Goal: Task Accomplishment & Management: Use online tool/utility

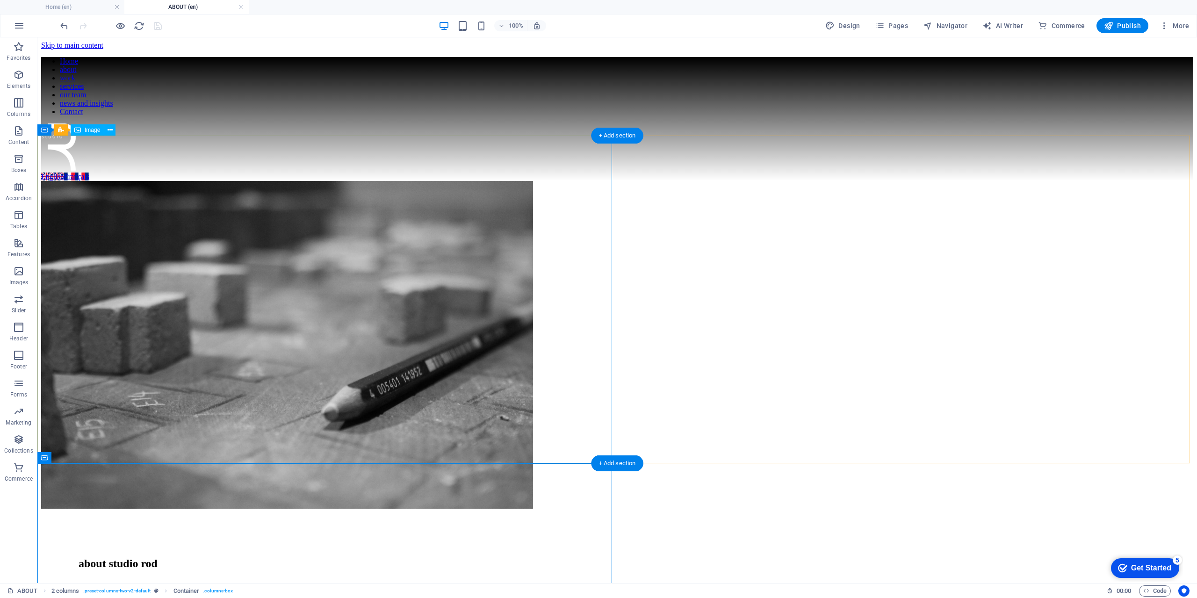
click at [380, 348] on figure at bounding box center [617, 346] width 1152 height 330
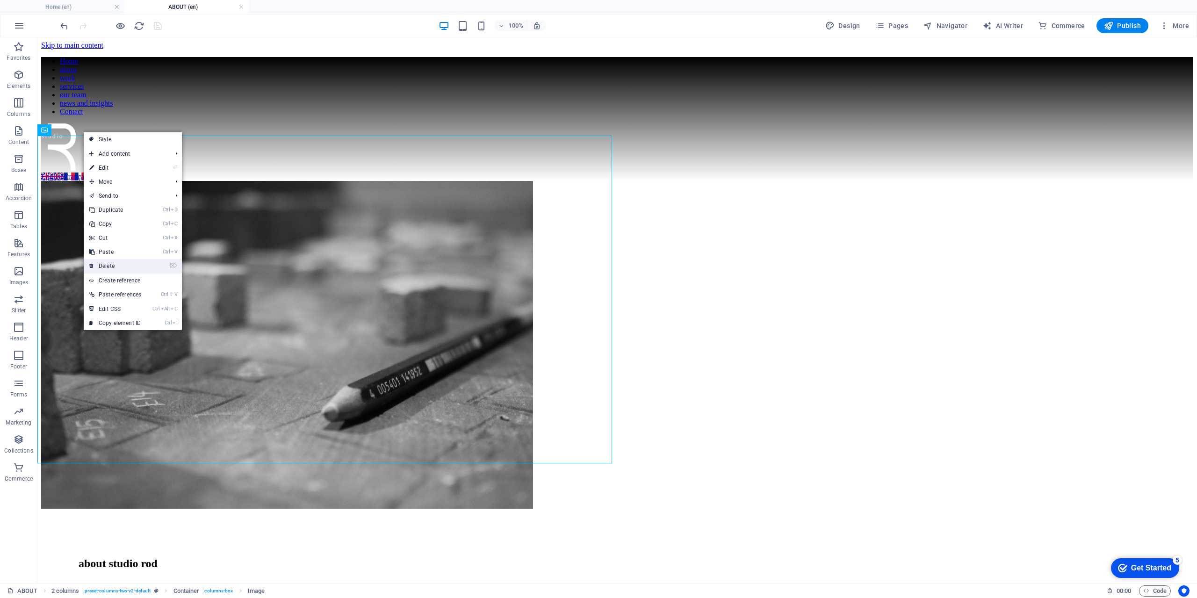
click at [115, 268] on link "⌦ Delete" at bounding box center [115, 266] width 63 height 14
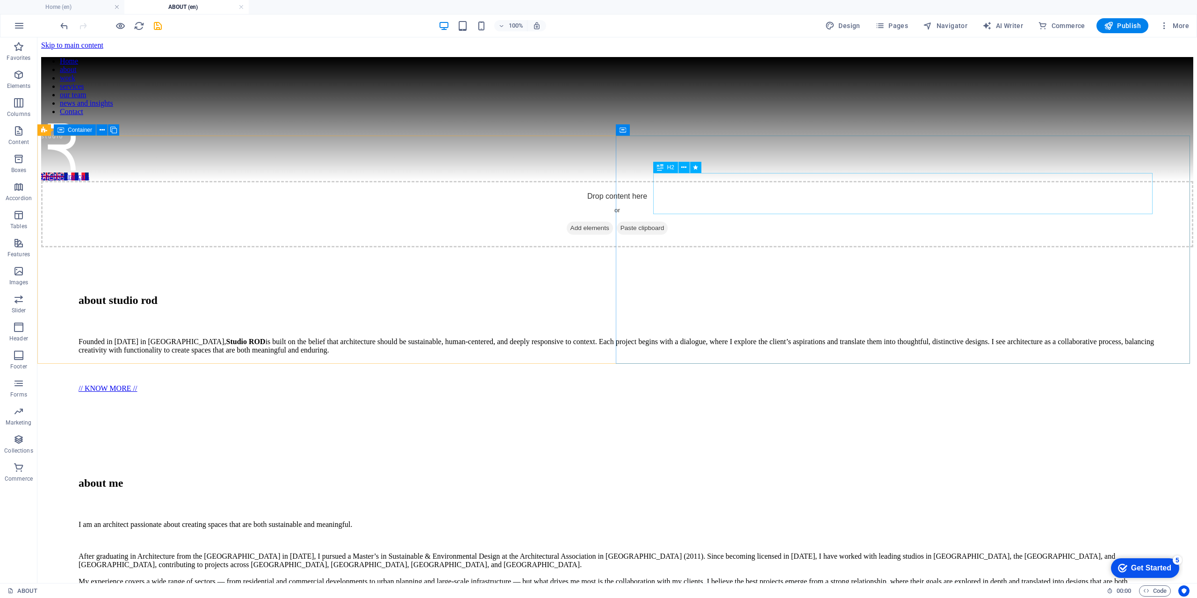
click at [665, 169] on div "H2" at bounding box center [665, 167] width 25 height 11
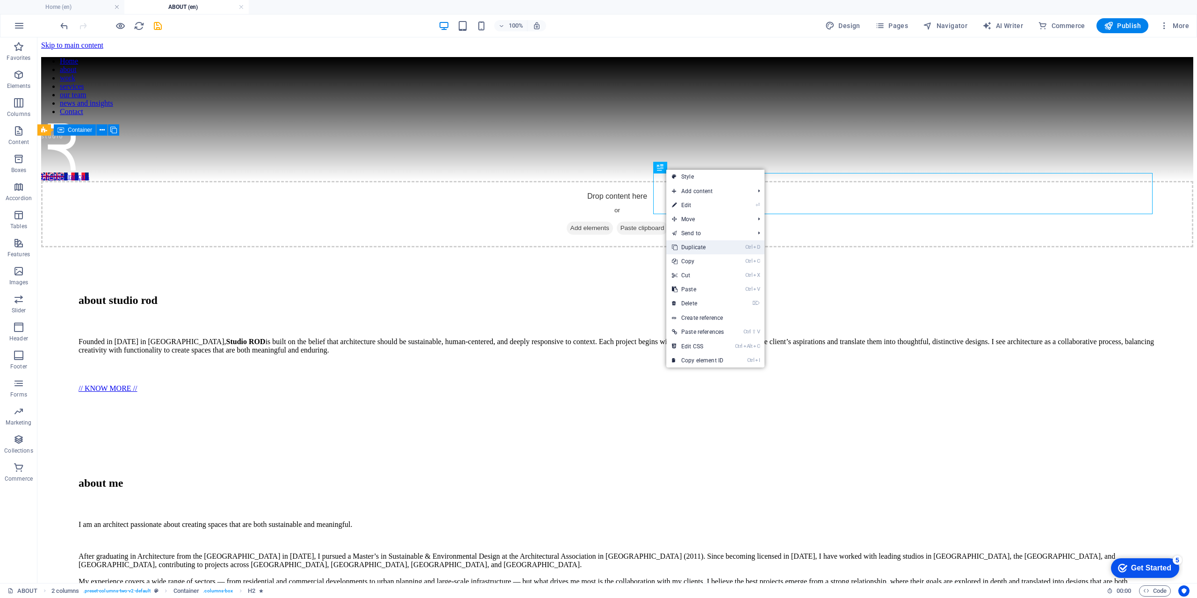
click at [705, 248] on link "Ctrl D Duplicate" at bounding box center [697, 247] width 63 height 14
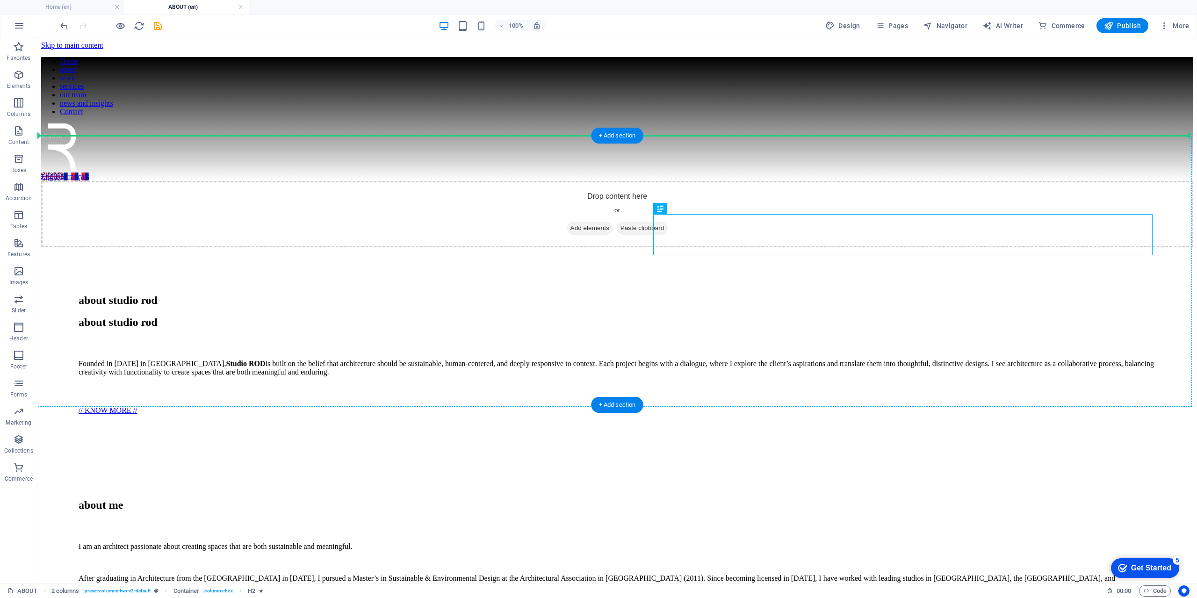
drag, startPoint x: 701, startPoint y: 246, endPoint x: 101, endPoint y: 239, distance: 600.5
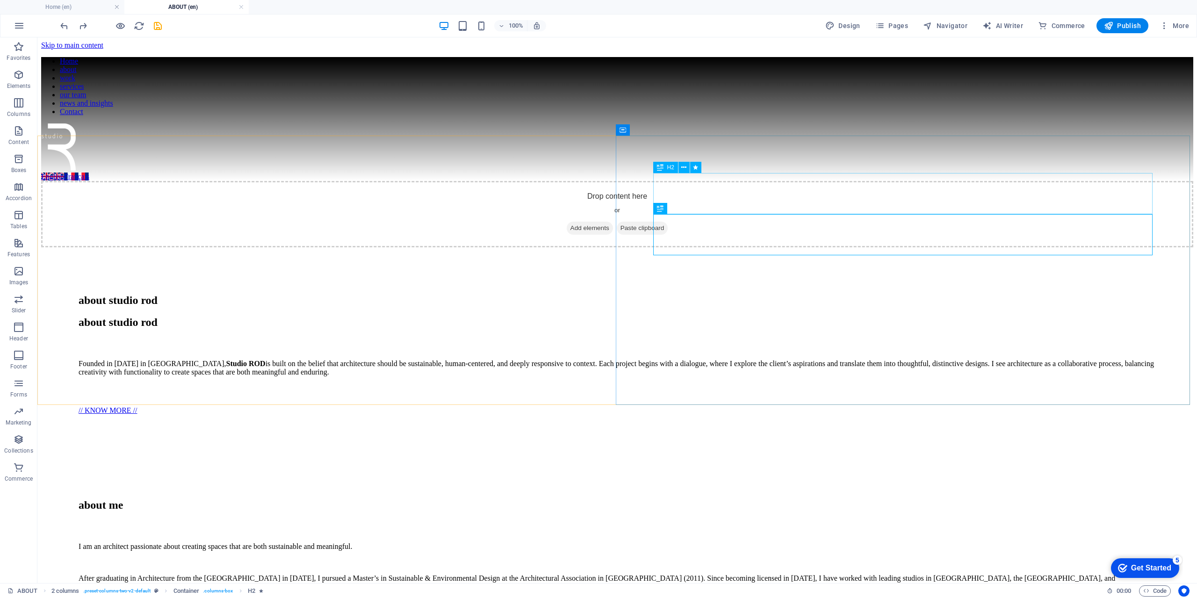
click at [665, 167] on div "H2" at bounding box center [665, 167] width 25 height 11
click at [950, 29] on span "Navigator" at bounding box center [945, 25] width 44 height 9
select select "16867966-en"
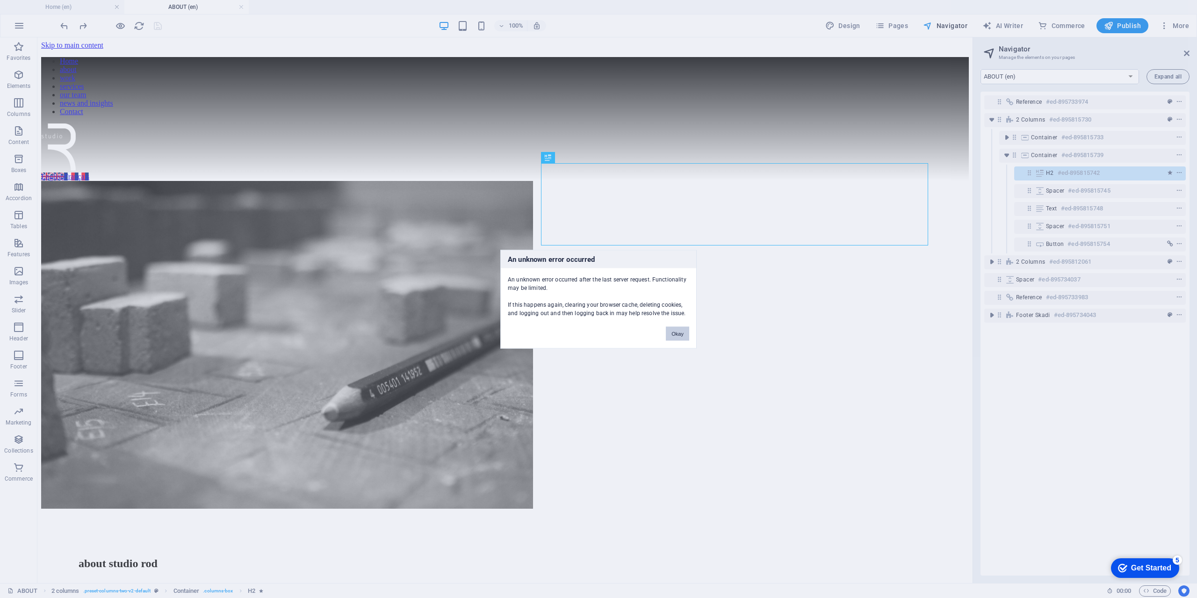
click at [676, 333] on button "Okay" at bounding box center [677, 333] width 23 height 14
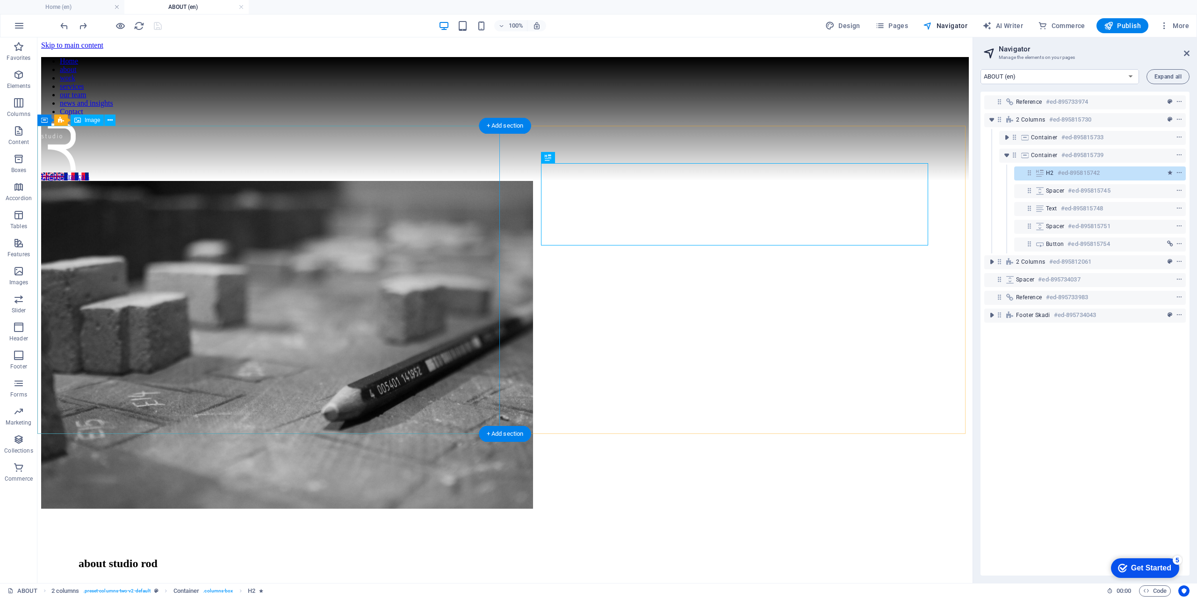
click at [428, 325] on figure at bounding box center [505, 346] width 928 height 330
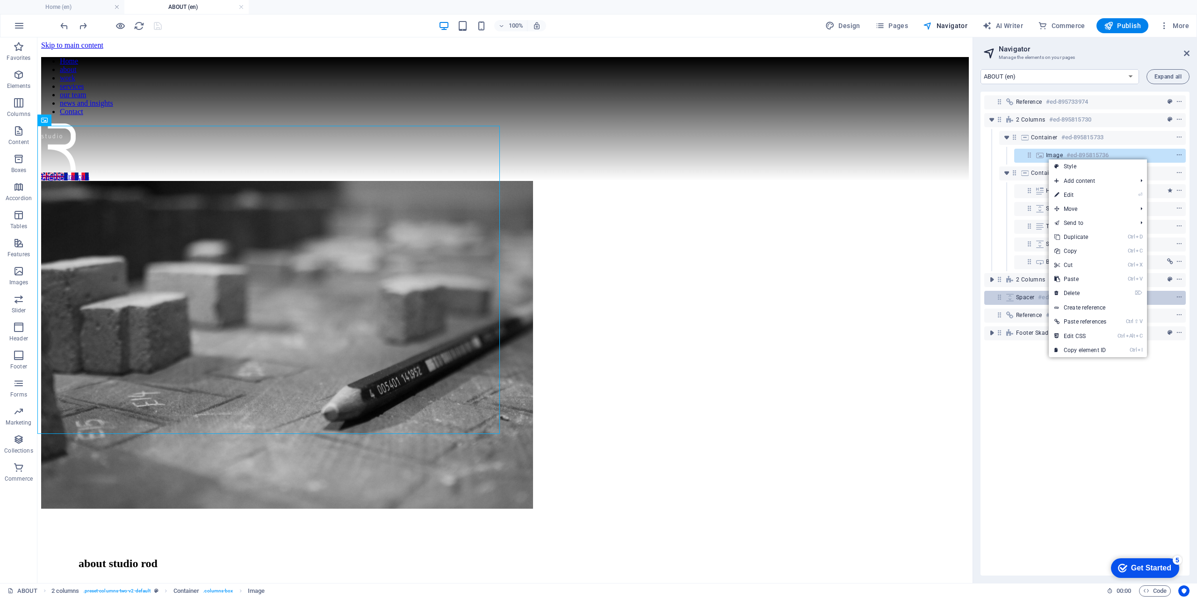
click at [1077, 293] on link "⌦ Delete" at bounding box center [1080, 293] width 63 height 14
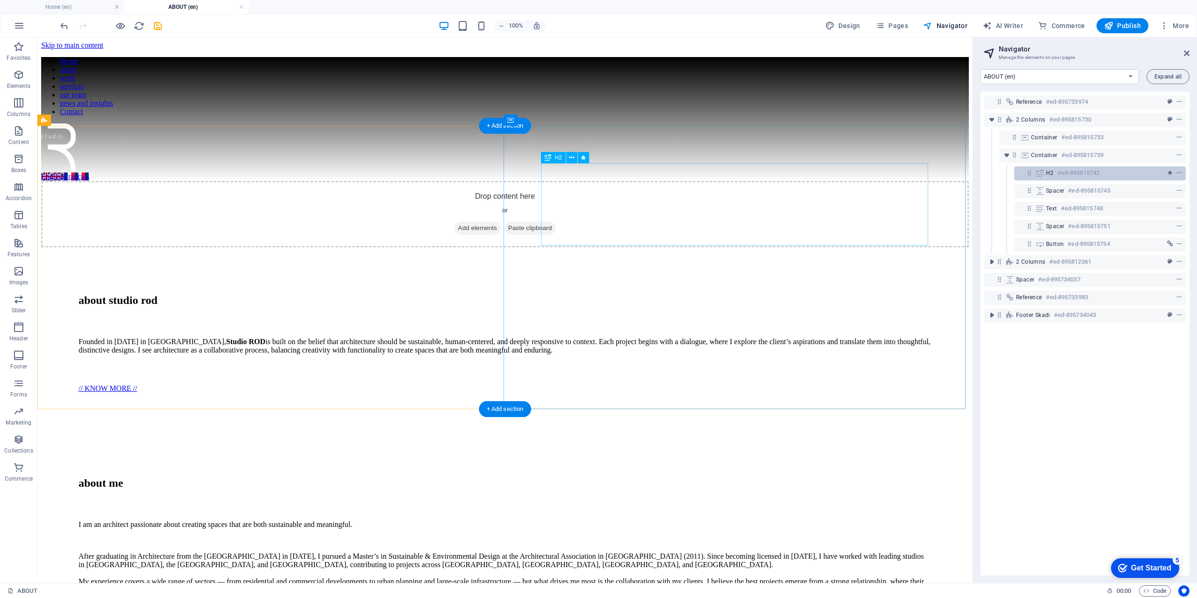
click at [1051, 171] on span "H2" at bounding box center [1050, 172] width 8 height 7
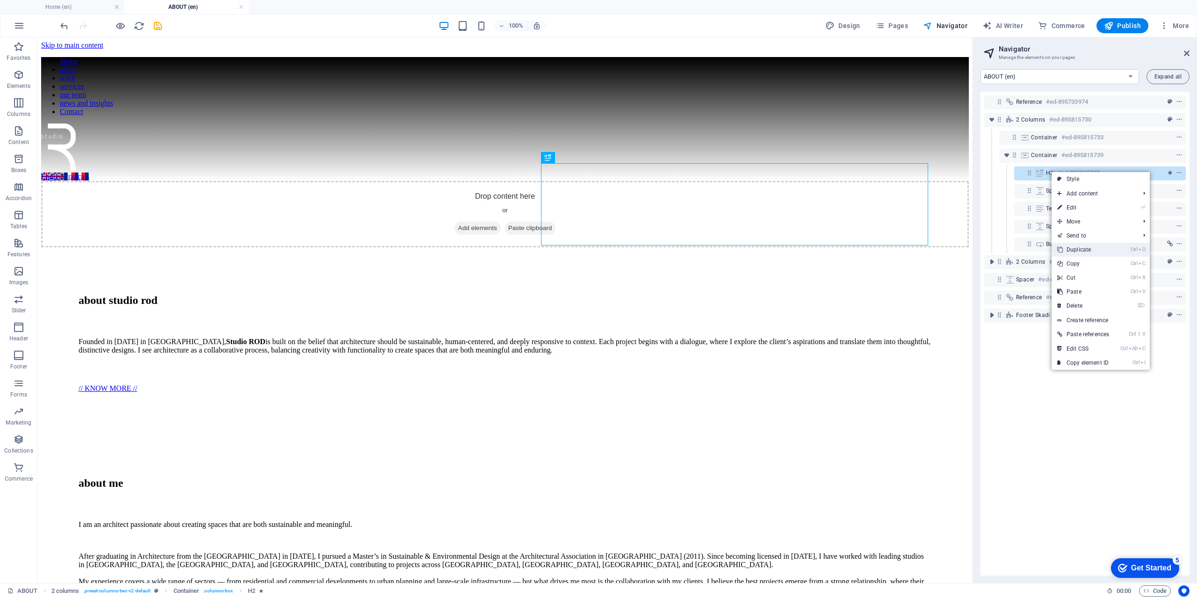
click at [1089, 250] on link "Ctrl D Duplicate" at bounding box center [1083, 250] width 63 height 14
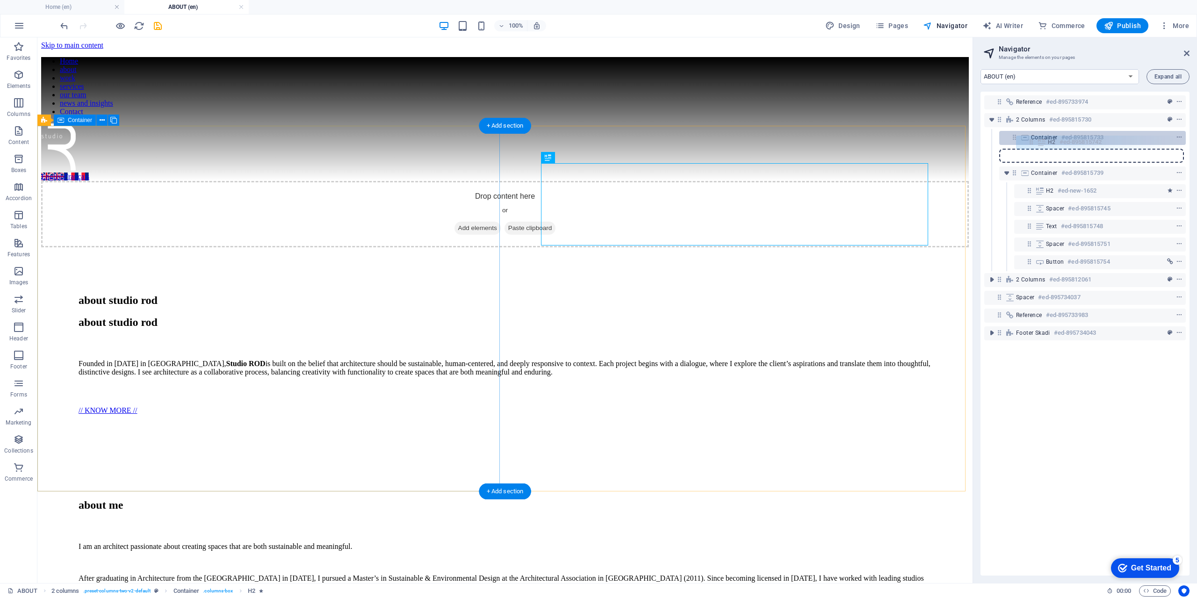
drag, startPoint x: 1028, startPoint y: 174, endPoint x: 1030, endPoint y: 140, distance: 33.7
click at [1030, 140] on div "Reference #ed-895733974 2 columns #ed-895815730 Container #ed-895815733 Contain…" at bounding box center [1085, 334] width 209 height 484
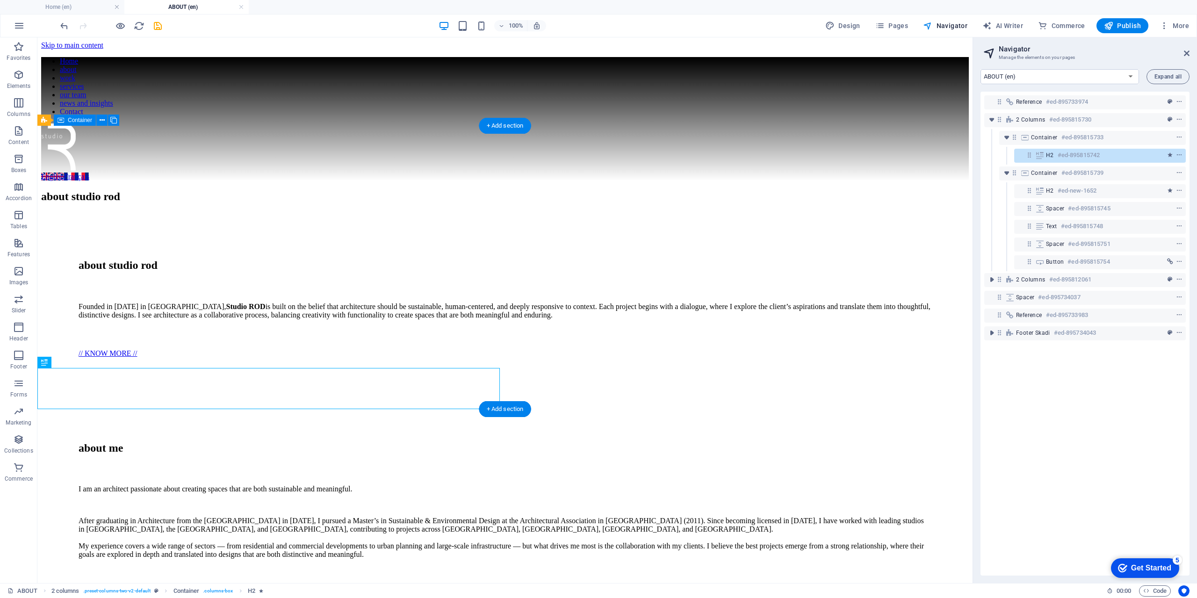
drag, startPoint x: 84, startPoint y: 401, endPoint x: 47, endPoint y: 145, distance: 258.9
drag, startPoint x: 81, startPoint y: 399, endPoint x: 53, endPoint y: 143, distance: 257.8
click at [374, 212] on div "about studio rod" at bounding box center [505, 196] width 928 height 31
click at [382, 203] on div "about studio rod" at bounding box center [505, 196] width 928 height 13
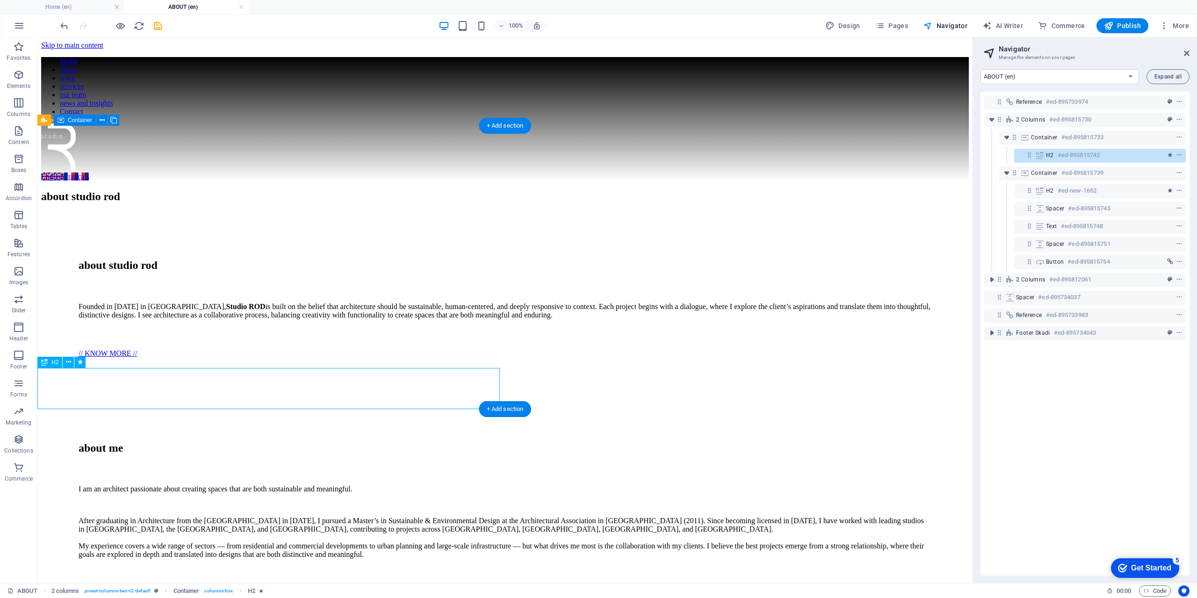
click at [382, 203] on div "about studio rod" at bounding box center [505, 196] width 928 height 13
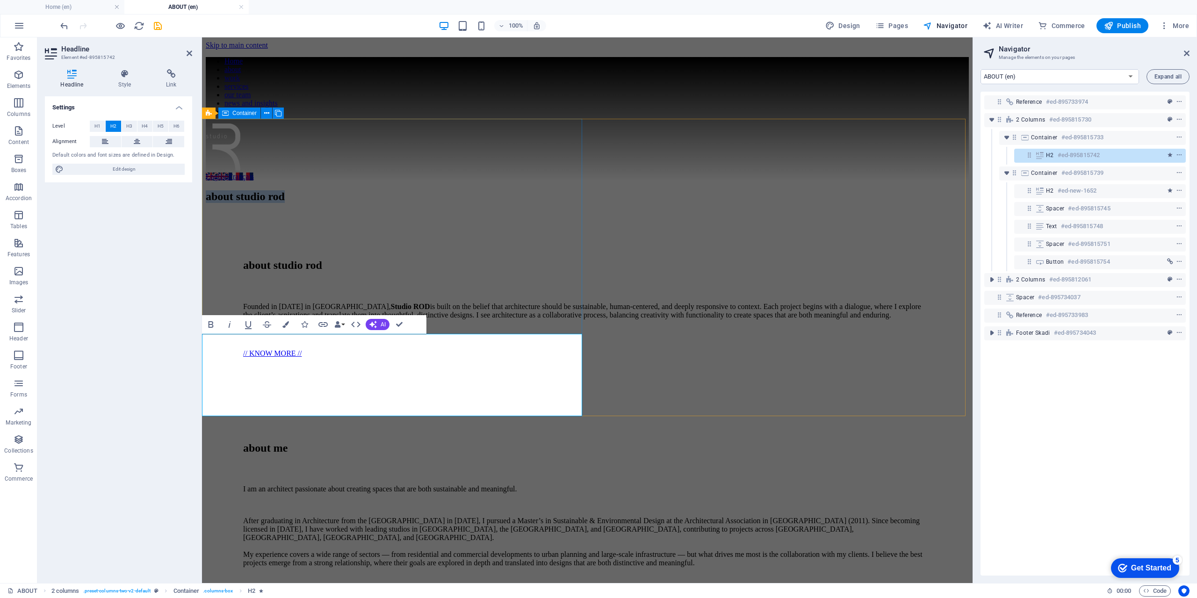
click at [423, 212] on div "about studio rod" at bounding box center [587, 196] width 763 height 31
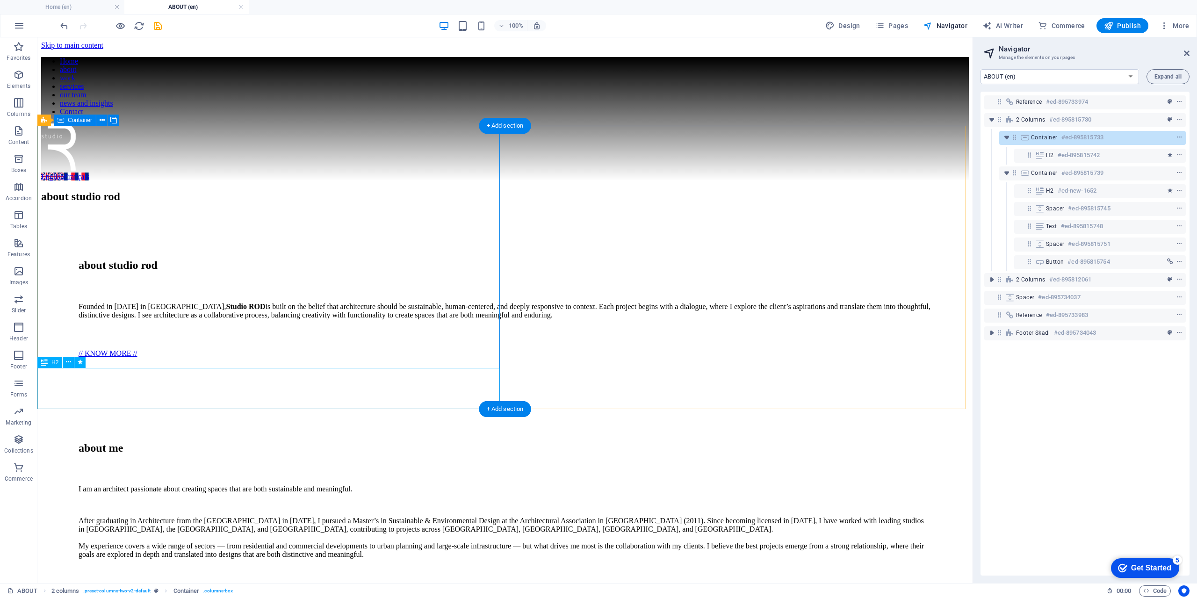
click at [98, 203] on div "about studio rod" at bounding box center [505, 196] width 928 height 13
click at [94, 203] on div "about studio rod" at bounding box center [505, 196] width 928 height 13
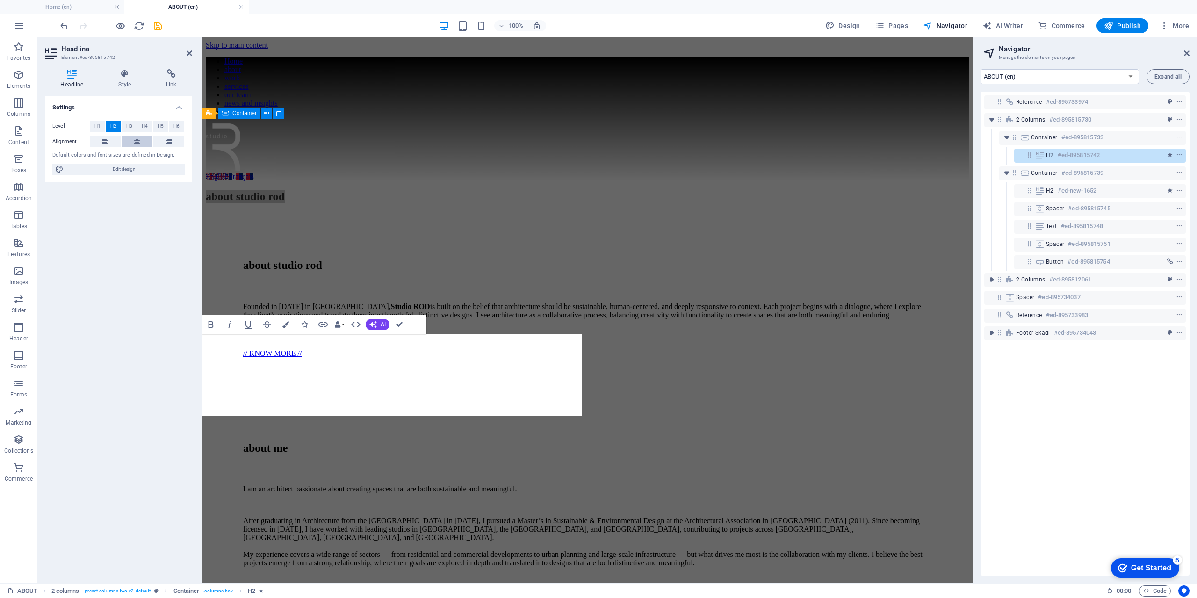
click at [137, 142] on icon at bounding box center [137, 141] width 7 height 11
click at [107, 146] on icon at bounding box center [105, 141] width 7 height 11
click at [127, 86] on h4 "Style" at bounding box center [127, 79] width 48 height 20
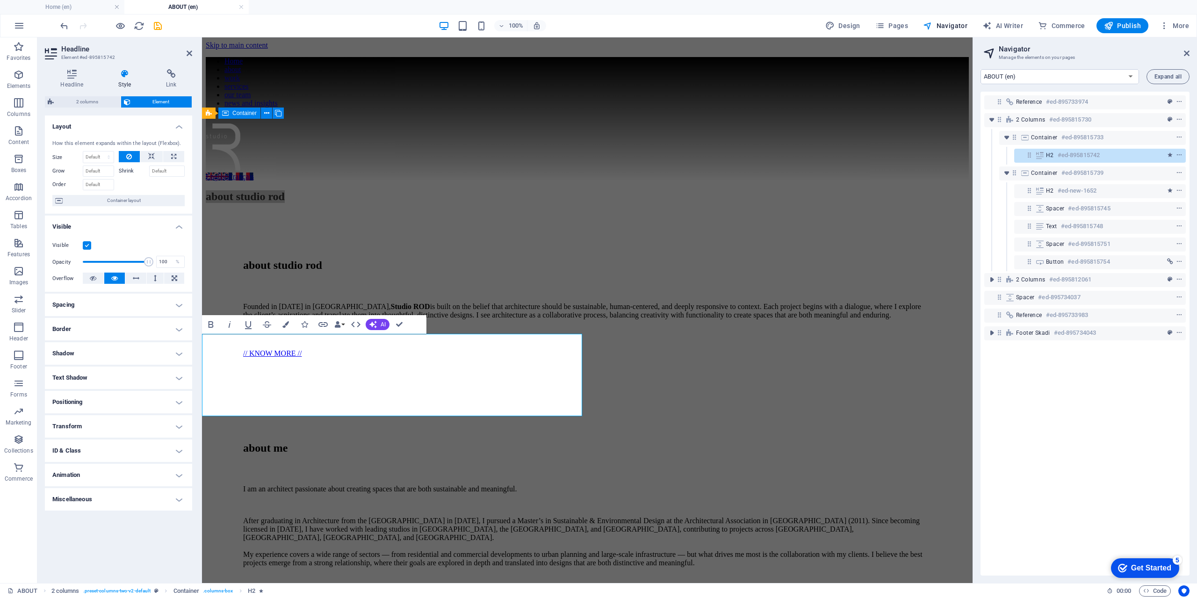
click at [121, 328] on h4 "Border" at bounding box center [118, 329] width 147 height 22
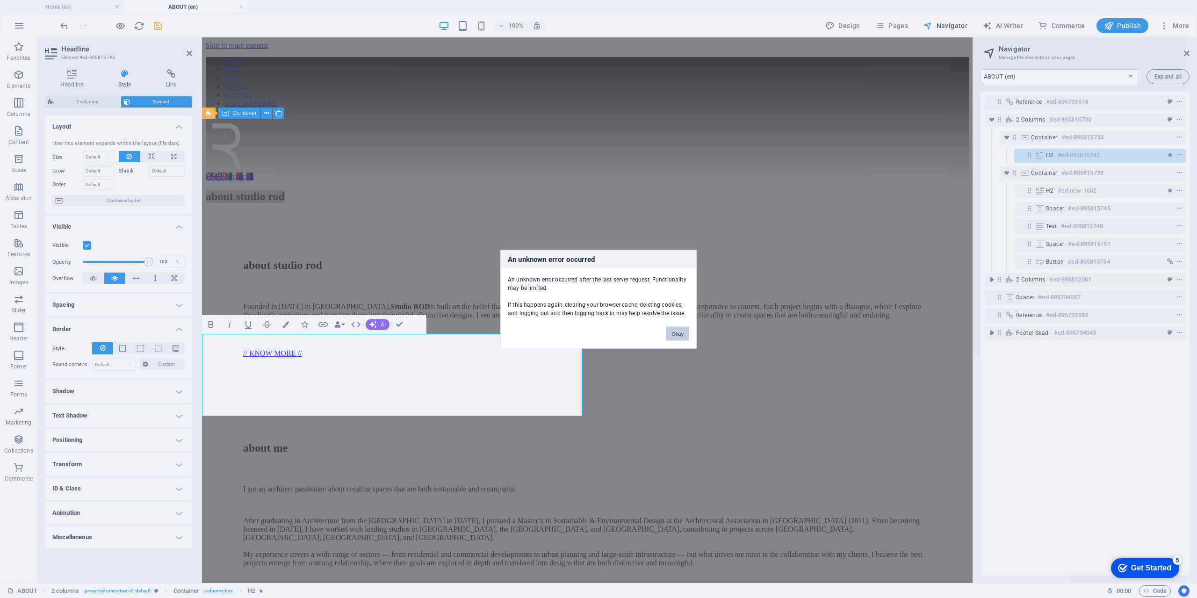
click at [685, 338] on button "Okay" at bounding box center [677, 333] width 23 height 14
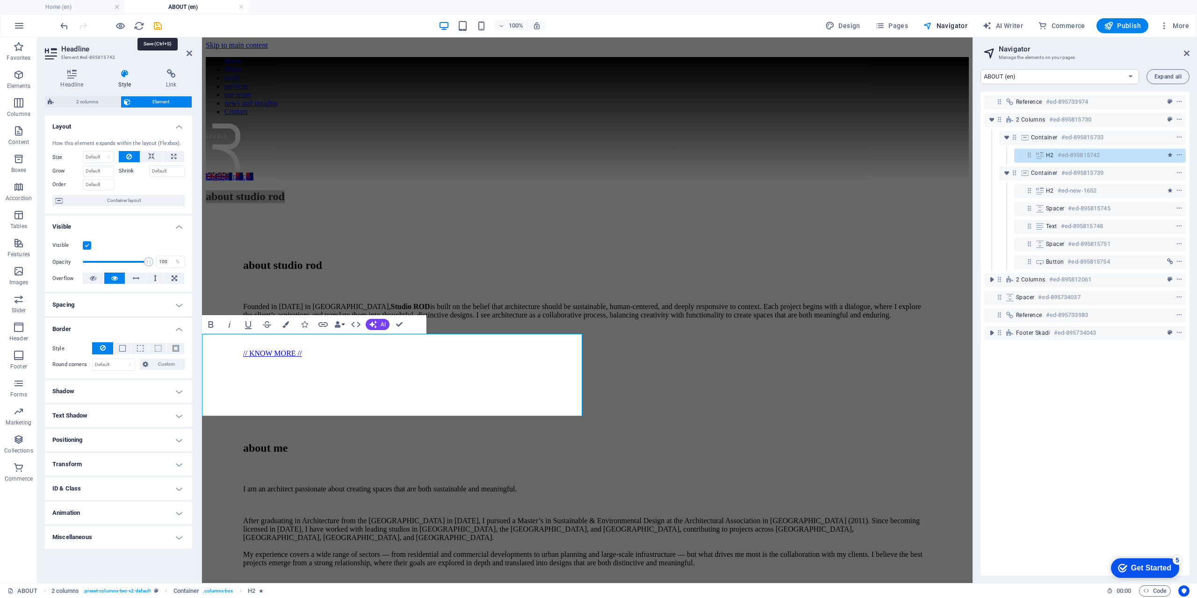
click at [158, 29] on icon "save" at bounding box center [157, 26] width 11 height 11
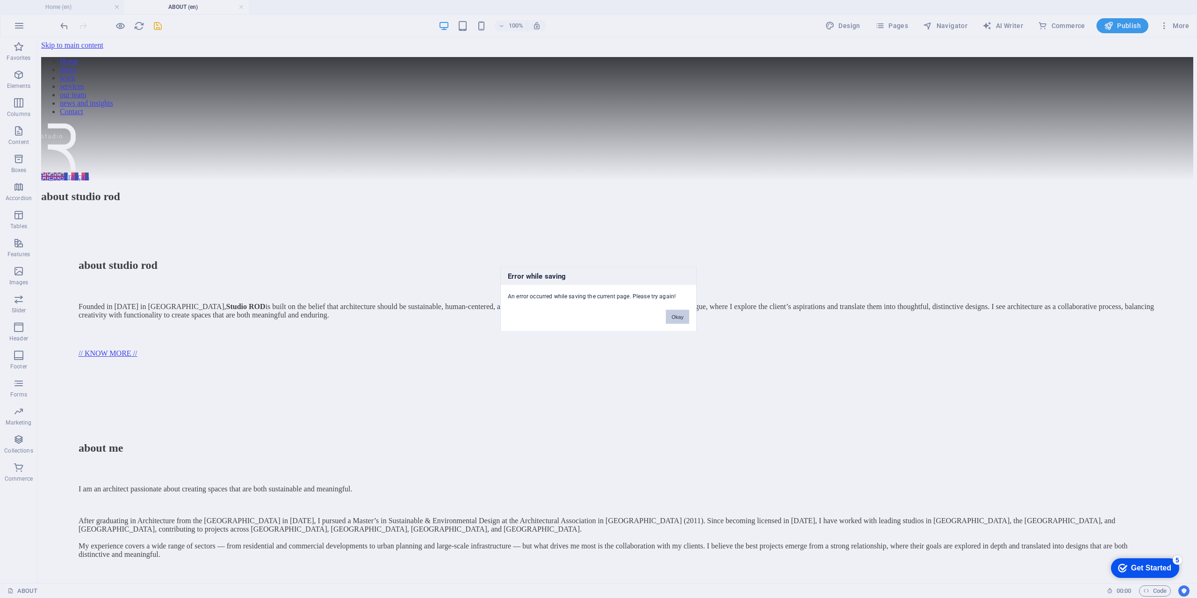
click at [674, 318] on button "Okay" at bounding box center [677, 317] width 23 height 14
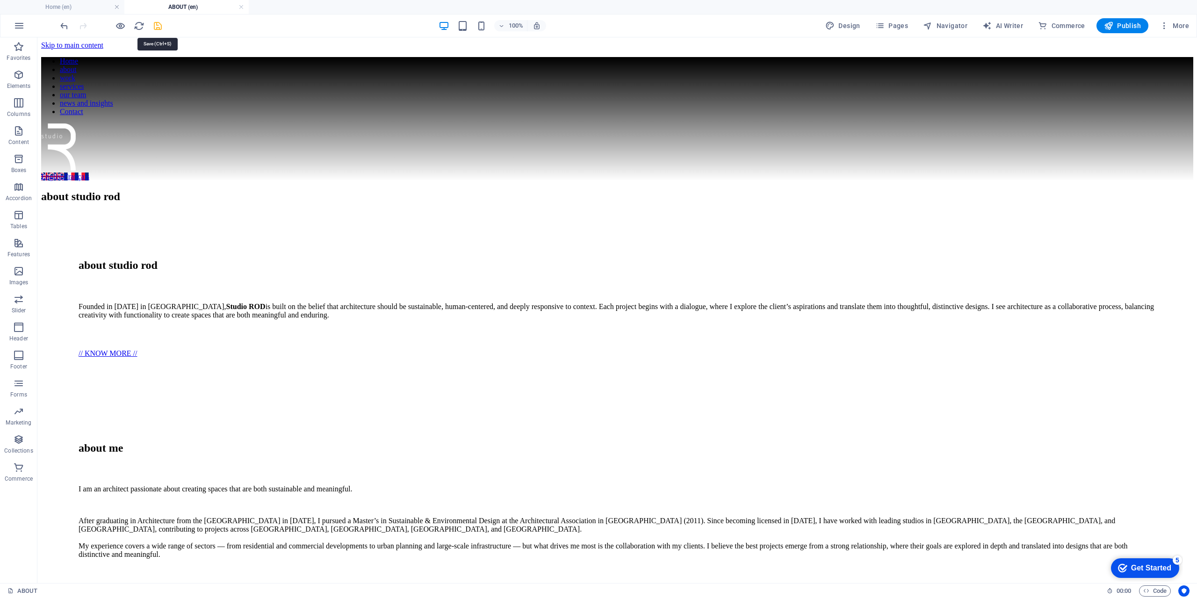
click at [157, 29] on icon "save" at bounding box center [157, 26] width 11 height 11
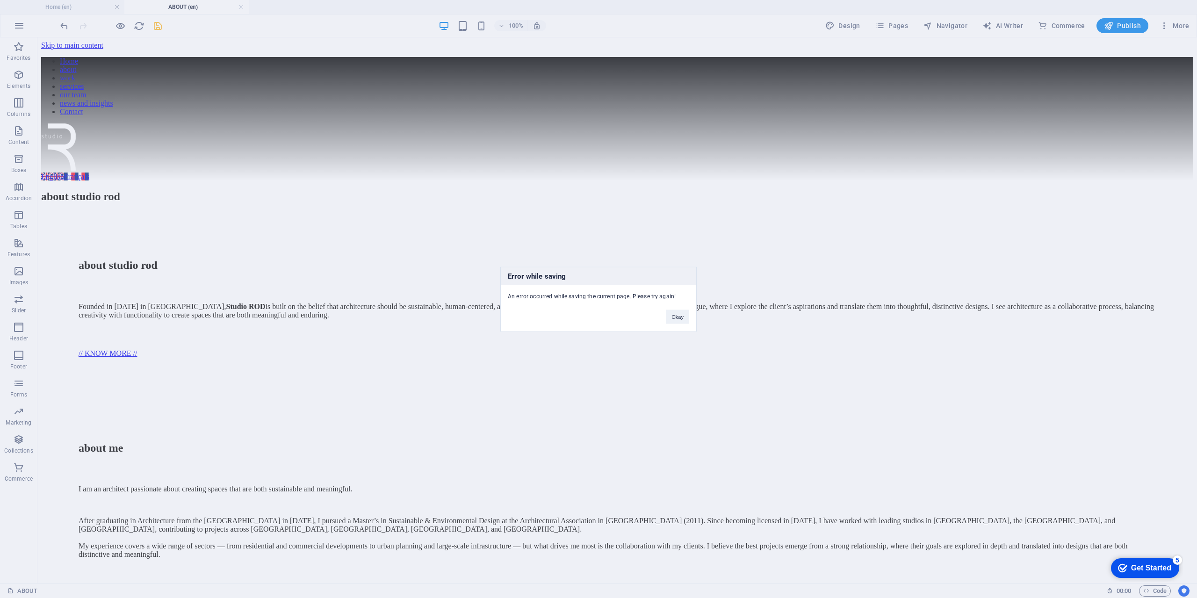
click at [157, 29] on div "Error while saving An error occurred while saving the current page. Please try …" at bounding box center [598, 299] width 1197 height 598
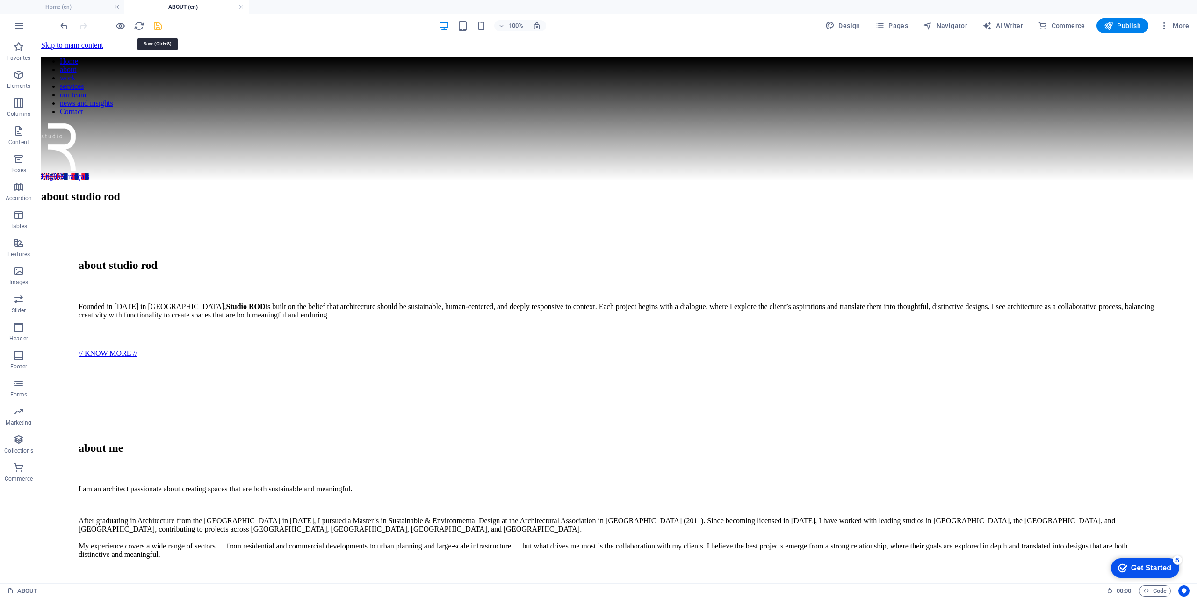
click at [157, 29] on icon "save" at bounding box center [157, 26] width 11 height 11
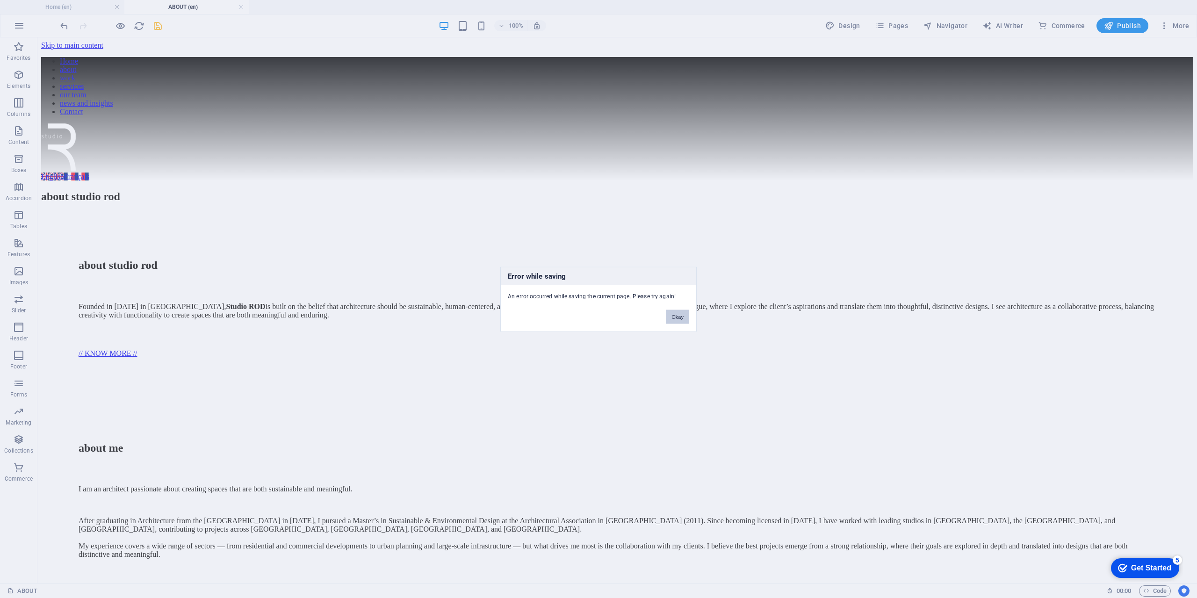
click at [681, 321] on button "Okay" at bounding box center [677, 317] width 23 height 14
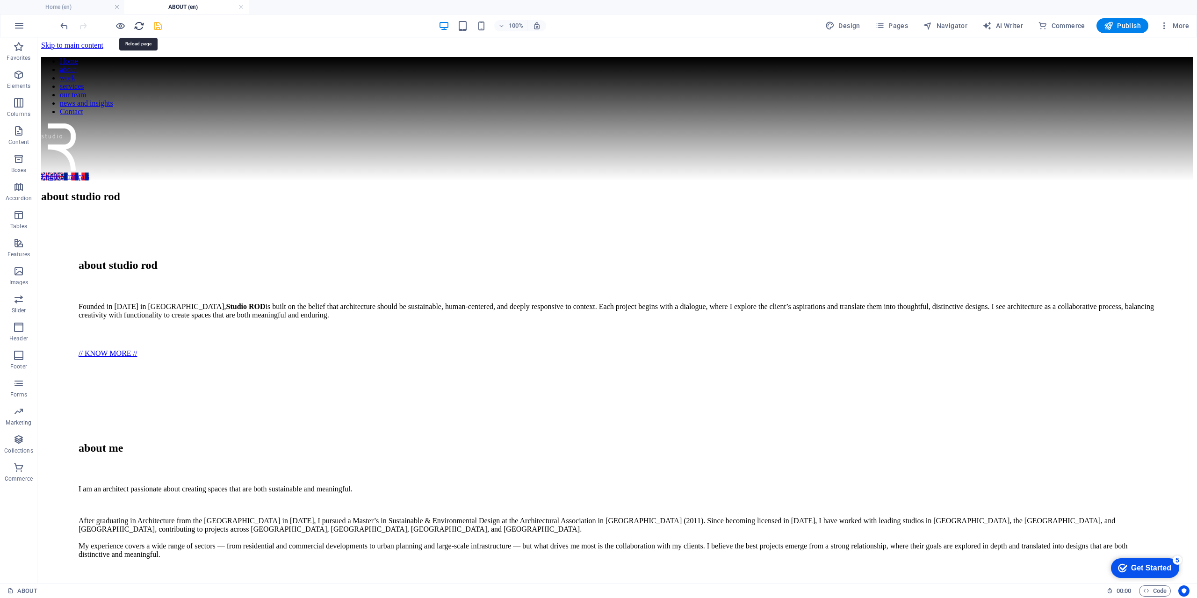
click at [143, 29] on icon "reload" at bounding box center [139, 26] width 11 height 11
drag, startPoint x: 75, startPoint y: 7, endPoint x: 81, endPoint y: 7, distance: 6.1
click at [65, 9] on h4 "Home (en)" at bounding box center [62, 7] width 124 height 10
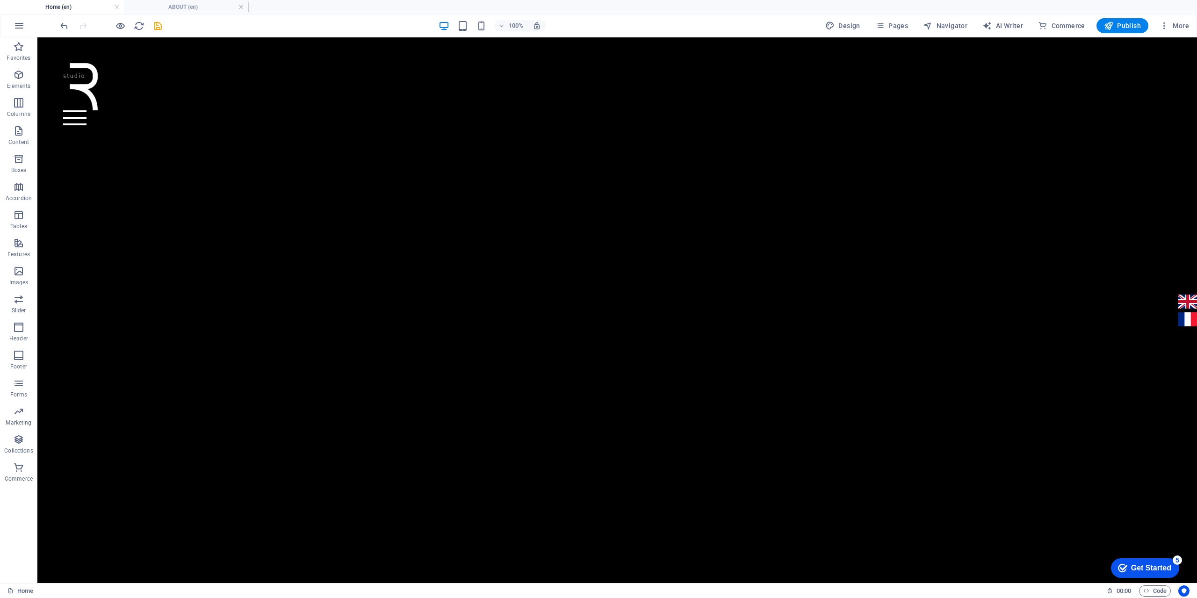
scroll to position [374, 0]
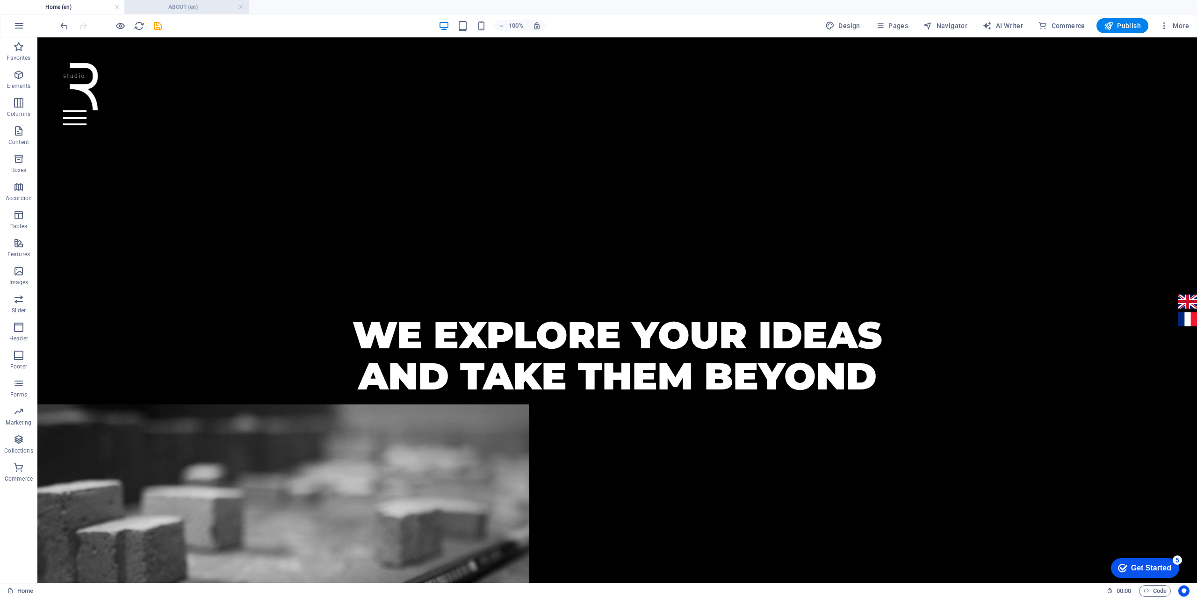
click at [152, 7] on h4 "ABOUT (en)" at bounding box center [186, 7] width 124 height 10
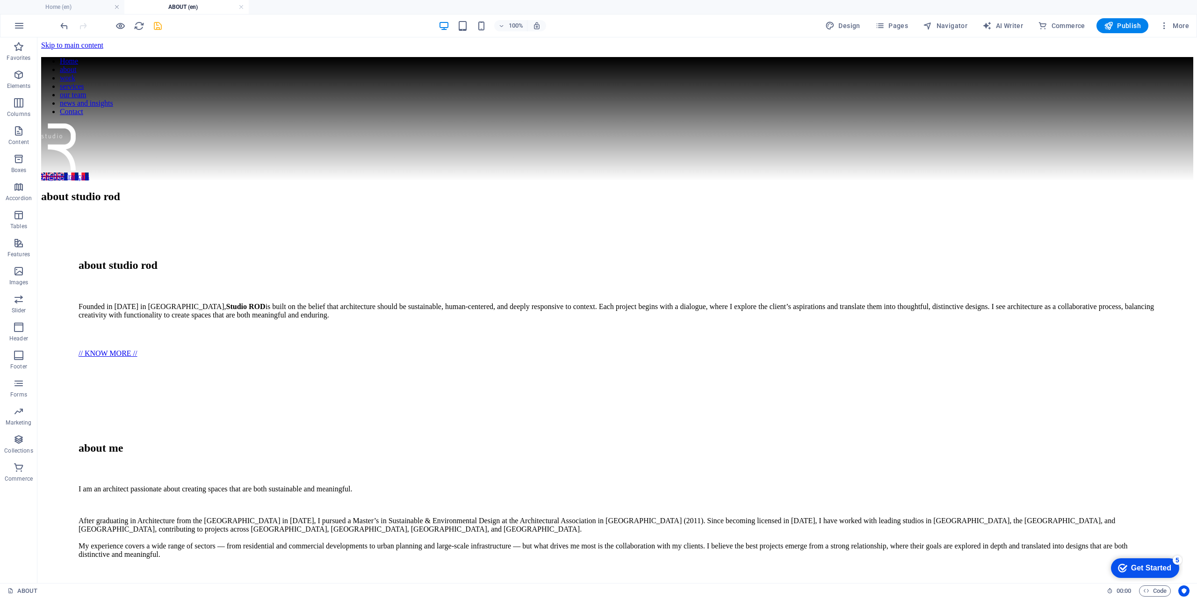
scroll to position [0, 0]
click at [240, 5] on link at bounding box center [242, 7] width 6 height 9
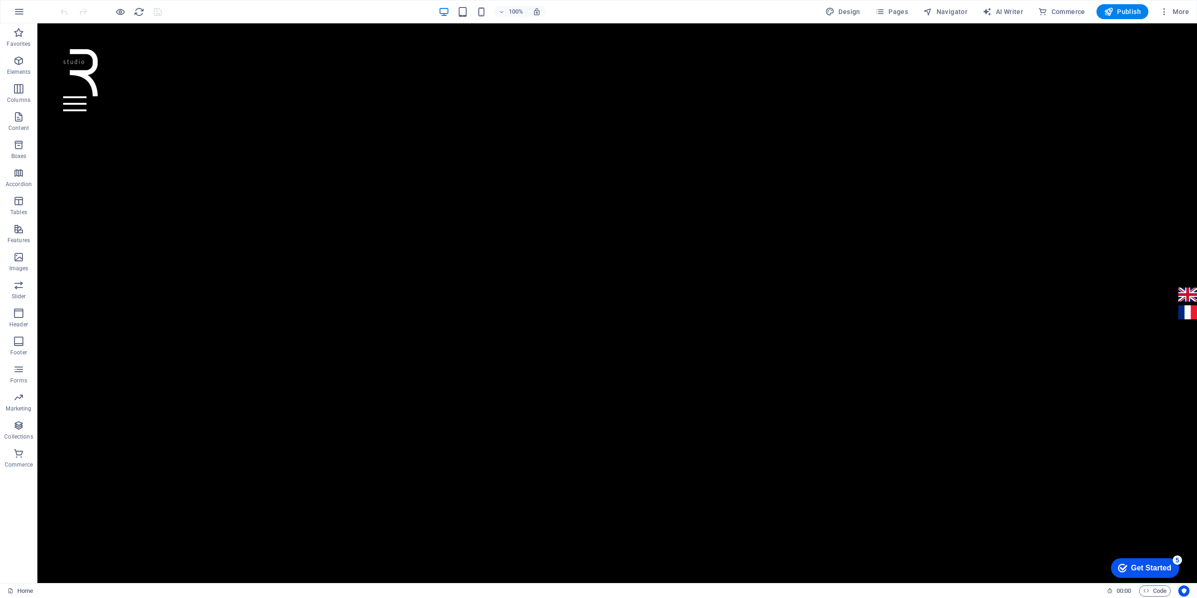
scroll to position [374, 0]
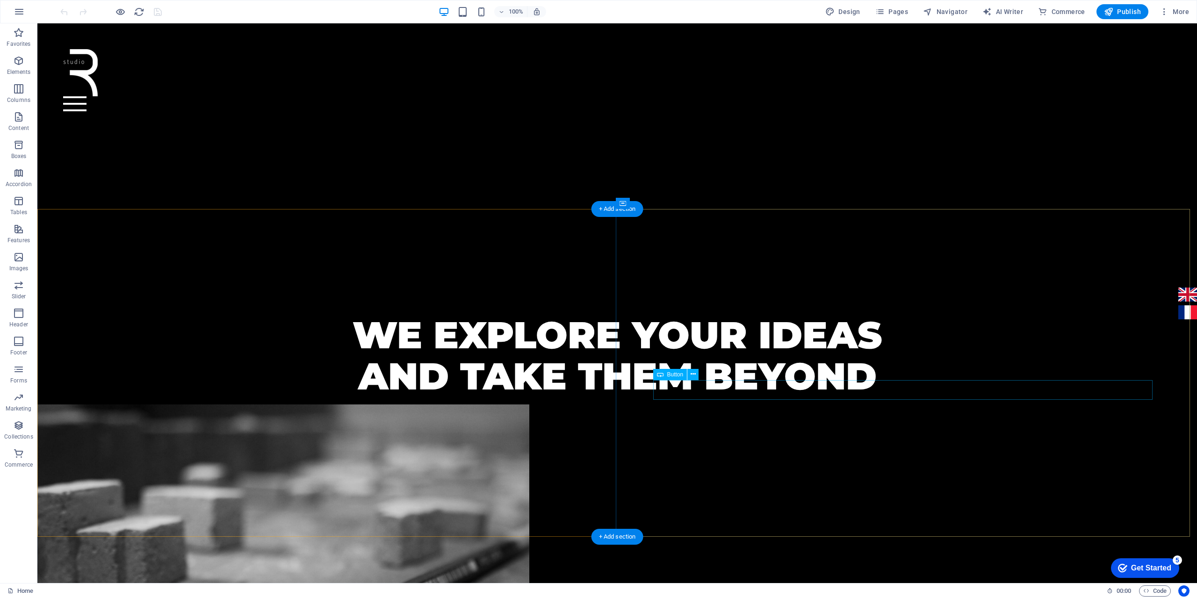
drag, startPoint x: 1153, startPoint y: 62, endPoint x: 1147, endPoint y: 67, distance: 8.0
click at [1153, 63] on div at bounding box center [617, 80] width 1109 height 62
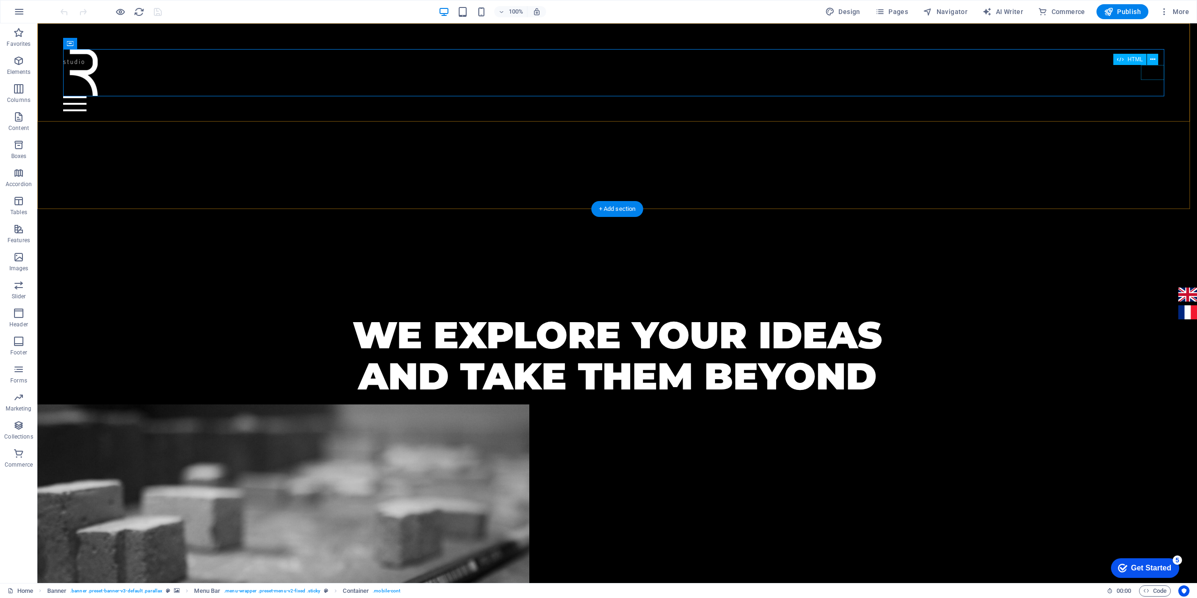
click at [1145, 96] on div at bounding box center [617, 103] width 1109 height 15
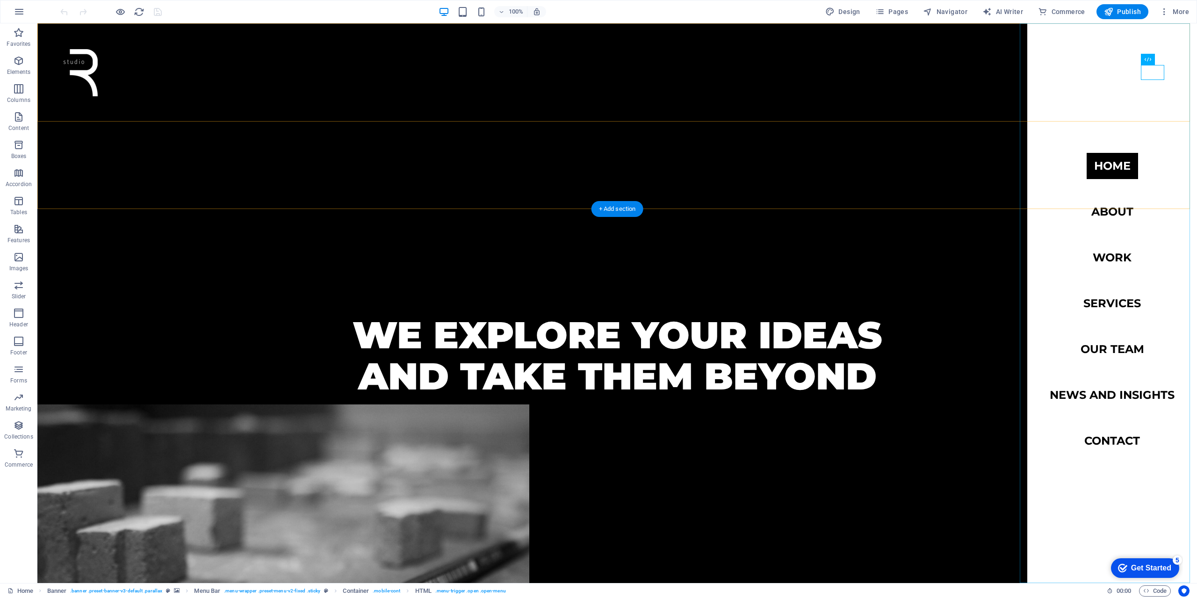
click at [1110, 212] on nav "Home about work services our team news and insights Contact" at bounding box center [1112, 303] width 170 height 560
click at [1127, 213] on nav "Home about work services our team news and insights Contact" at bounding box center [1112, 303] width 170 height 560
click at [1124, 213] on nav "Home about work services our team news and insights Contact" at bounding box center [1112, 303] width 170 height 560
click at [911, 7] on button "Pages" at bounding box center [892, 11] width 40 height 15
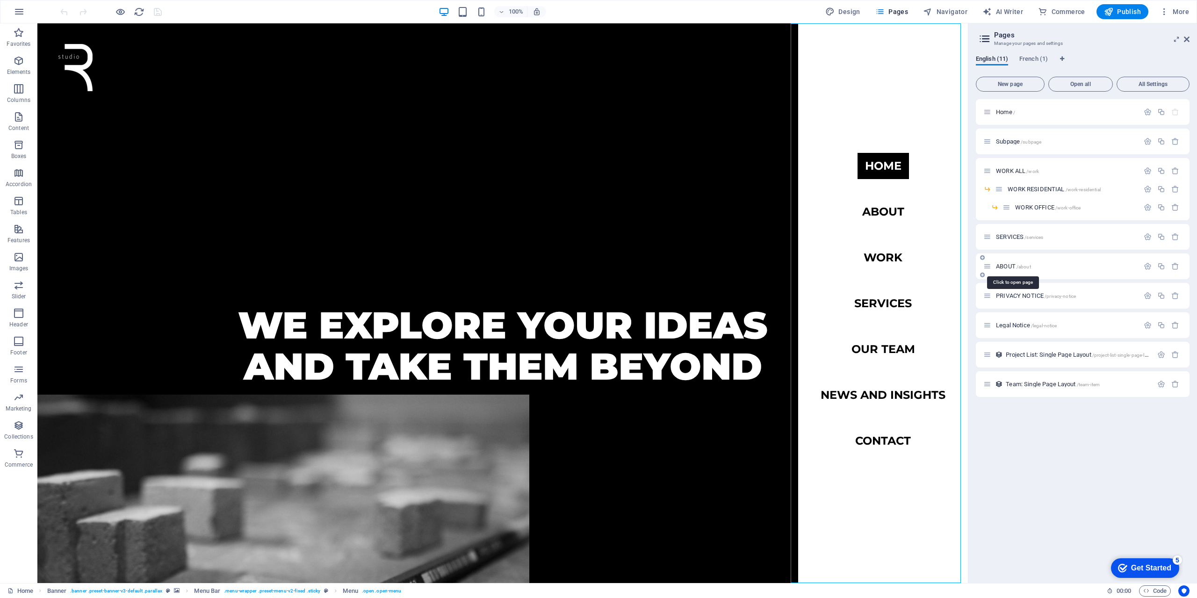
click at [1016, 264] on span "ABOUT /about" at bounding box center [1013, 266] width 35 height 7
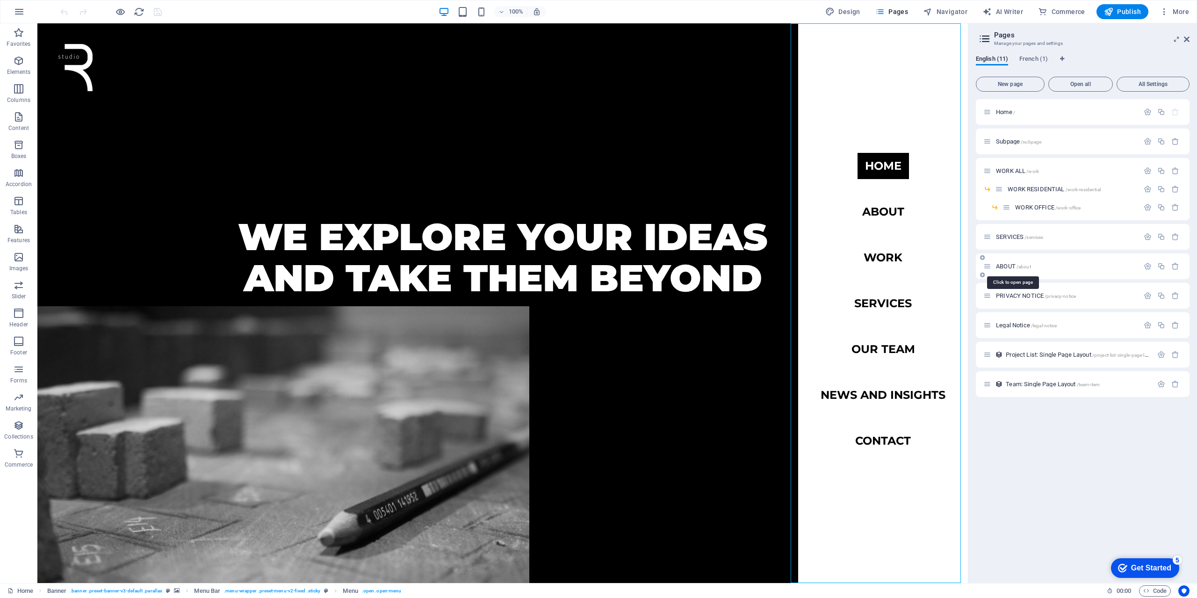
scroll to position [0, 0]
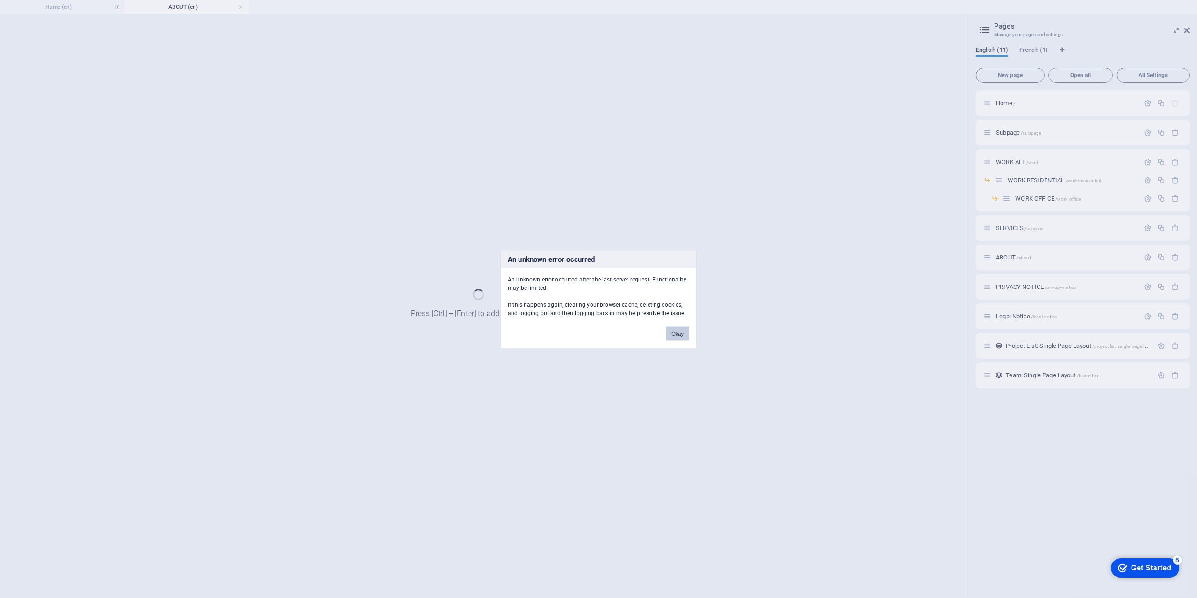
click at [676, 334] on button "Okay" at bounding box center [677, 333] width 23 height 14
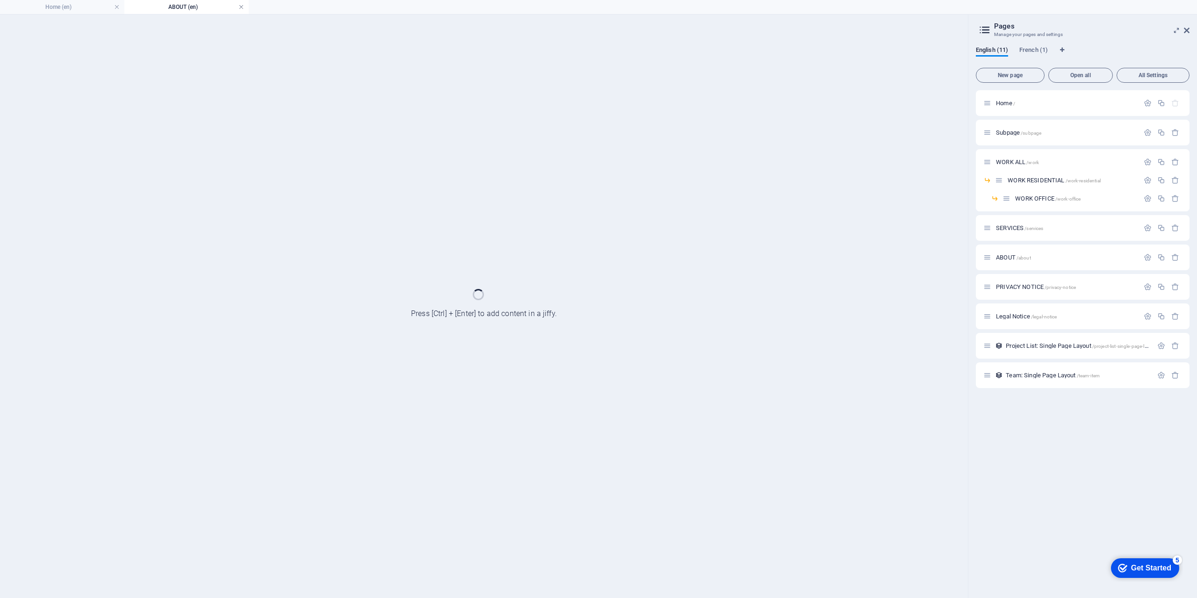
click at [243, 7] on link at bounding box center [242, 7] width 6 height 9
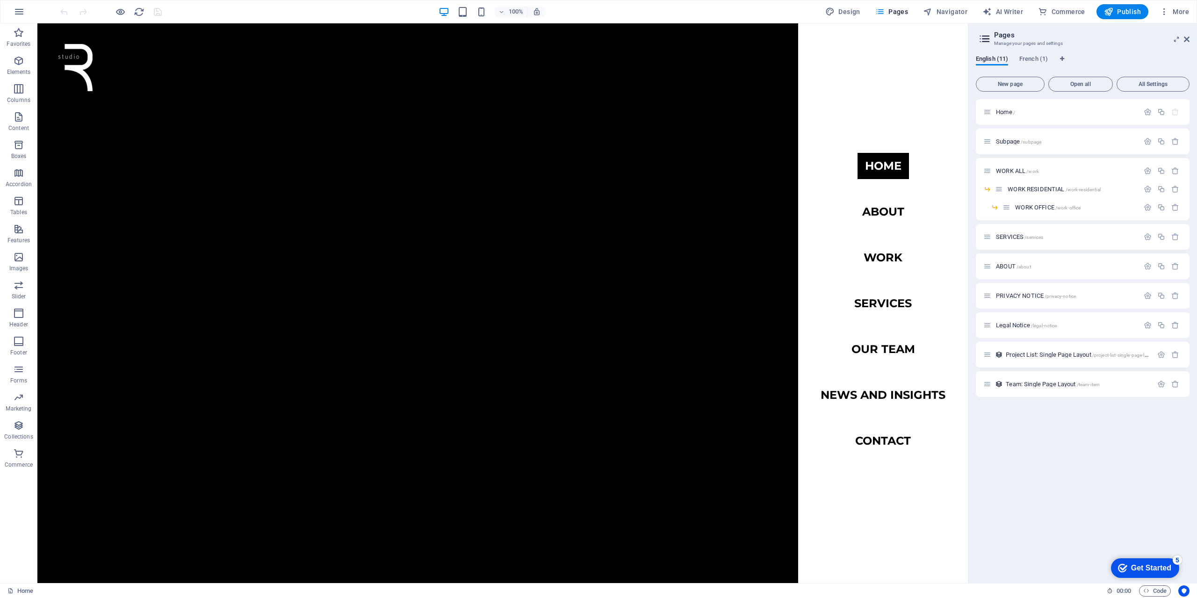
scroll to position [374, 0]
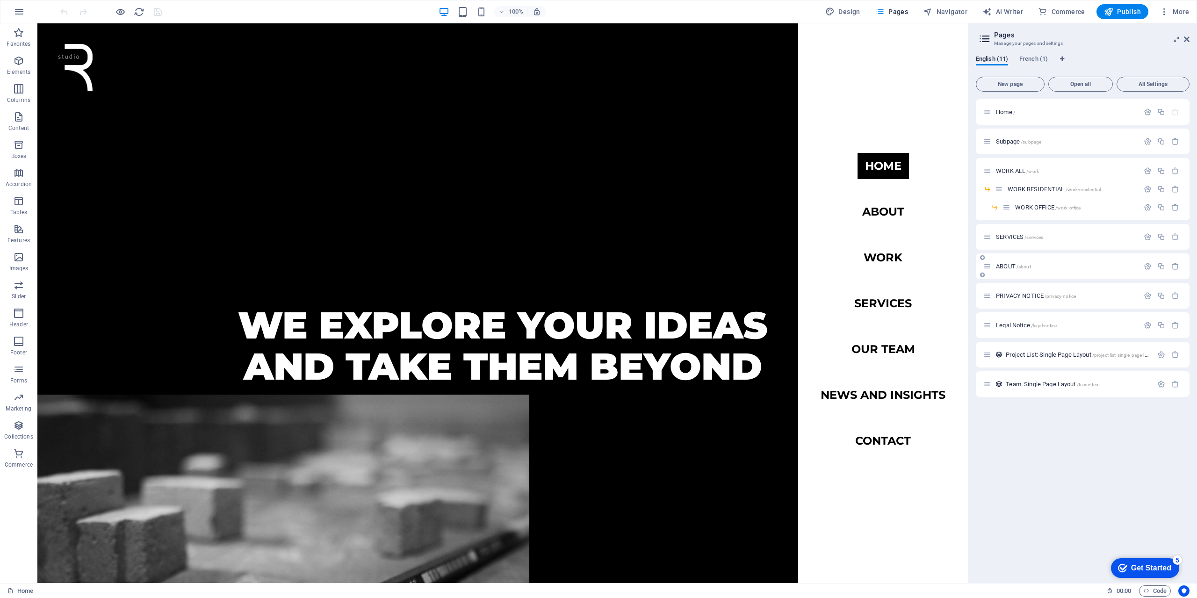
click at [1005, 267] on span "ABOUT /about" at bounding box center [1013, 266] width 35 height 7
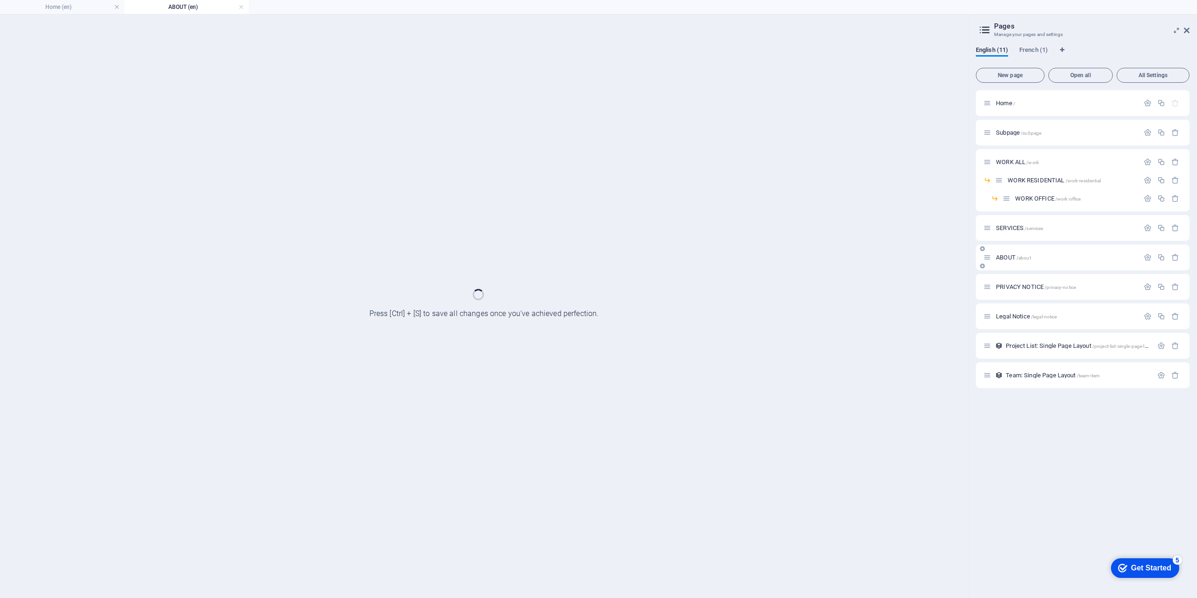
scroll to position [0, 0]
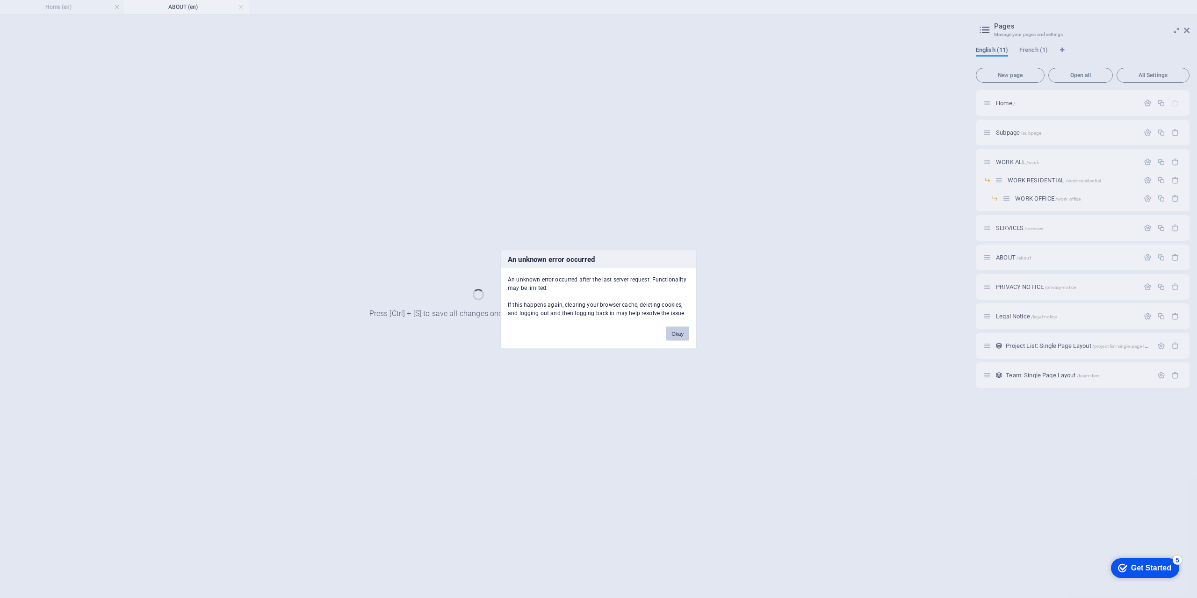
click at [676, 335] on button "Okay" at bounding box center [677, 333] width 23 height 14
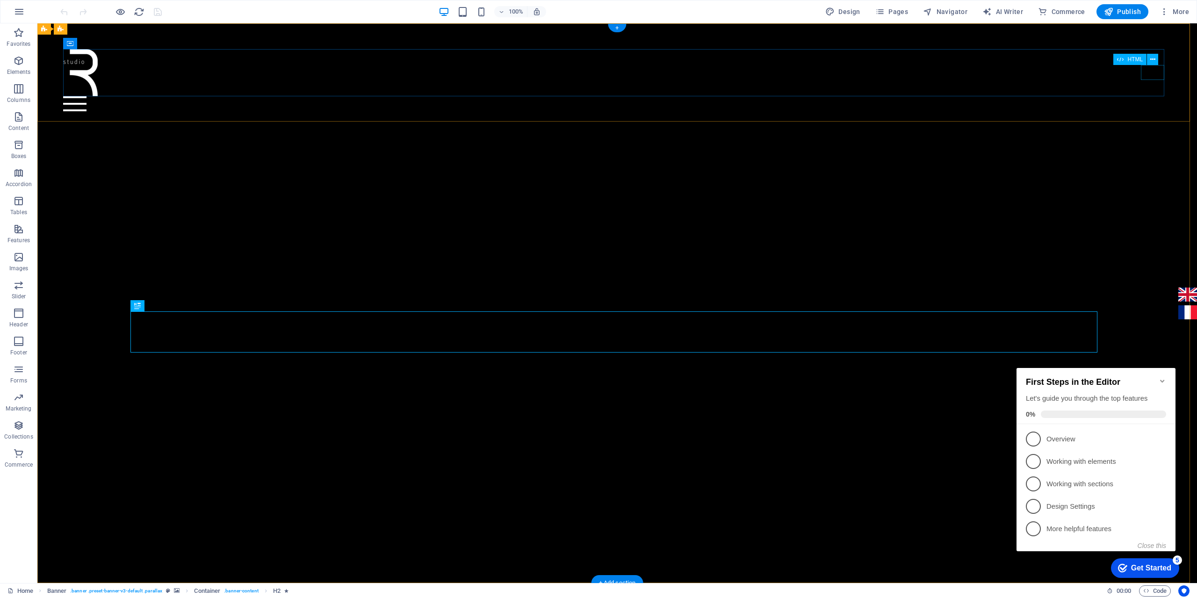
click at [1155, 96] on div at bounding box center [617, 103] width 1109 height 15
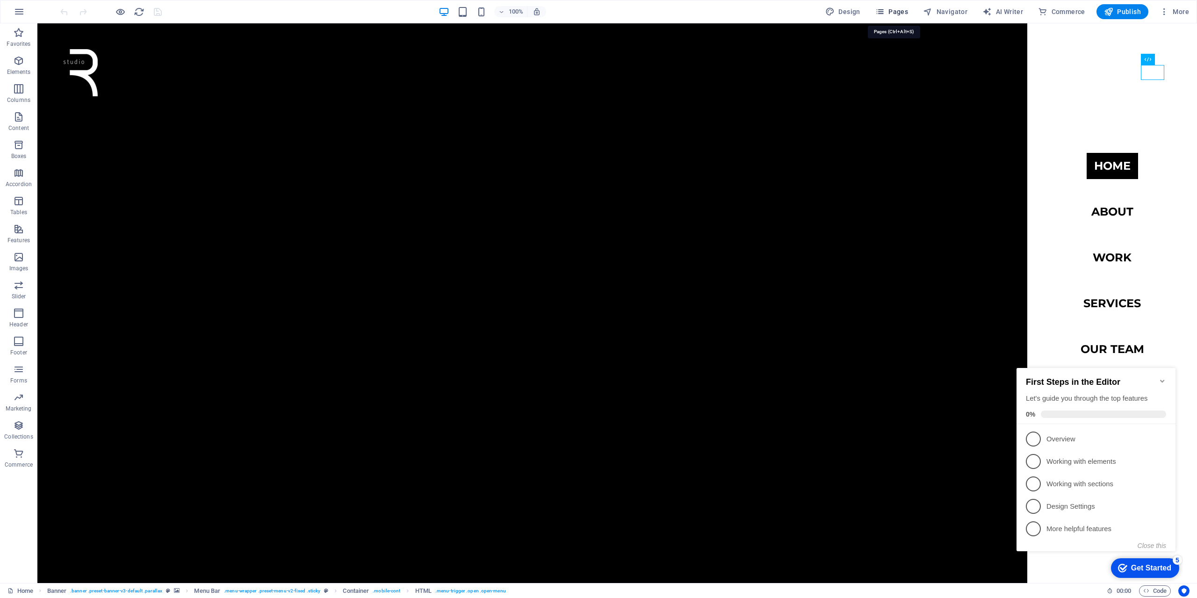
drag, startPoint x: 895, startPoint y: 8, endPoint x: 895, endPoint y: 20, distance: 11.2
click at [895, 8] on span "Pages" at bounding box center [891, 11] width 33 height 9
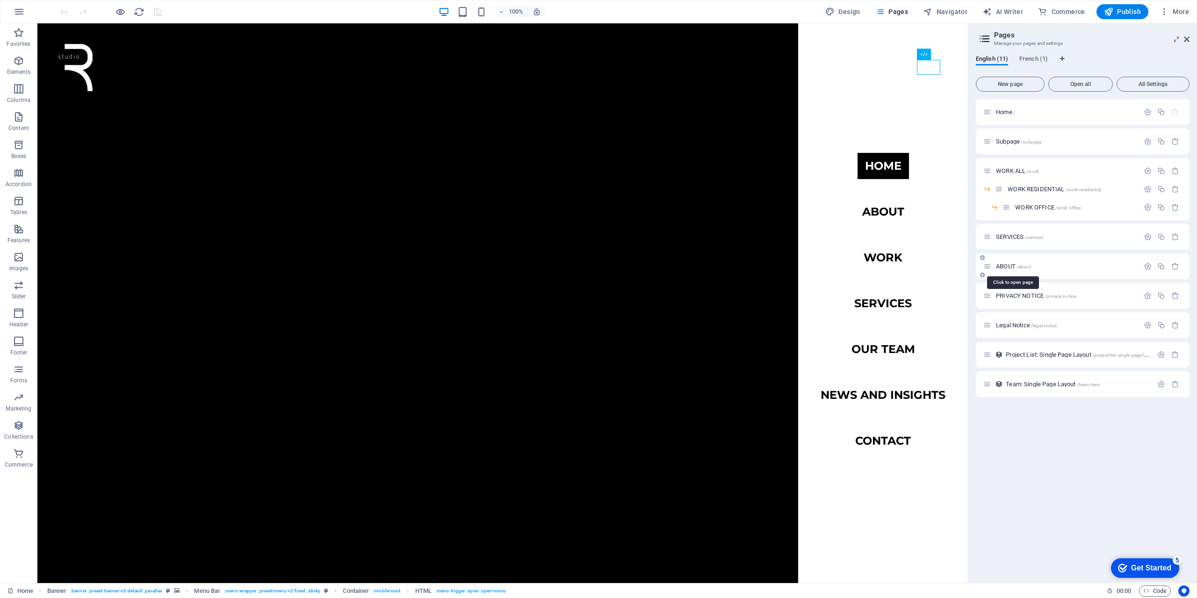
click at [1007, 265] on span "ABOUT /about" at bounding box center [1013, 266] width 35 height 7
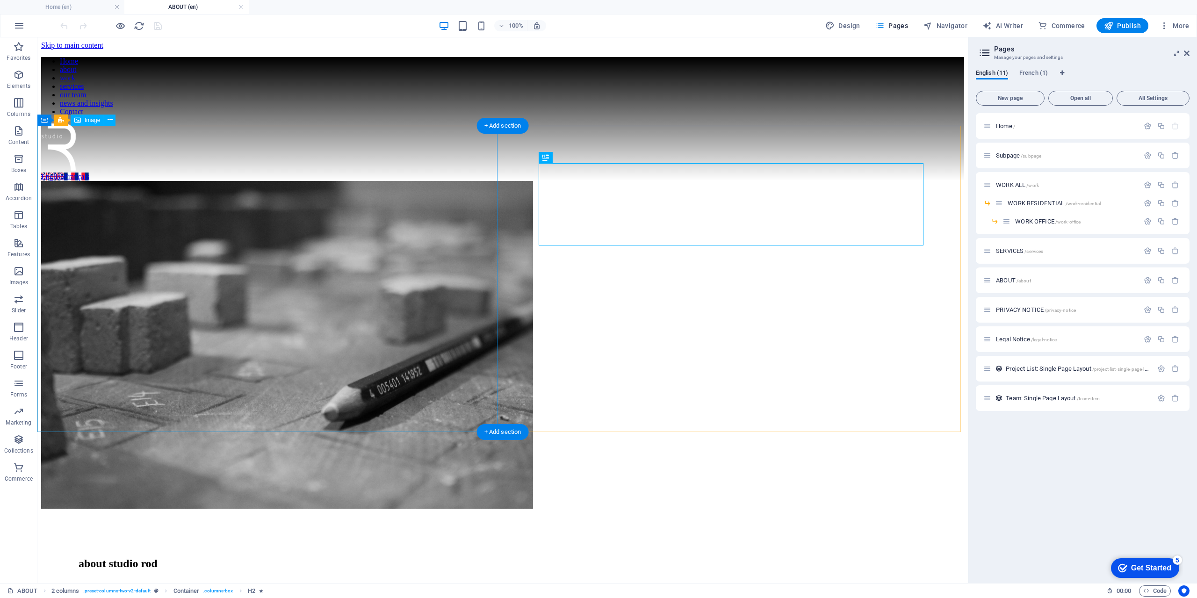
click at [420, 244] on figure at bounding box center [502, 346] width 923 height 330
click at [942, 24] on span "Navigator" at bounding box center [945, 25] width 44 height 9
select select "16867966-en"
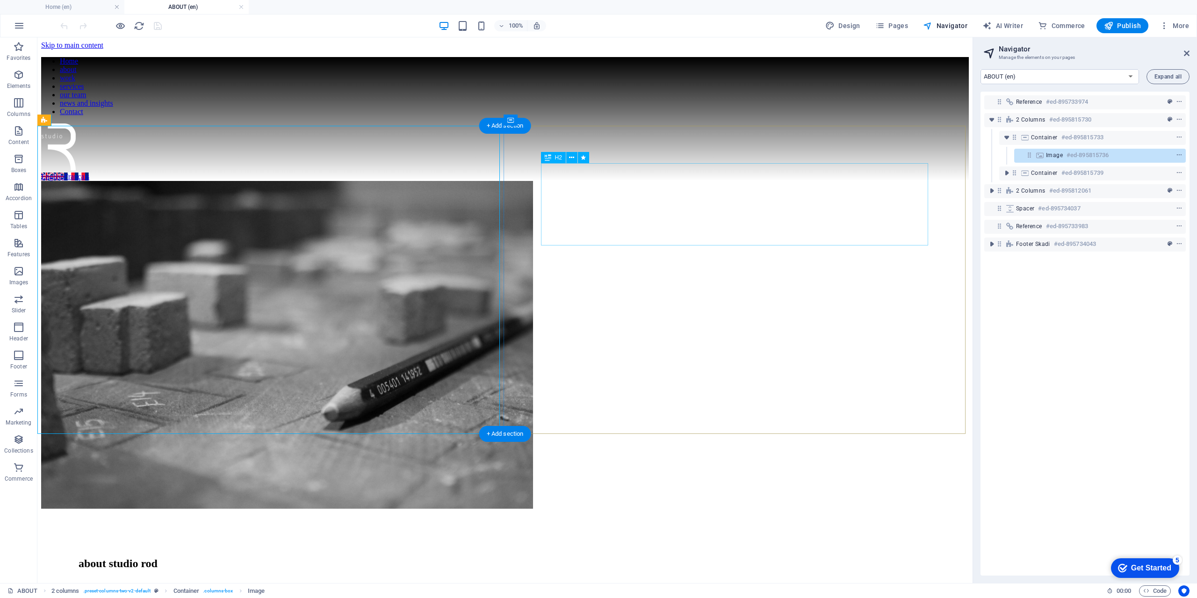
click at [623, 557] on div "about studio rod" at bounding box center [505, 563] width 853 height 13
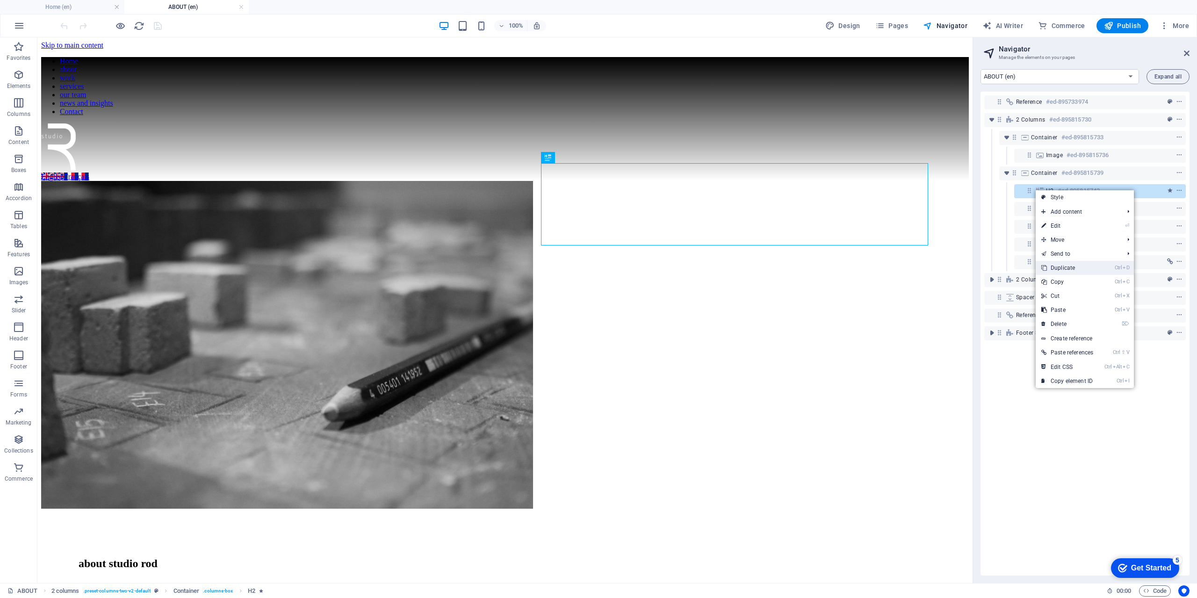
click at [1062, 268] on link "Ctrl D Duplicate" at bounding box center [1067, 268] width 63 height 14
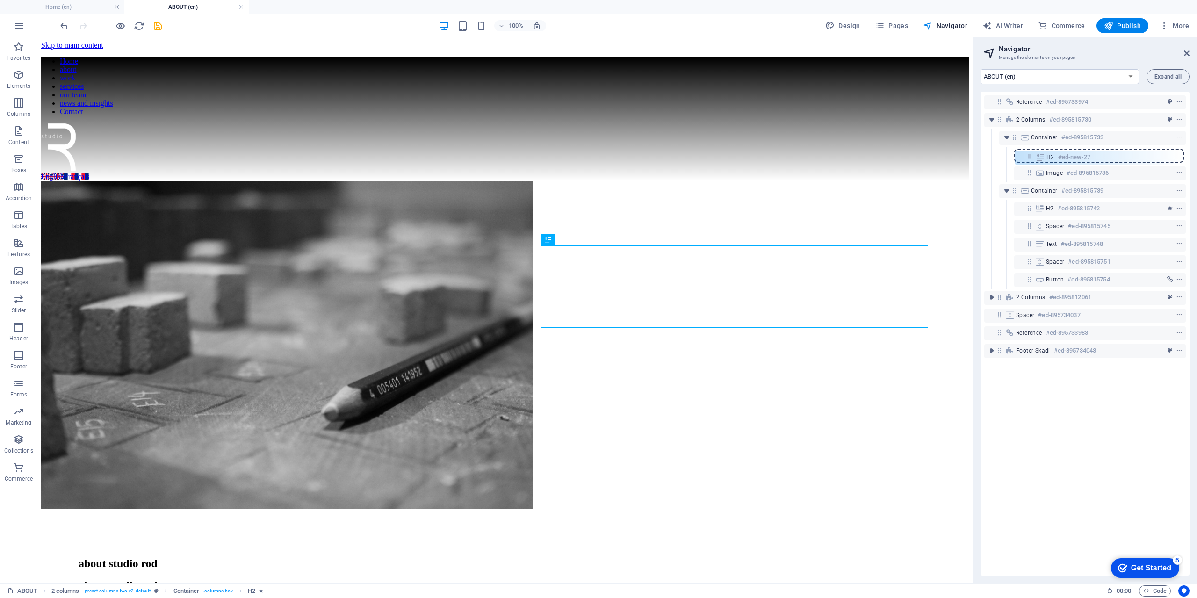
drag, startPoint x: 1031, startPoint y: 208, endPoint x: 1031, endPoint y: 153, distance: 54.7
click at [1031, 153] on div "Reference #ed-895733974 2 columns #ed-895815730 Container #ed-895815733 Image #…" at bounding box center [1085, 334] width 209 height 484
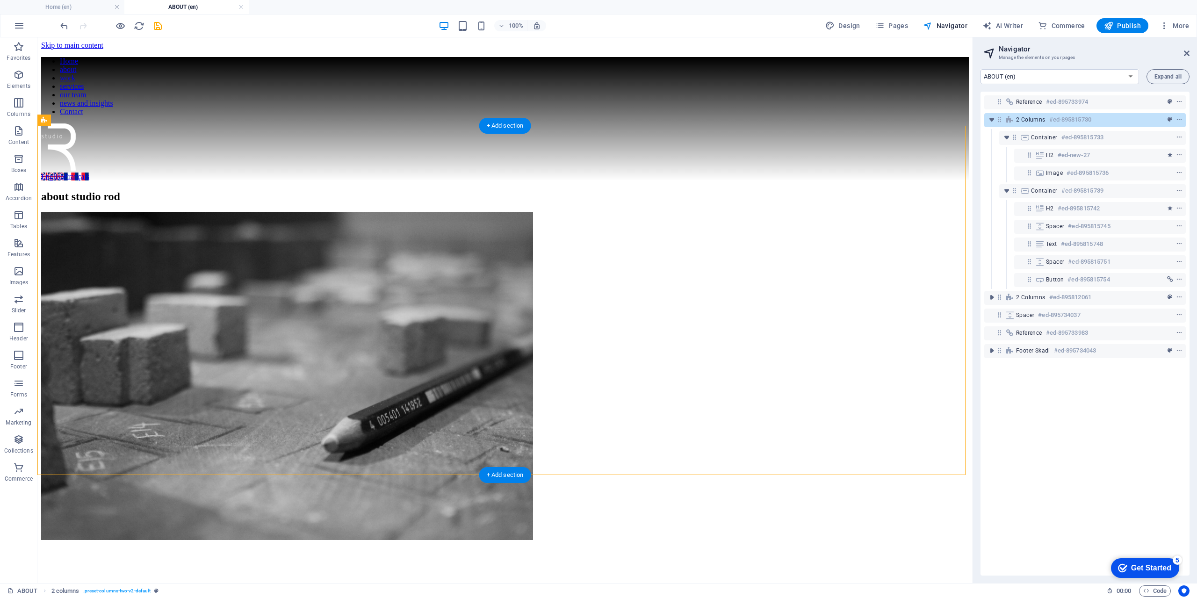
drag, startPoint x: 87, startPoint y: 160, endPoint x: 66, endPoint y: 215, distance: 58.5
click at [393, 293] on figure at bounding box center [505, 377] width 928 height 330
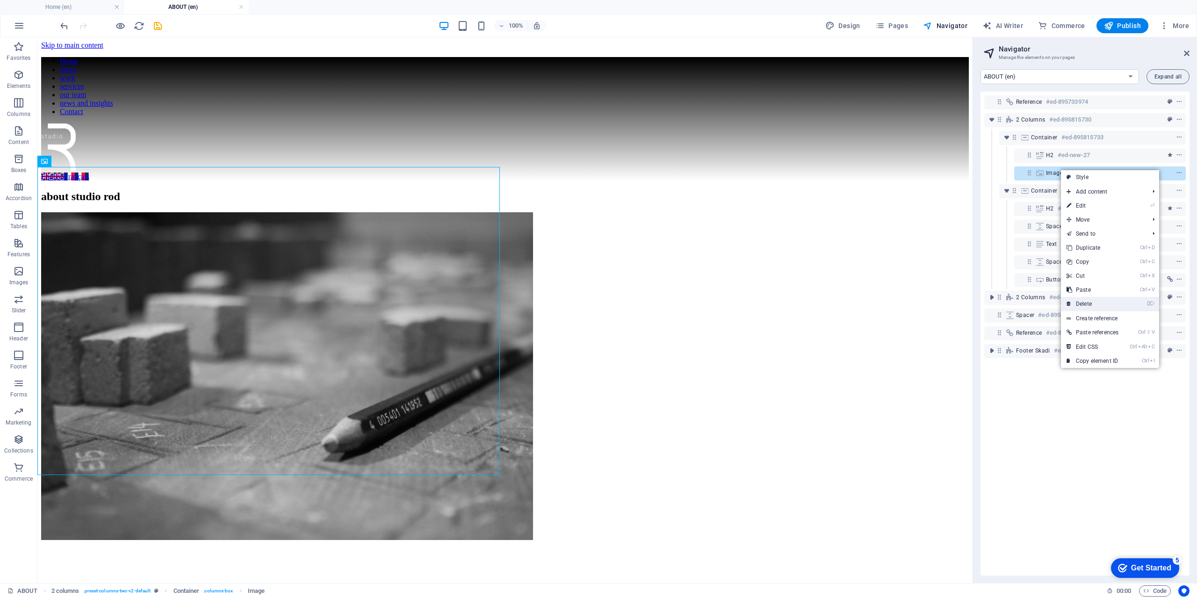
click at [1091, 299] on link "⌦ Delete" at bounding box center [1092, 304] width 63 height 14
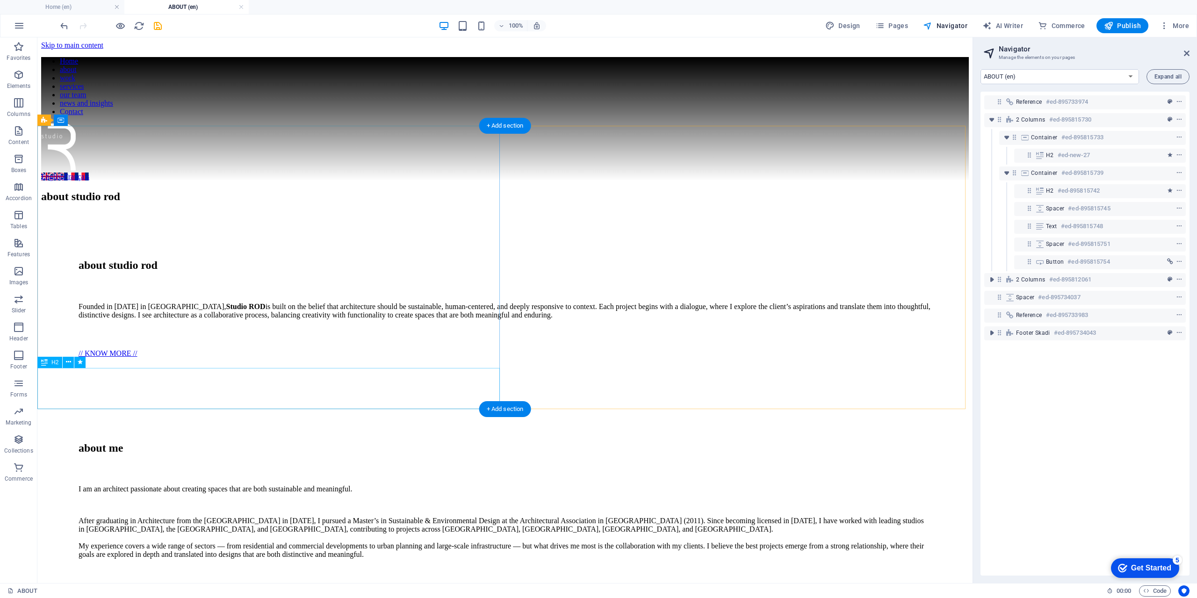
click at [359, 203] on div "about studio rod" at bounding box center [505, 196] width 928 height 13
click at [85, 203] on div "about studio rod" at bounding box center [505, 196] width 928 height 13
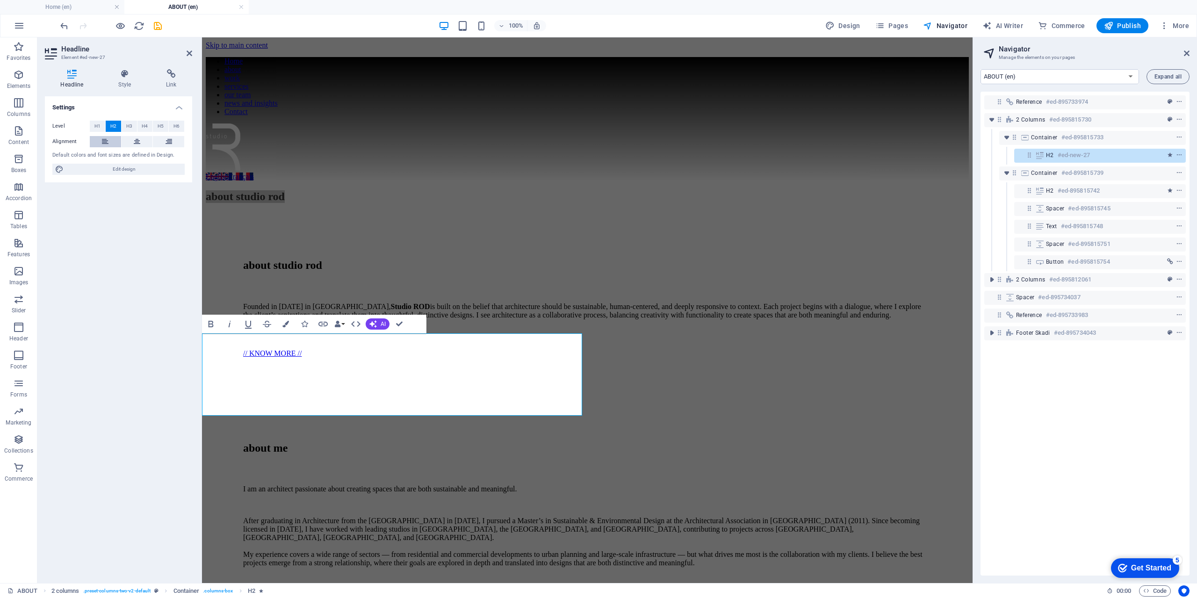
click at [105, 142] on icon at bounding box center [105, 141] width 7 height 11
click at [72, 83] on h4 "Headline" at bounding box center [74, 79] width 58 height 20
click at [125, 83] on h4 "Style" at bounding box center [127, 79] width 48 height 20
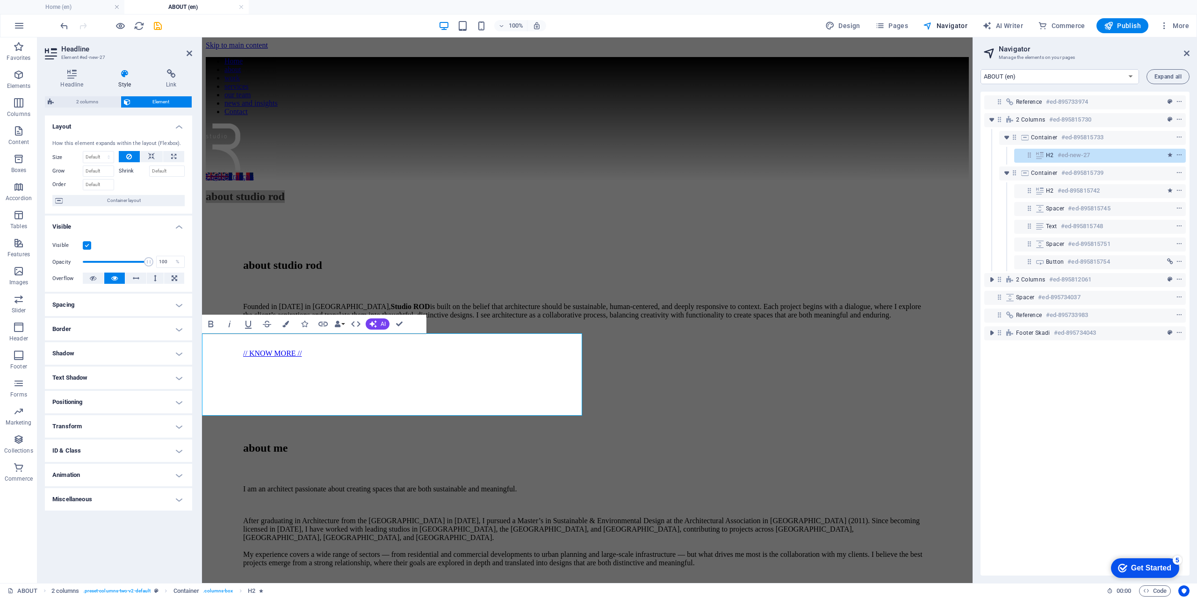
click at [173, 397] on h4 "Positioning" at bounding box center [118, 402] width 147 height 22
click at [96, 454] on h4 "Transform" at bounding box center [118, 459] width 147 height 22
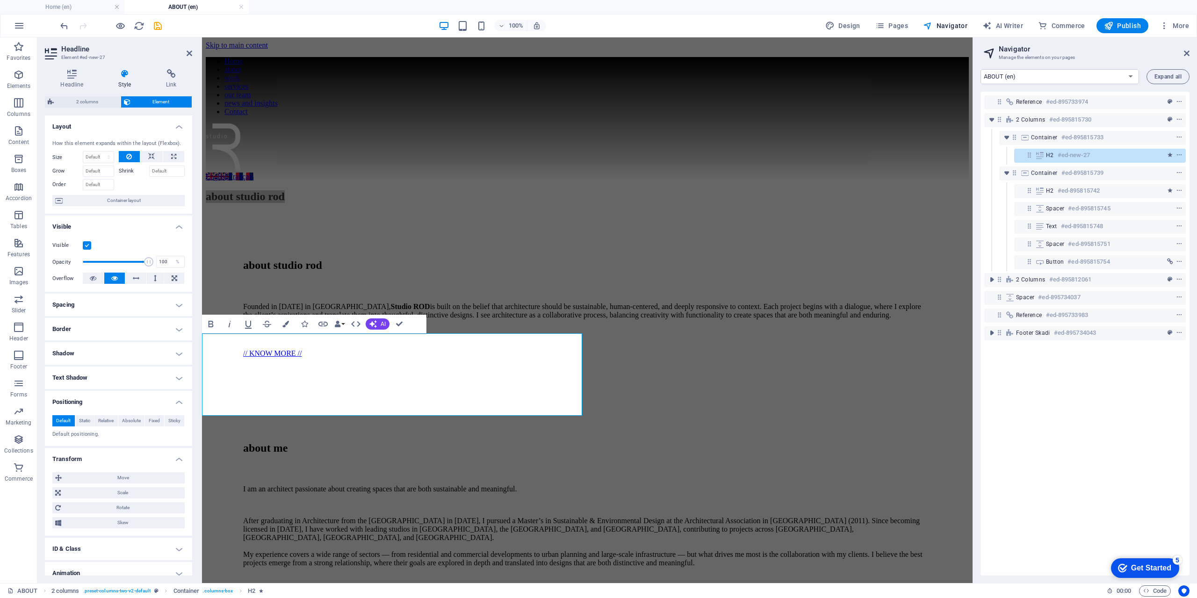
click at [96, 454] on h4 "Transform" at bounding box center [118, 456] width 147 height 17
click at [96, 371] on h4 "Text Shadow" at bounding box center [118, 378] width 147 height 22
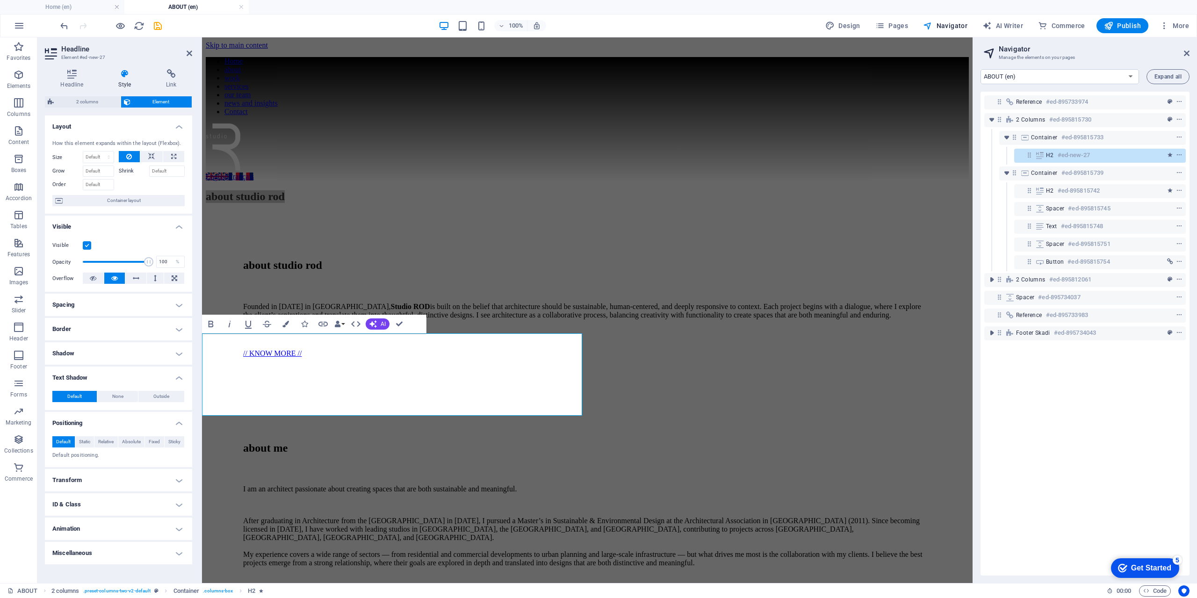
click at [97, 356] on h4 "Shadow" at bounding box center [118, 353] width 147 height 22
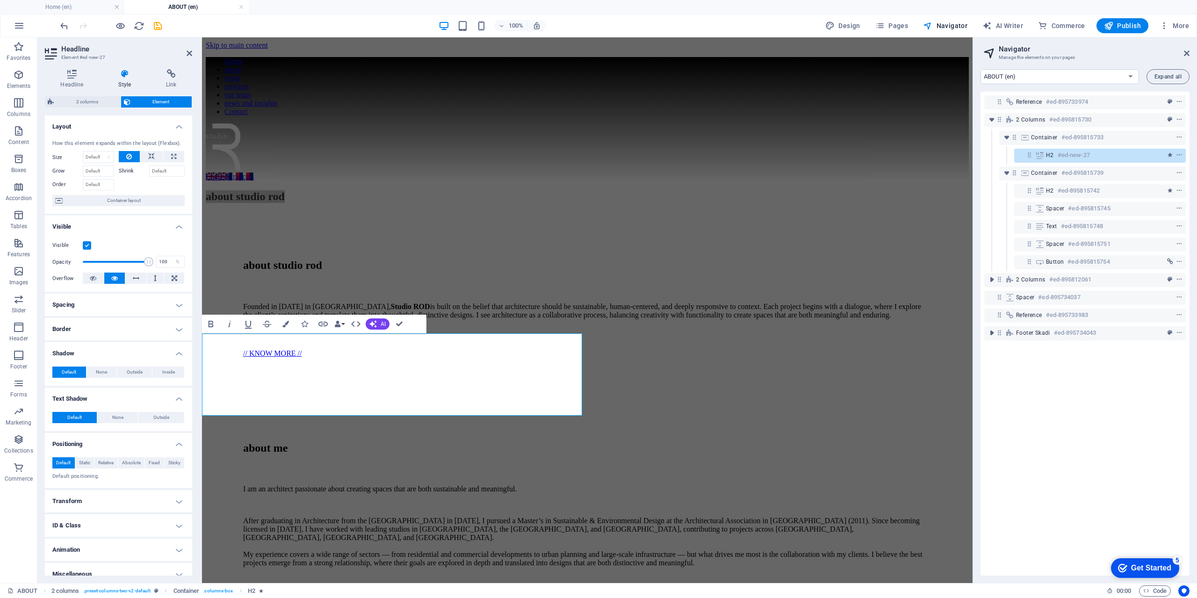
click at [97, 333] on h4 "Border" at bounding box center [118, 329] width 147 height 22
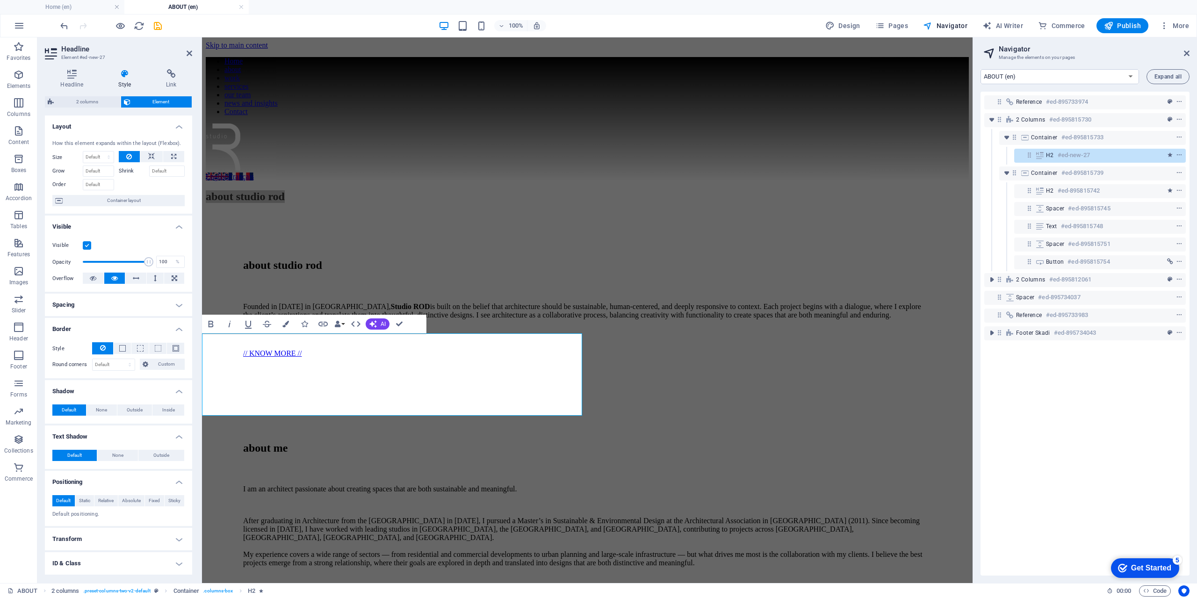
click at [104, 299] on h4 "Spacing" at bounding box center [118, 305] width 147 height 22
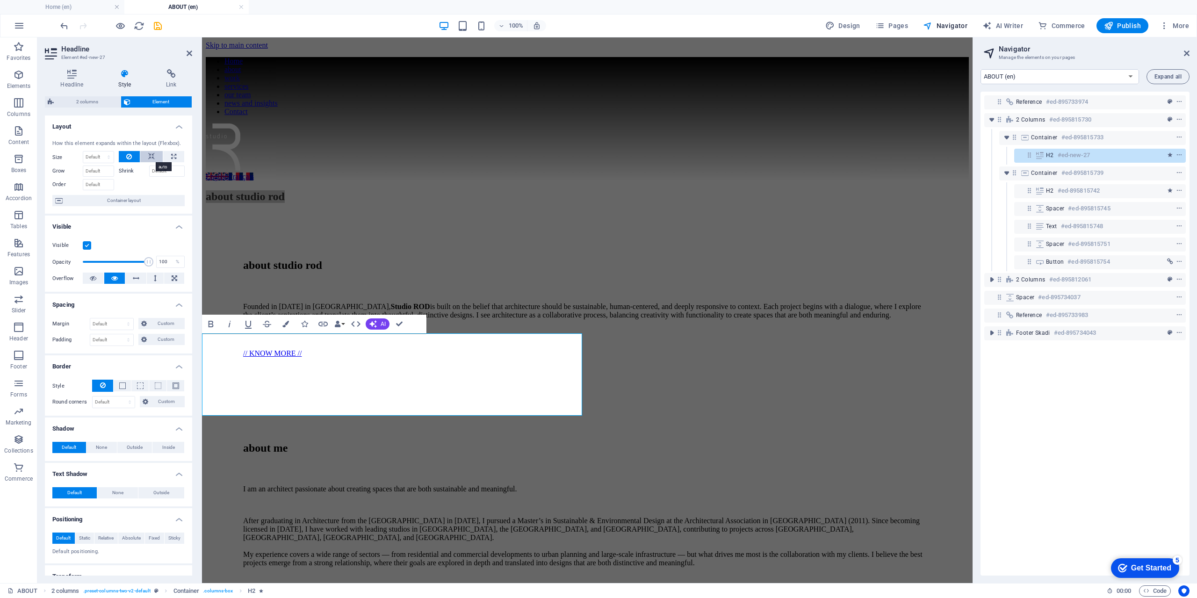
click at [149, 157] on icon at bounding box center [151, 156] width 7 height 11
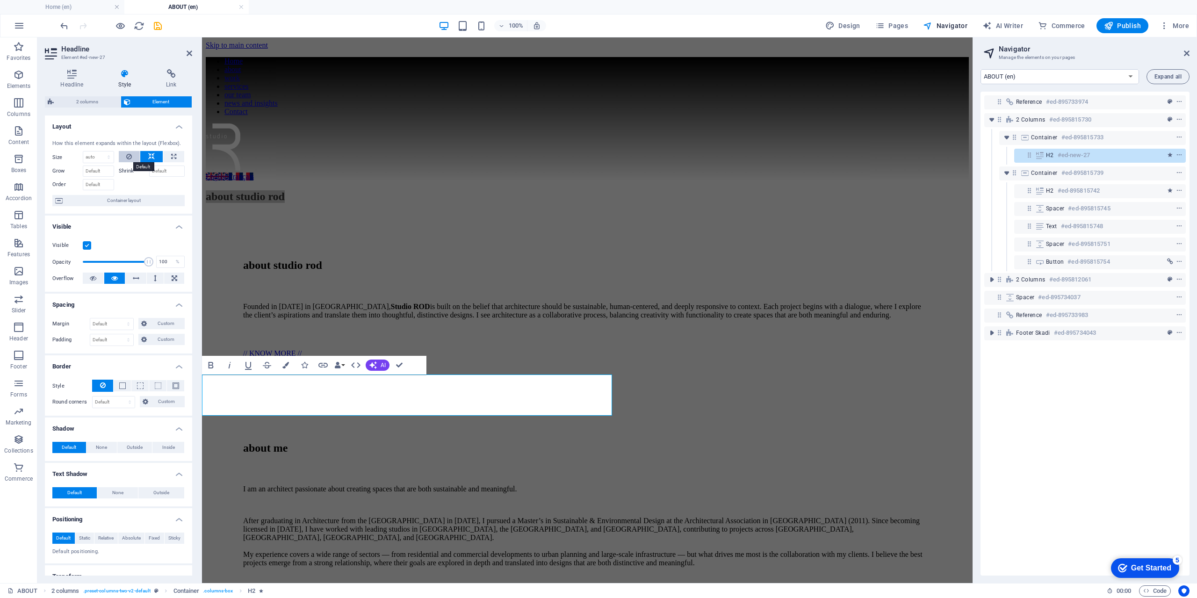
click at [125, 157] on button at bounding box center [130, 156] width 22 height 11
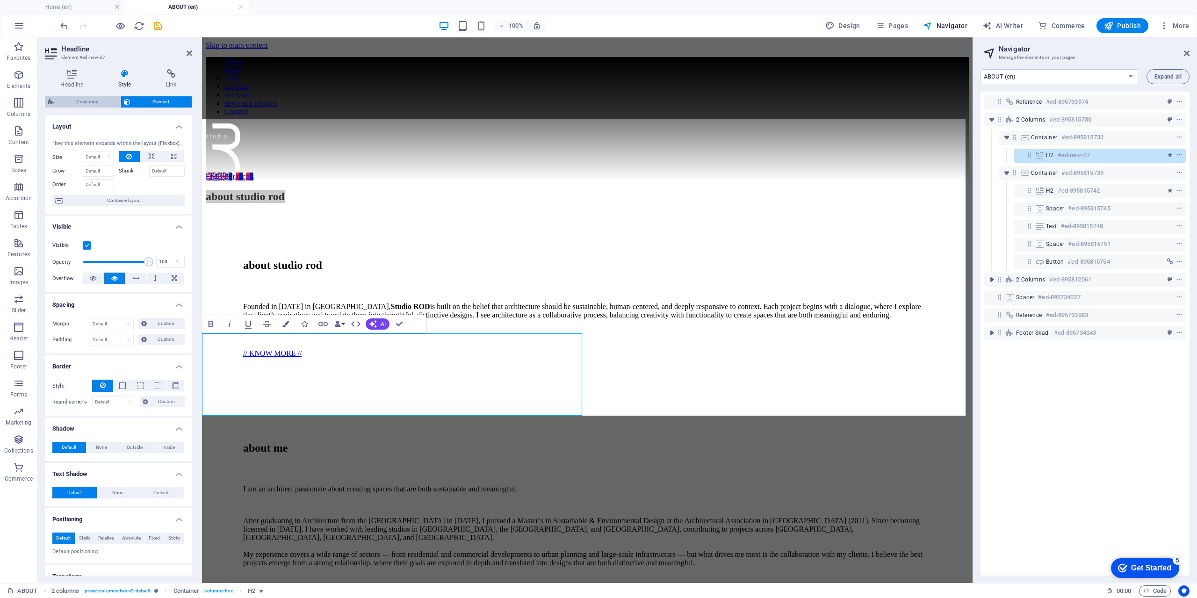
click at [96, 103] on span "2 columns" at bounding box center [87, 101] width 61 height 11
select select "rem"
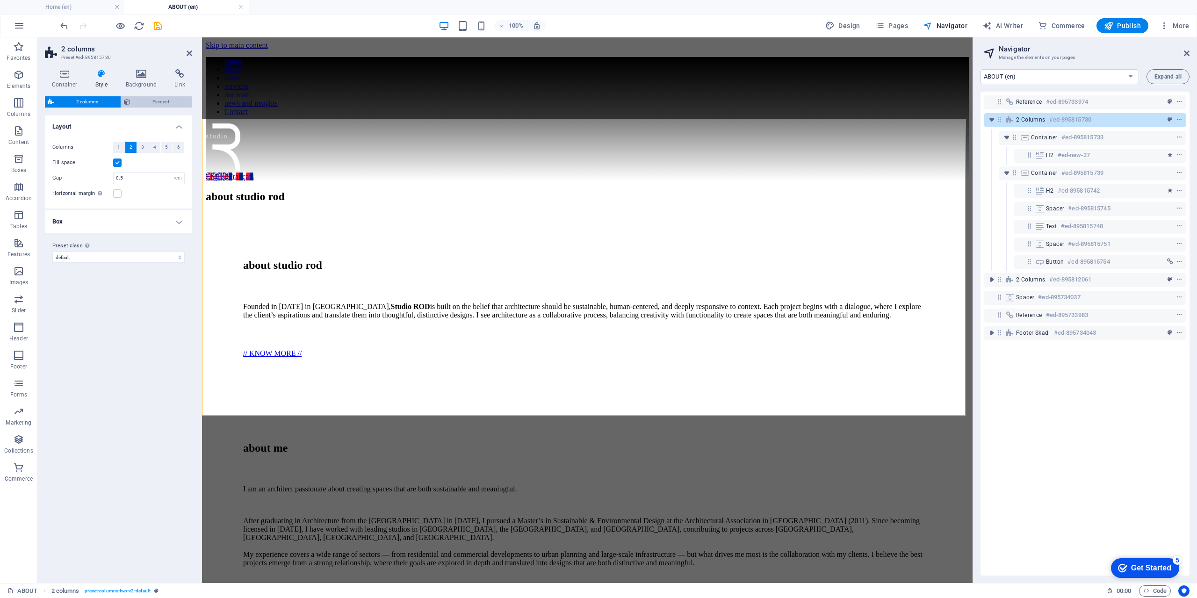
click at [153, 101] on span "Element" at bounding box center [161, 101] width 56 height 11
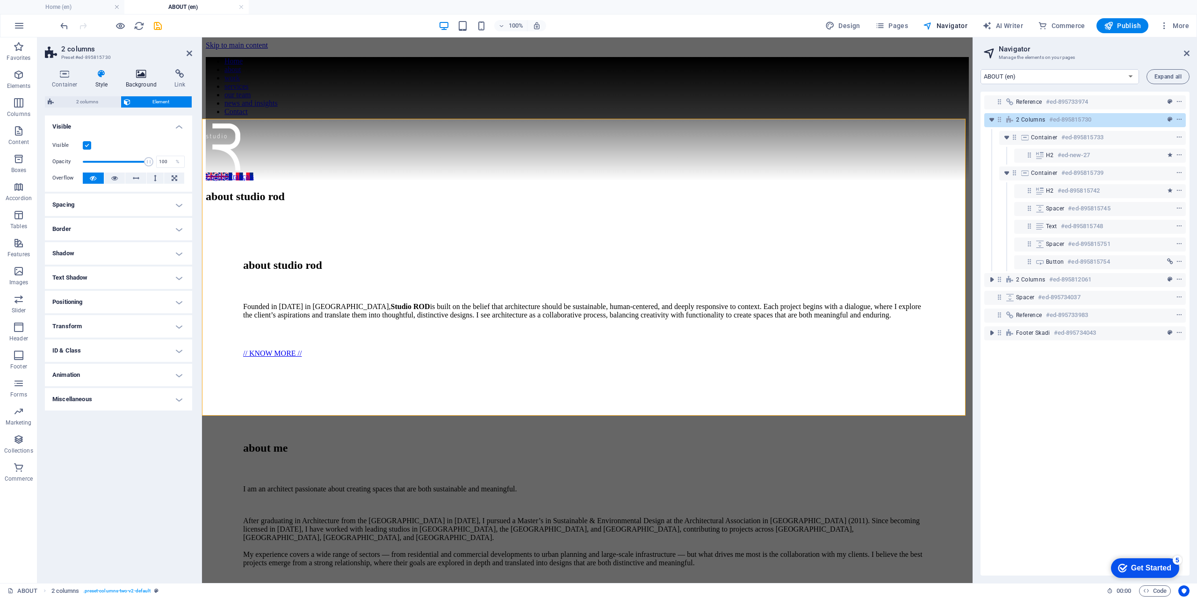
click at [143, 82] on h4 "Background" at bounding box center [143, 79] width 49 height 20
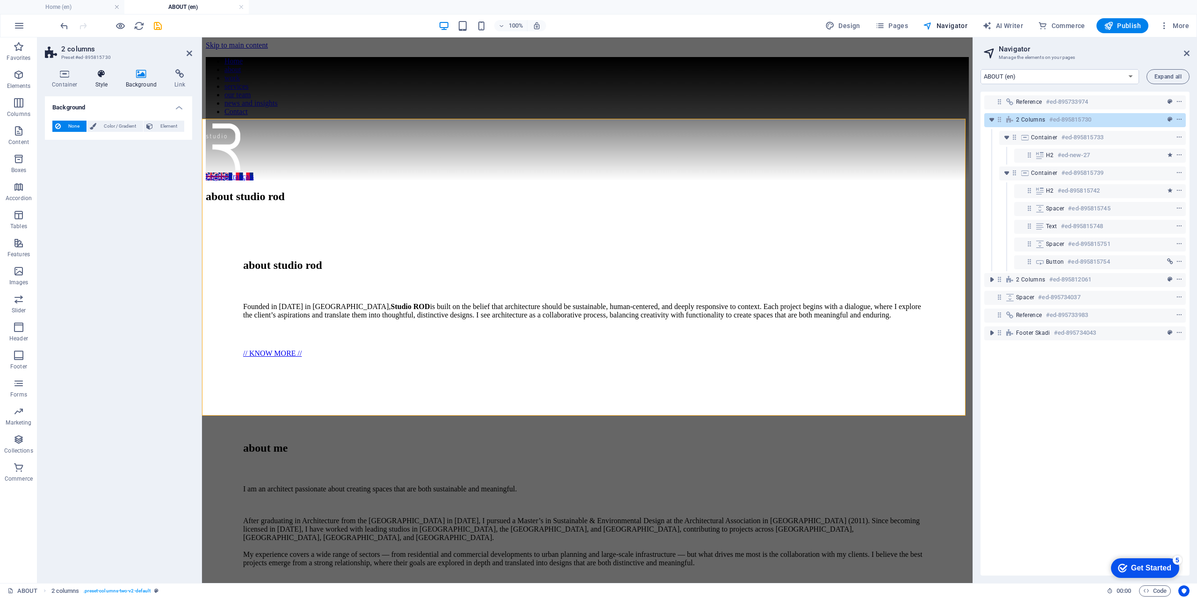
click at [101, 83] on h4 "Style" at bounding box center [103, 79] width 30 height 20
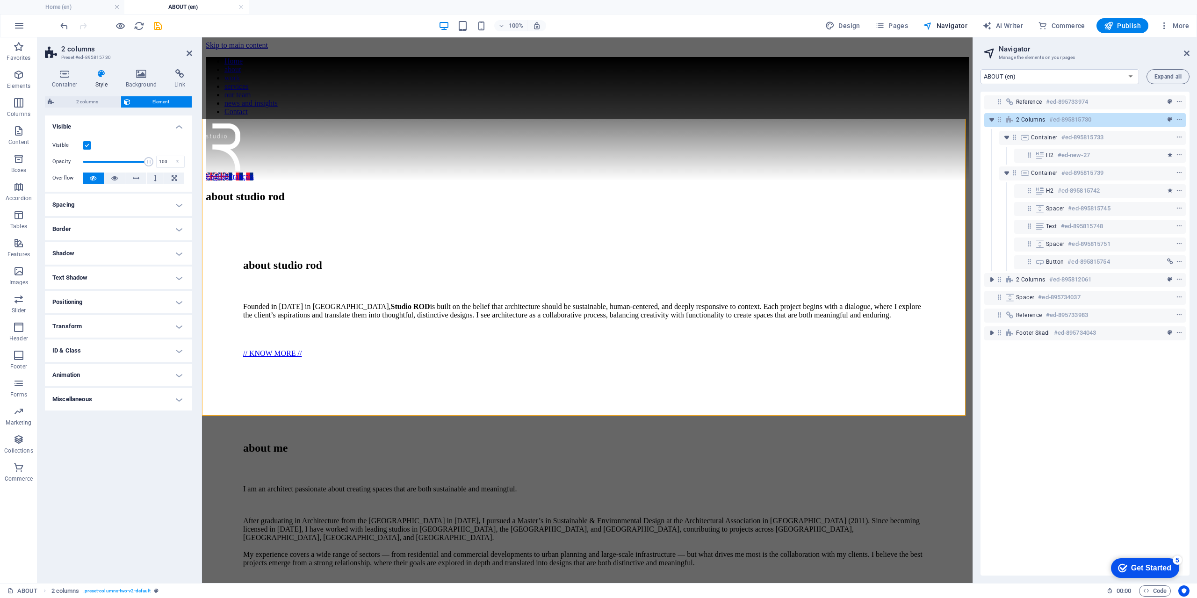
click at [140, 197] on h4 "Spacing" at bounding box center [118, 205] width 147 height 22
click at [118, 266] on h4 "Border" at bounding box center [118, 266] width 147 height 22
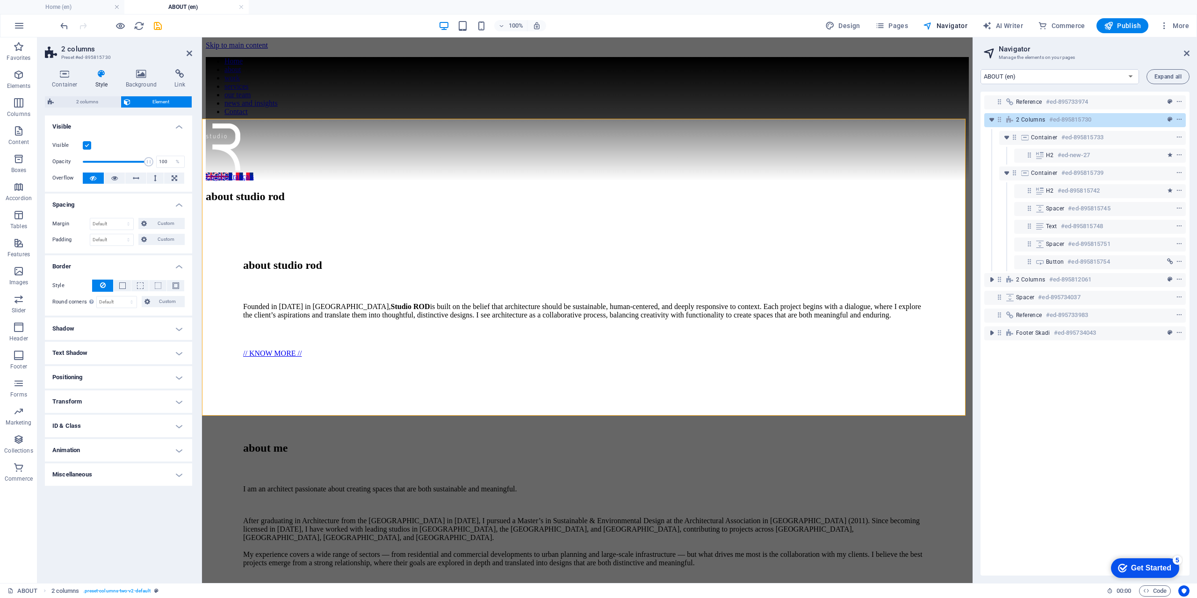
click at [118, 266] on h4 "Border" at bounding box center [118, 263] width 147 height 17
click at [111, 288] on h4 "Shadow" at bounding box center [118, 291] width 147 height 22
click at [111, 288] on h4 "Shadow" at bounding box center [118, 288] width 147 height 17
click at [104, 309] on h4 "Text Shadow" at bounding box center [118, 315] width 147 height 22
click at [104, 309] on h4 "Text Shadow" at bounding box center [118, 312] width 147 height 17
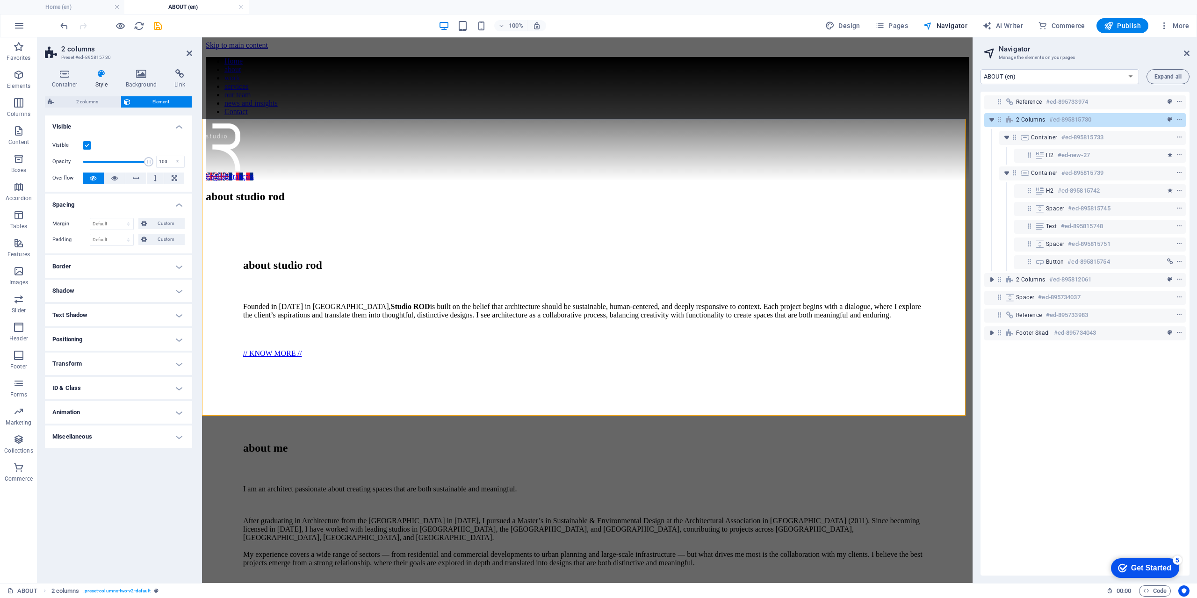
click at [101, 335] on h4 "Positioning" at bounding box center [118, 339] width 147 height 22
click at [101, 334] on h4 "Positioning" at bounding box center [118, 336] width 147 height 17
click at [97, 363] on h4 "Transform" at bounding box center [118, 364] width 147 height 22
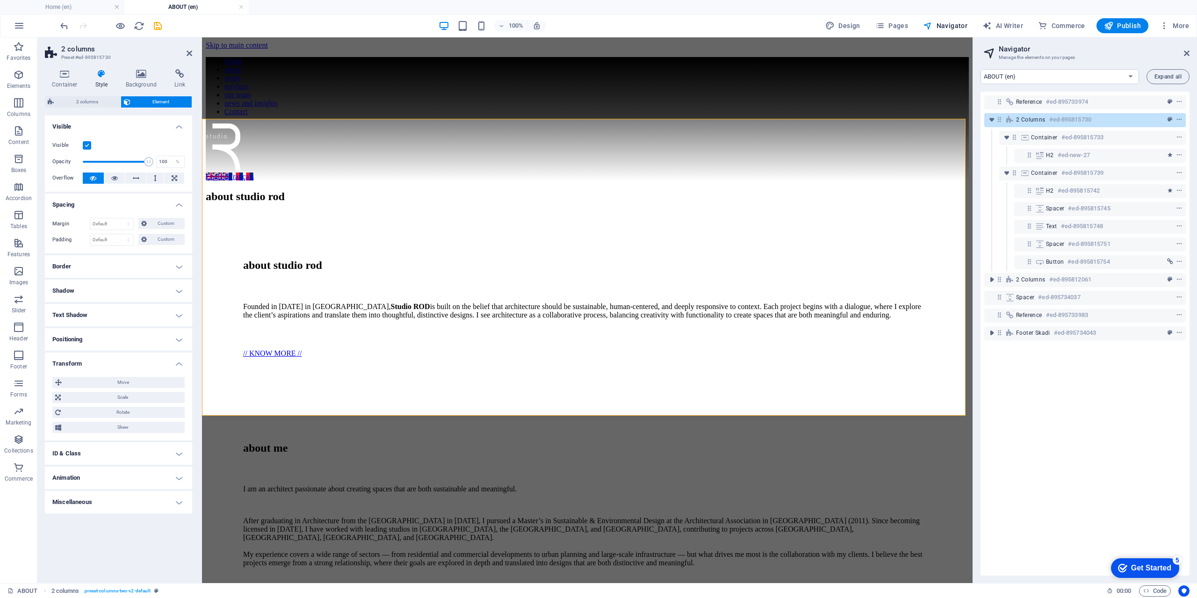
click at [97, 363] on h4 "Transform" at bounding box center [118, 361] width 147 height 17
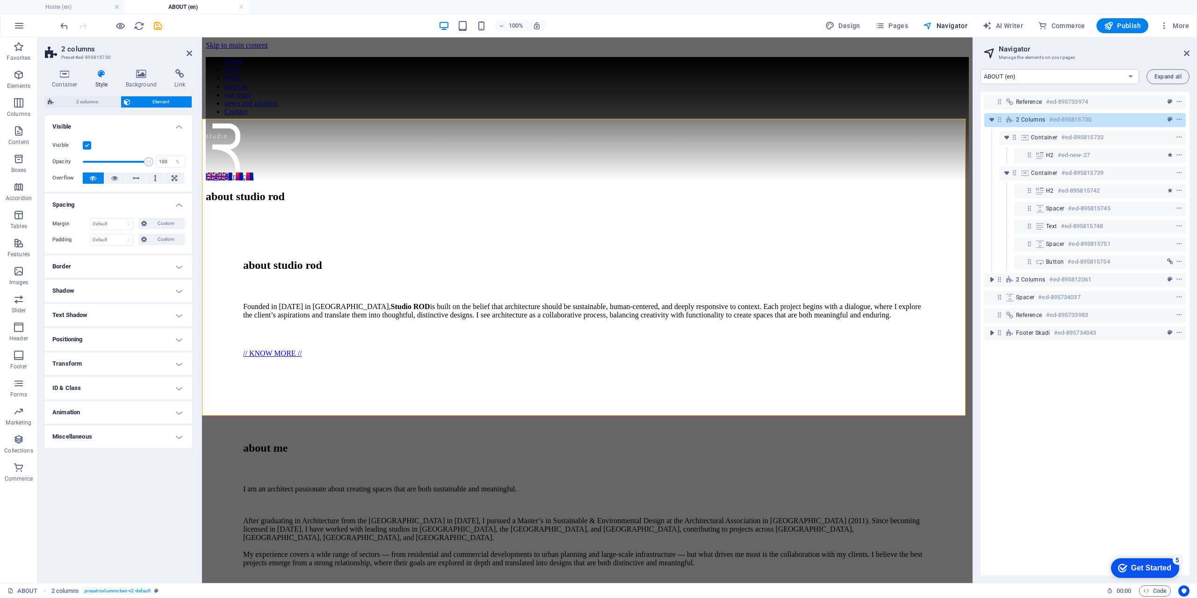
click at [94, 383] on h4 "ID & Class" at bounding box center [118, 388] width 147 height 22
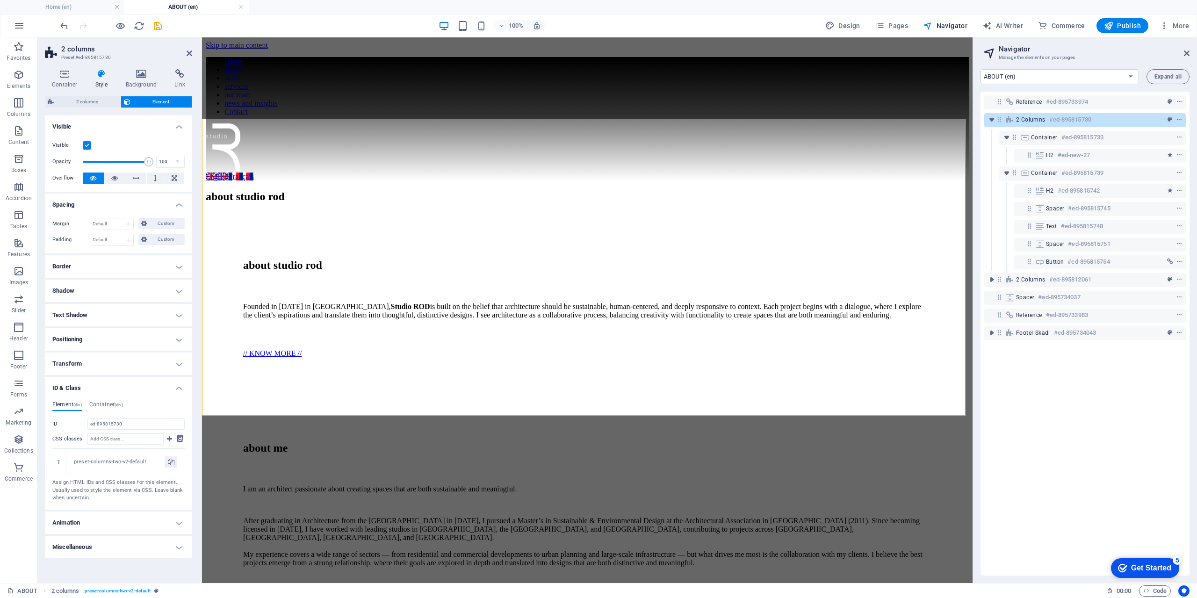
click at [94, 383] on h4 "ID & Class" at bounding box center [118, 385] width 147 height 17
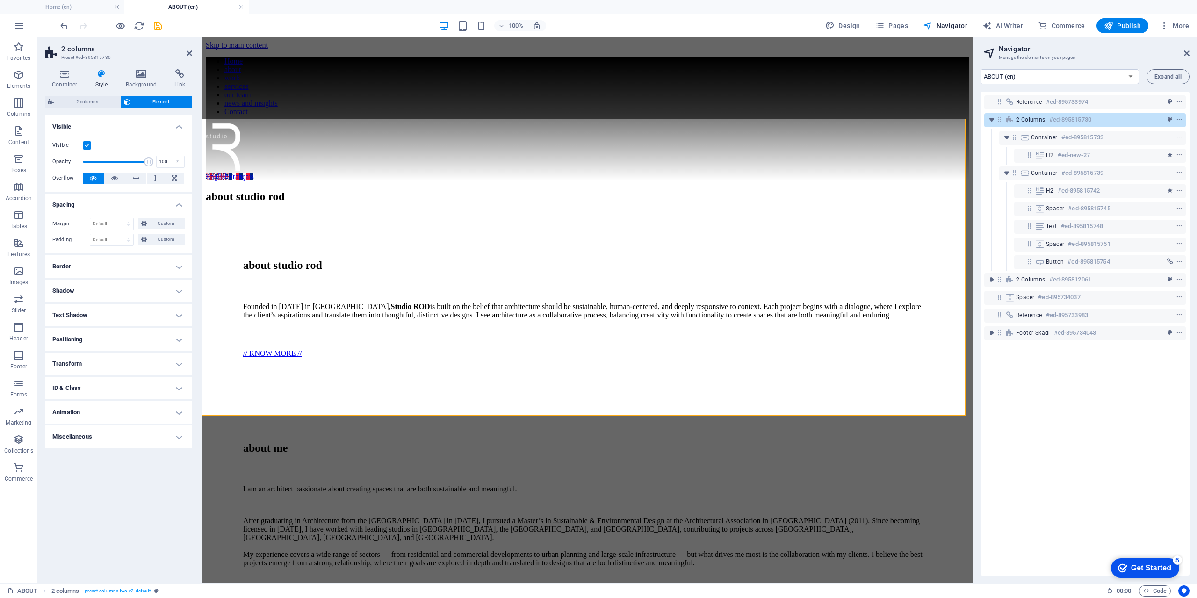
click at [96, 408] on h4 "Animation" at bounding box center [118, 412] width 147 height 22
click at [96, 408] on h4 "Animation" at bounding box center [118, 409] width 147 height 17
click at [334, 203] on div "about studio rod" at bounding box center [587, 196] width 763 height 13
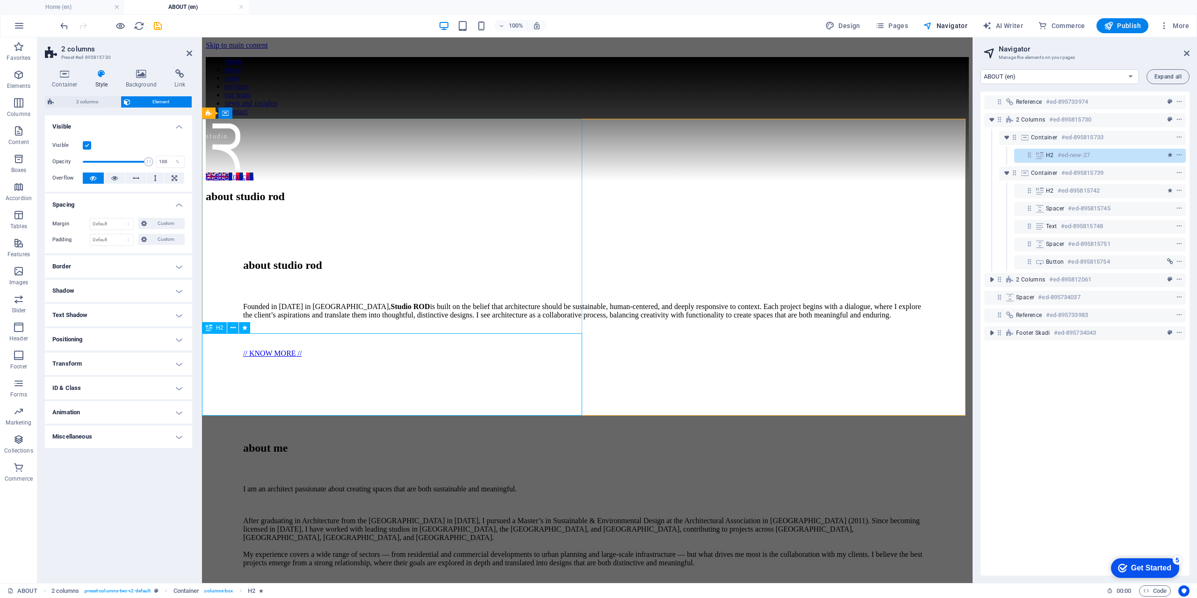
click at [241, 203] on div "about studio rod" at bounding box center [587, 196] width 763 height 13
drag, startPoint x: 242, startPoint y: 369, endPoint x: 410, endPoint y: 365, distance: 167.9
click at [406, 203] on div "about studio rod" at bounding box center [587, 196] width 763 height 13
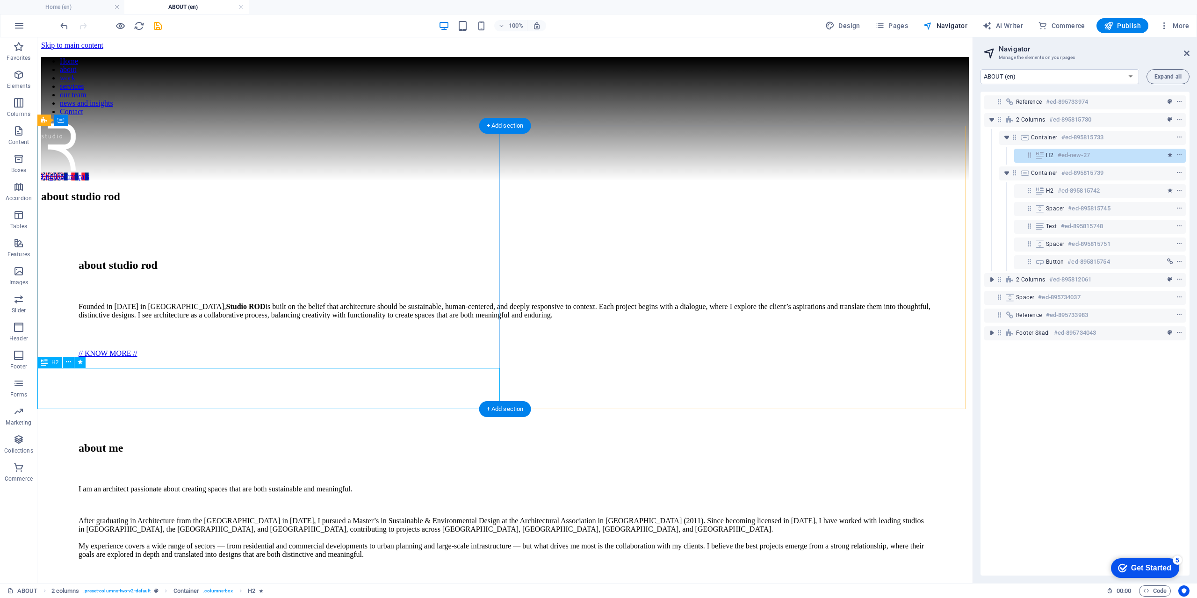
click at [254, 203] on div "about studio rod" at bounding box center [505, 196] width 928 height 13
click at [253, 203] on div "about studio rod" at bounding box center [505, 196] width 928 height 13
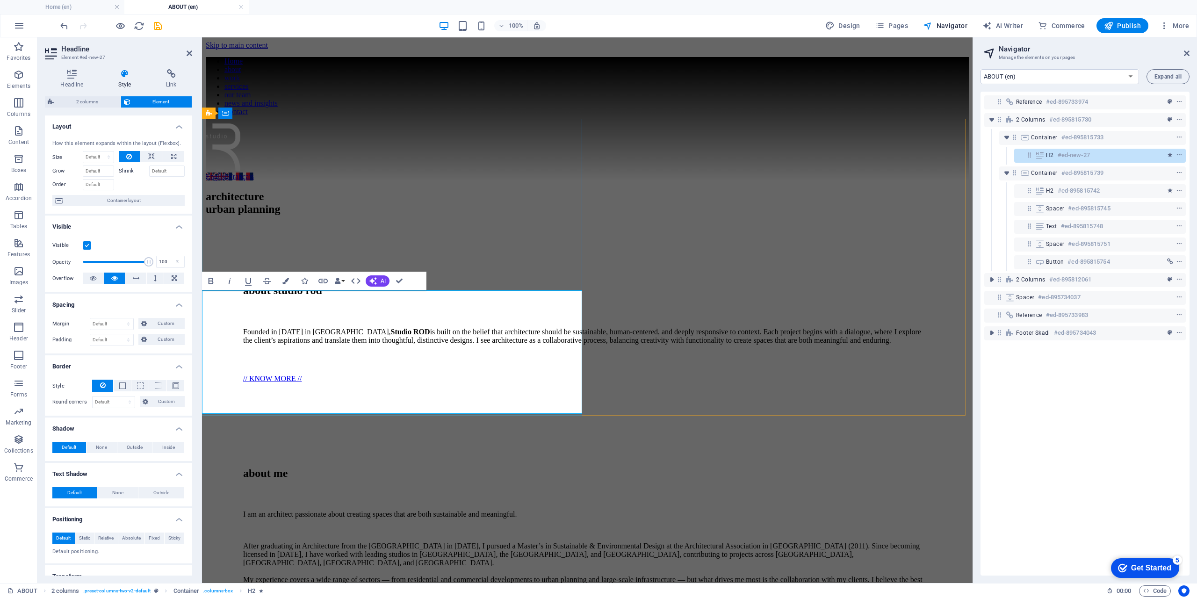
scroll to position [2, 0]
drag, startPoint x: 442, startPoint y: 398, endPoint x: 193, endPoint y: 289, distance: 271.9
click at [357, 228] on h2 "architecture ‌urban planning ‌interiors" at bounding box center [587, 209] width 763 height 38
click at [386, 228] on h2 "architecture ‌urban planning ‌interiors" at bounding box center [587, 209] width 763 height 38
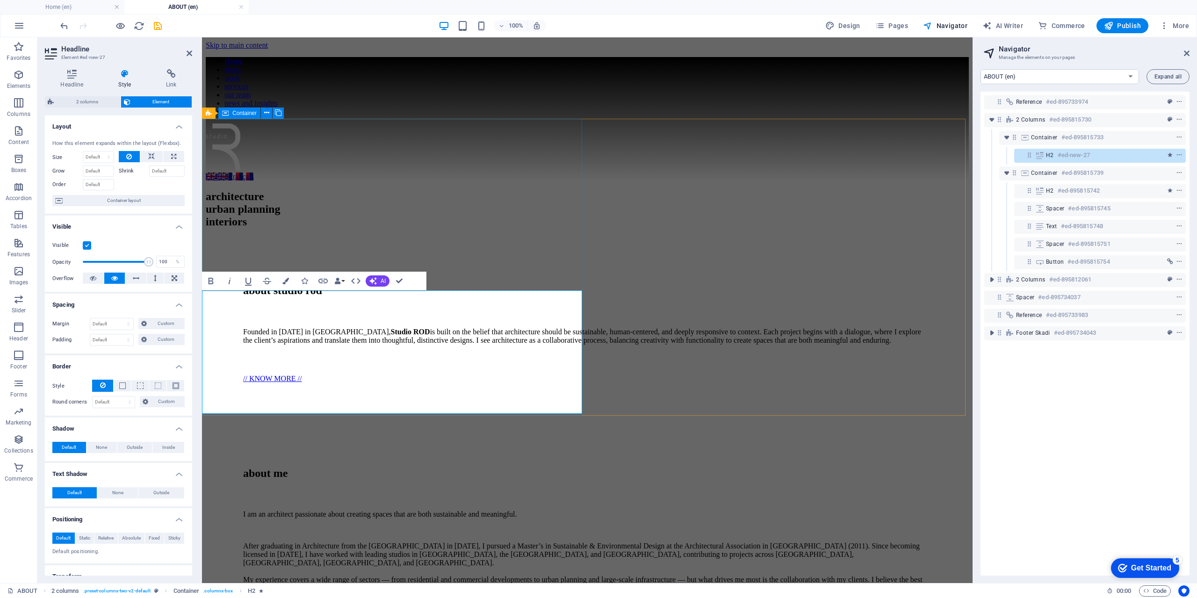
click at [370, 238] on div "architecture ‌urban planning ‌interiors" at bounding box center [587, 209] width 763 height 57
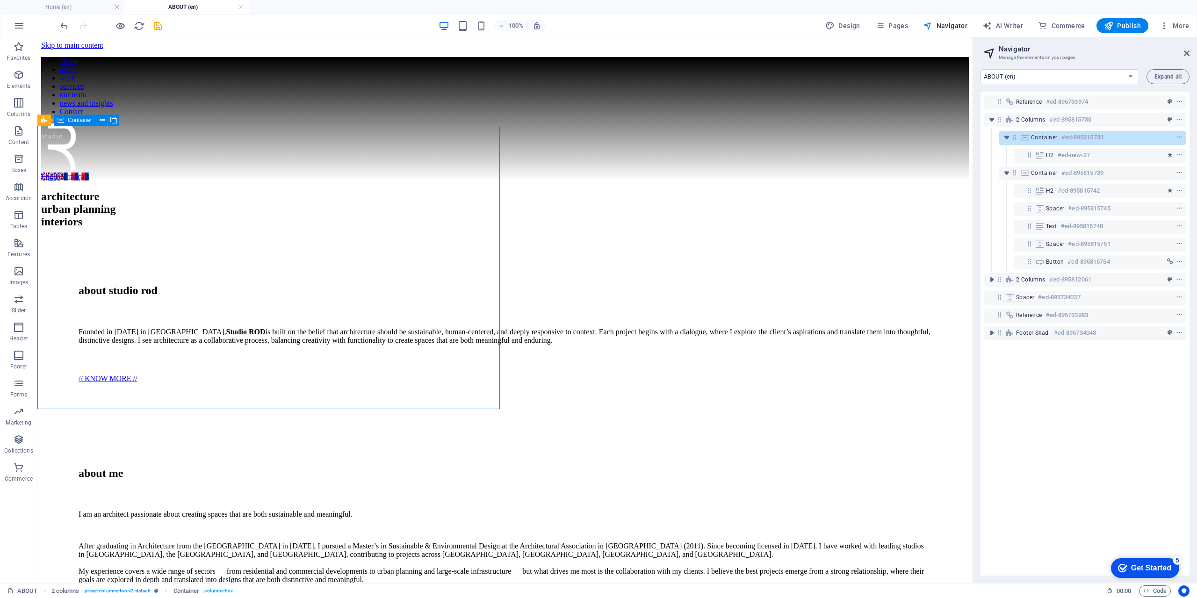
scroll to position [0, 0]
click at [131, 216] on div "architecture urban planning interiors" at bounding box center [505, 209] width 928 height 57
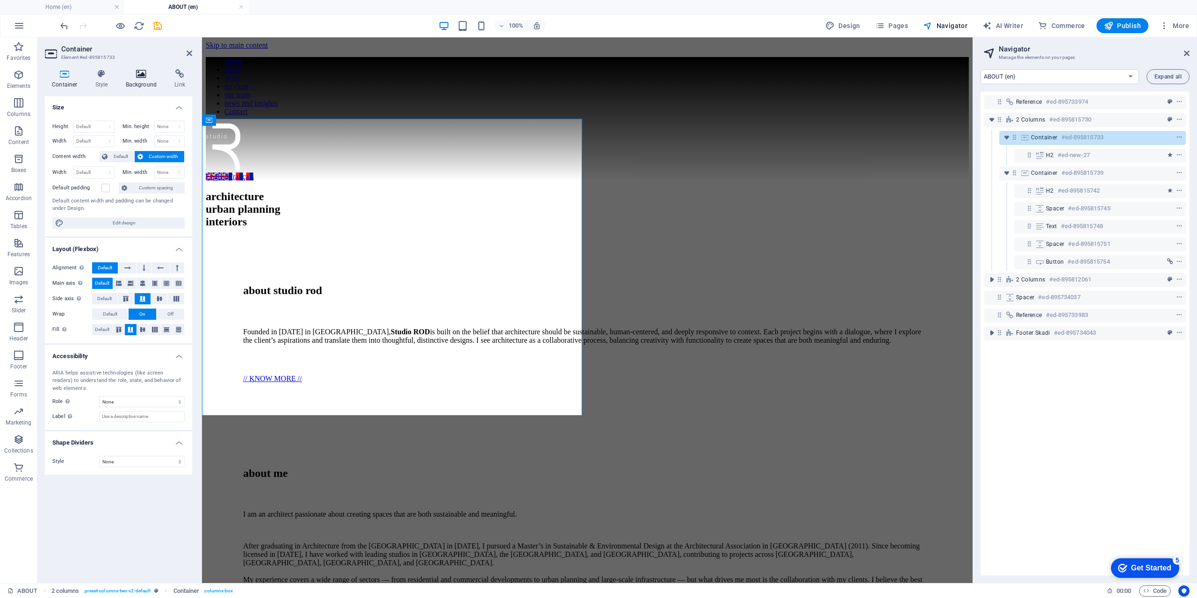
click at [138, 75] on icon at bounding box center [141, 73] width 45 height 9
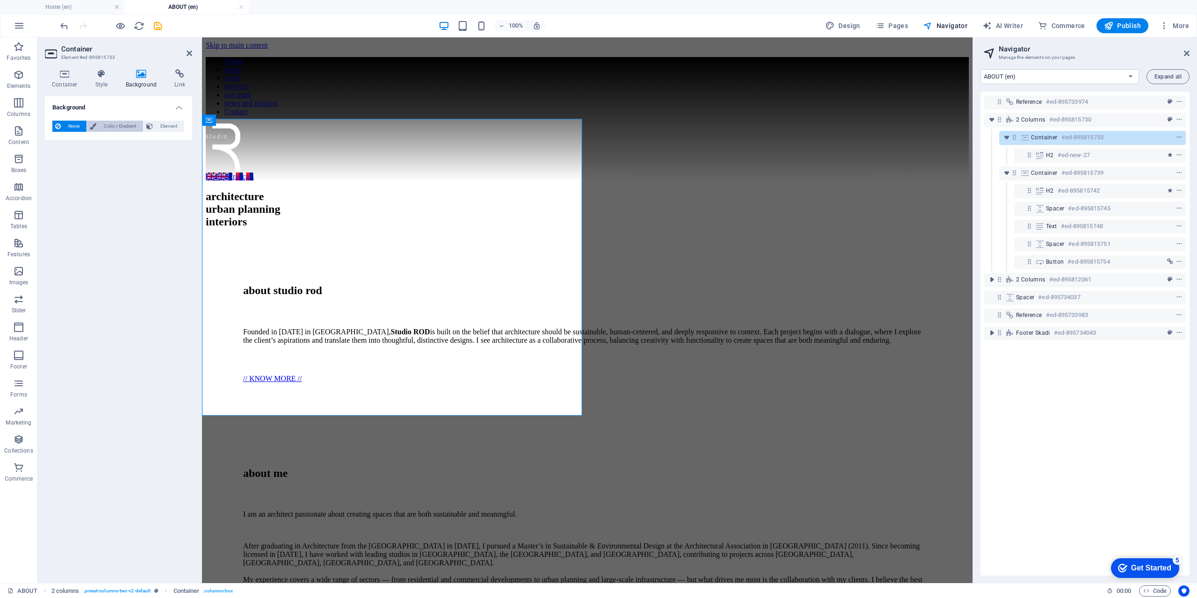
click at [122, 124] on span "Color / Gradient" at bounding box center [119, 126] width 41 height 11
click at [59, 164] on span at bounding box center [58, 164] width 10 height 10
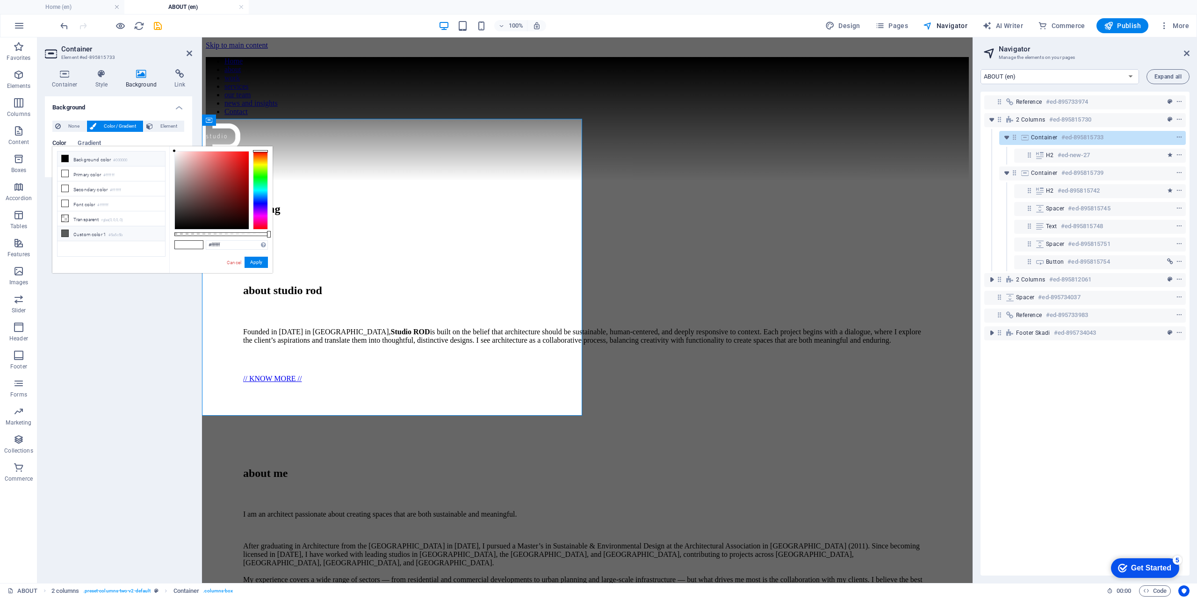
click at [121, 235] on small "#5a5c5b" at bounding box center [115, 235] width 14 height 7
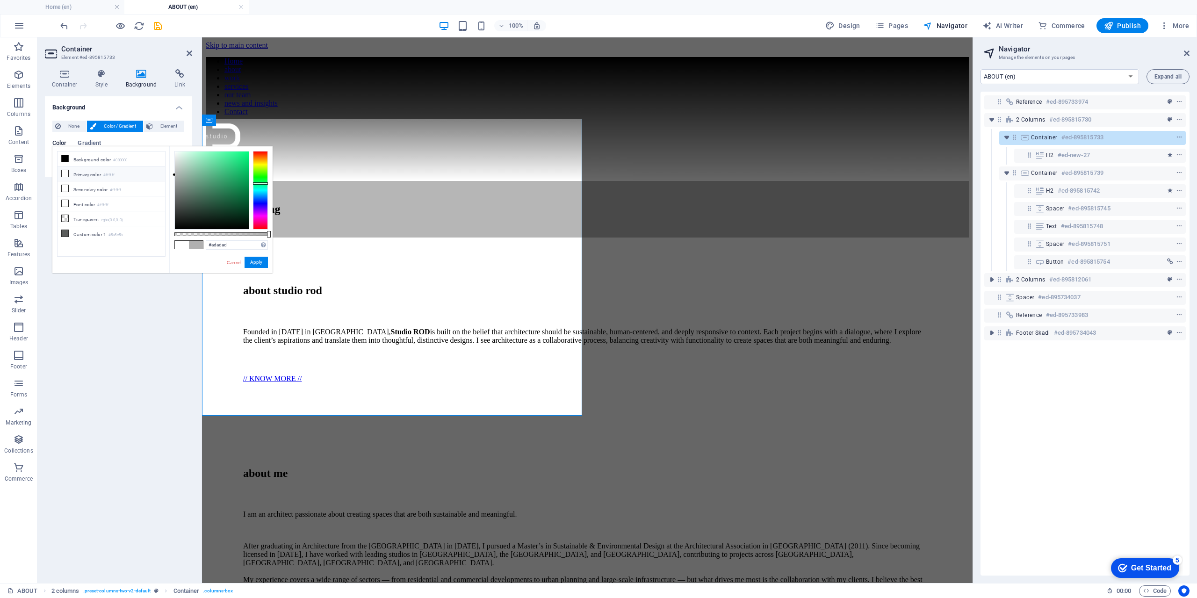
type input "#ababab"
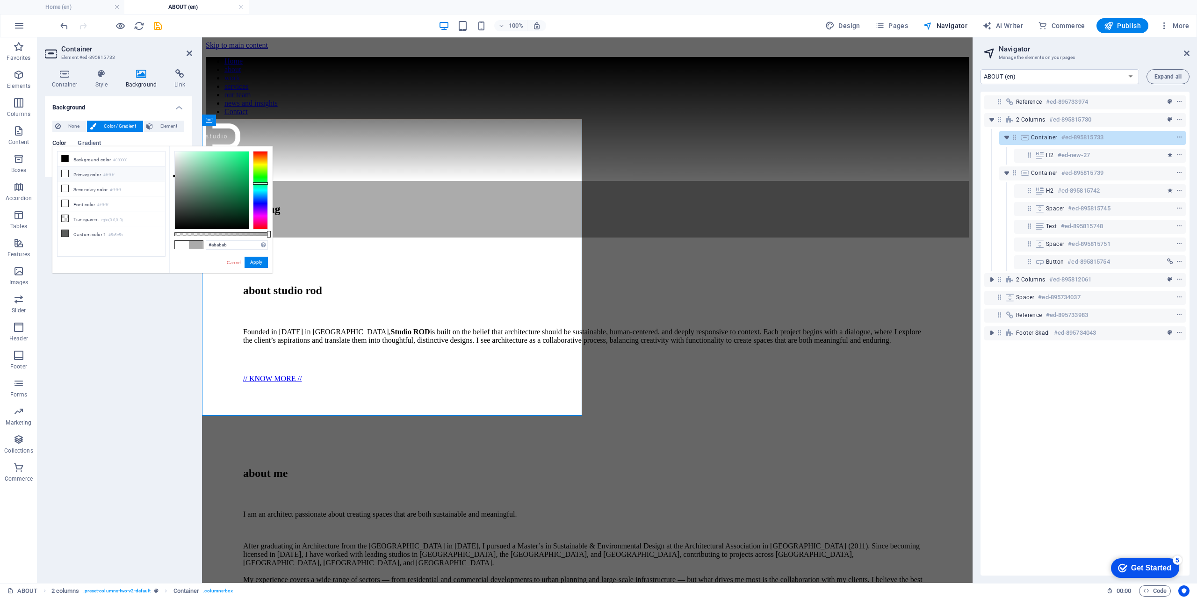
drag, startPoint x: 177, startPoint y: 183, endPoint x: 161, endPoint y: 176, distance: 17.8
click at [161, 176] on div "less Background color #000000 Primary color #ffffff Secondary color #ffffff Fon…" at bounding box center [162, 209] width 220 height 127
drag, startPoint x: 253, startPoint y: 262, endPoint x: 52, endPoint y: 224, distance: 204.5
click at [254, 262] on button "Apply" at bounding box center [256, 262] width 23 height 11
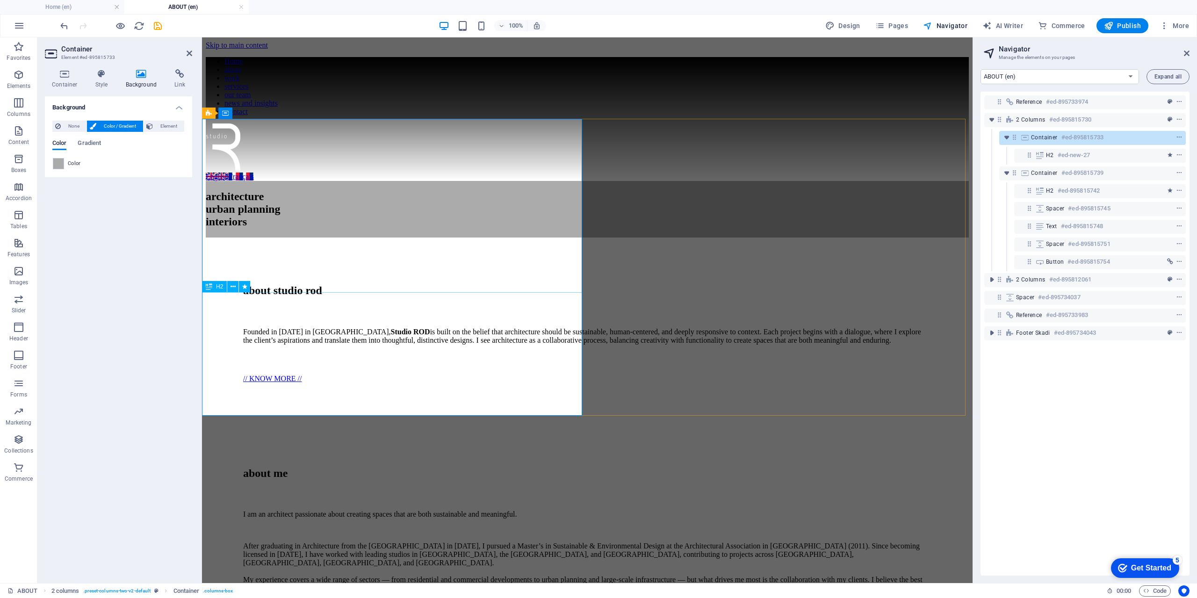
click at [321, 228] on div "architecture urban planning interiors" at bounding box center [587, 209] width 763 height 38
click at [323, 228] on div "architecture urban planning interiors" at bounding box center [587, 209] width 763 height 38
click at [233, 284] on icon at bounding box center [233, 287] width 5 height 10
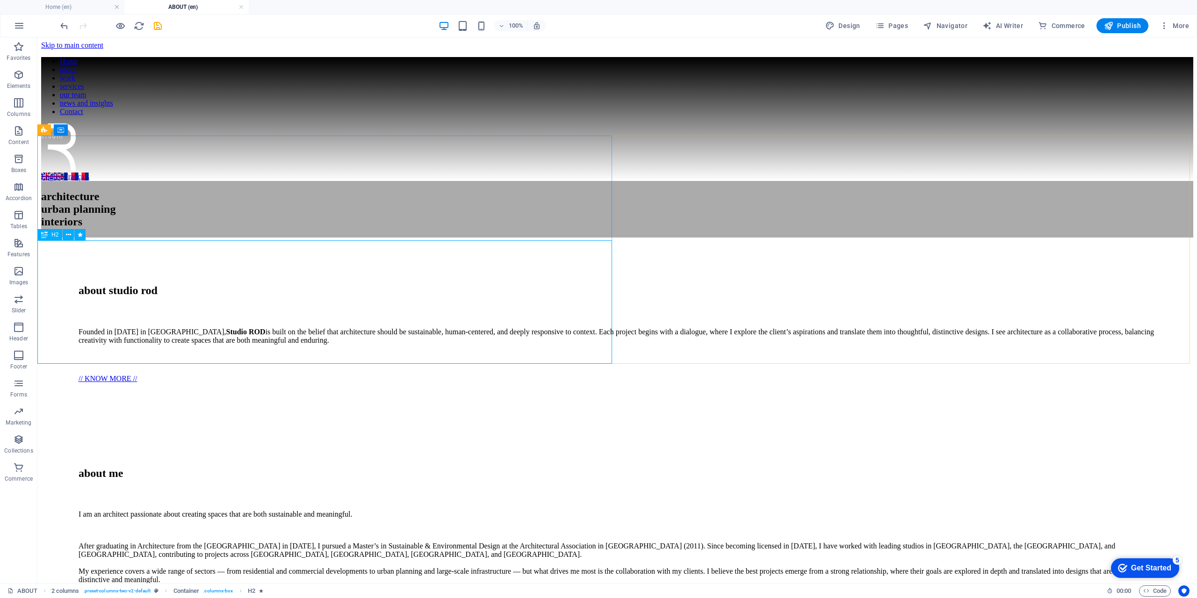
click at [50, 232] on div "H2" at bounding box center [49, 234] width 25 height 11
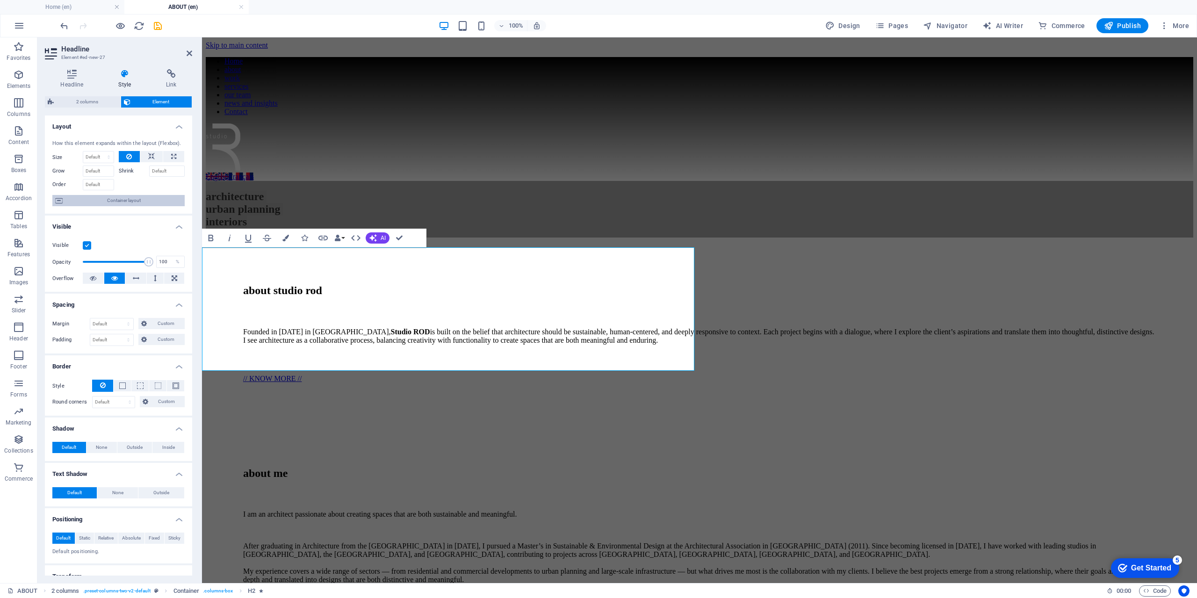
click at [126, 203] on span "Container layout" at bounding box center [123, 200] width 116 height 11
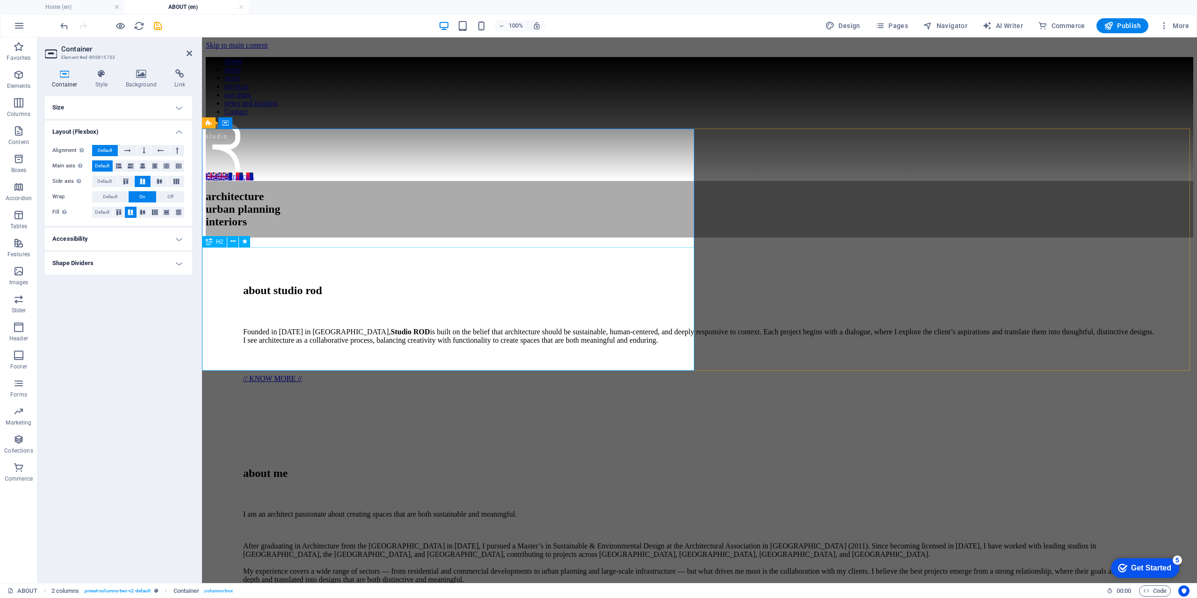
click at [210, 243] on icon at bounding box center [209, 241] width 7 height 11
click at [214, 239] on div "H2" at bounding box center [214, 241] width 25 height 11
click at [216, 242] on div "H2" at bounding box center [214, 241] width 25 height 11
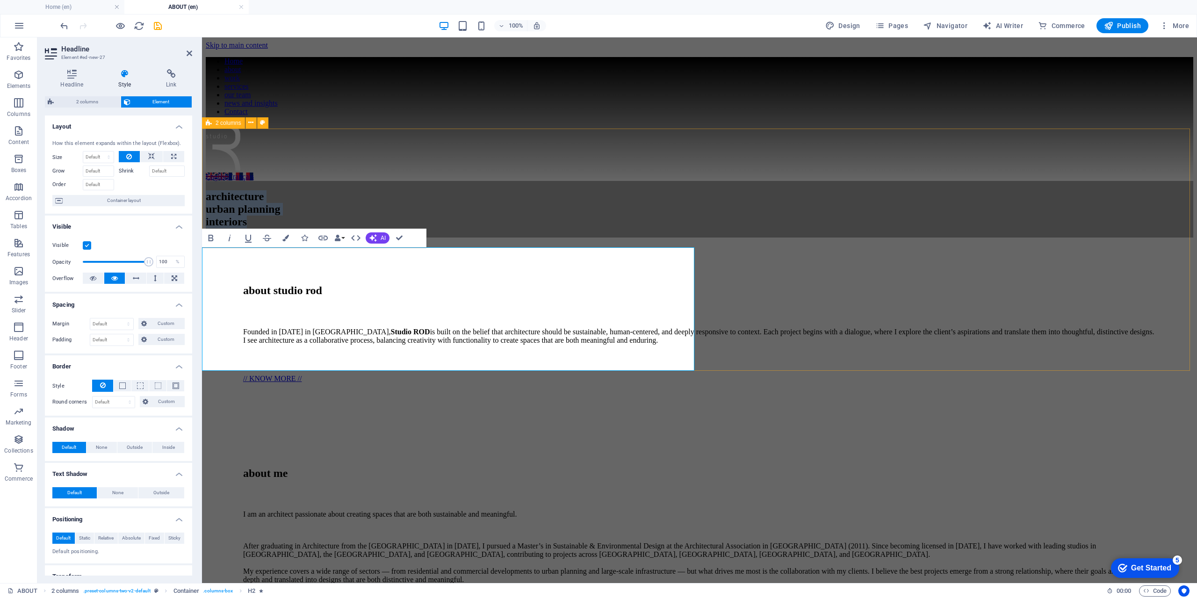
click at [214, 124] on div "2 columns" at bounding box center [223, 122] width 43 height 11
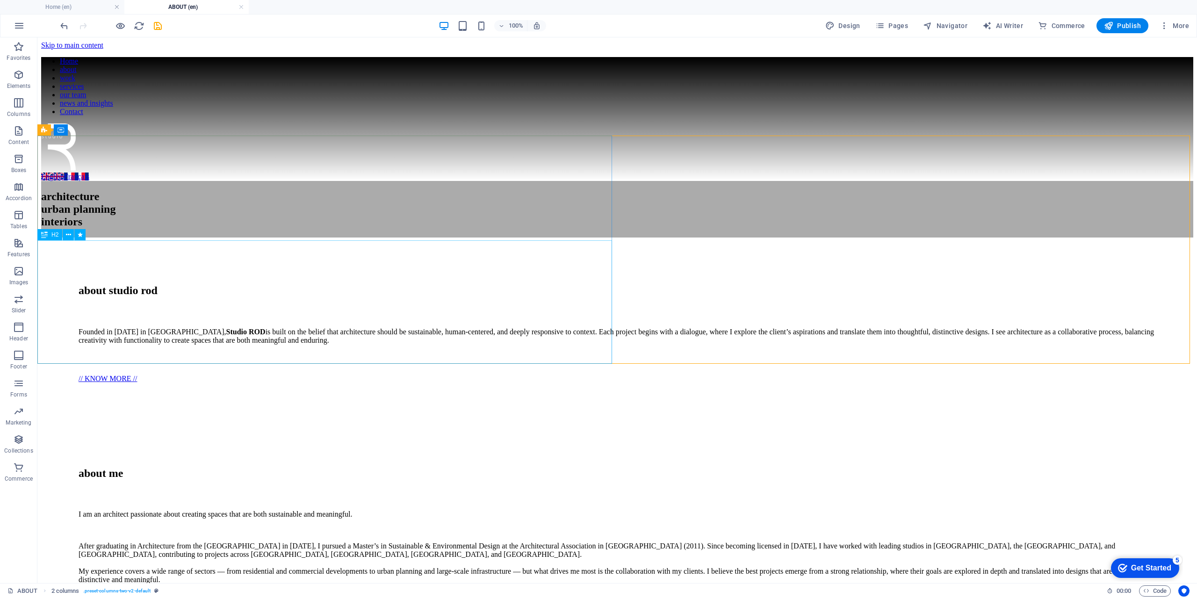
click at [55, 236] on span "H2" at bounding box center [54, 235] width 7 height 6
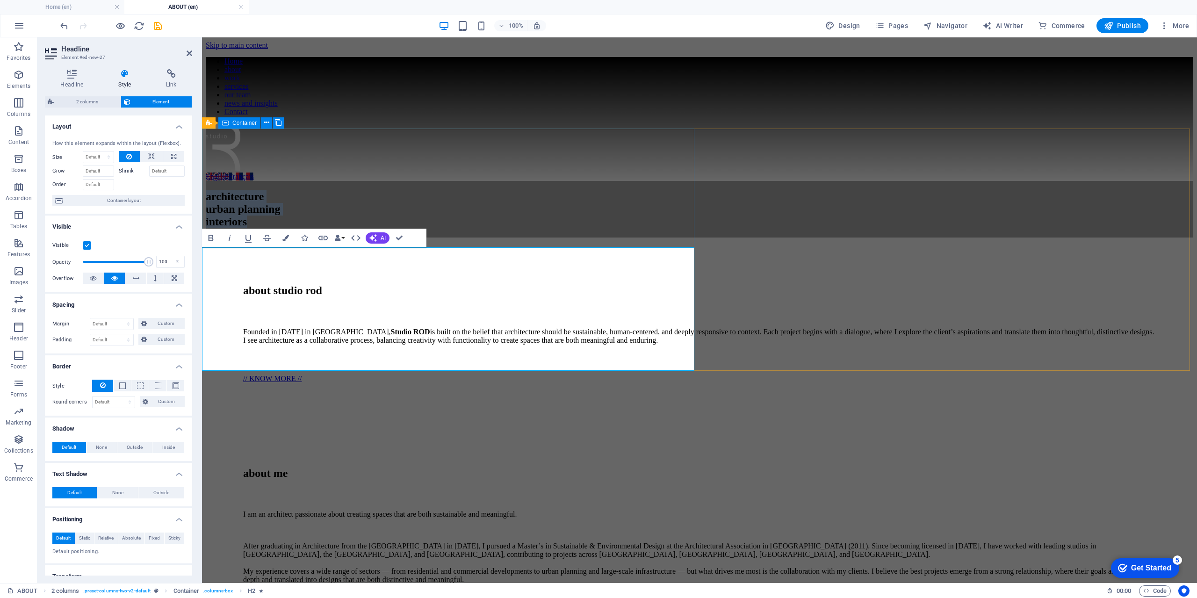
click at [238, 124] on span "Container" at bounding box center [244, 123] width 24 height 6
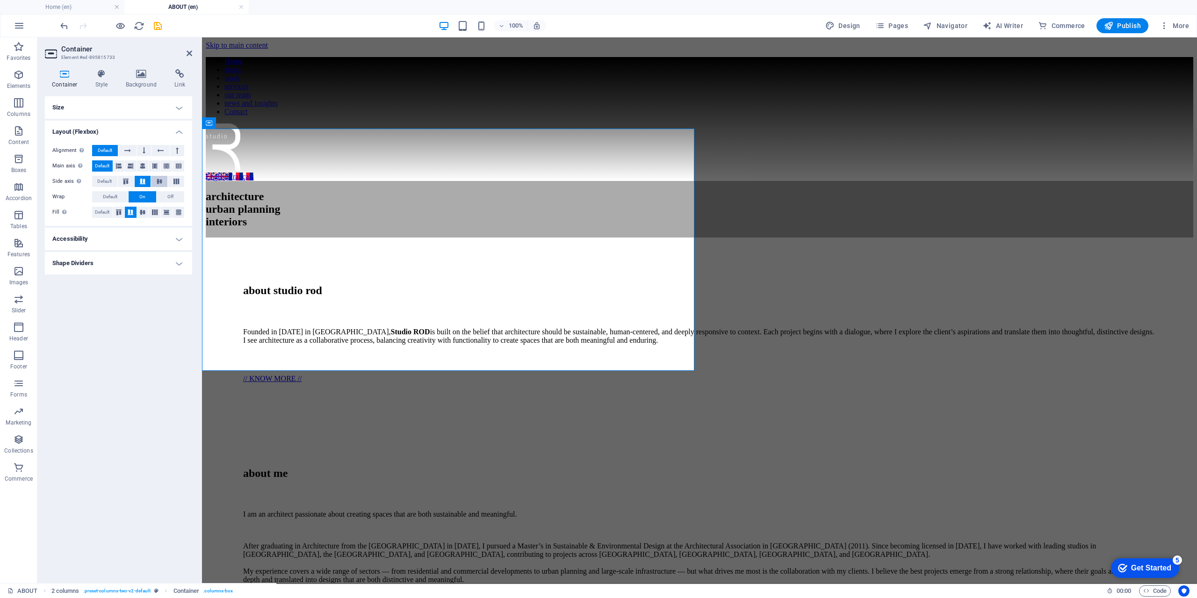
click at [158, 180] on icon at bounding box center [159, 182] width 11 height 6
click at [146, 180] on icon at bounding box center [142, 182] width 11 height 6
click at [144, 216] on button at bounding box center [143, 212] width 12 height 11
click at [144, 162] on icon at bounding box center [143, 165] width 6 height 11
click at [117, 164] on icon at bounding box center [119, 165] width 6 height 11
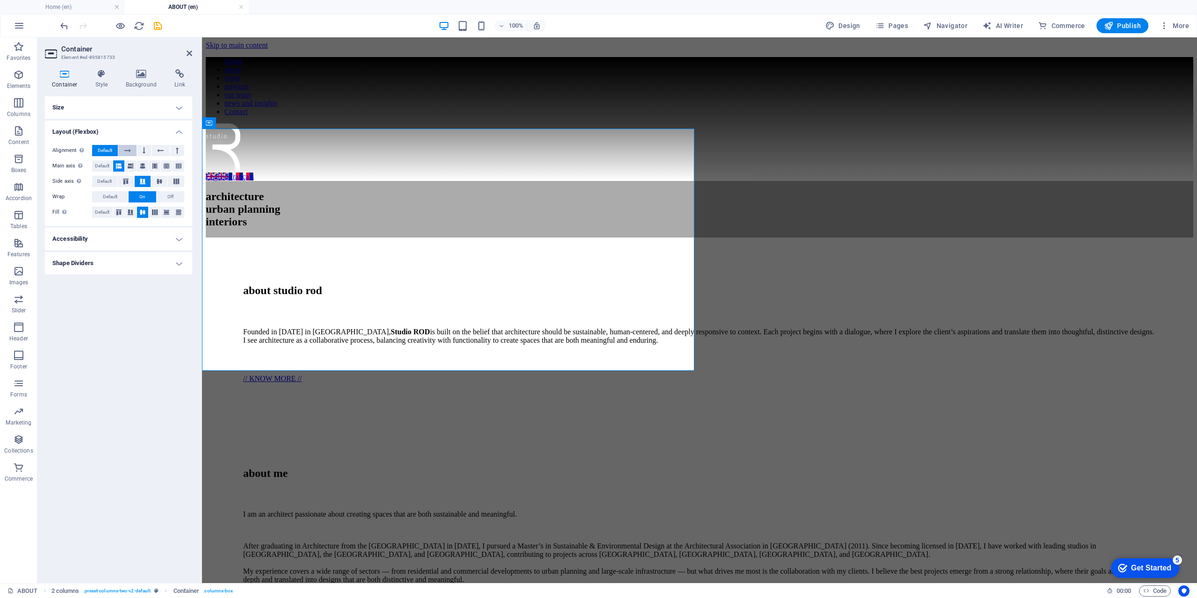
click at [124, 151] on button at bounding box center [127, 150] width 18 height 11
drag, startPoint x: 152, startPoint y: 152, endPoint x: 144, endPoint y: 151, distance: 7.5
click at [148, 152] on div "Alignment Determines the flex direction. Default" at bounding box center [118, 151] width 132 height 12
click at [108, 149] on span "Default" at bounding box center [105, 150] width 14 height 11
click at [153, 213] on icon at bounding box center [155, 212] width 6 height 11
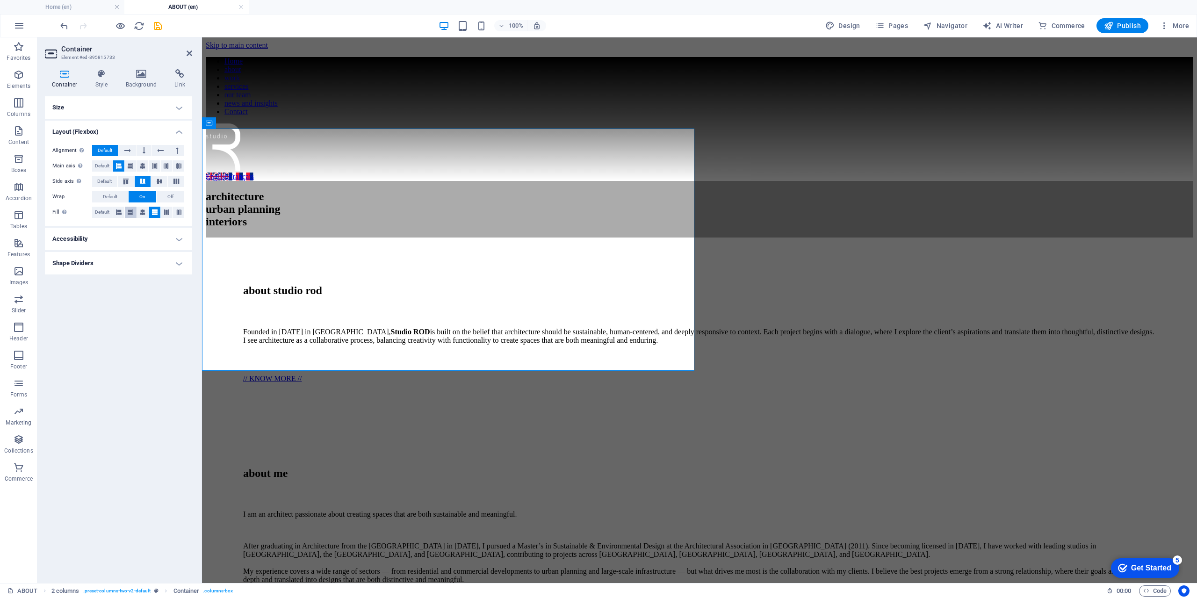
click at [131, 211] on icon at bounding box center [131, 212] width 6 height 11
click at [145, 214] on icon at bounding box center [143, 212] width 6 height 11
click at [169, 213] on icon at bounding box center [167, 212] width 6 height 11
click at [176, 213] on icon at bounding box center [179, 212] width 6 height 11
click at [176, 212] on icon at bounding box center [179, 212] width 6 height 11
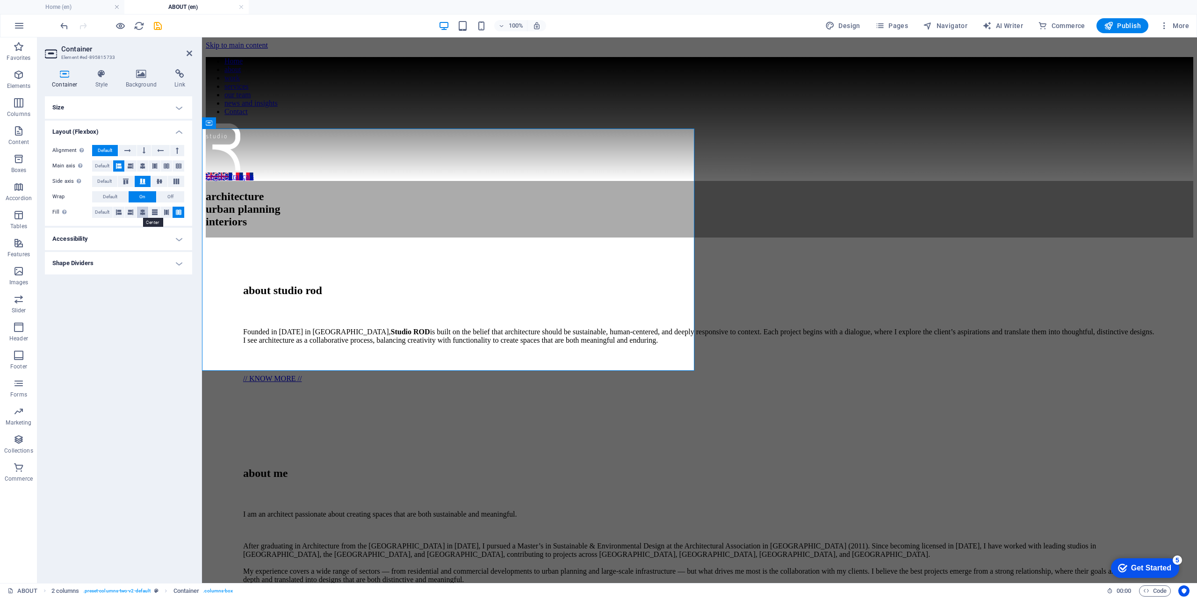
click at [143, 211] on icon at bounding box center [143, 212] width 6 height 11
click at [137, 262] on h4 "Shape Dividers" at bounding box center [118, 263] width 147 height 22
click at [137, 240] on h4 "Accessibility" at bounding box center [118, 239] width 147 height 22
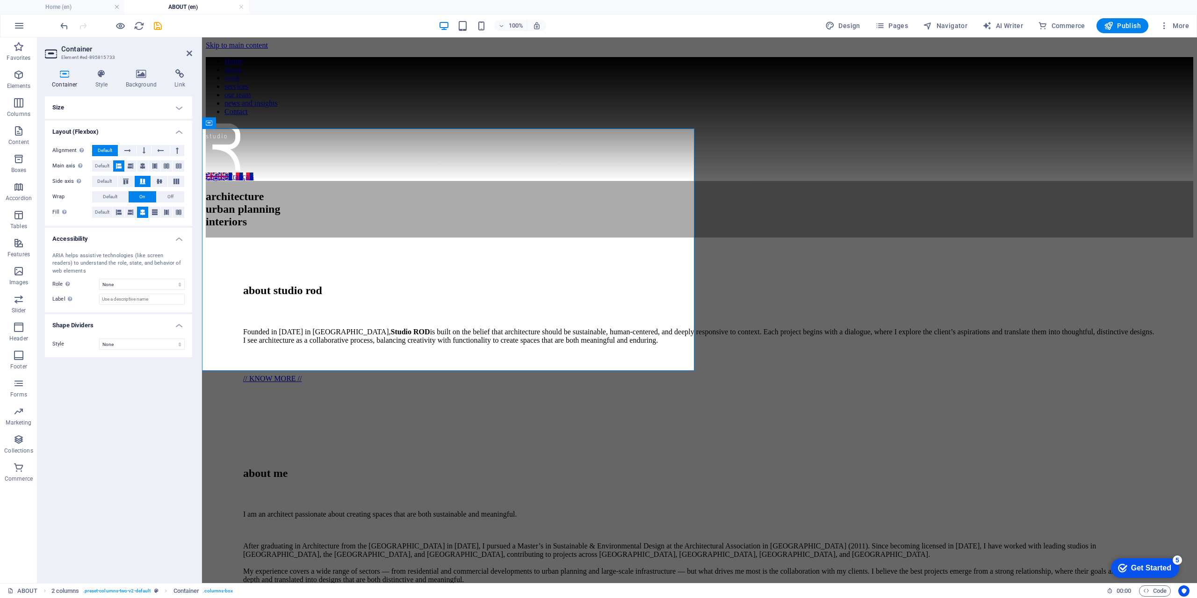
click at [123, 106] on h4 "Size" at bounding box center [118, 107] width 147 height 22
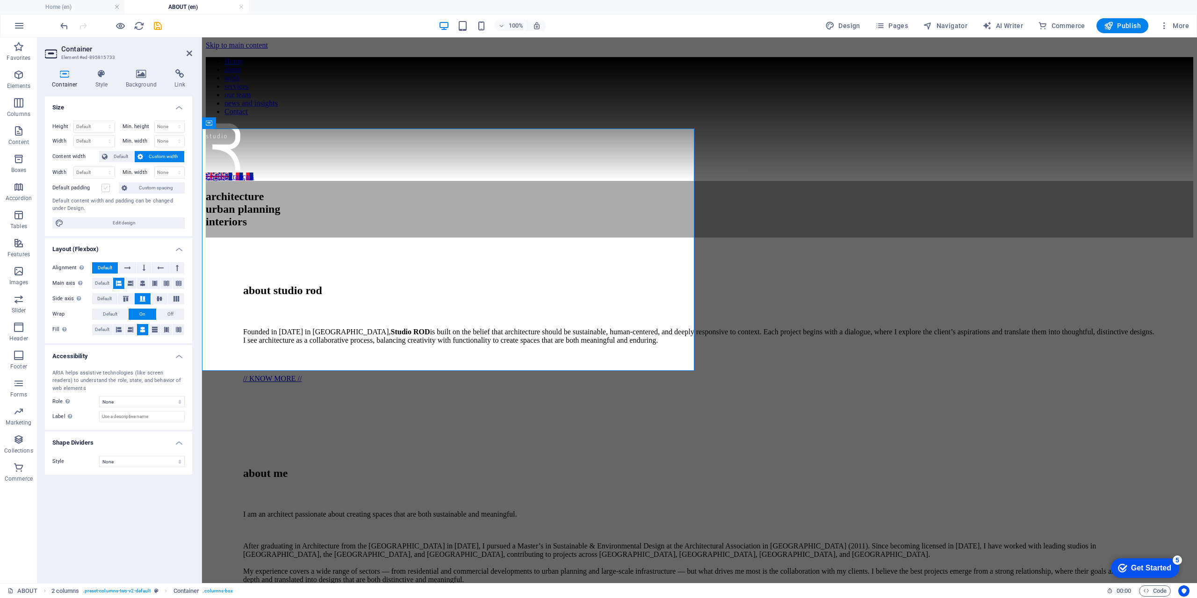
click at [107, 189] on label at bounding box center [105, 188] width 8 height 8
click at [0, 0] on input "Default padding" at bounding box center [0, 0] width 0 height 0
click at [107, 189] on label at bounding box center [105, 188] width 8 height 8
click at [0, 0] on input "Default padding" at bounding box center [0, 0] width 0 height 0
click at [282, 467] on div "about me" at bounding box center [699, 473] width 913 height 13
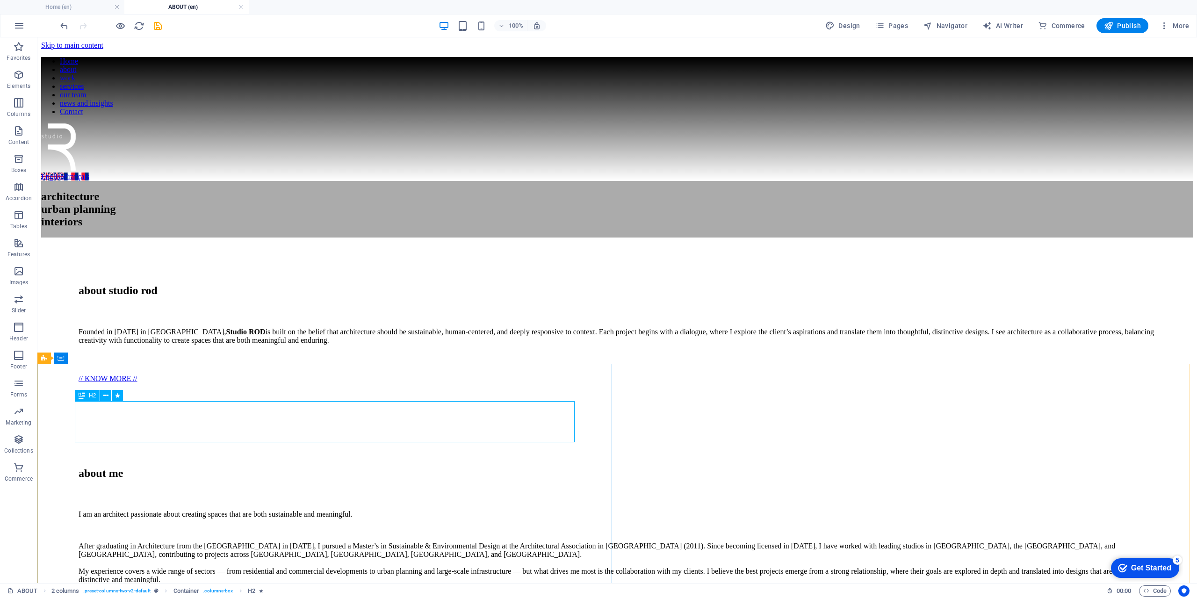
click at [87, 395] on div "H2" at bounding box center [87, 395] width 25 height 11
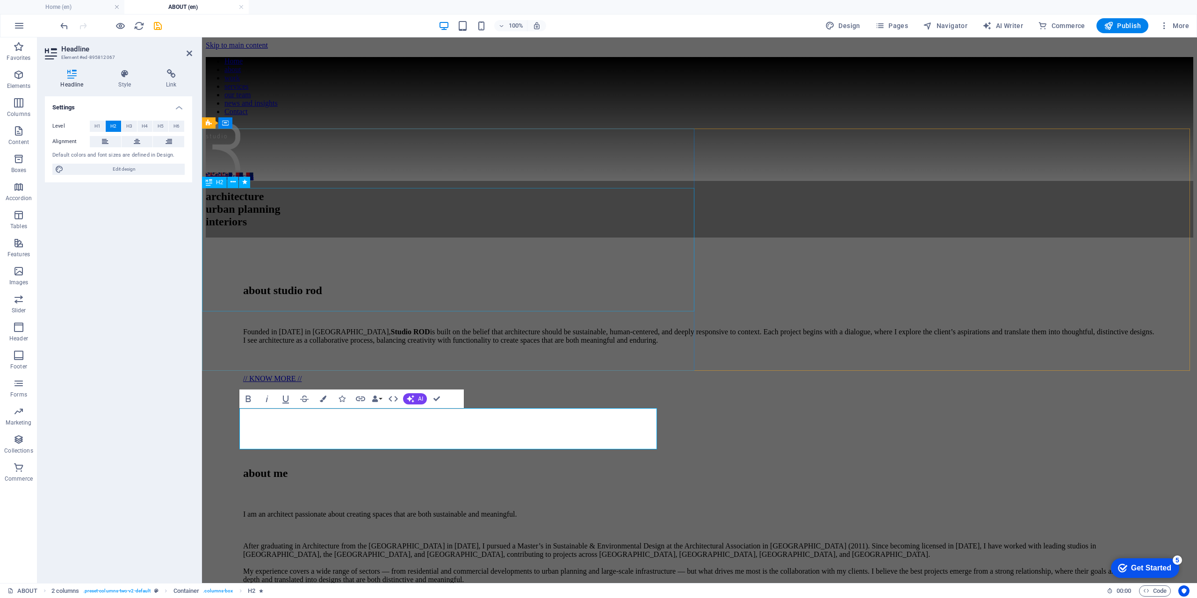
click at [277, 228] on div "architecture urban planning interiors" at bounding box center [700, 209] width 988 height 38
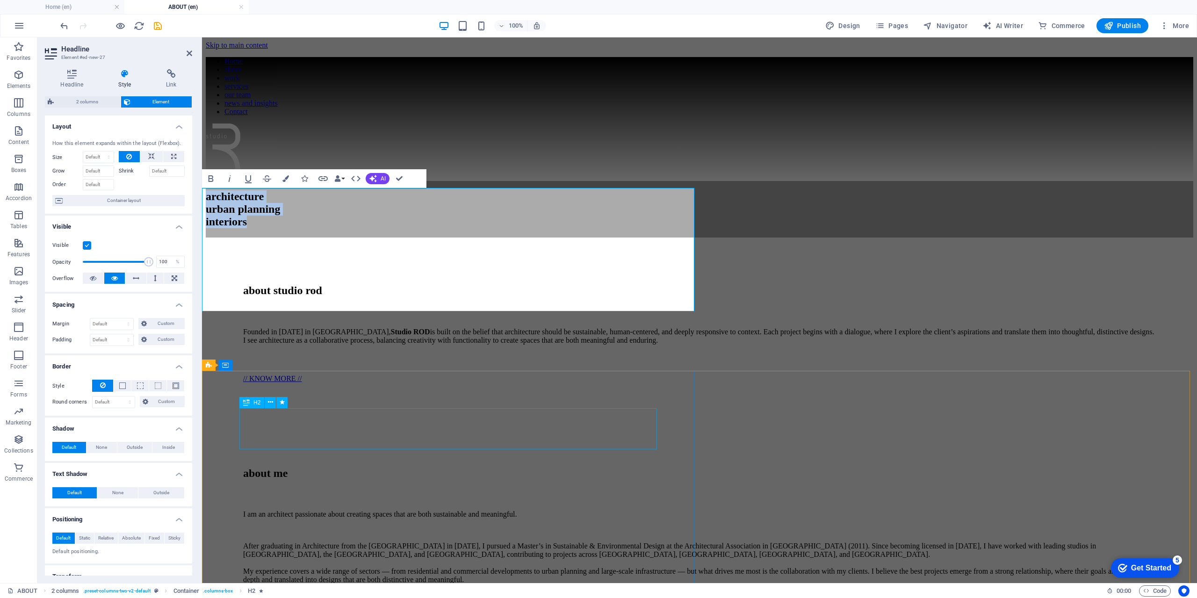
click at [342, 467] on div "about me" at bounding box center [699, 473] width 913 height 13
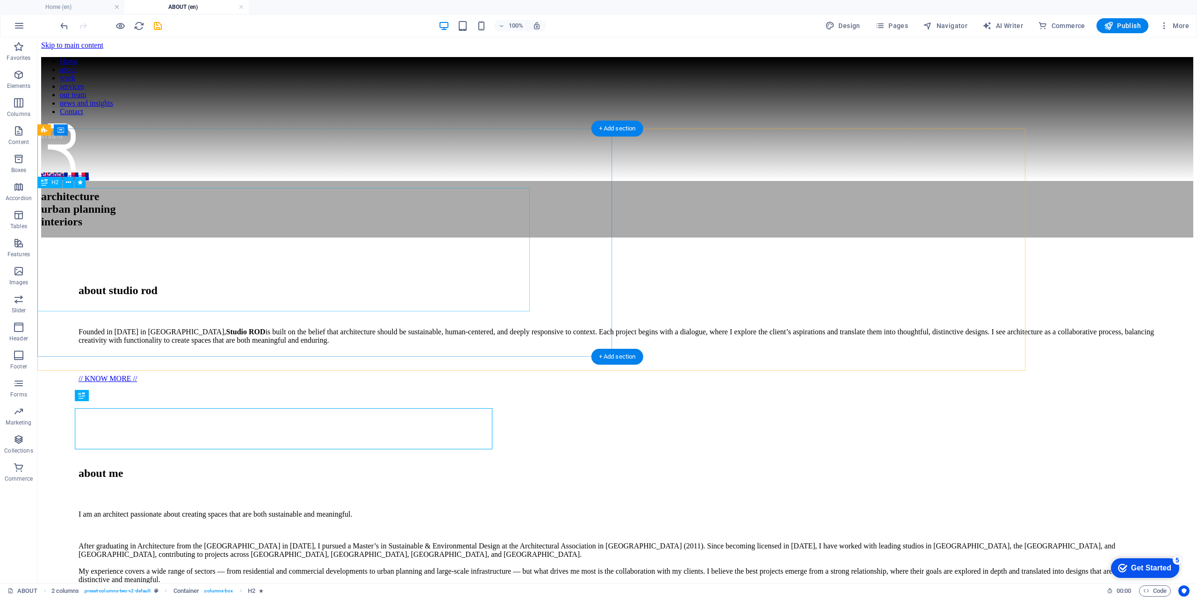
click at [260, 228] on div "architecture urban planning interiors" at bounding box center [617, 209] width 1152 height 38
click at [50, 183] on div "H2" at bounding box center [49, 182] width 25 height 11
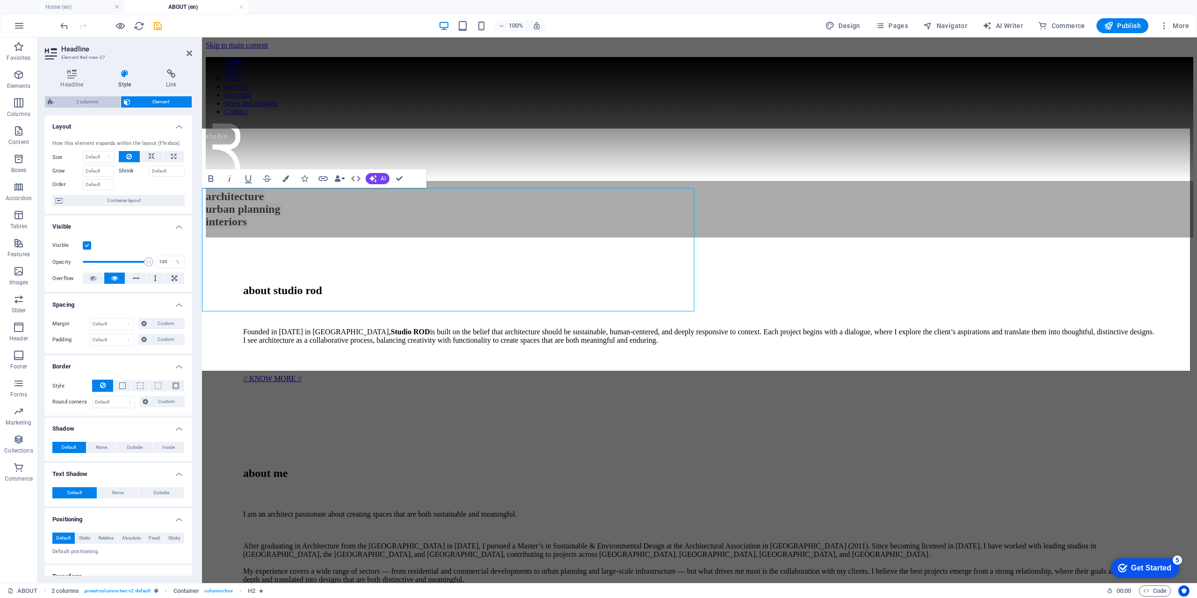
click at [86, 102] on span "2 columns" at bounding box center [87, 101] width 61 height 11
select select "rem"
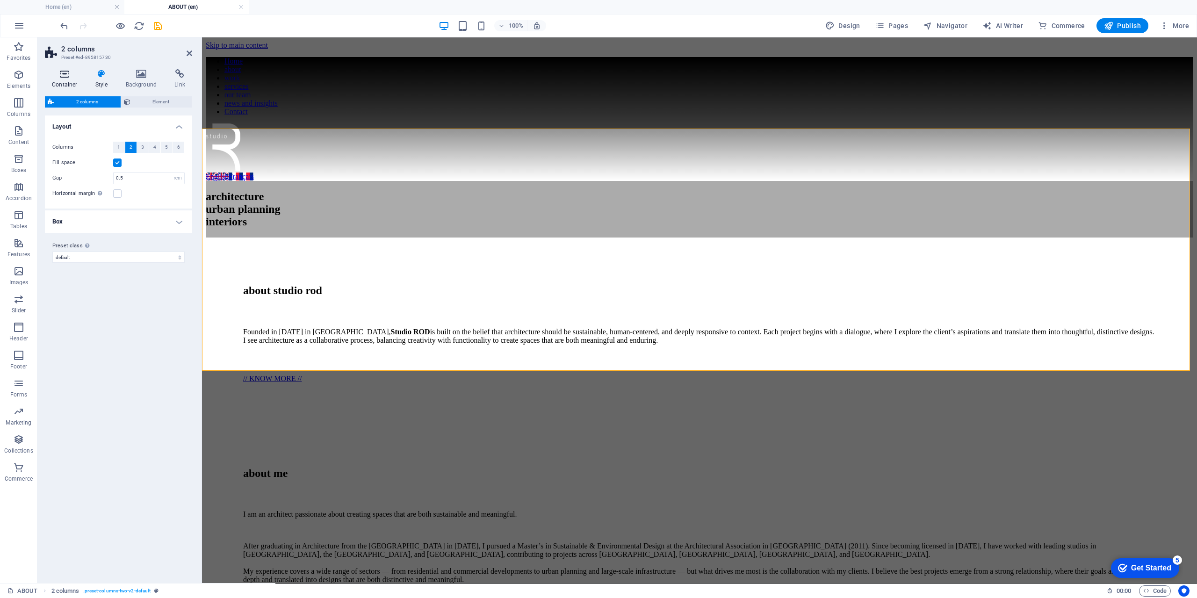
click at [68, 78] on icon at bounding box center [65, 73] width 40 height 9
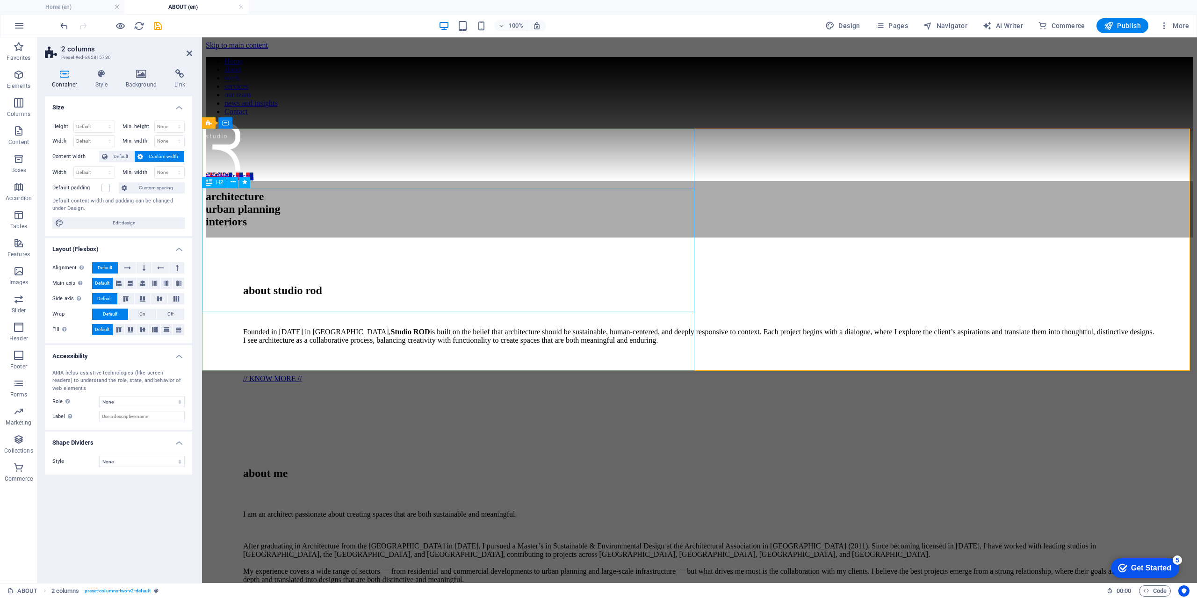
click at [213, 185] on div "H2" at bounding box center [214, 182] width 25 height 11
click at [248, 402] on icon at bounding box center [246, 402] width 7 height 11
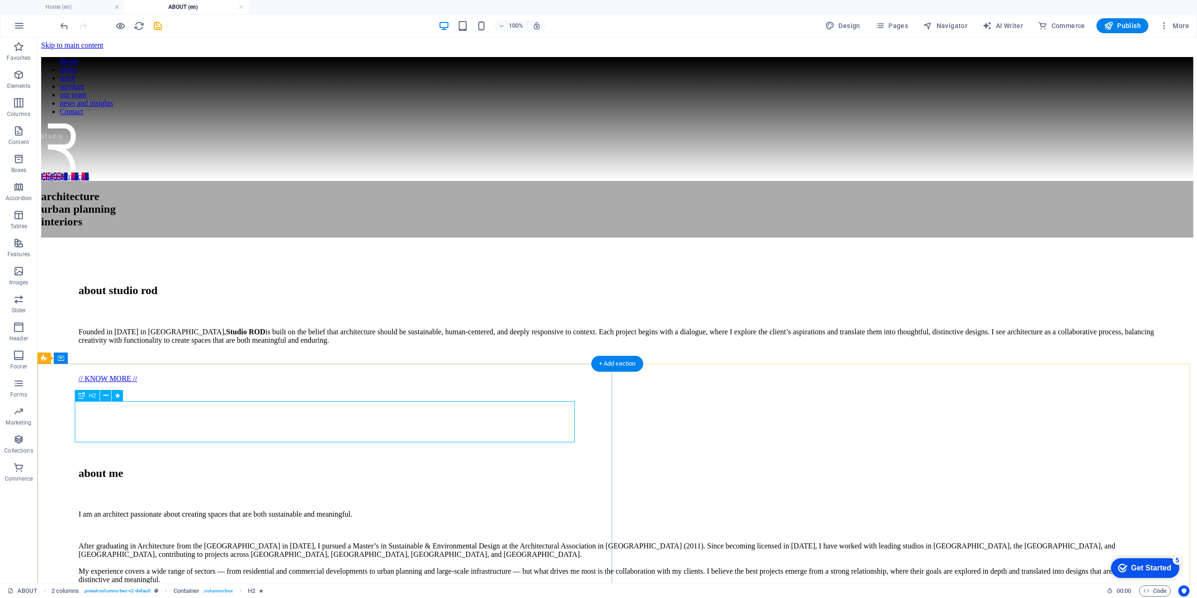
click at [248, 467] on div "about me" at bounding box center [618, 473] width 1078 height 13
click at [48, 183] on div "H2" at bounding box center [49, 182] width 25 height 11
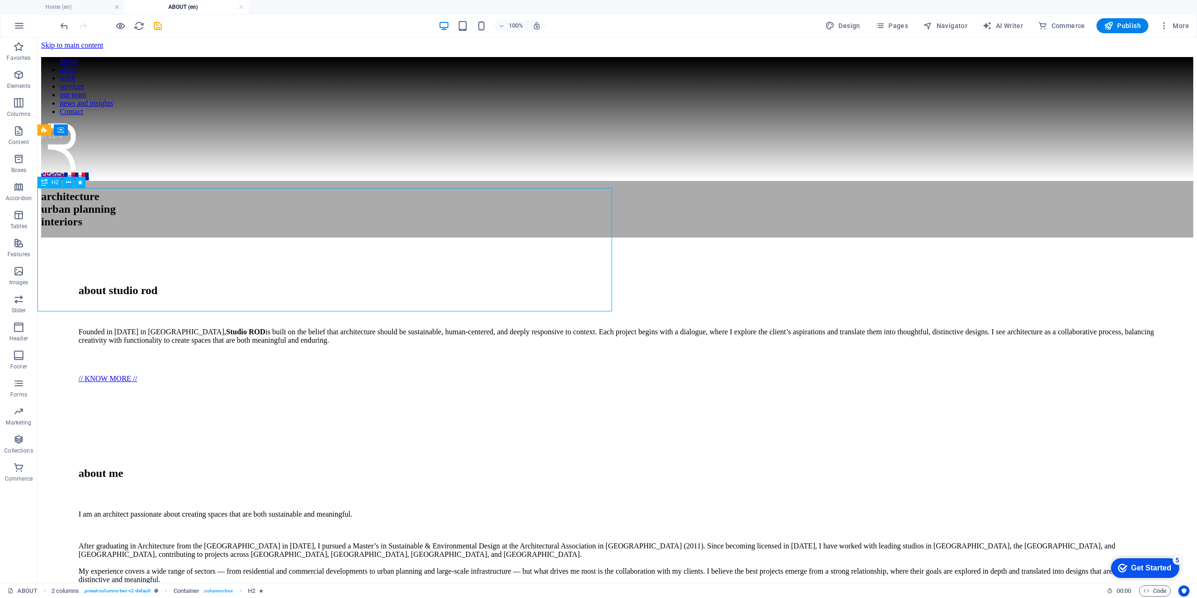
click at [48, 183] on div "H2" at bounding box center [49, 182] width 25 height 11
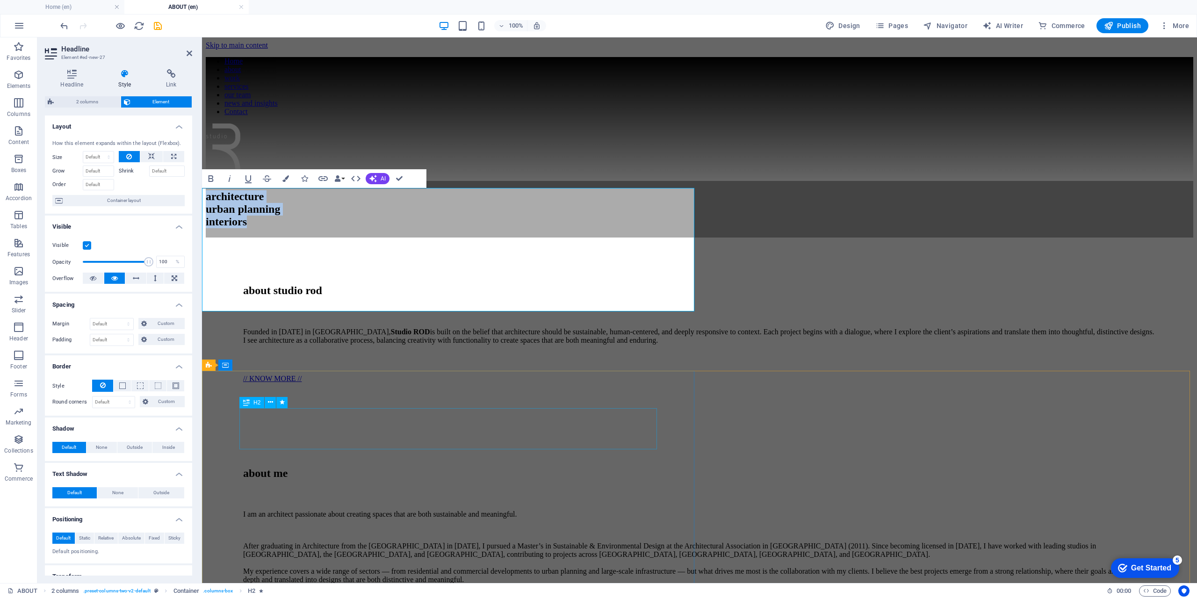
click at [249, 467] on div "about me" at bounding box center [699, 473] width 913 height 13
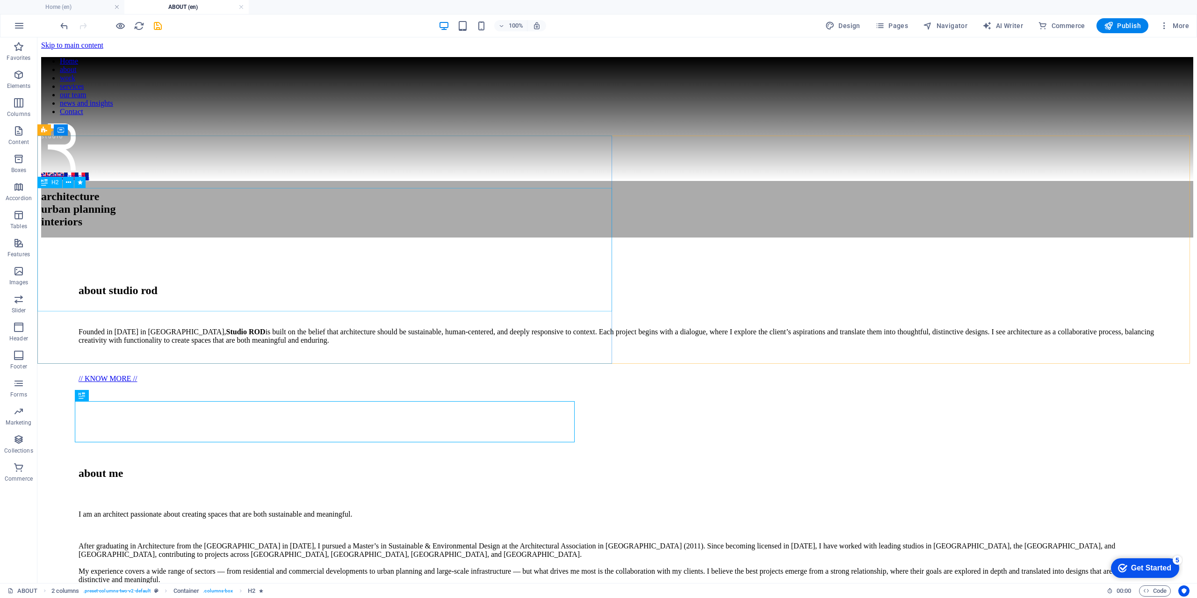
click at [52, 185] on span "H2" at bounding box center [54, 183] width 7 height 6
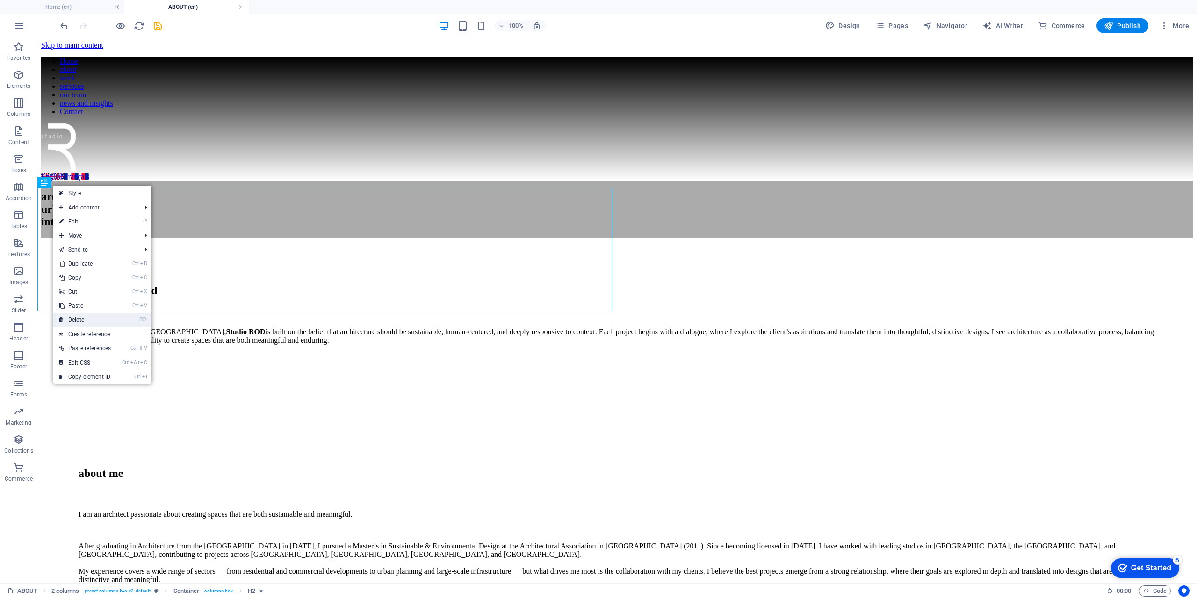
click at [90, 313] on link "⌦ Delete" at bounding box center [84, 320] width 63 height 14
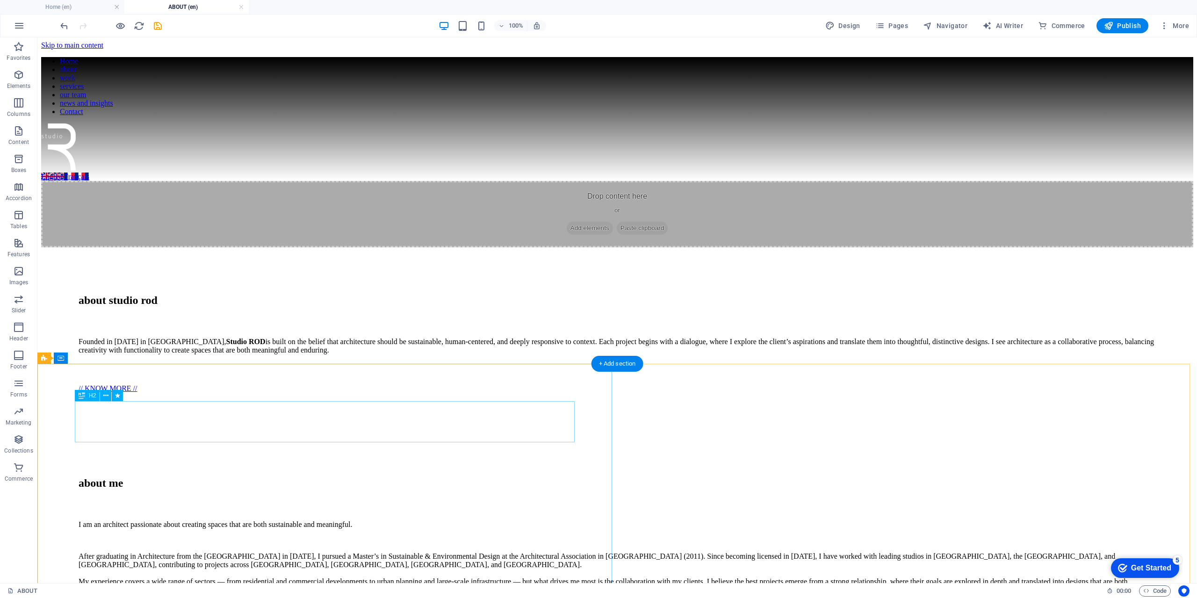
click at [94, 477] on div "about me" at bounding box center [618, 483] width 1078 height 13
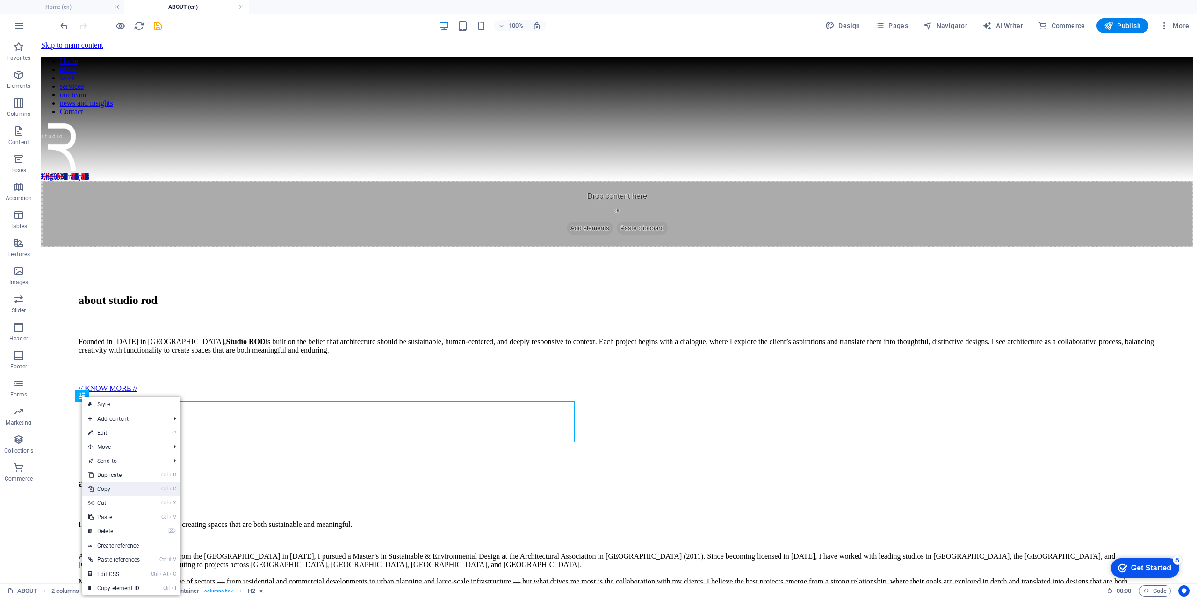
click at [109, 489] on link "Ctrl C Copy" at bounding box center [113, 489] width 63 height 14
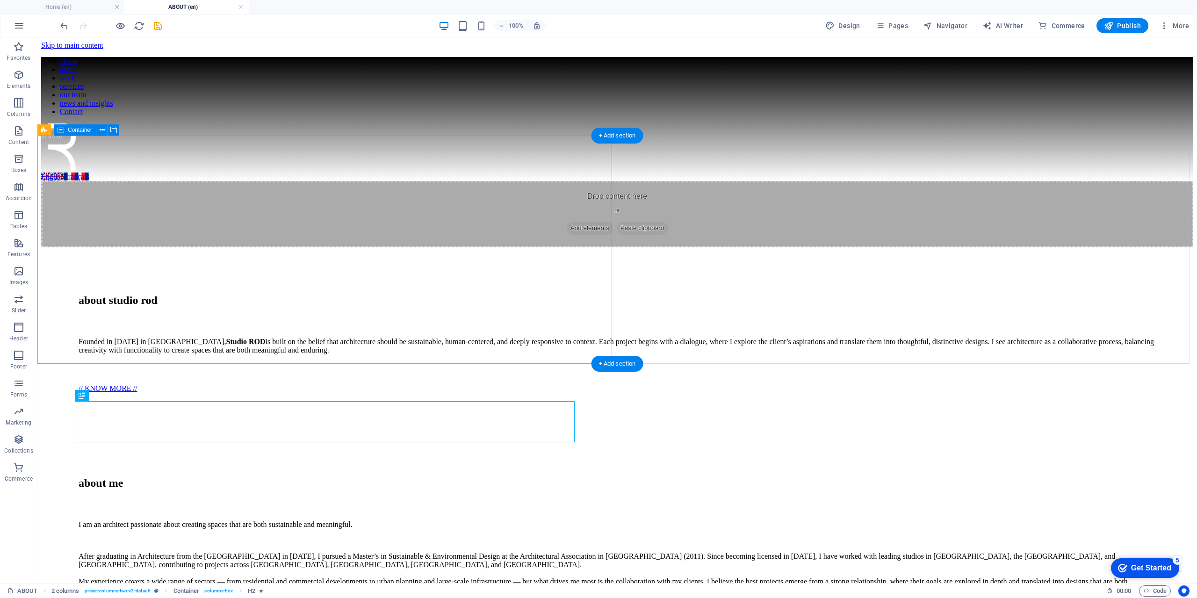
click at [136, 247] on div "Drop content here or Add elements Paste clipboard" at bounding box center [617, 214] width 1152 height 66
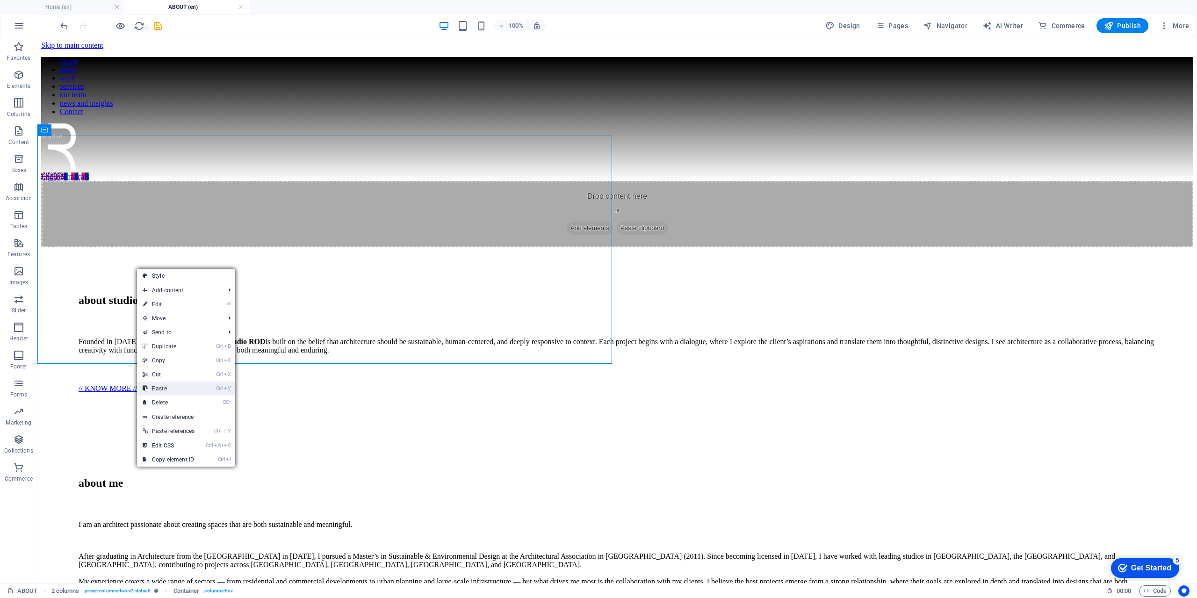
click at [171, 388] on link "Ctrl V Paste" at bounding box center [168, 389] width 63 height 14
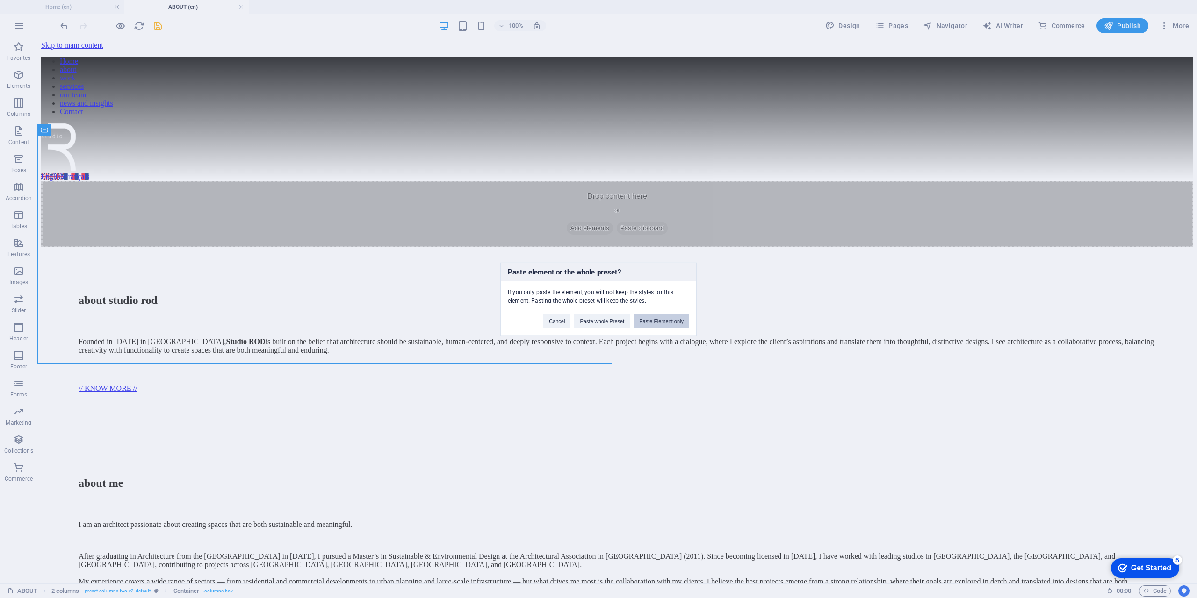
click at [665, 324] on button "Paste Element only" at bounding box center [662, 321] width 56 height 14
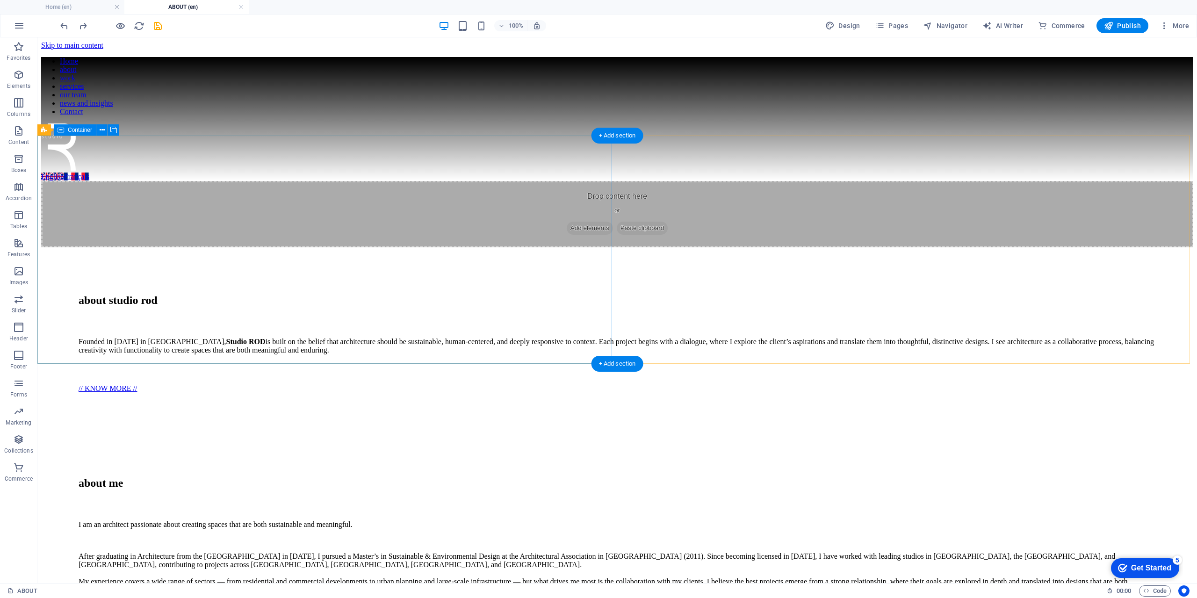
click at [239, 237] on div "Drop content here or Add elements Paste clipboard" at bounding box center [617, 214] width 1152 height 66
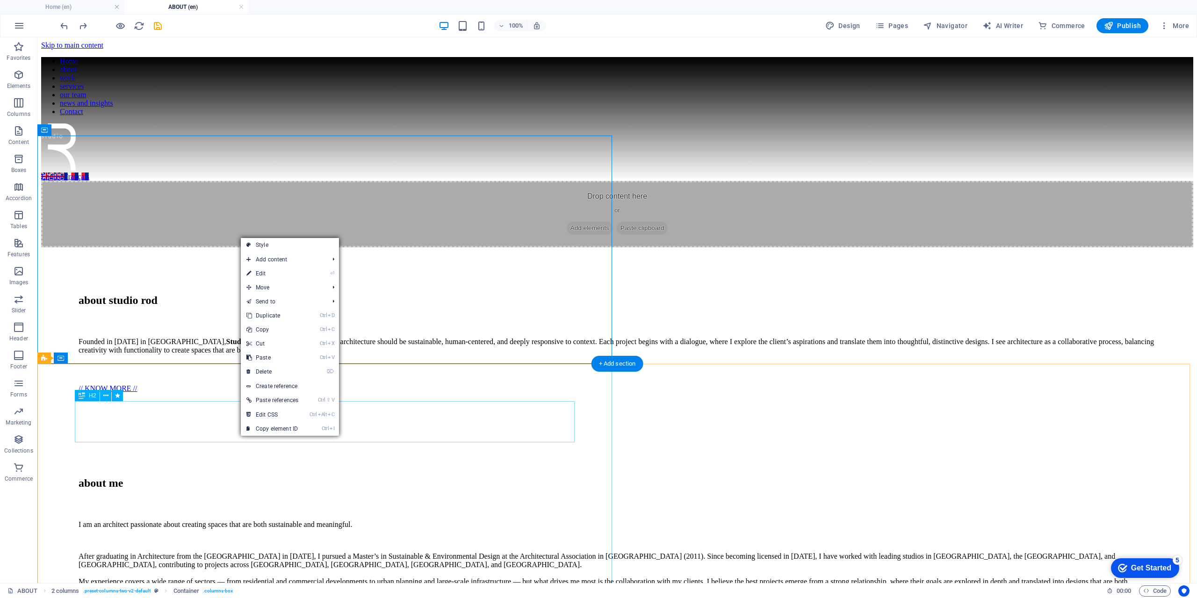
click at [104, 477] on div "about me" at bounding box center [618, 483] width 1078 height 13
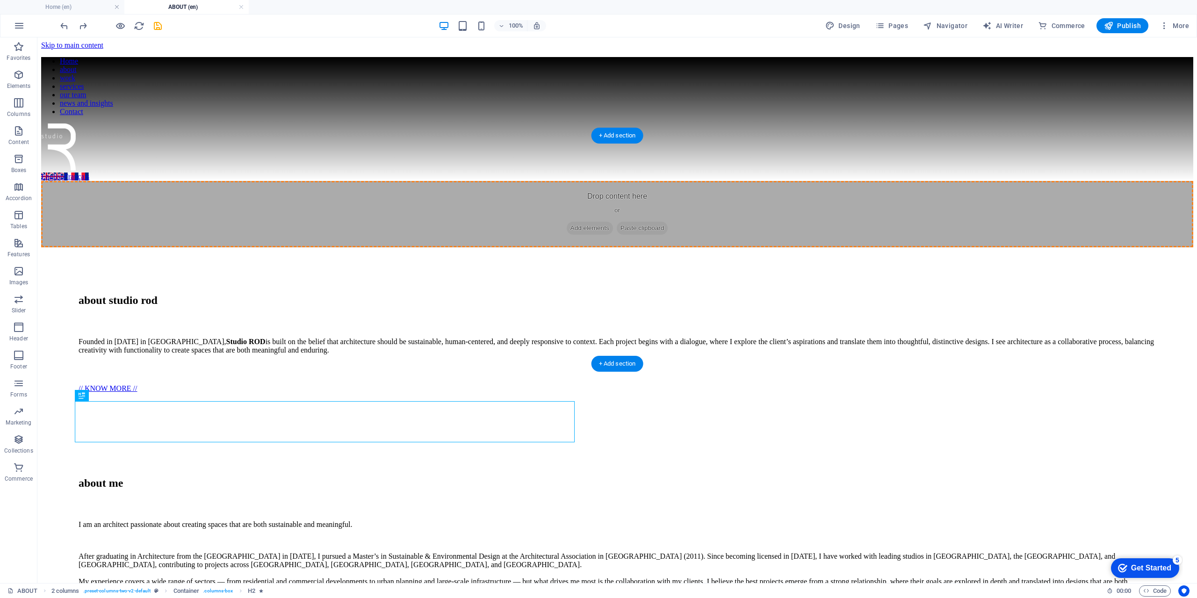
drag, startPoint x: 120, startPoint y: 433, endPoint x: 105, endPoint y: 254, distance: 179.7
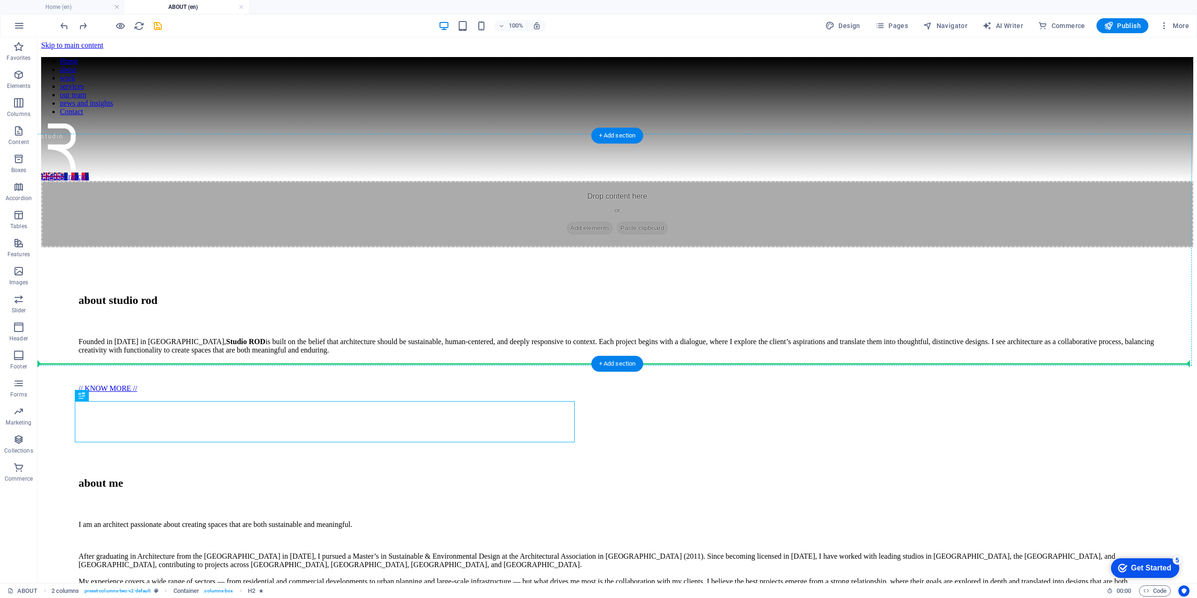
drag, startPoint x: 120, startPoint y: 431, endPoint x: 86, endPoint y: 321, distance: 114.9
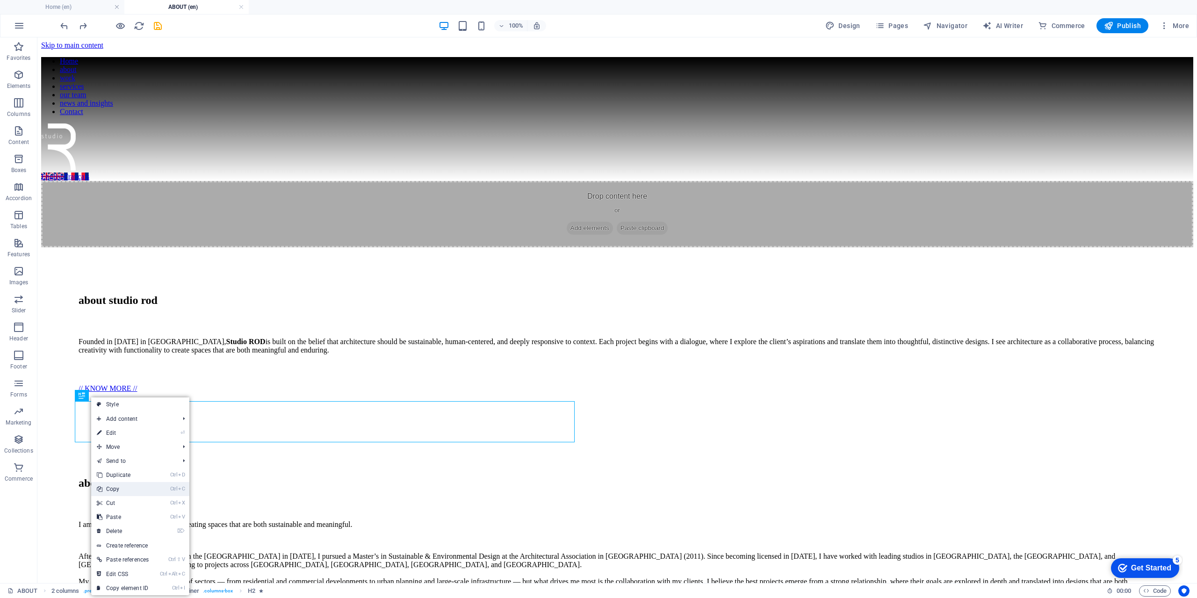
click at [119, 487] on link "Ctrl C Copy" at bounding box center [122, 489] width 63 height 14
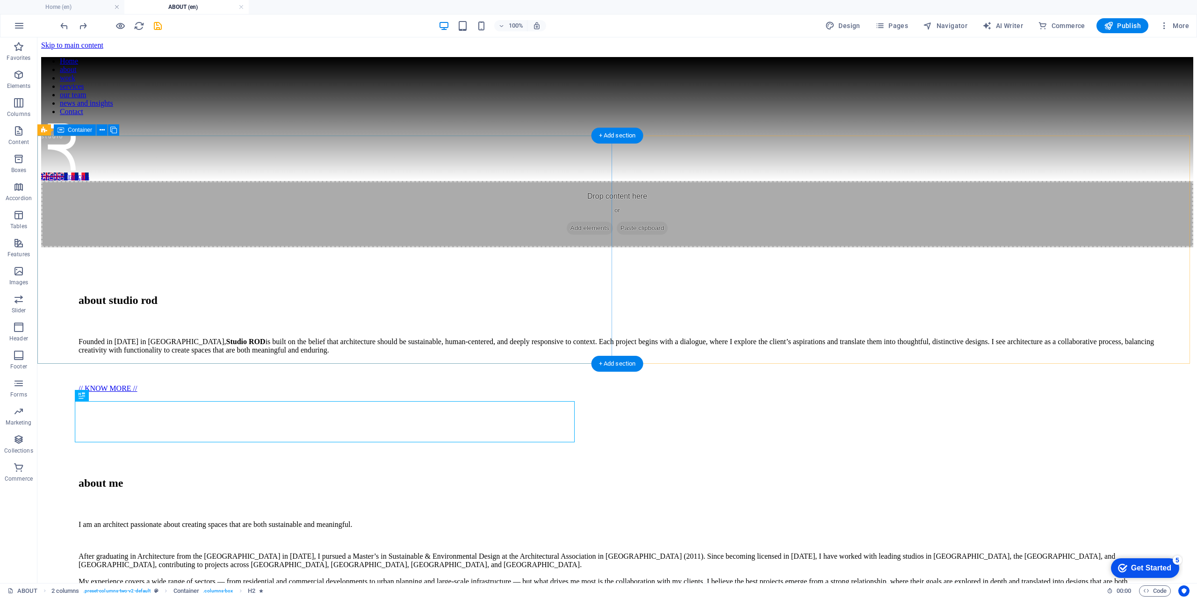
click at [192, 247] on div "Drop content here or Add elements Paste clipboard" at bounding box center [617, 214] width 1152 height 66
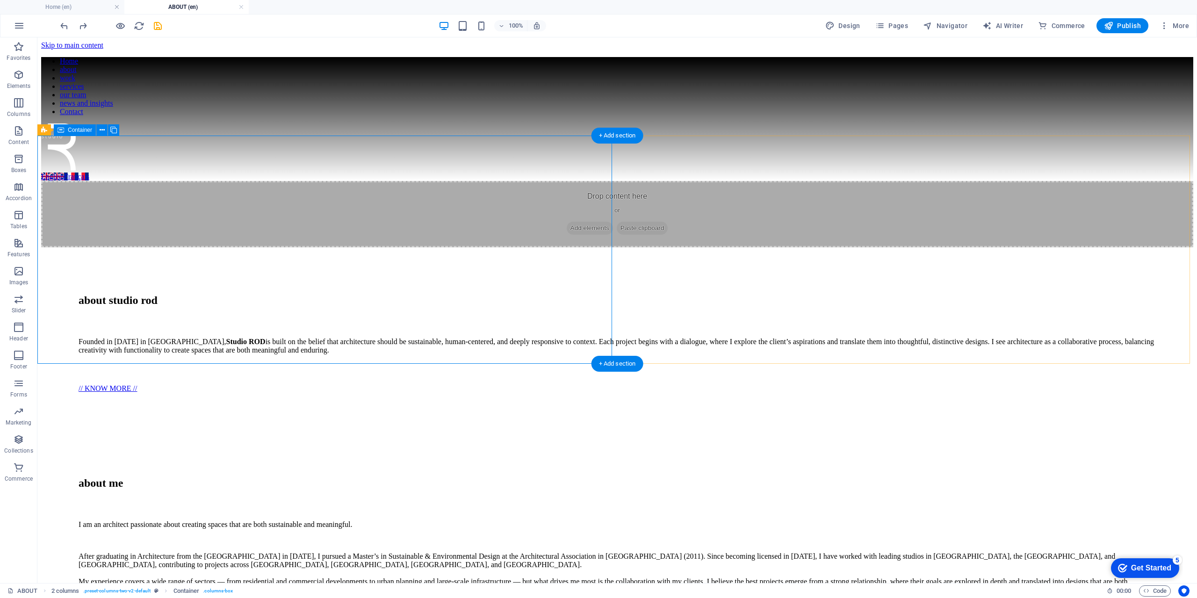
click at [87, 181] on div "Drop content here or Add elements Paste clipboard" at bounding box center [617, 214] width 1152 height 66
click at [85, 181] on div "Drop content here or Add elements Paste clipboard" at bounding box center [617, 214] width 1152 height 66
click at [102, 130] on icon at bounding box center [102, 130] width 5 height 10
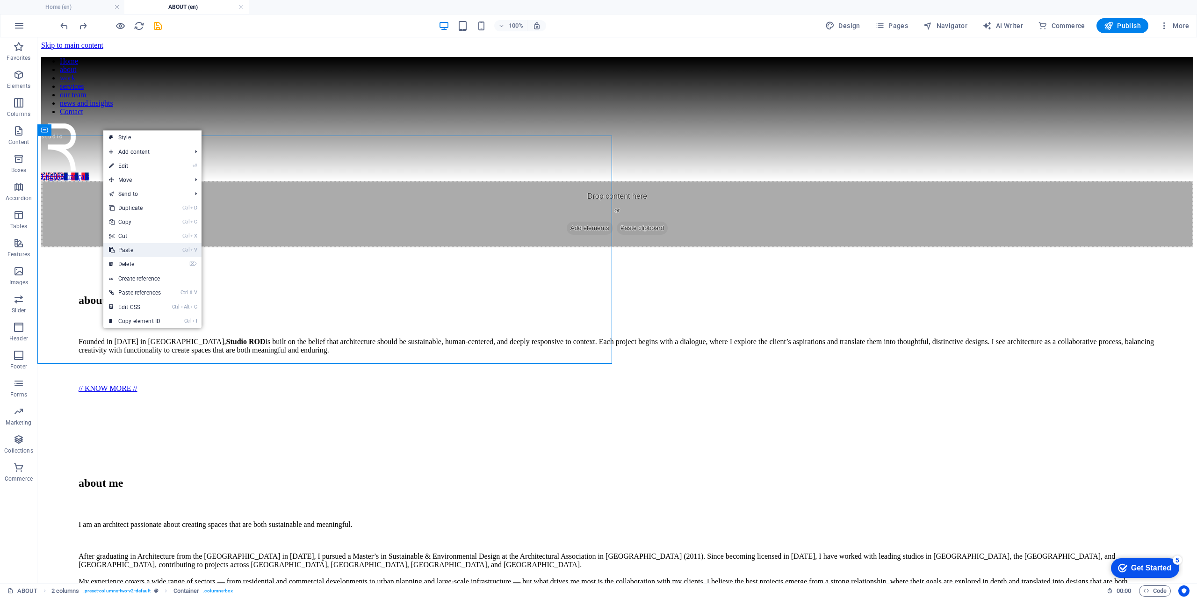
click at [138, 250] on link "Ctrl V Paste" at bounding box center [134, 250] width 63 height 14
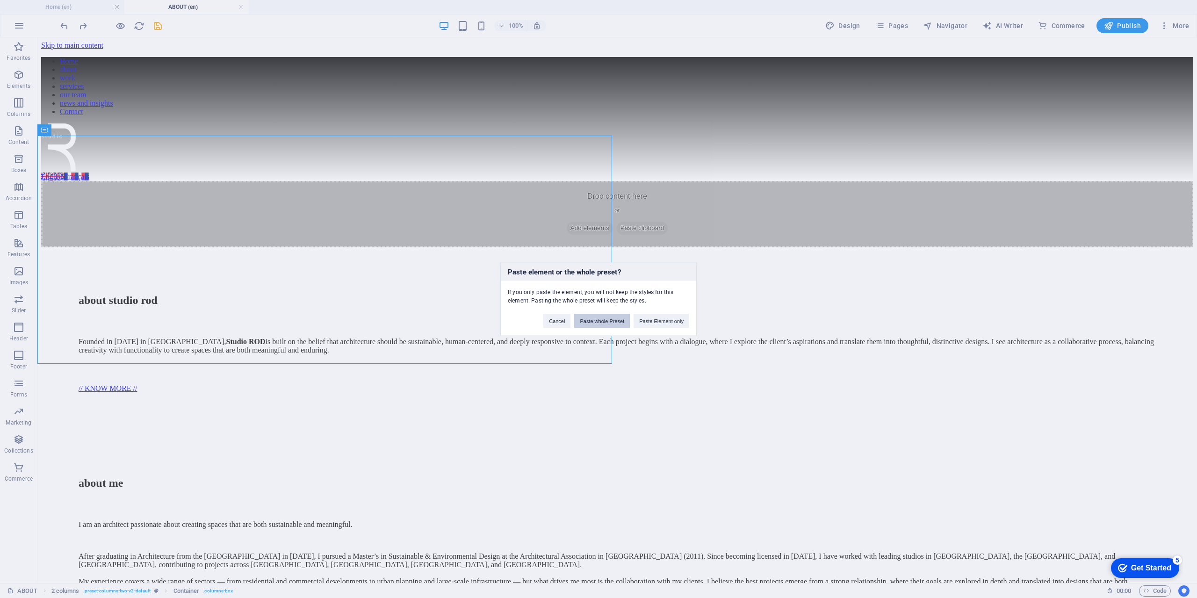
click at [616, 323] on button "Paste whole Preset" at bounding box center [602, 321] width 56 height 14
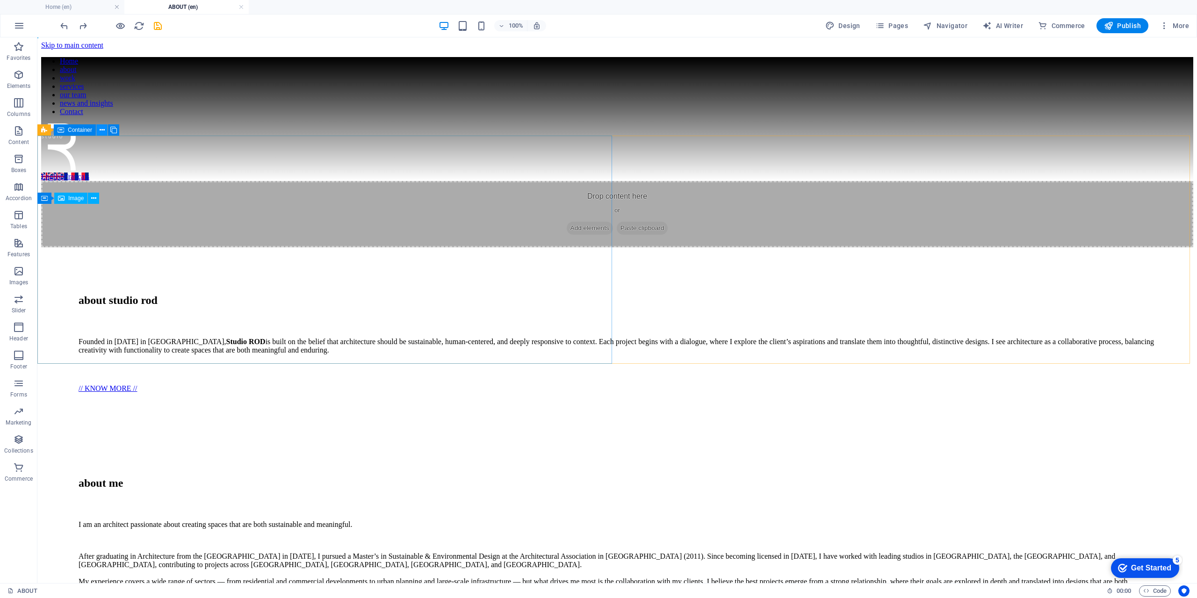
click at [104, 130] on icon at bounding box center [102, 130] width 5 height 10
click at [103, 132] on icon at bounding box center [102, 130] width 5 height 10
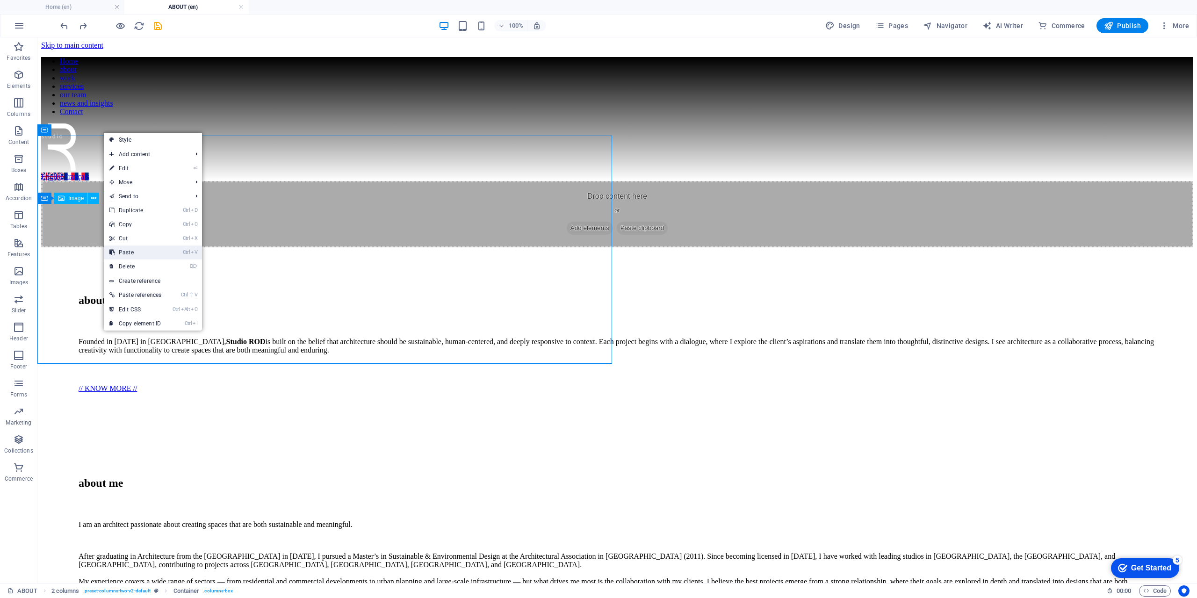
click at [142, 253] on link "Ctrl V Paste" at bounding box center [135, 253] width 63 height 14
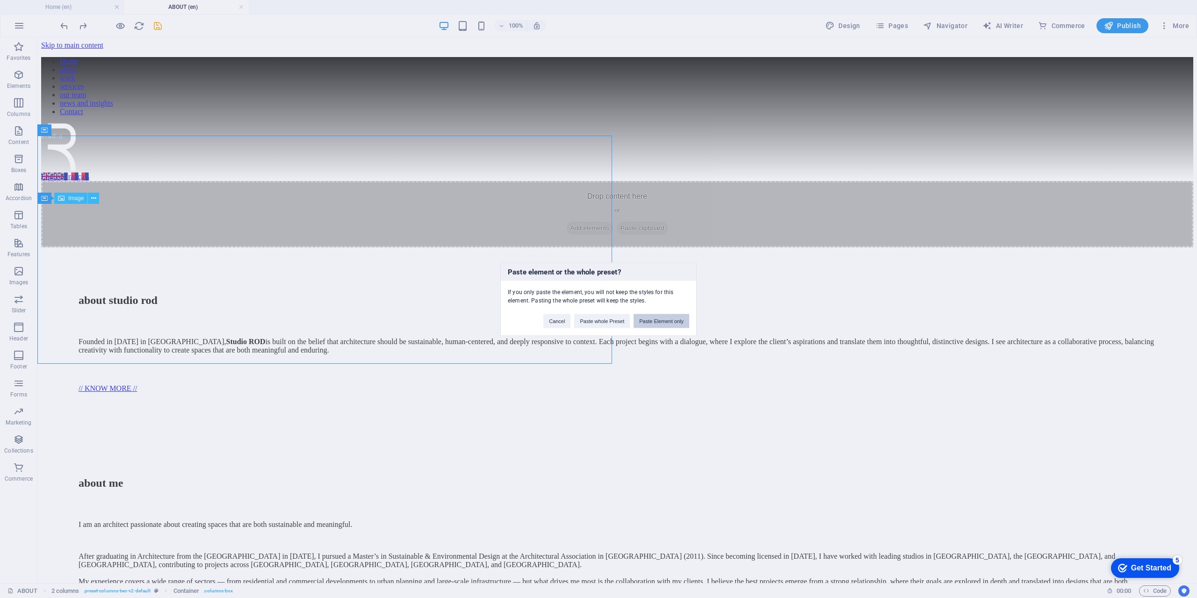
click at [665, 324] on button "Paste Element only" at bounding box center [662, 321] width 56 height 14
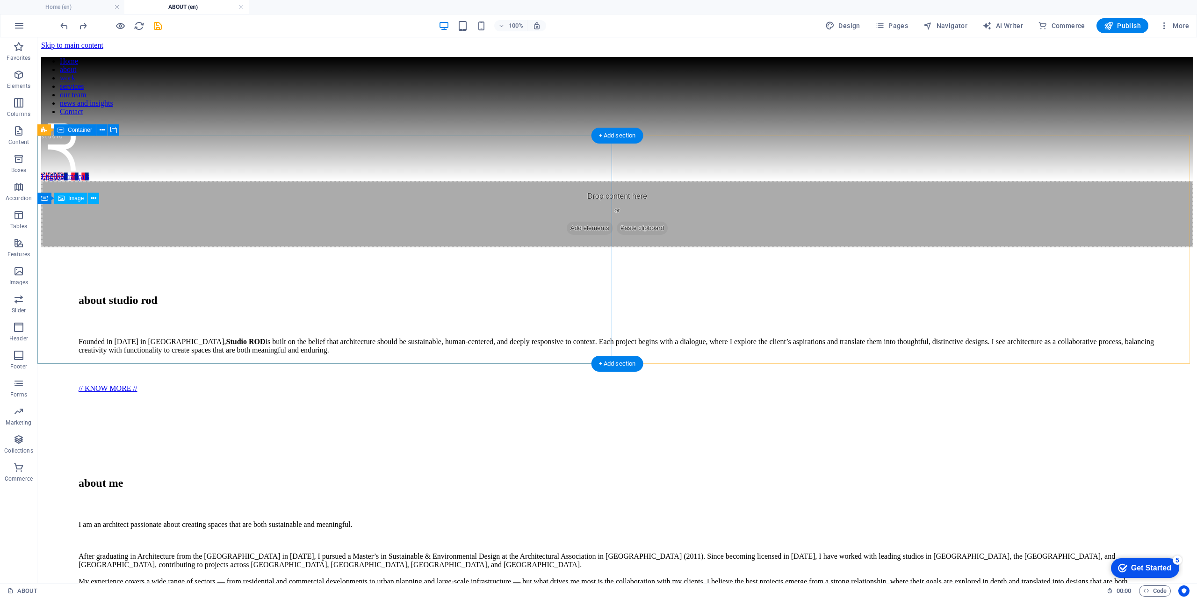
click at [288, 247] on div "Drop content here or Add elements Paste clipboard" at bounding box center [617, 214] width 1152 height 66
click at [96, 200] on button at bounding box center [93, 198] width 11 height 11
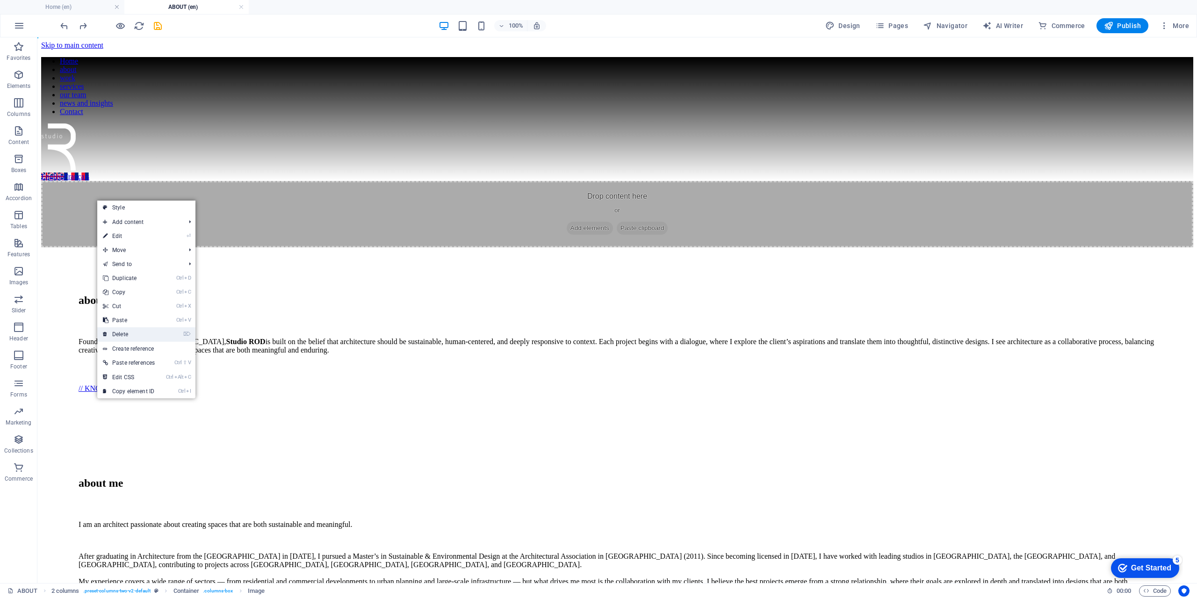
click at [138, 332] on link "⌦ Delete" at bounding box center [128, 334] width 63 height 14
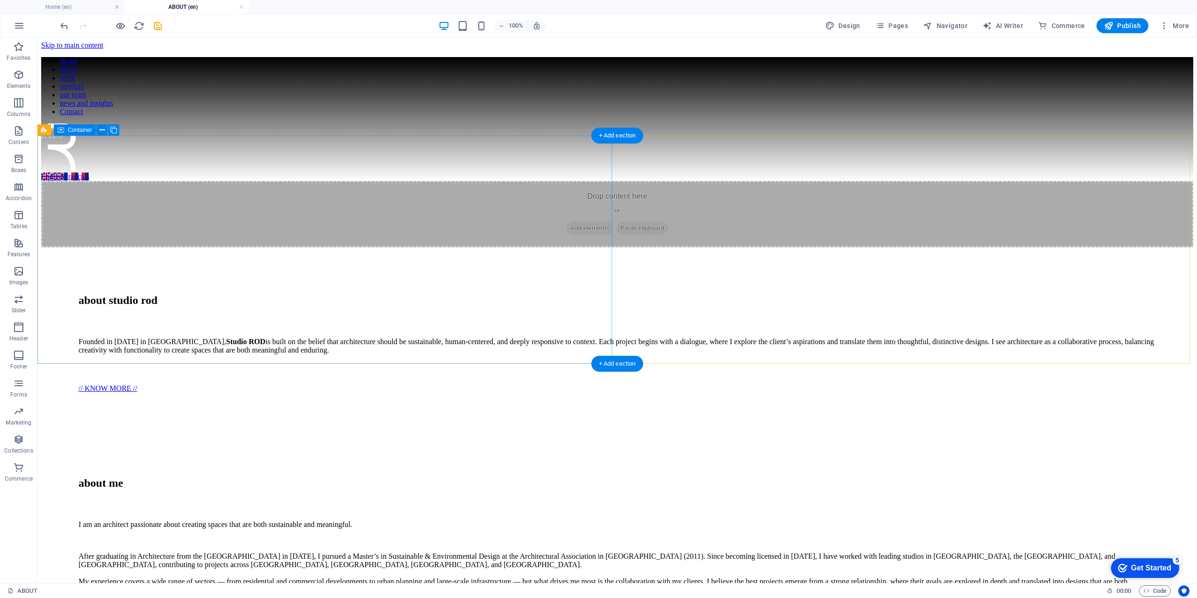
click at [144, 233] on div "Drop content here or Add elements Paste clipboard" at bounding box center [617, 214] width 1152 height 66
click at [138, 207] on div "Drop content here or Add elements Paste clipboard" at bounding box center [617, 214] width 1152 height 66
click at [209, 477] on div "about me" at bounding box center [618, 483] width 1078 height 13
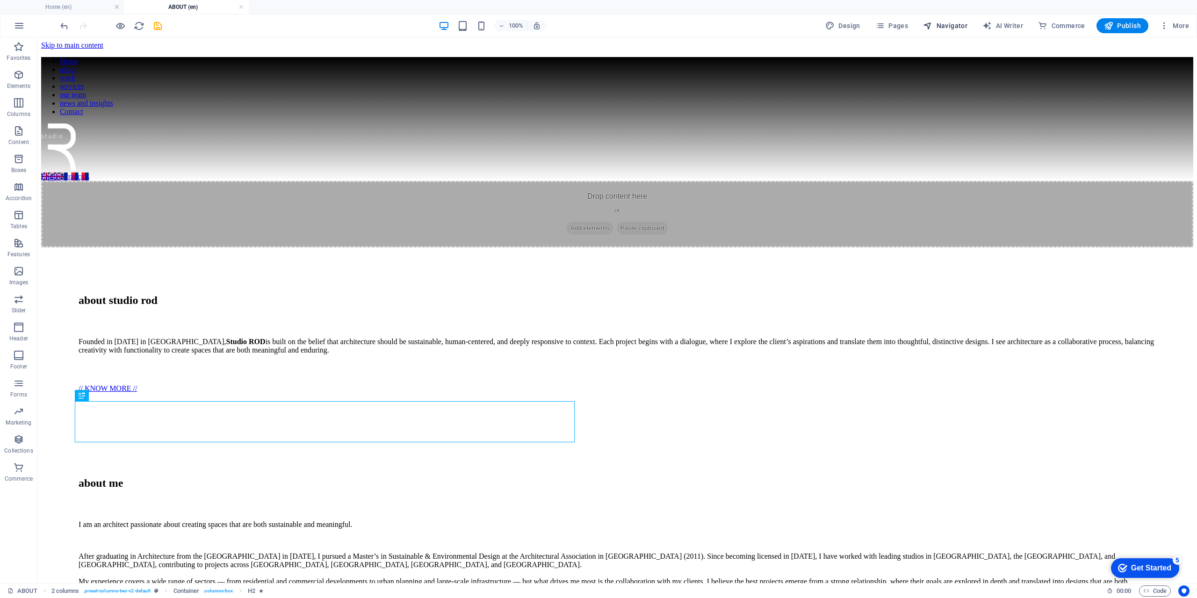
click at [949, 25] on span "Navigator" at bounding box center [945, 25] width 44 height 9
select select "16867966-en"
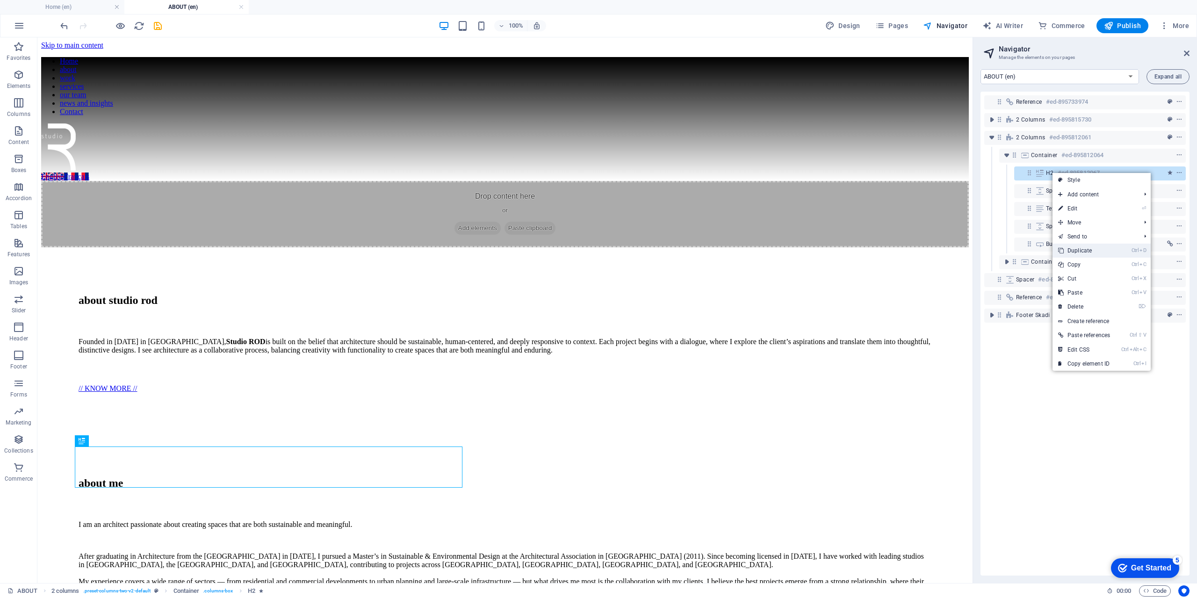
click at [1075, 251] on link "Ctrl D Duplicate" at bounding box center [1084, 251] width 63 height 14
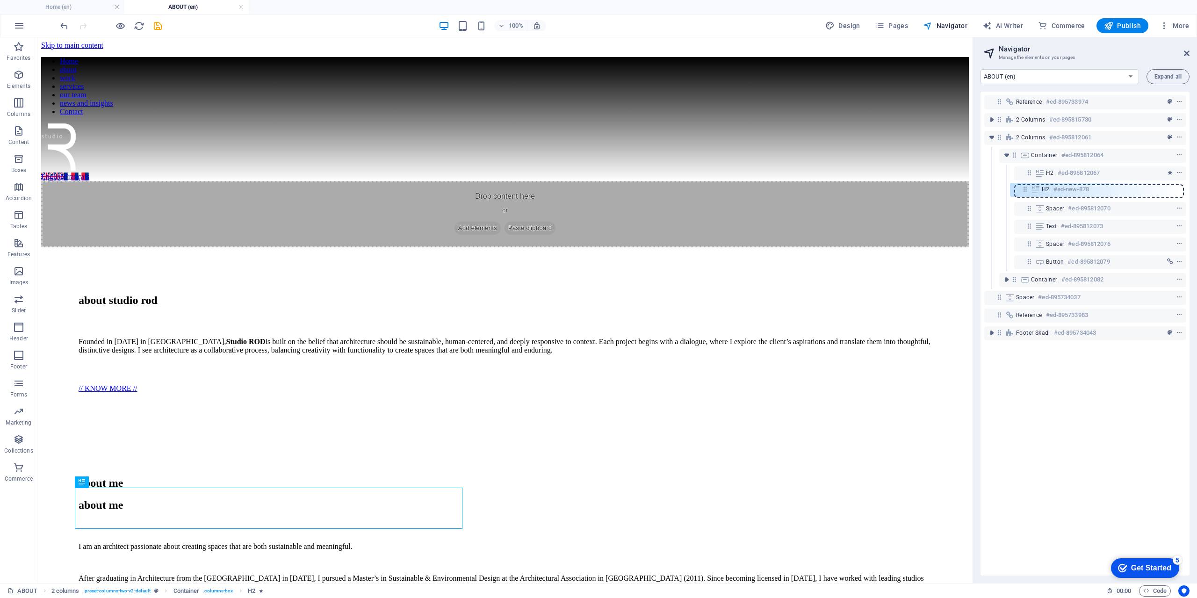
drag, startPoint x: 1028, startPoint y: 191, endPoint x: 1024, endPoint y: 186, distance: 6.6
click at [1024, 186] on div "Reference #ed-895733974 2 columns #ed-895815730 2 columns #ed-895812061 Contain…" at bounding box center [1085, 334] width 209 height 484
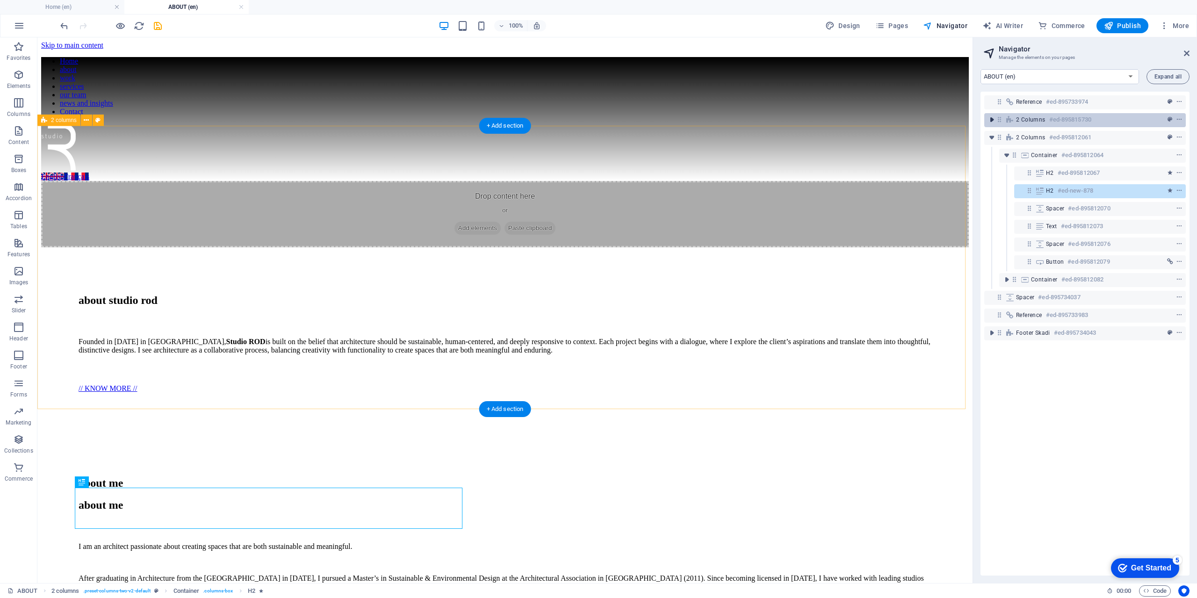
click at [992, 118] on icon "toggle-expand" at bounding box center [991, 119] width 9 height 9
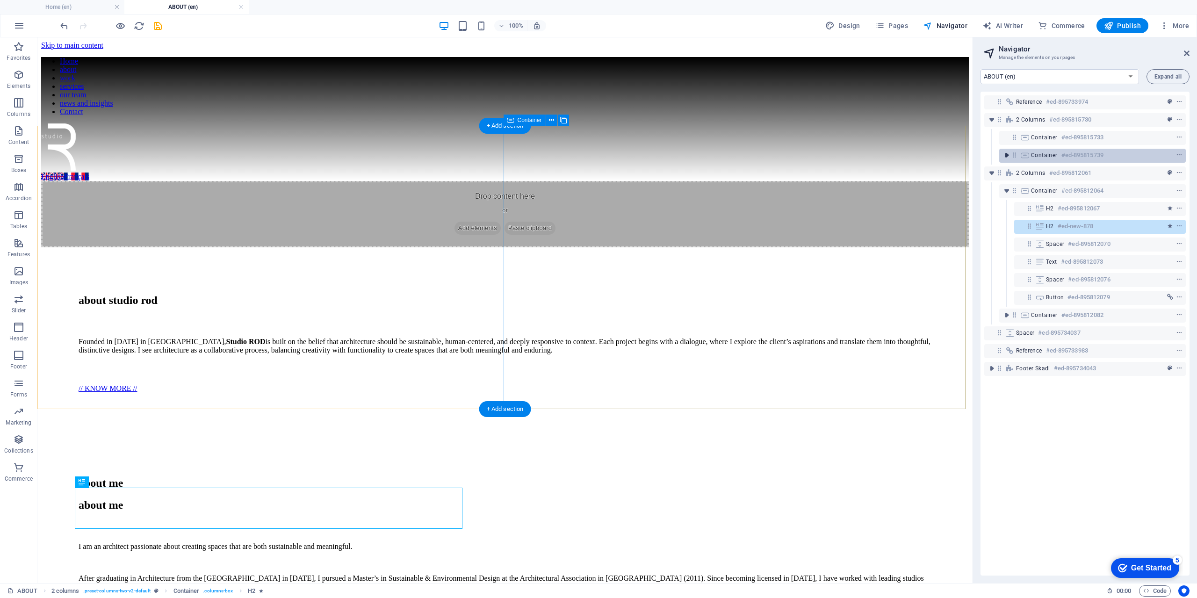
click at [1007, 155] on icon "toggle-expand" at bounding box center [1006, 155] width 9 height 9
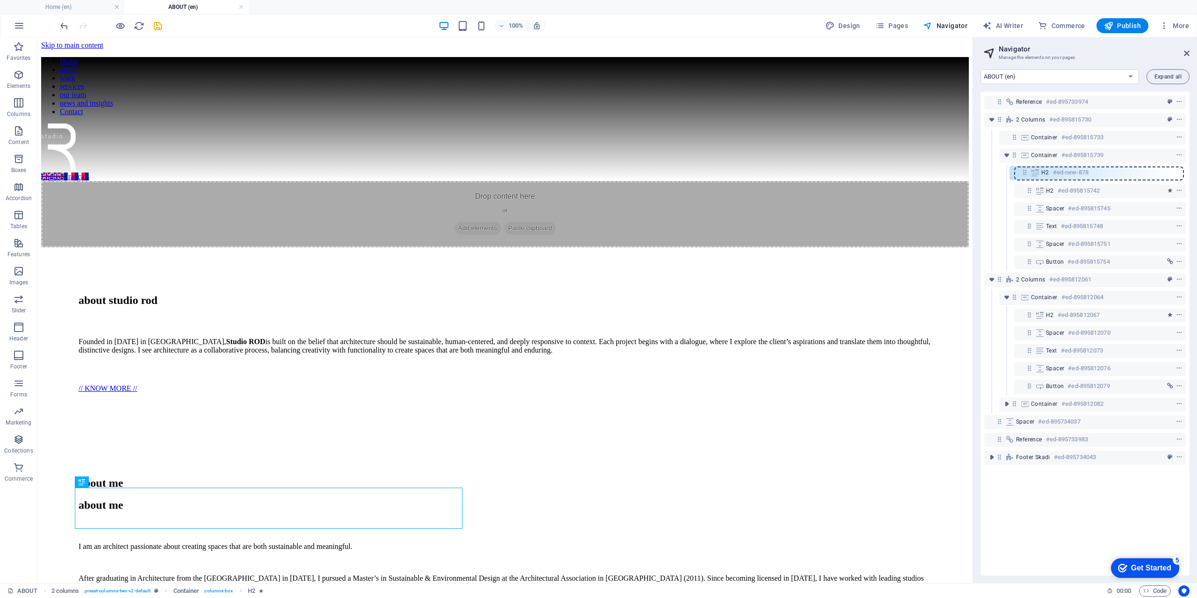
drag, startPoint x: 1030, startPoint y: 315, endPoint x: 1025, endPoint y: 167, distance: 147.9
click at [1025, 167] on div "Reference #ed-895733974 2 columns #ed-895815730 Container #ed-895815733 Contain…" at bounding box center [1085, 334] width 209 height 484
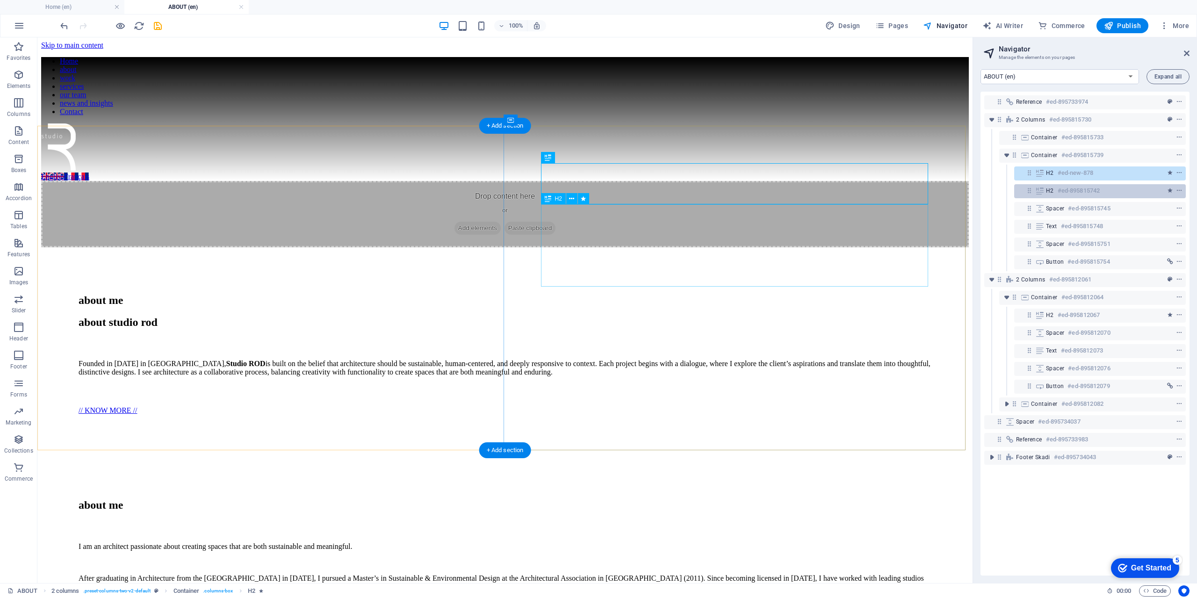
click at [1051, 191] on span "H2" at bounding box center [1050, 190] width 8 height 7
click at [1051, 172] on span "H2" at bounding box center [1050, 172] width 8 height 7
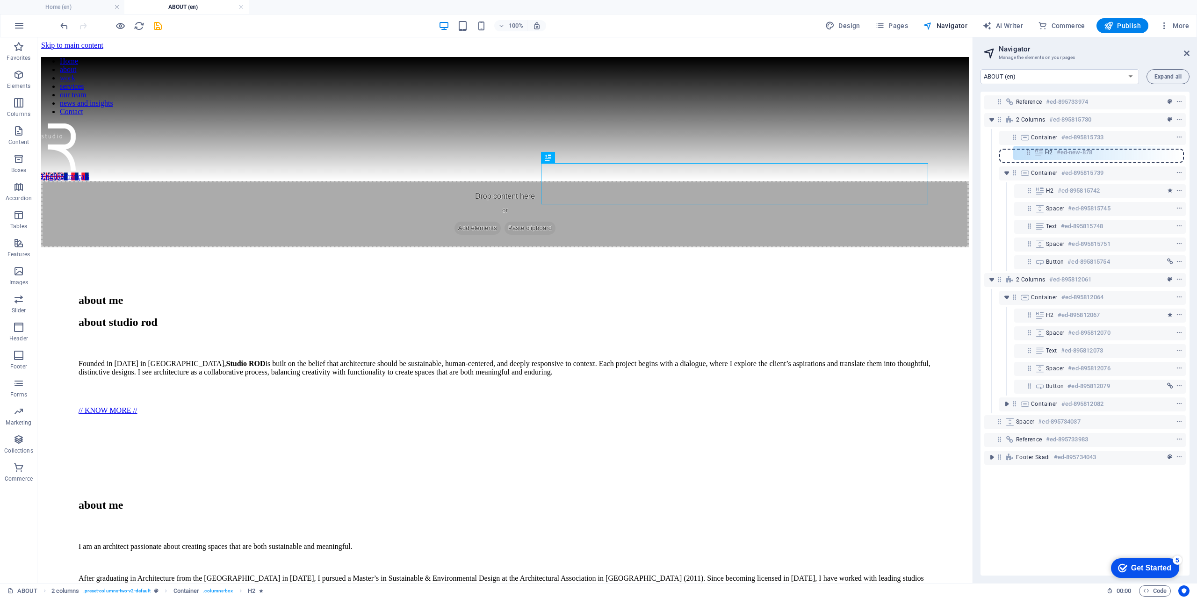
drag, startPoint x: 1030, startPoint y: 172, endPoint x: 1029, endPoint y: 146, distance: 25.7
click at [1029, 146] on div "Reference #ed-895733974 2 columns #ed-895815730 Container #ed-895815733 Contain…" at bounding box center [1085, 334] width 209 height 484
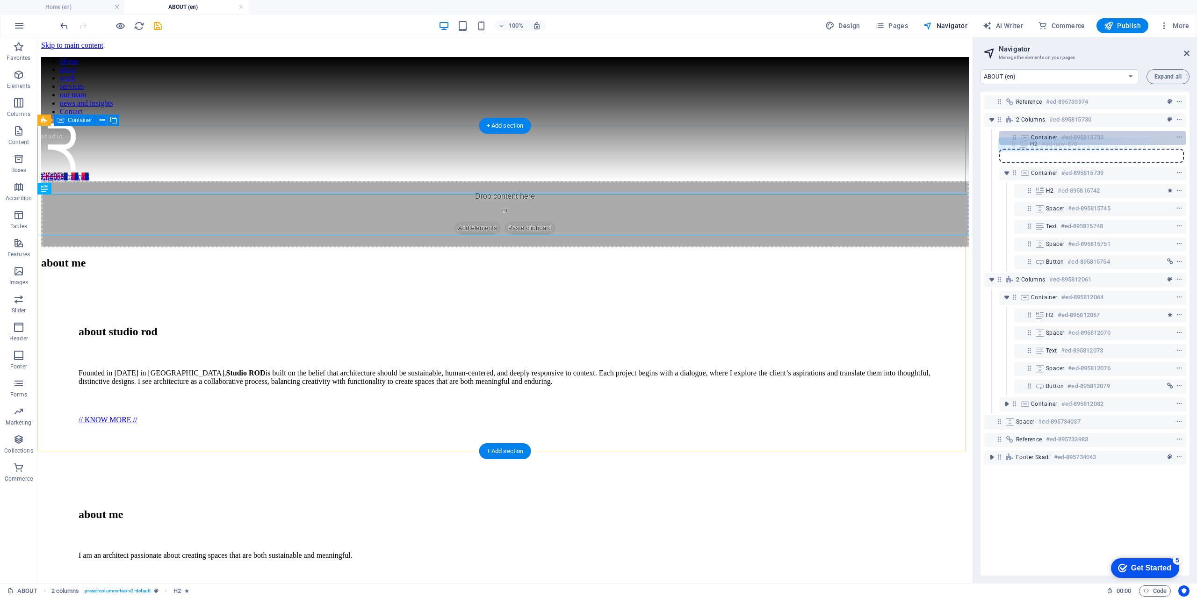
drag, startPoint x: 1014, startPoint y: 153, endPoint x: 1013, endPoint y: 139, distance: 14.1
click at [1013, 139] on div "Reference #ed-895733974 2 columns #ed-895815730 Container #ed-895815733 H2 #ed-…" at bounding box center [1085, 334] width 209 height 484
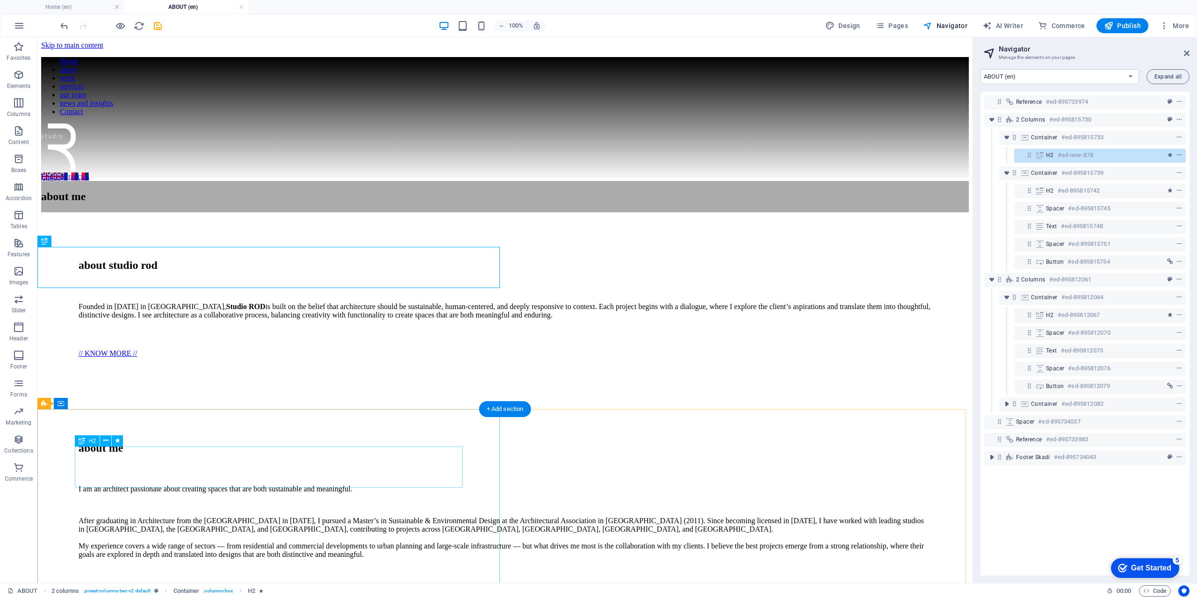
click at [167, 455] on div "about me" at bounding box center [505, 448] width 853 height 13
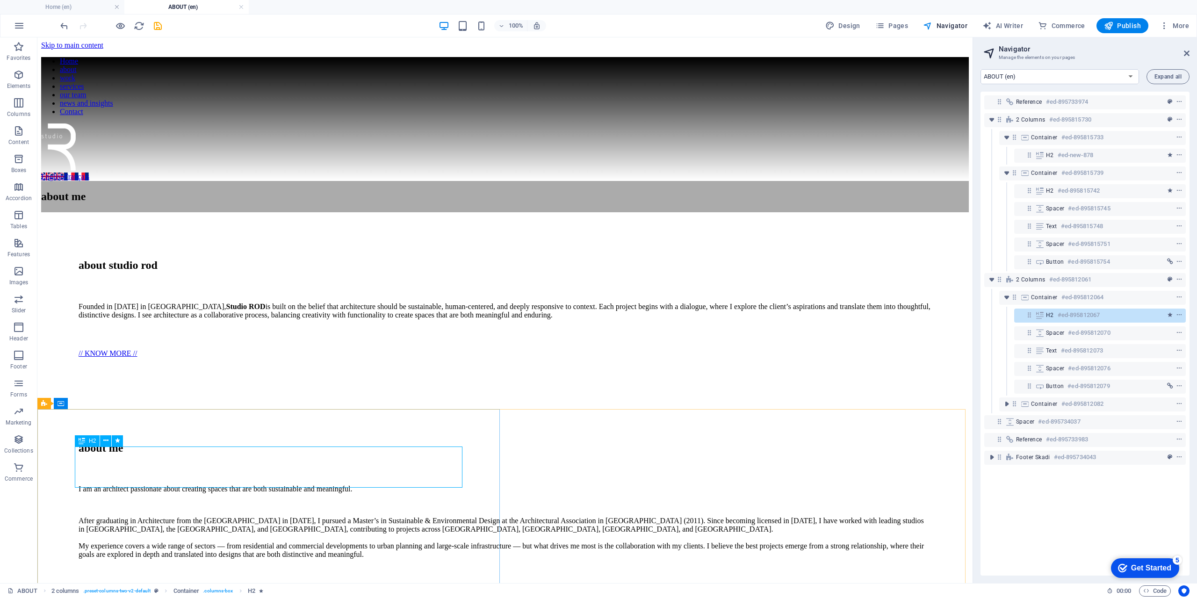
click at [81, 443] on icon at bounding box center [82, 440] width 7 height 11
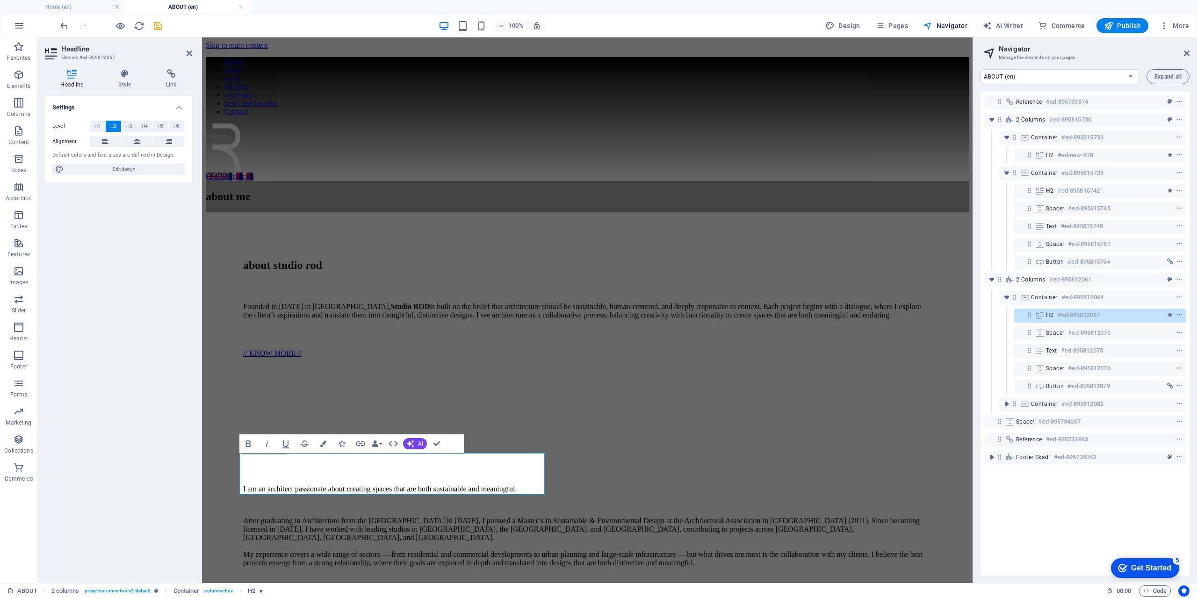
click at [74, 78] on icon at bounding box center [72, 73] width 54 height 9
click at [118, 77] on icon at bounding box center [125, 73] width 44 height 9
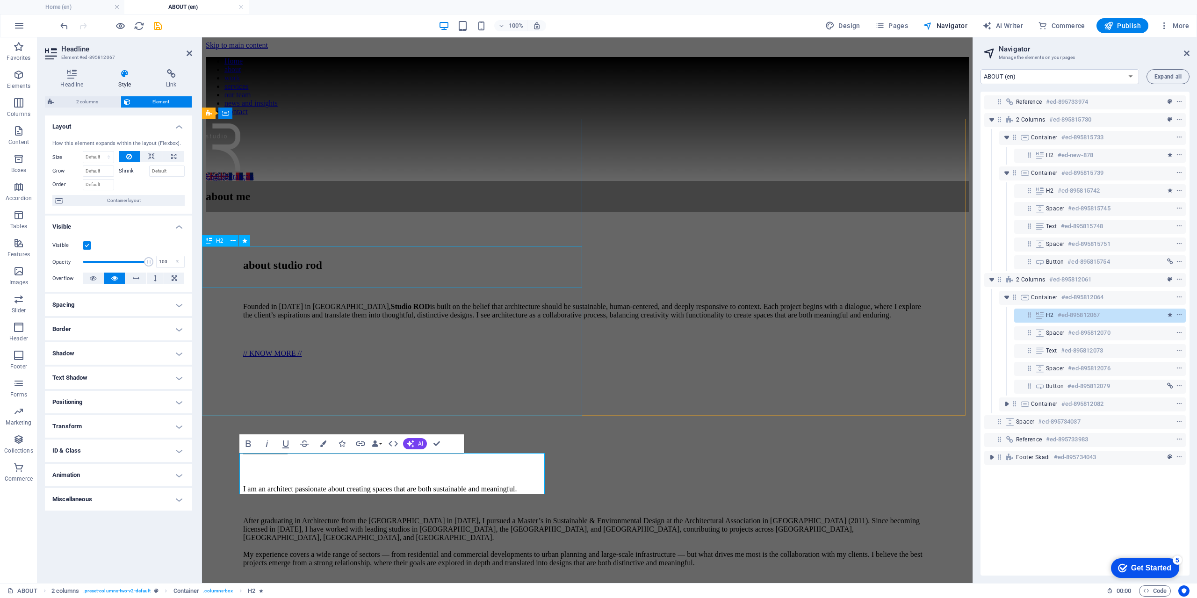
click at [215, 203] on div "about me" at bounding box center [587, 196] width 763 height 13
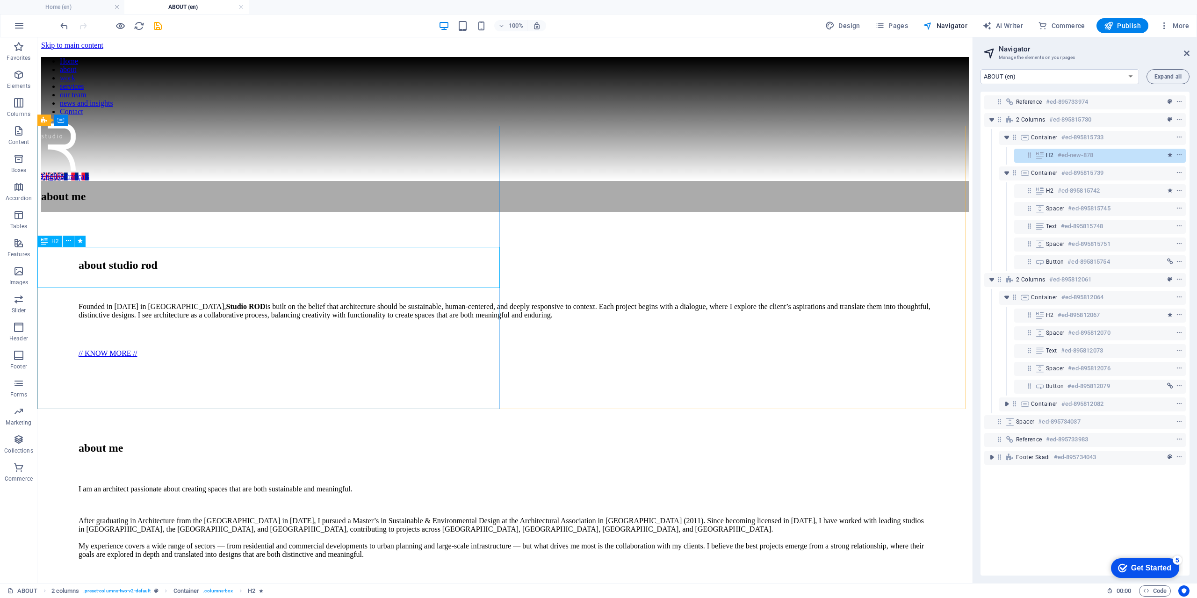
click at [46, 239] on icon at bounding box center [44, 241] width 7 height 11
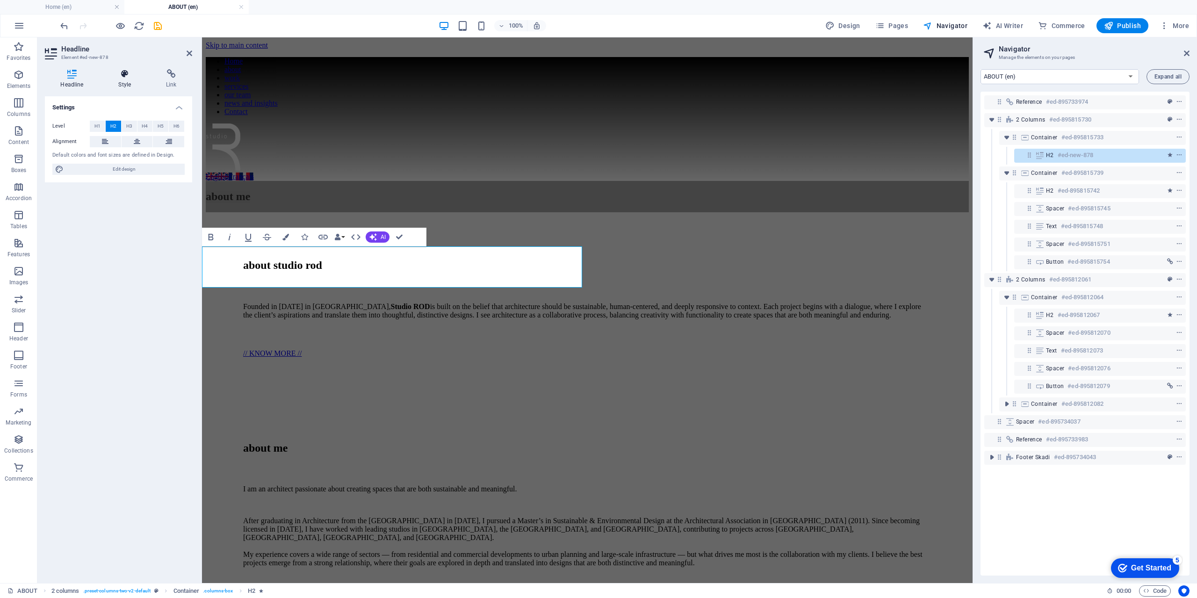
click at [126, 81] on h4 "Style" at bounding box center [127, 79] width 48 height 20
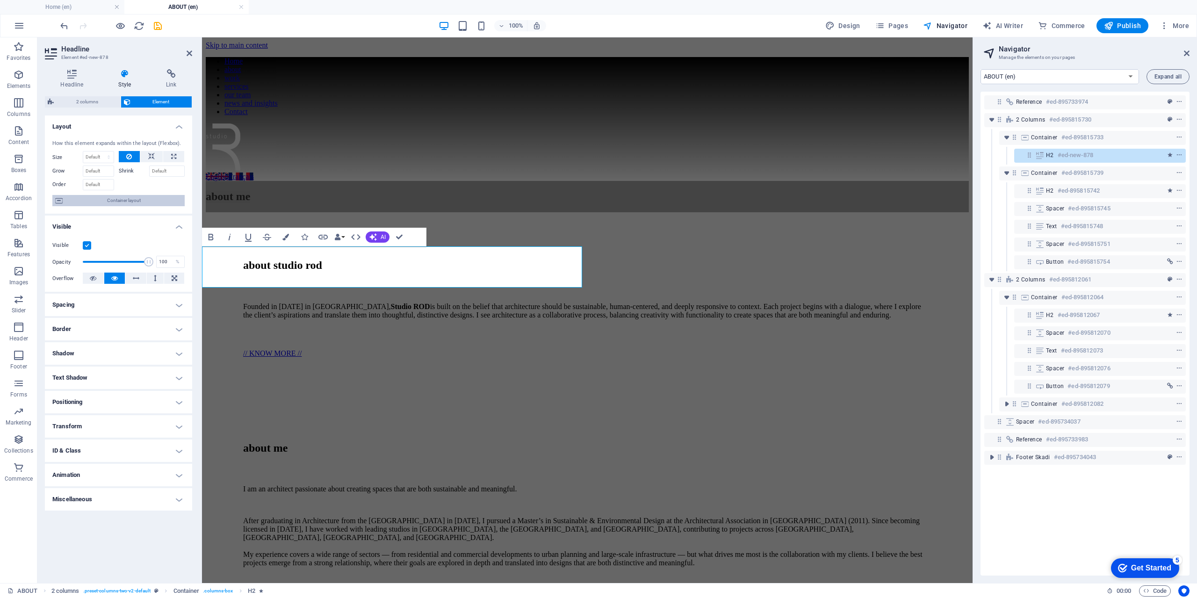
click at [127, 200] on span "Container layout" at bounding box center [123, 200] width 116 height 11
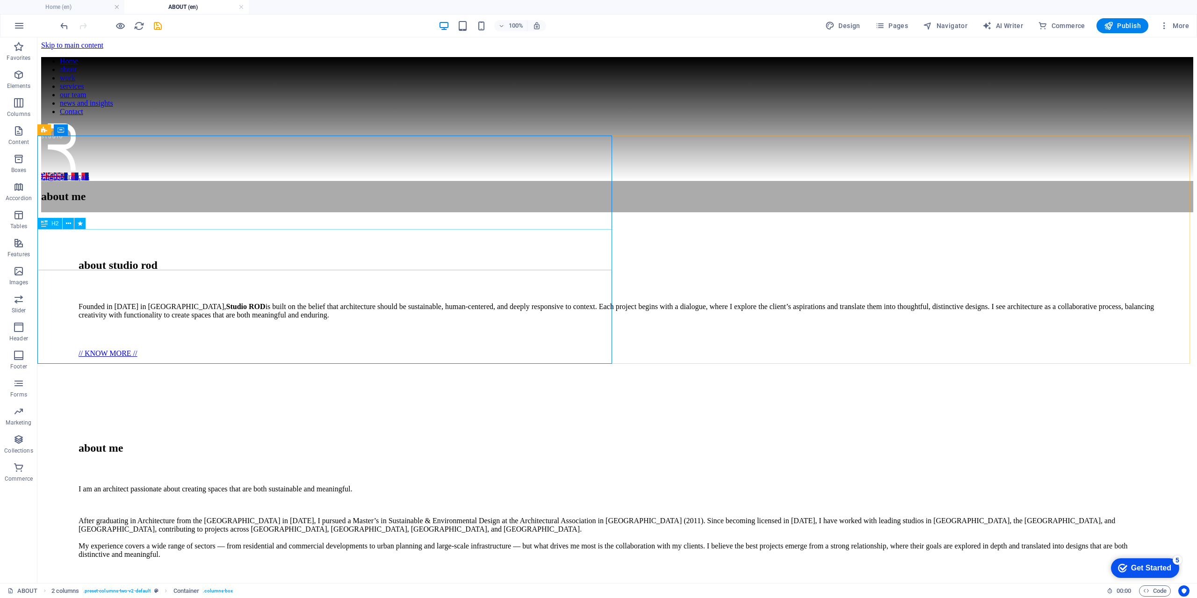
click at [51, 223] on div "H2" at bounding box center [49, 223] width 25 height 11
click at [51, 223] on span "H2" at bounding box center [54, 224] width 7 height 6
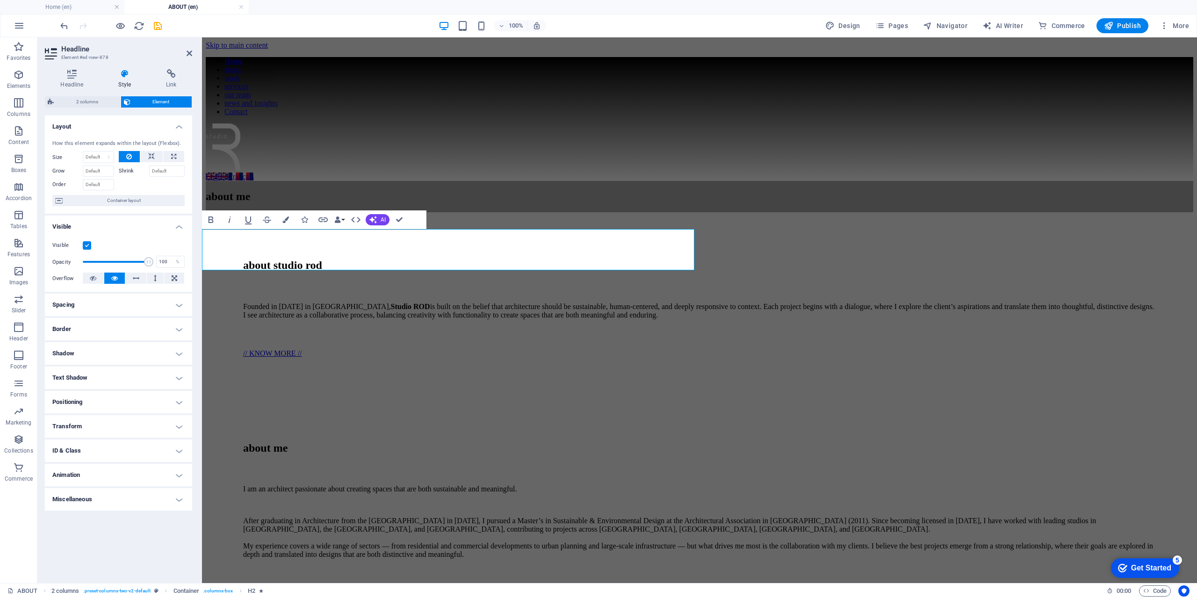
click at [121, 297] on h4 "Spacing" at bounding box center [118, 305] width 147 height 22
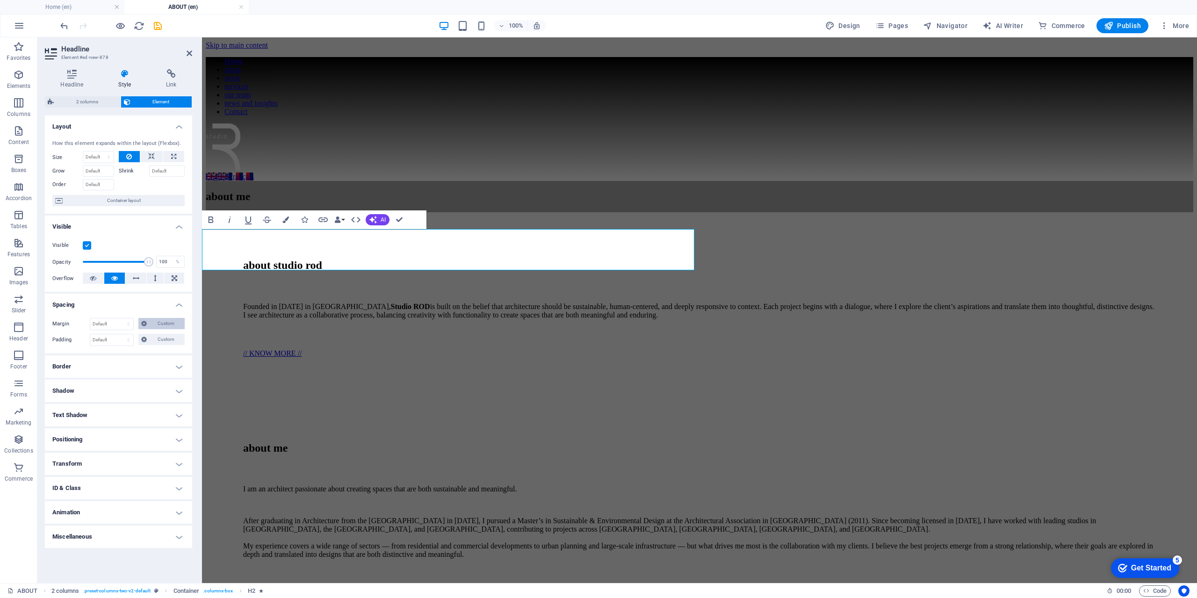
click at [160, 322] on span "Custom" at bounding box center [166, 323] width 32 height 11
click at [161, 338] on span "Custom" at bounding box center [166, 339] width 32 height 11
click at [160, 339] on span "Custom" at bounding box center [166, 339] width 32 height 11
click at [154, 358] on h4 "Border" at bounding box center [118, 366] width 147 height 22
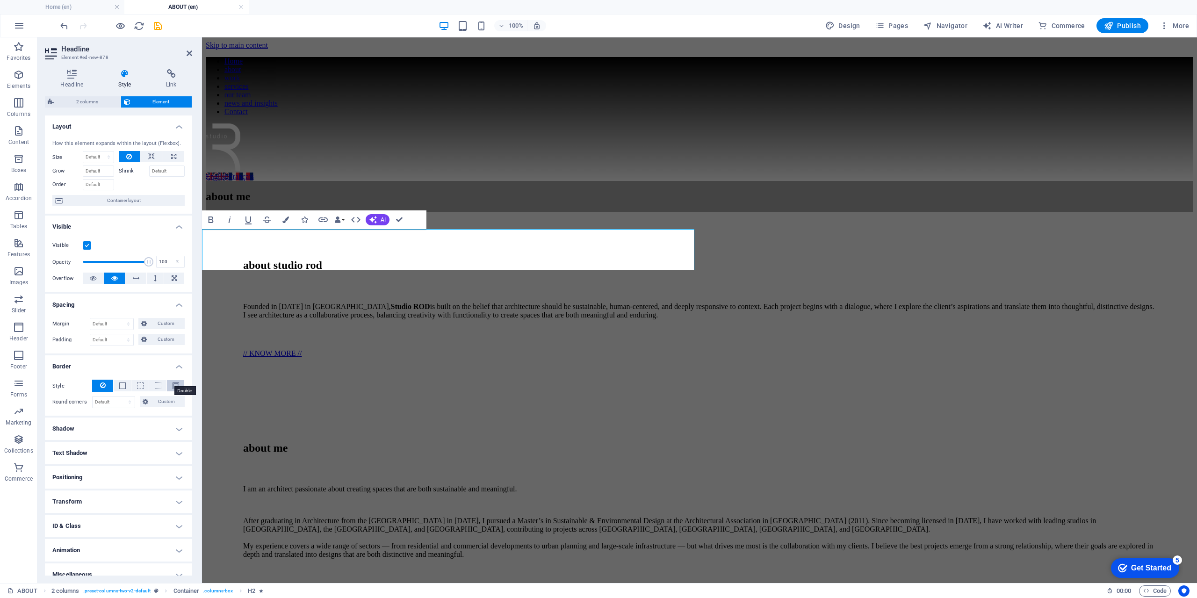
click at [176, 388] on span at bounding box center [176, 386] width 7 height 7
click at [108, 385] on button at bounding box center [102, 386] width 21 height 12
click at [329, 442] on div "about me" at bounding box center [699, 448] width 913 height 13
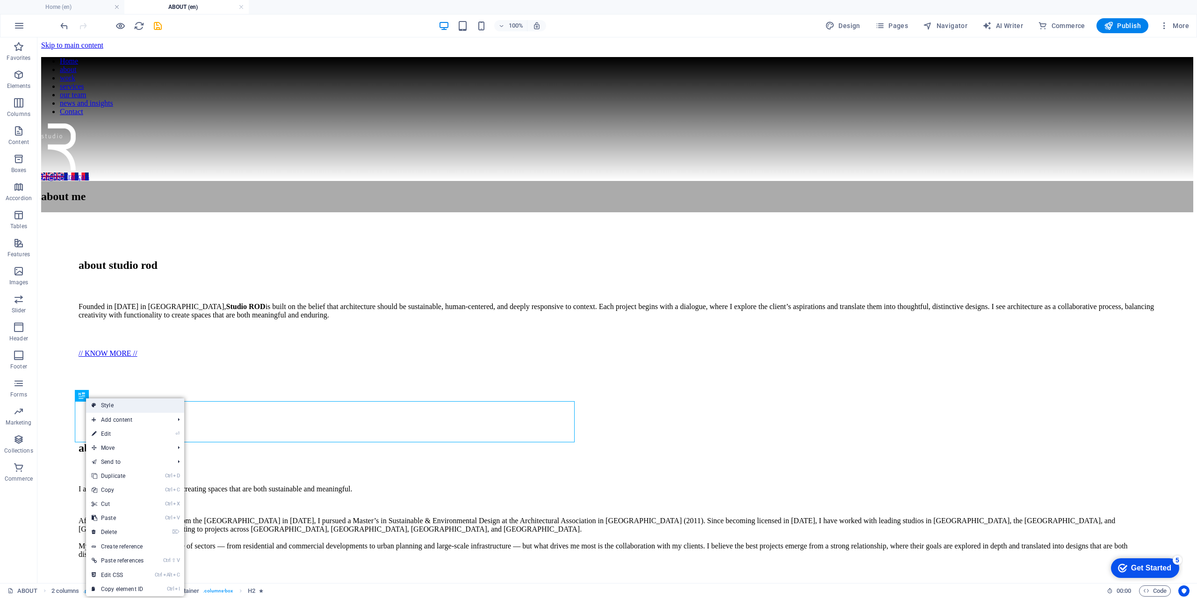
click at [115, 408] on link "Style" at bounding box center [135, 405] width 98 height 14
select select "rem"
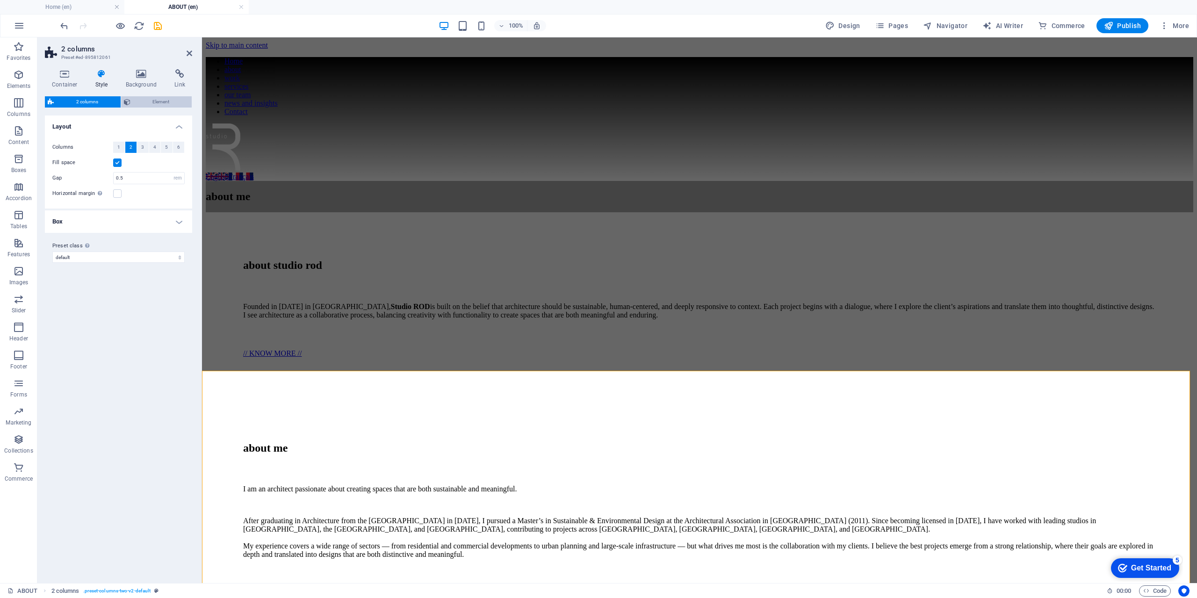
click at [153, 102] on span "Element" at bounding box center [161, 101] width 56 height 11
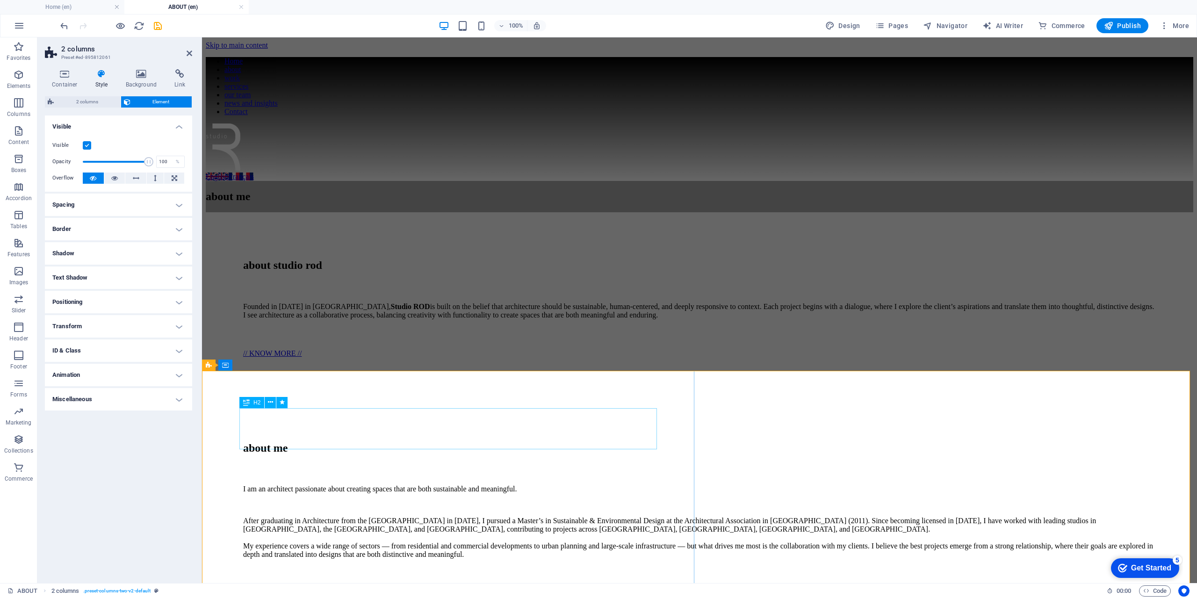
click at [250, 405] on div "H2" at bounding box center [251, 402] width 25 height 11
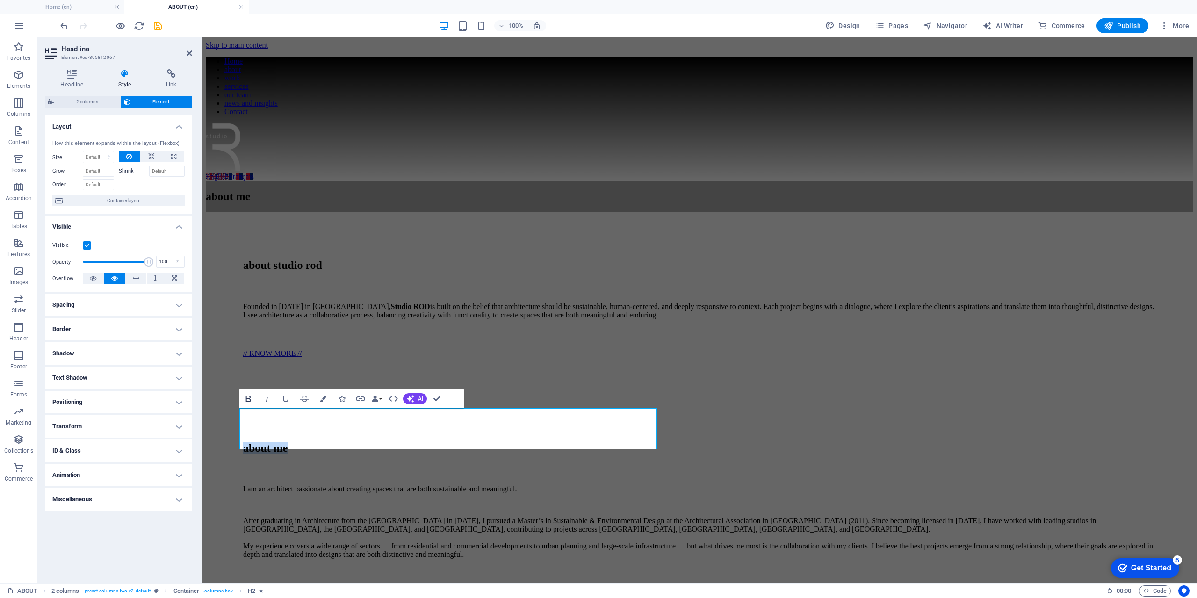
click at [250, 405] on button "Bold" at bounding box center [248, 399] width 18 height 19
click at [246, 404] on icon "button" at bounding box center [248, 398] width 11 height 11
click at [255, 442] on h2 "about me" at bounding box center [699, 448] width 913 height 13
click at [95, 305] on h4 "Spacing" at bounding box center [118, 305] width 147 height 22
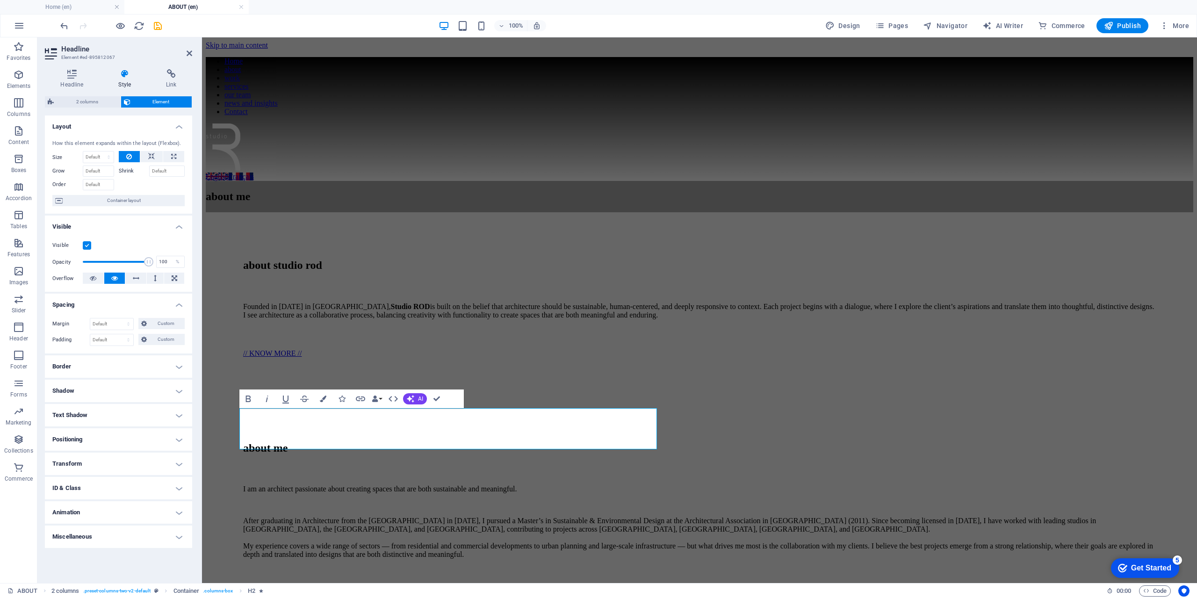
click at [95, 305] on h4 "Spacing" at bounding box center [118, 302] width 147 height 17
click at [101, 333] on h4 "Border" at bounding box center [118, 329] width 147 height 22
click at [100, 333] on h4 "Border" at bounding box center [118, 326] width 147 height 17
click at [100, 346] on h4 "Shadow" at bounding box center [118, 353] width 147 height 22
click at [100, 346] on h4 "Shadow" at bounding box center [118, 350] width 147 height 17
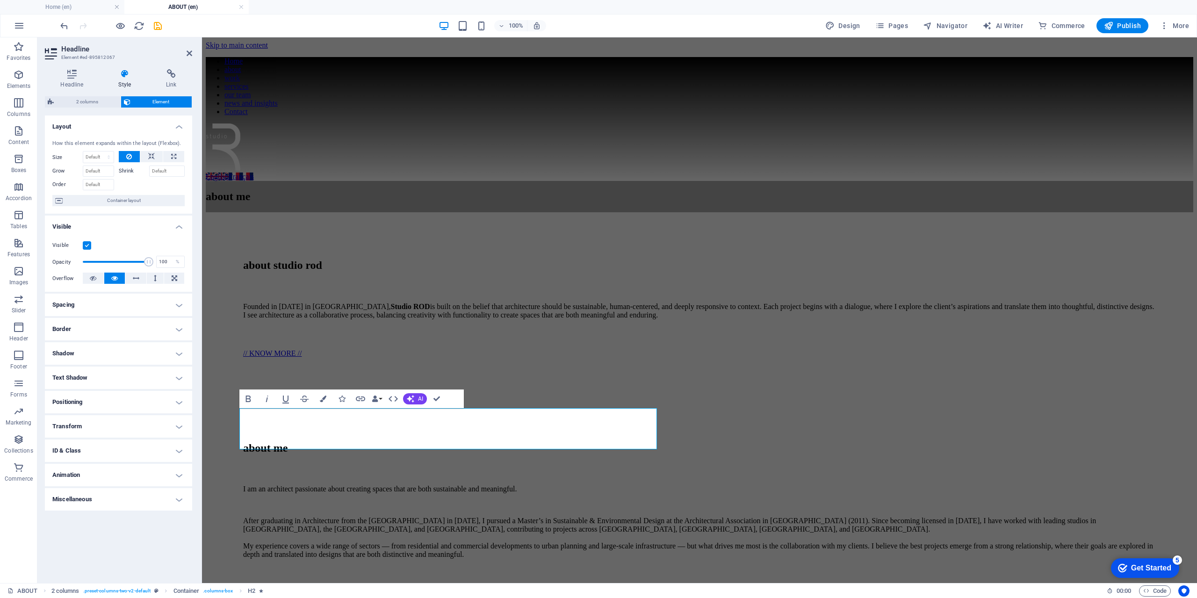
click at [95, 374] on h4 "Text Shadow" at bounding box center [118, 378] width 147 height 22
click at [95, 374] on h4 "Text Shadow" at bounding box center [118, 375] width 147 height 17
click at [92, 400] on h4 "Positioning" at bounding box center [118, 402] width 147 height 22
click at [92, 401] on h4 "Positioning" at bounding box center [118, 399] width 147 height 17
click at [82, 426] on h4 "Transform" at bounding box center [118, 426] width 147 height 22
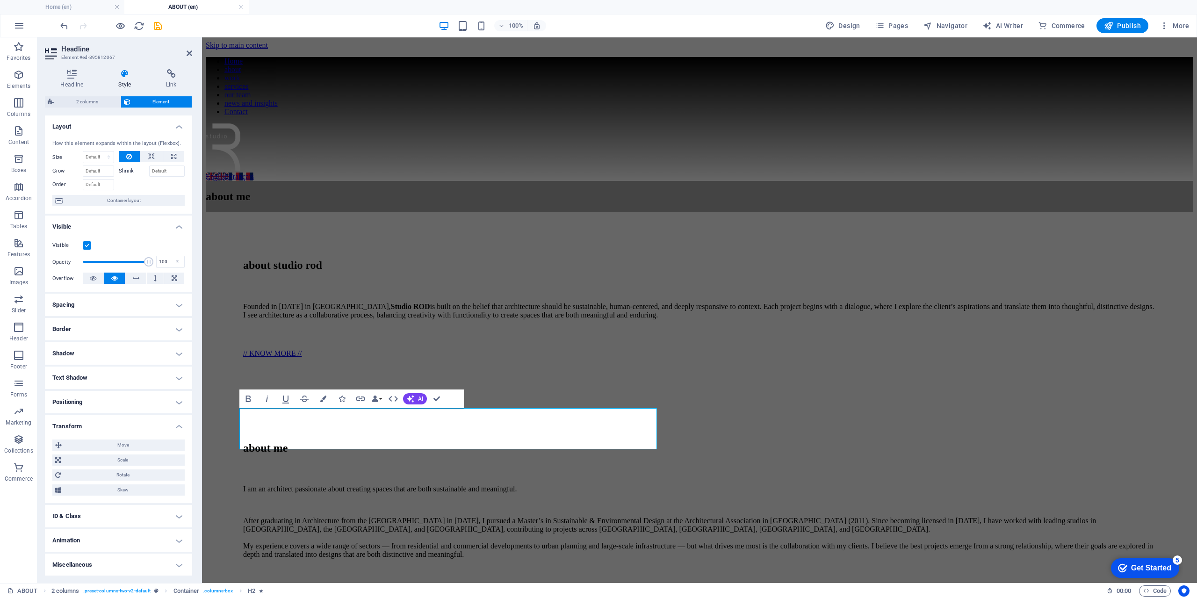
click at [82, 426] on h4 "Transform" at bounding box center [118, 423] width 147 height 17
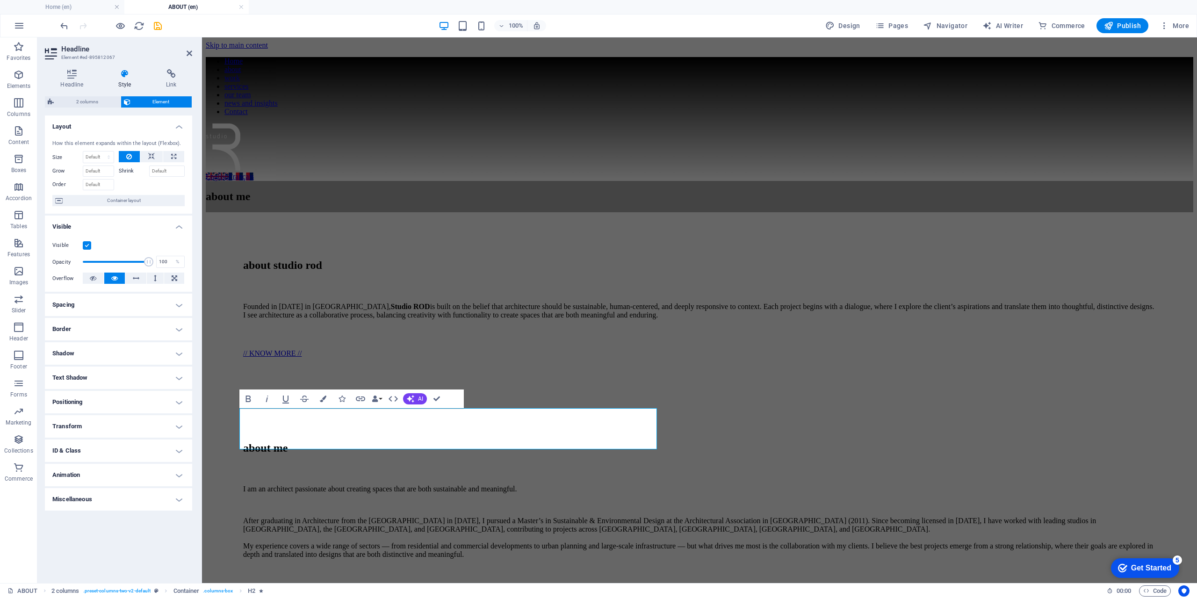
click at [78, 448] on h4 "ID & Class" at bounding box center [118, 451] width 147 height 22
click at [78, 448] on h4 "ID & Class" at bounding box center [118, 448] width 147 height 17
click at [74, 479] on h4 "Animation" at bounding box center [118, 475] width 147 height 22
click at [74, 473] on h4 "Animation" at bounding box center [118, 472] width 147 height 17
click at [297, 485] on div "I am an architect passionate about creating spaces that are both sustainable an…" at bounding box center [699, 538] width 913 height 106
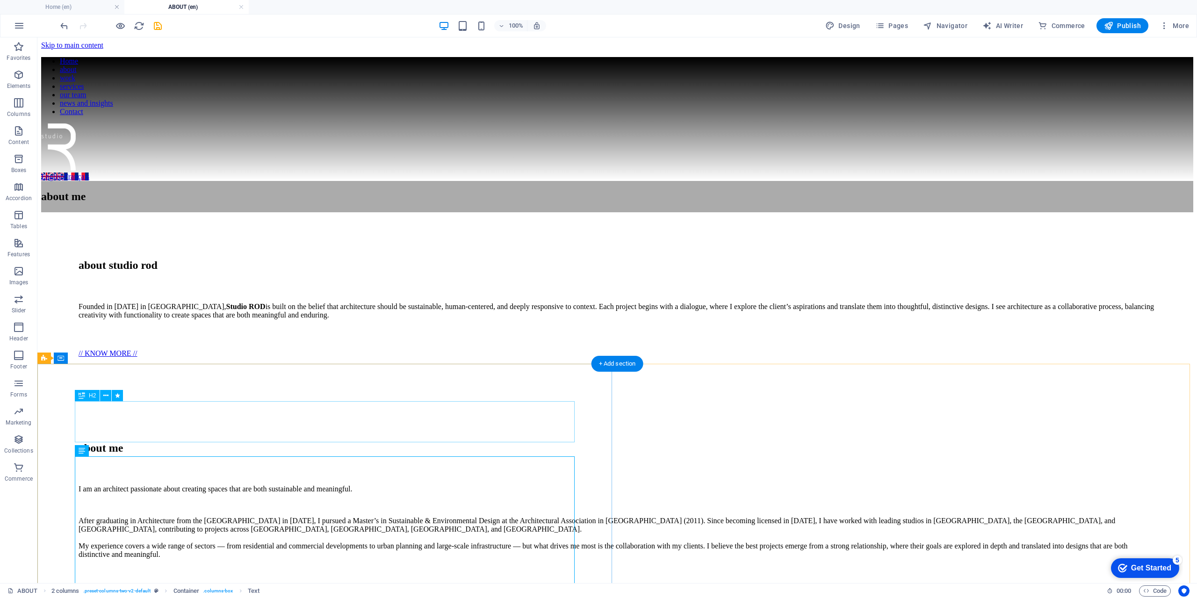
click at [239, 442] on div "about me" at bounding box center [618, 448] width 1078 height 13
click at [87, 394] on div "H2" at bounding box center [87, 395] width 25 height 11
click at [50, 222] on div "H2" at bounding box center [49, 223] width 25 height 11
drag, startPoint x: 87, startPoint y: 260, endPoint x: 165, endPoint y: 213, distance: 90.6
click at [945, 27] on span "Navigator" at bounding box center [945, 25] width 44 height 9
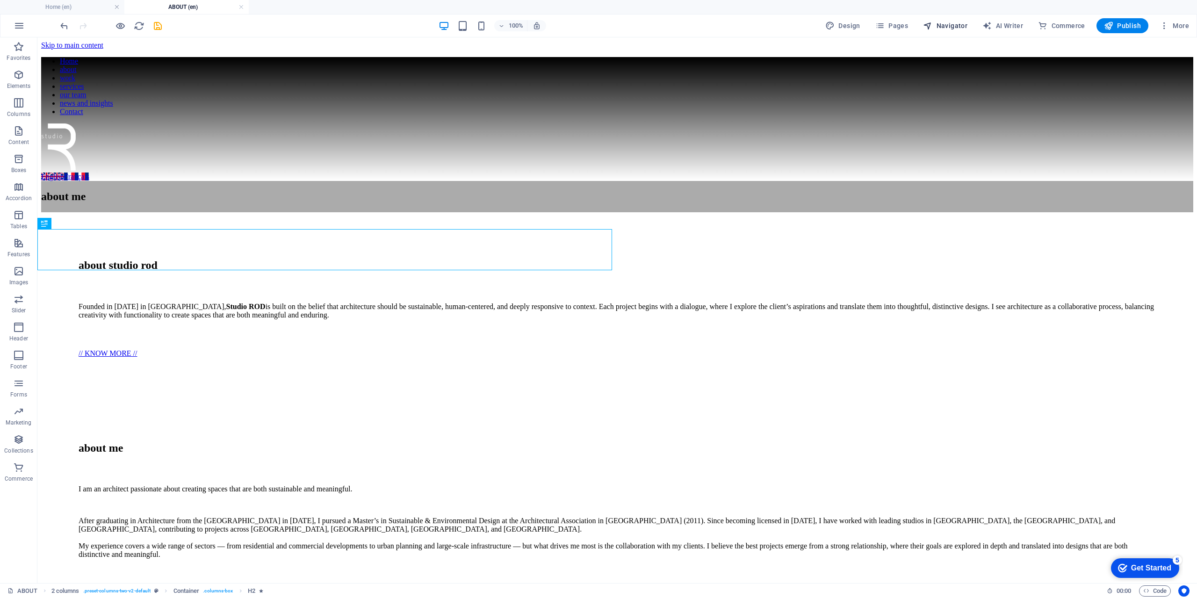
select select "16867966-en"
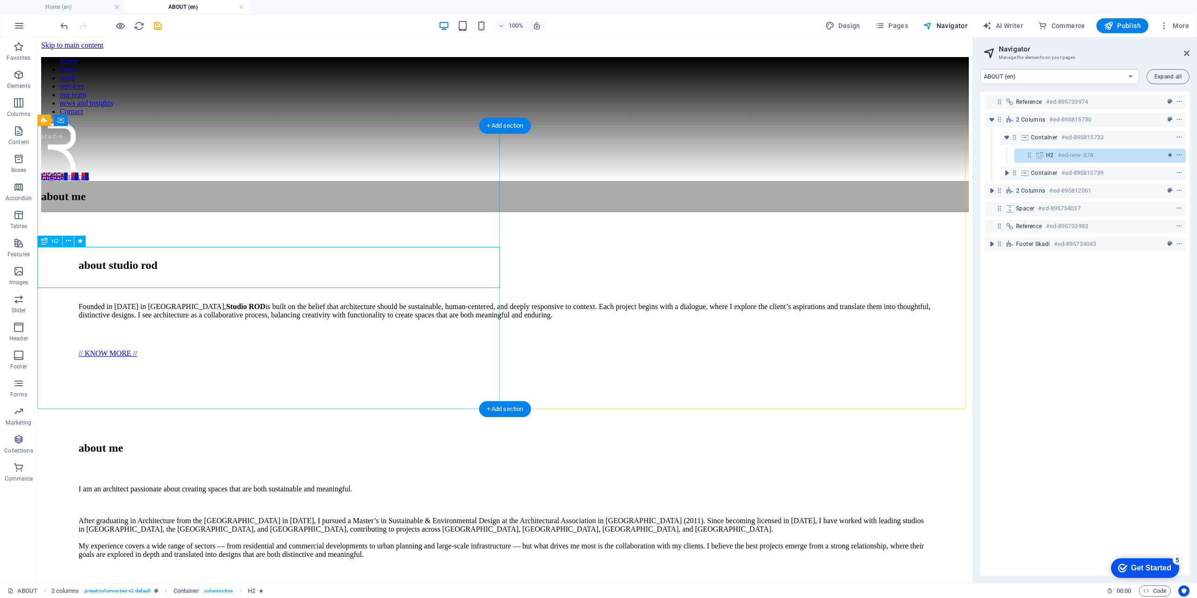
click at [1040, 155] on icon at bounding box center [1040, 155] width 10 height 7
click at [1006, 175] on icon "toggle-expand" at bounding box center [1006, 172] width 9 height 9
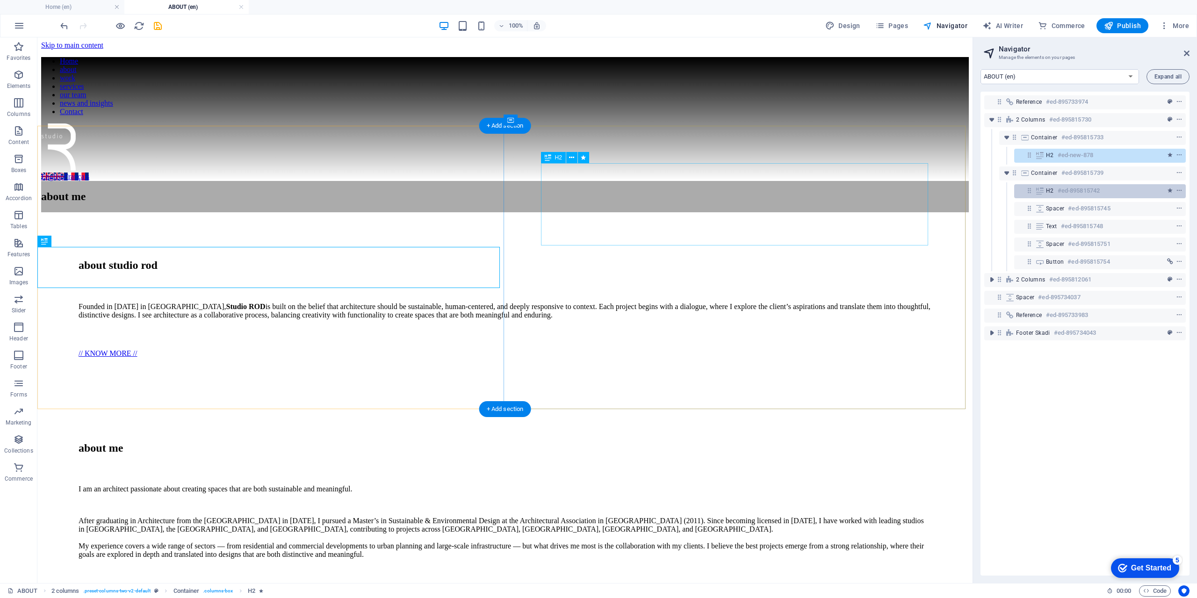
click at [1053, 187] on span "H2" at bounding box center [1050, 190] width 8 height 7
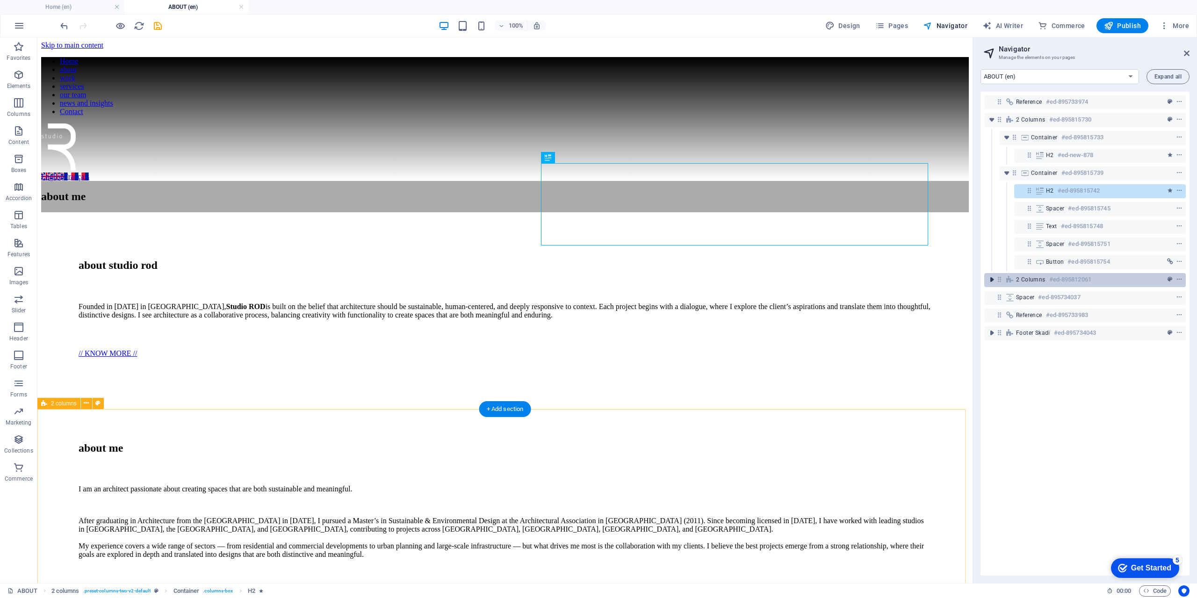
click at [994, 280] on icon "toggle-expand" at bounding box center [991, 279] width 9 height 9
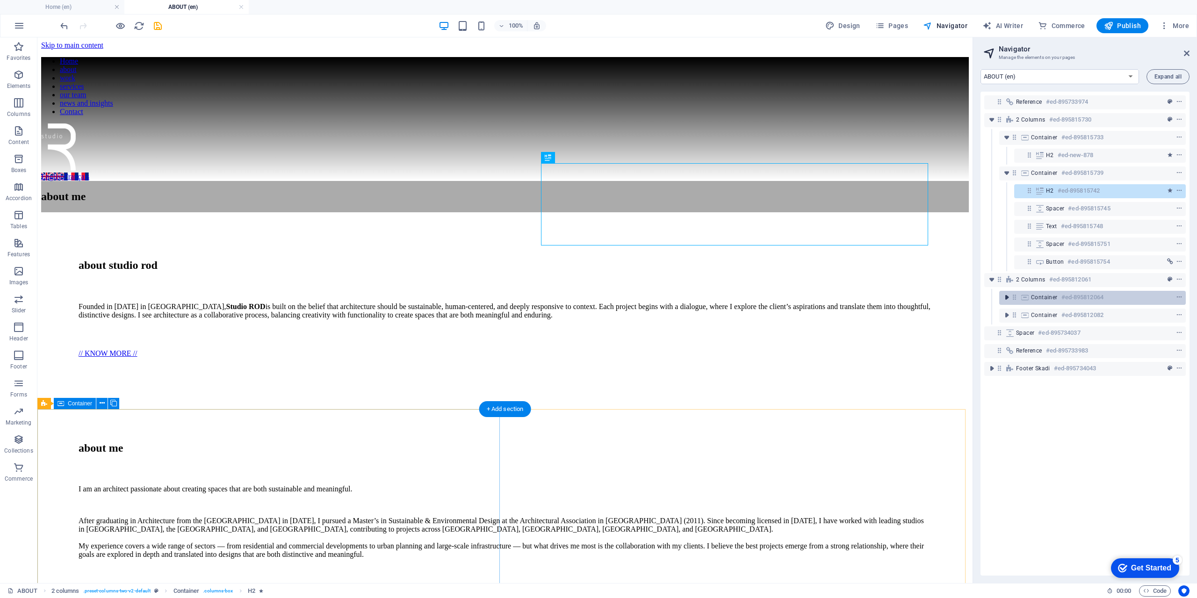
click at [1008, 295] on icon "toggle-expand" at bounding box center [1006, 297] width 9 height 9
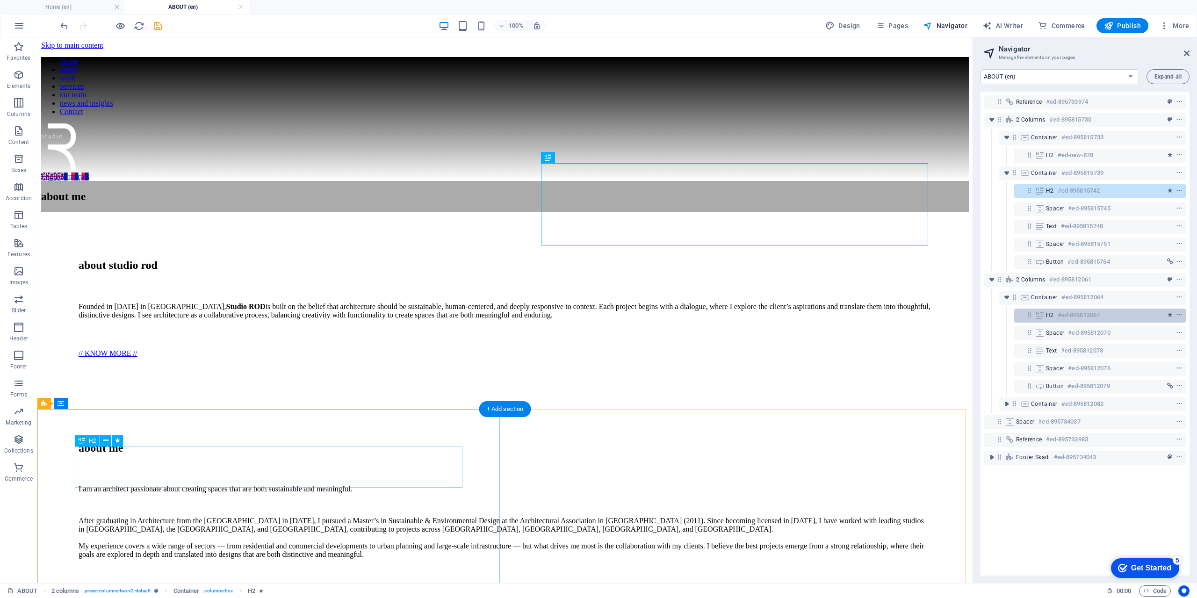
click at [1044, 312] on icon at bounding box center [1040, 314] width 10 height 7
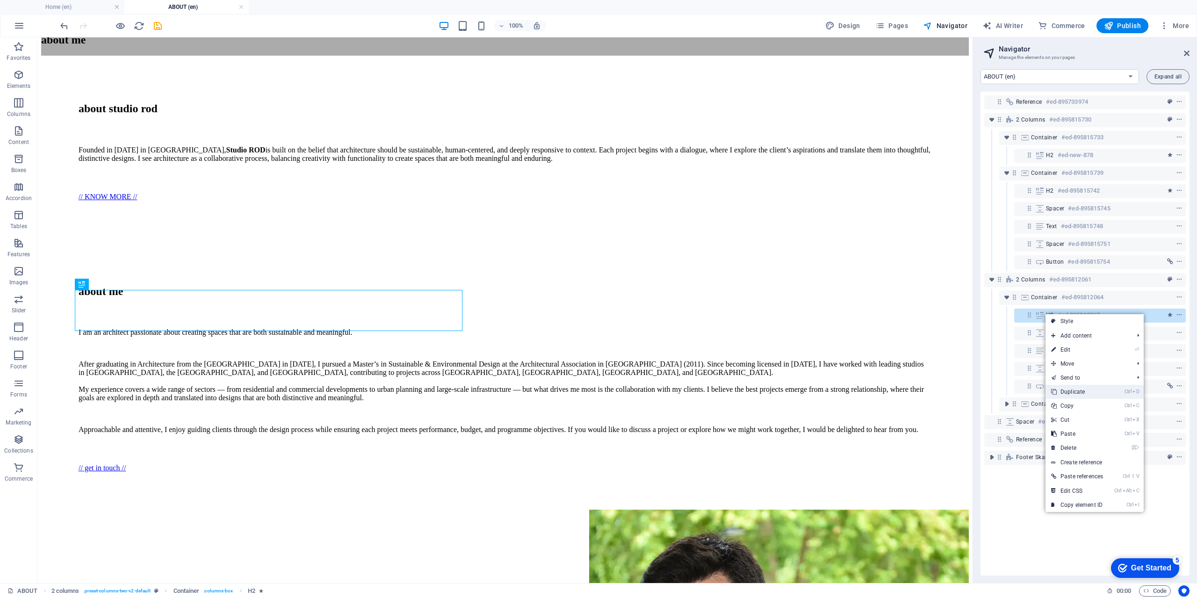
click at [1069, 393] on link "Ctrl D Duplicate" at bounding box center [1077, 392] width 63 height 14
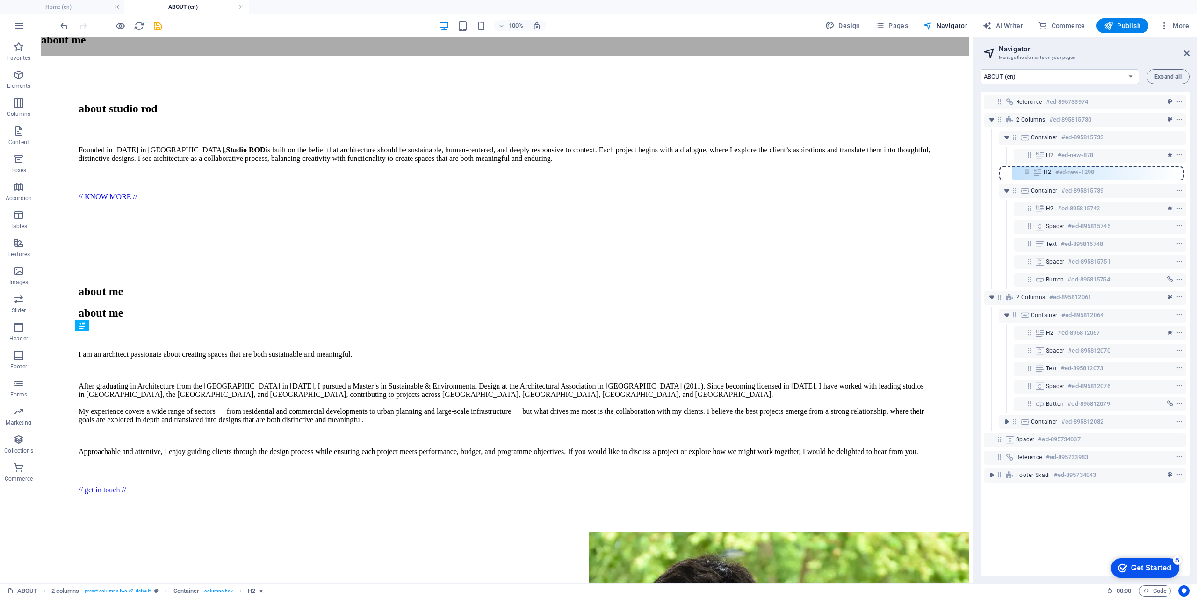
drag, startPoint x: 1031, startPoint y: 333, endPoint x: 1028, endPoint y: 169, distance: 164.6
click at [1028, 169] on div "Reference #ed-895733974 2 columns #ed-895815730 Container #ed-895815733 H2 #ed-…" at bounding box center [1085, 334] width 209 height 484
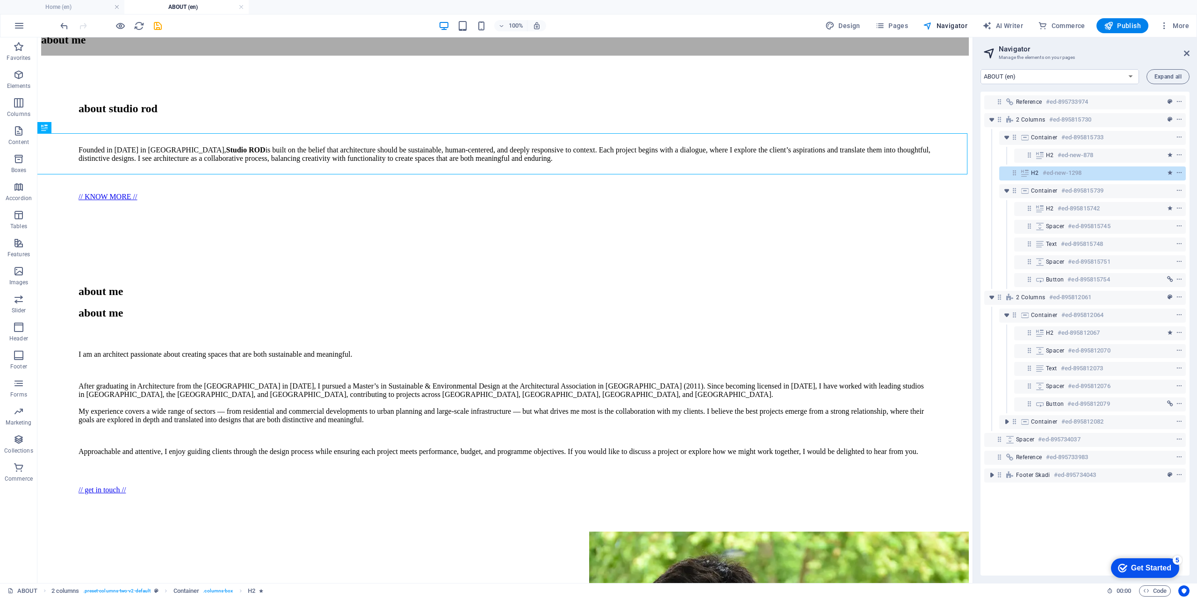
scroll to position [36, 0]
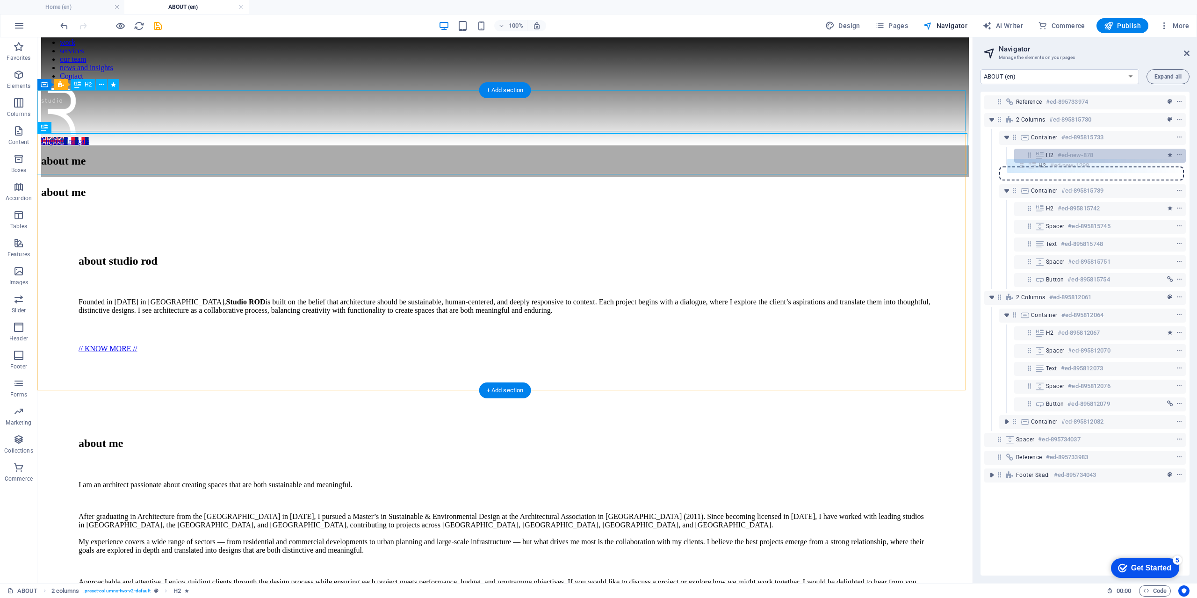
drag, startPoint x: 1016, startPoint y: 173, endPoint x: 1025, endPoint y: 162, distance: 14.3
click at [1025, 162] on div "Reference #ed-895733974 2 columns #ed-895815730 Container #ed-895815733 H2 #ed-…" at bounding box center [1085, 334] width 209 height 484
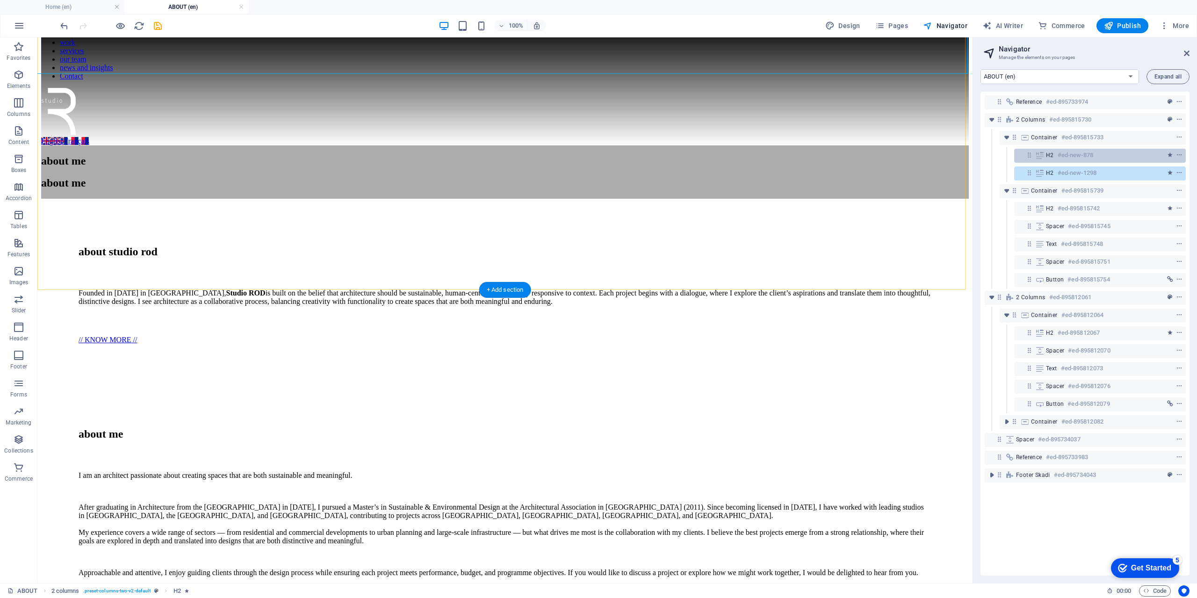
scroll to position [136, 0]
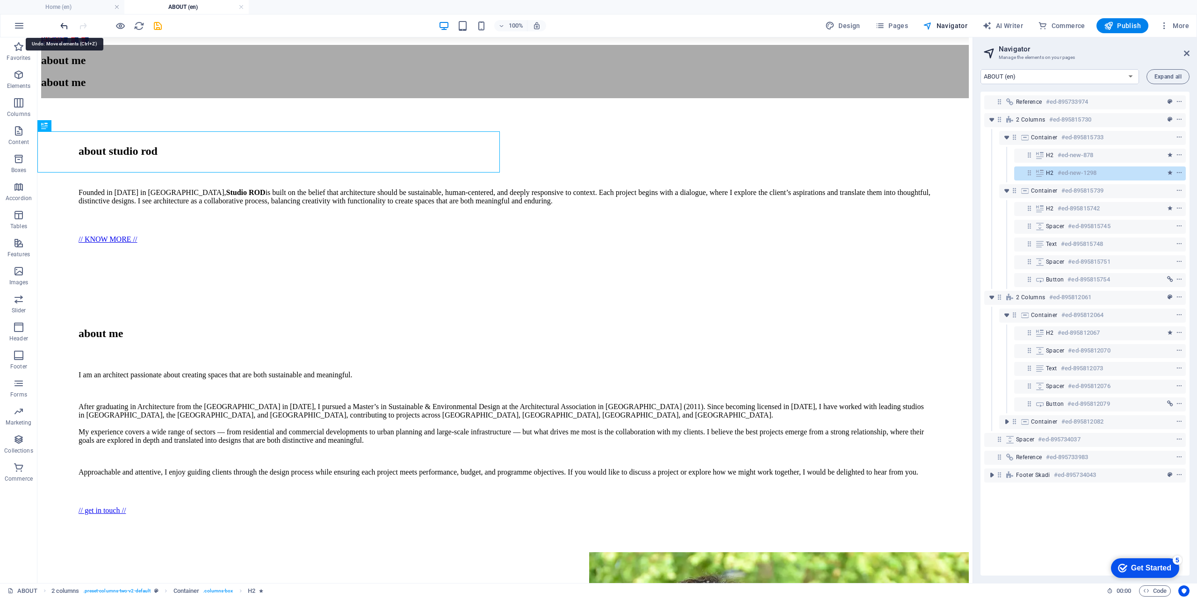
click at [65, 28] on icon "undo" at bounding box center [64, 26] width 11 height 11
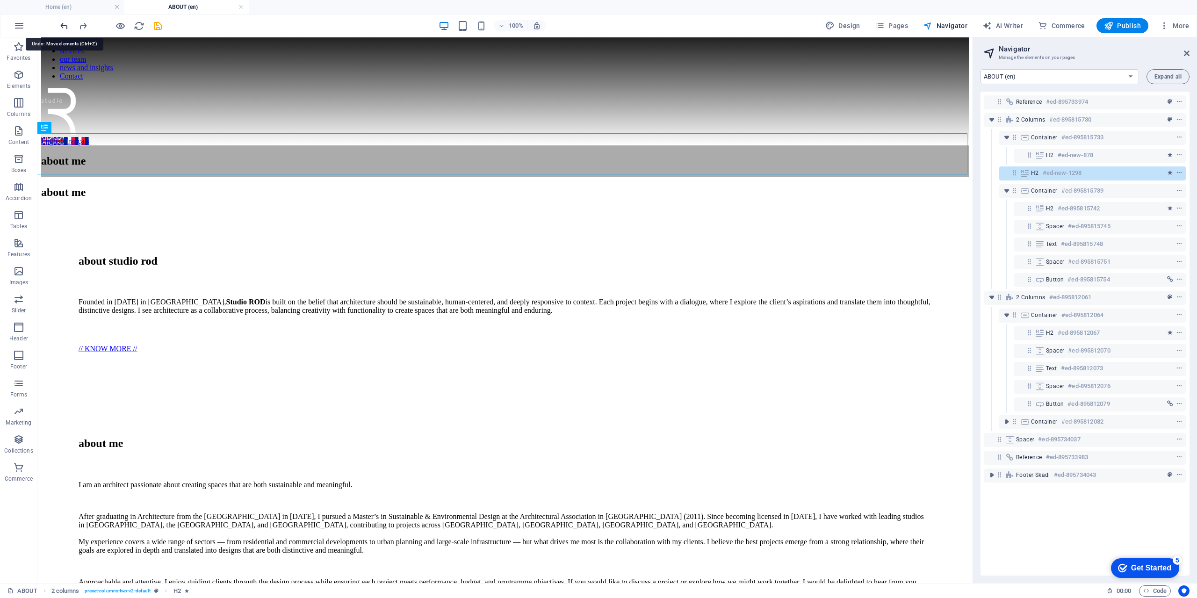
click at [65, 28] on icon "undo" at bounding box center [64, 26] width 11 height 11
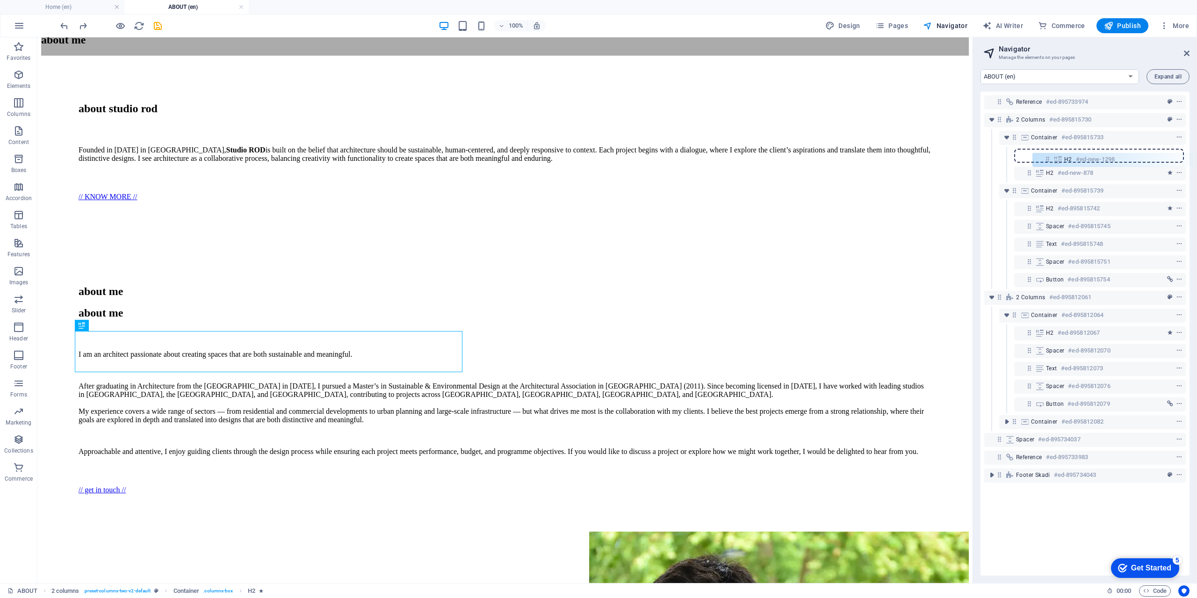
drag, startPoint x: 1029, startPoint y: 335, endPoint x: 1047, endPoint y: 158, distance: 178.2
click at [1047, 158] on div "Reference #ed-895733974 2 columns #ed-895815730 Container #ed-895815733 H2 #ed-…" at bounding box center [1085, 334] width 209 height 484
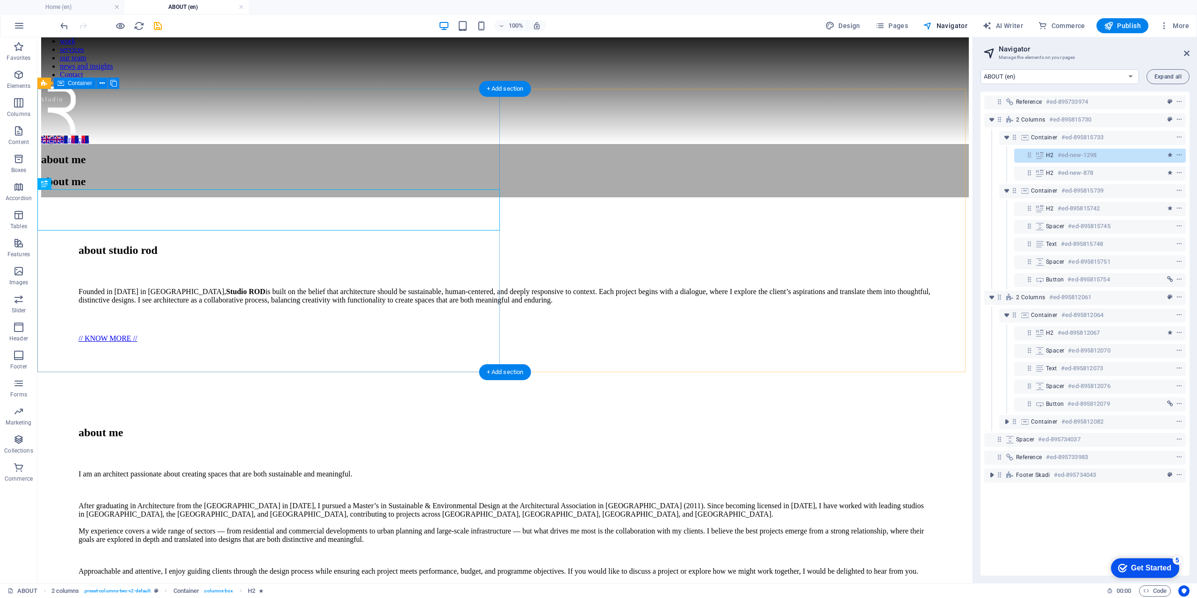
scroll to position [0, 0]
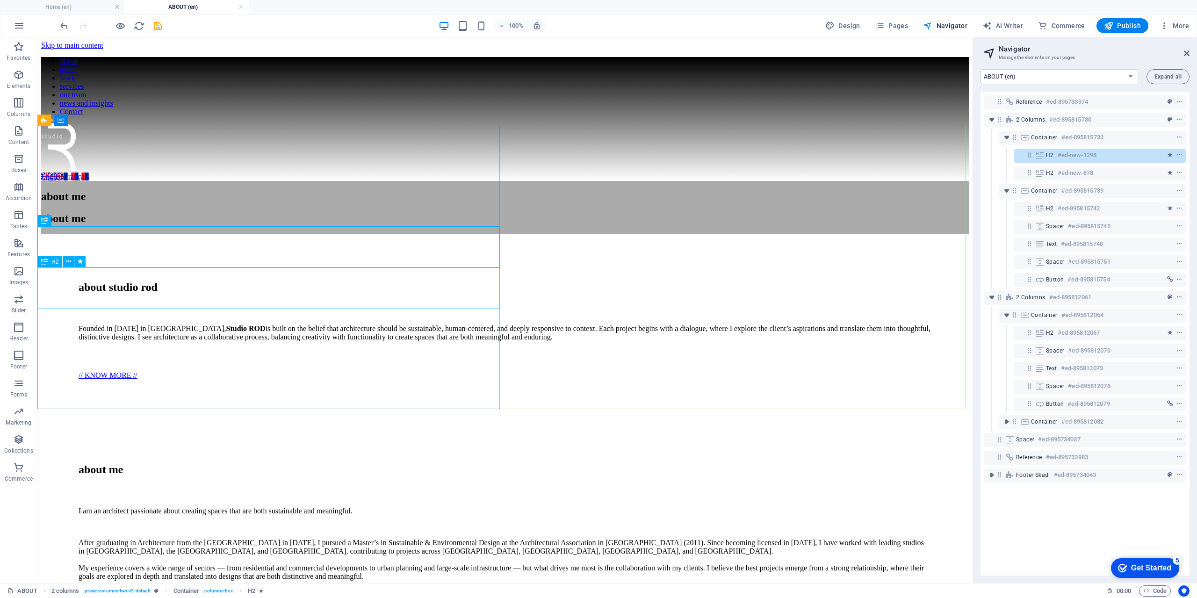
click at [47, 263] on icon at bounding box center [44, 261] width 7 height 11
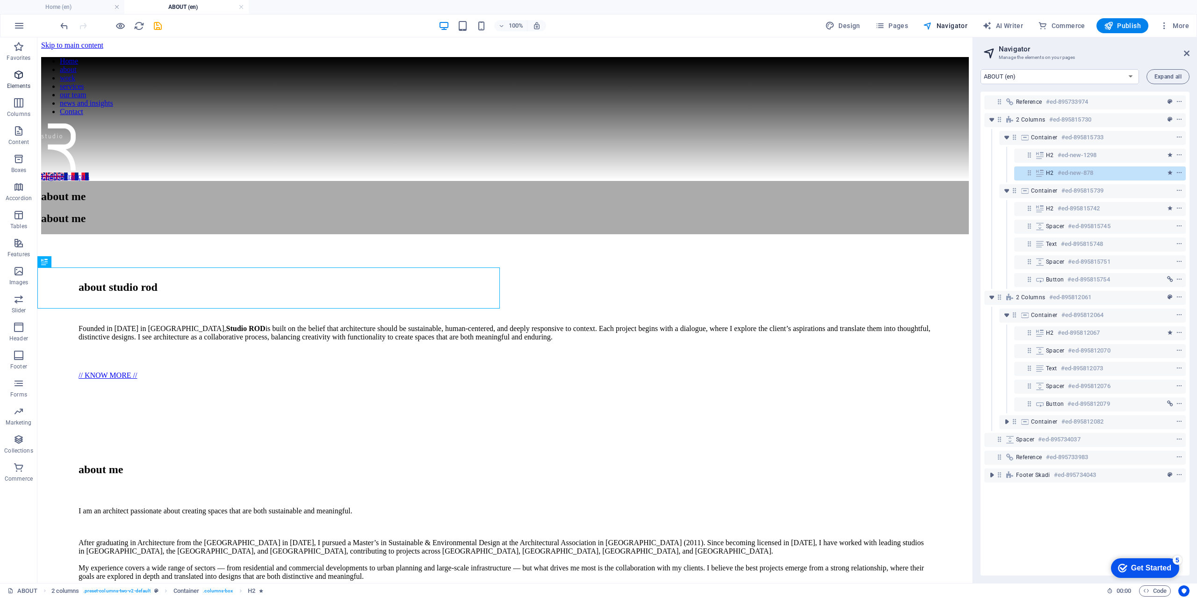
click at [22, 79] on icon "button" at bounding box center [18, 74] width 11 height 11
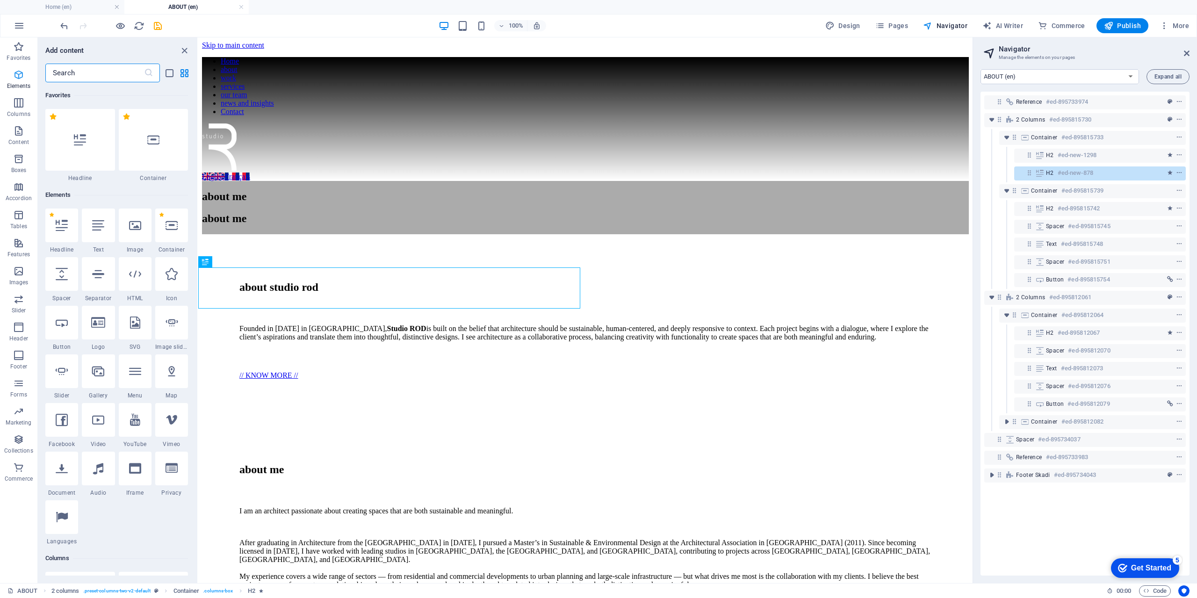
scroll to position [100, 0]
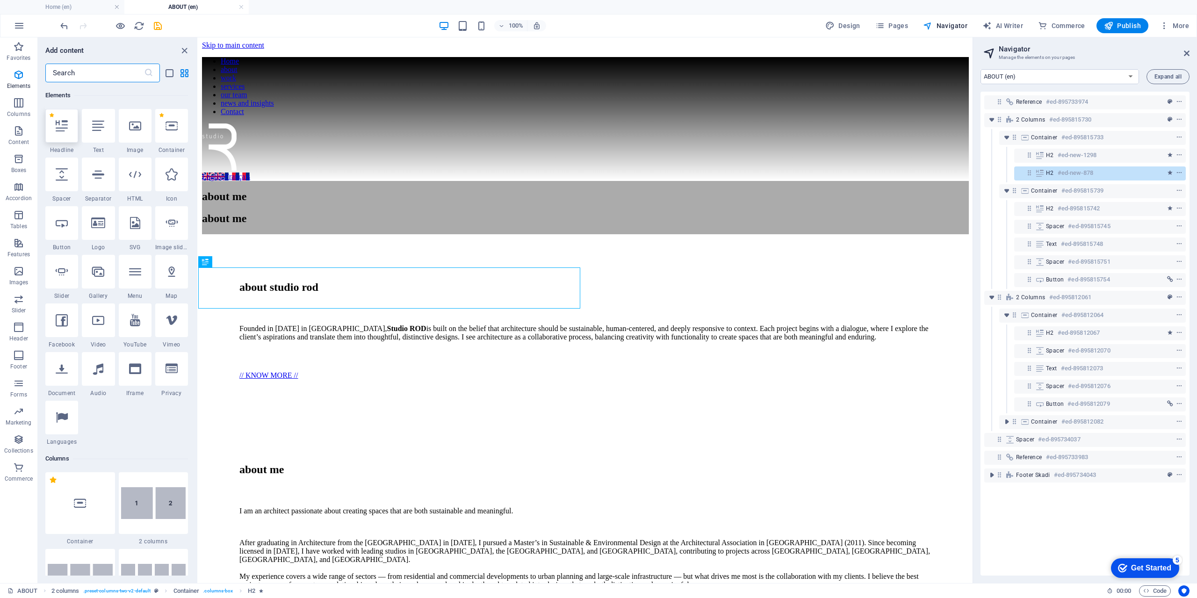
click at [71, 137] on div at bounding box center [61, 126] width 33 height 34
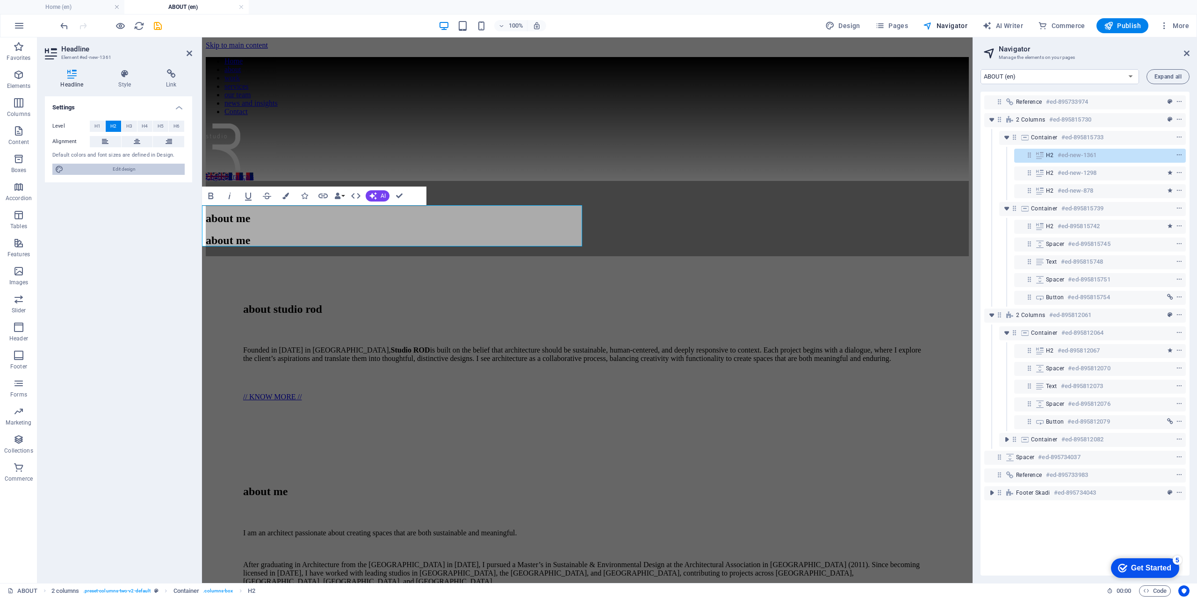
click at [103, 167] on span "Edit design" at bounding box center [124, 169] width 116 height 11
select select "rem"
select select "300"
select select "px"
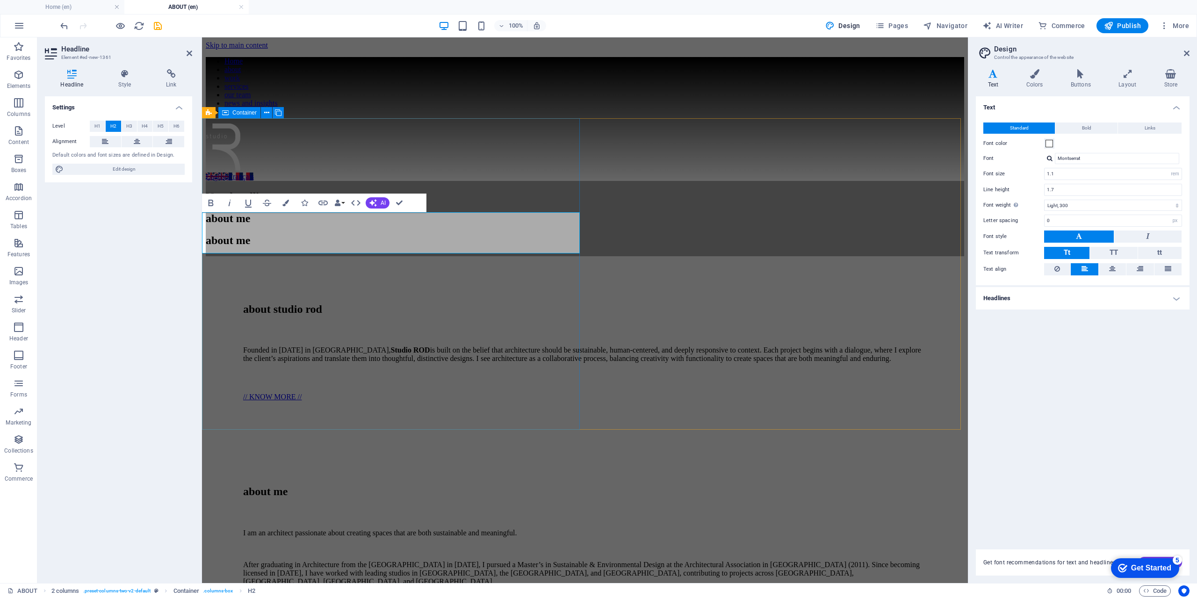
click at [315, 256] on div "New headline about me about me" at bounding box center [585, 218] width 759 height 75
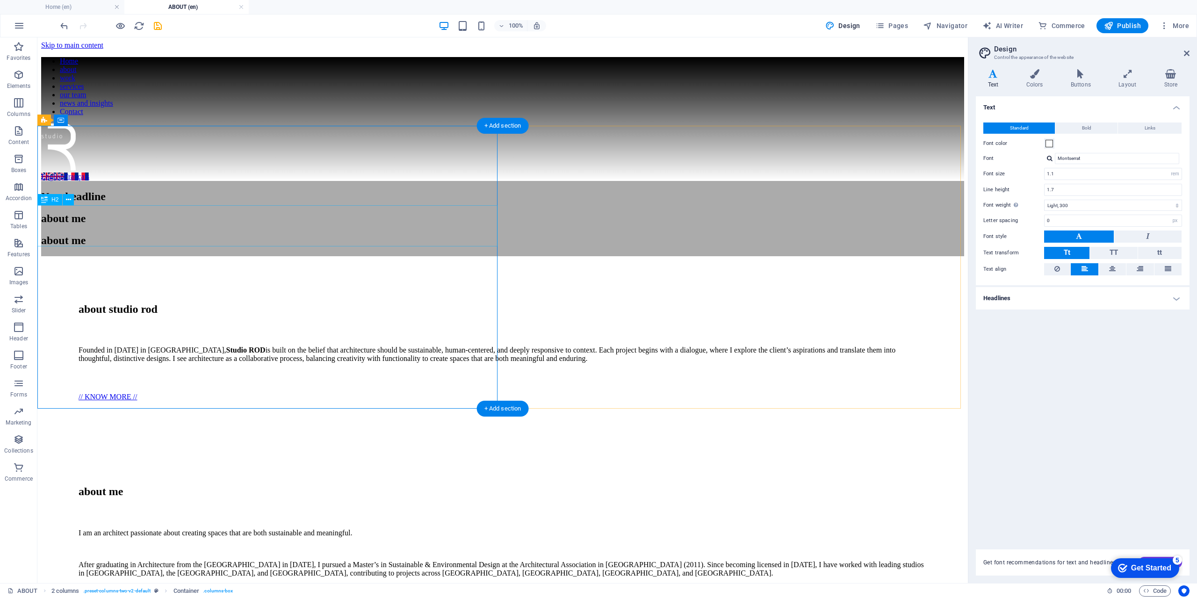
click at [64, 203] on div "New headline" at bounding box center [502, 196] width 923 height 13
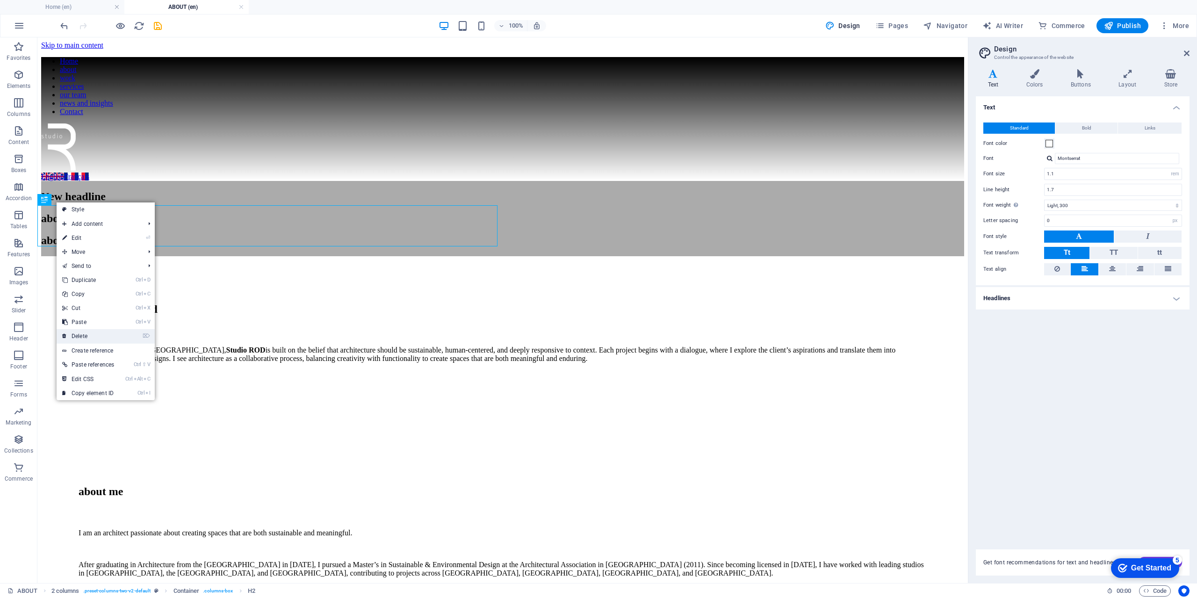
click at [87, 339] on link "⌦ Delete" at bounding box center [88, 336] width 63 height 14
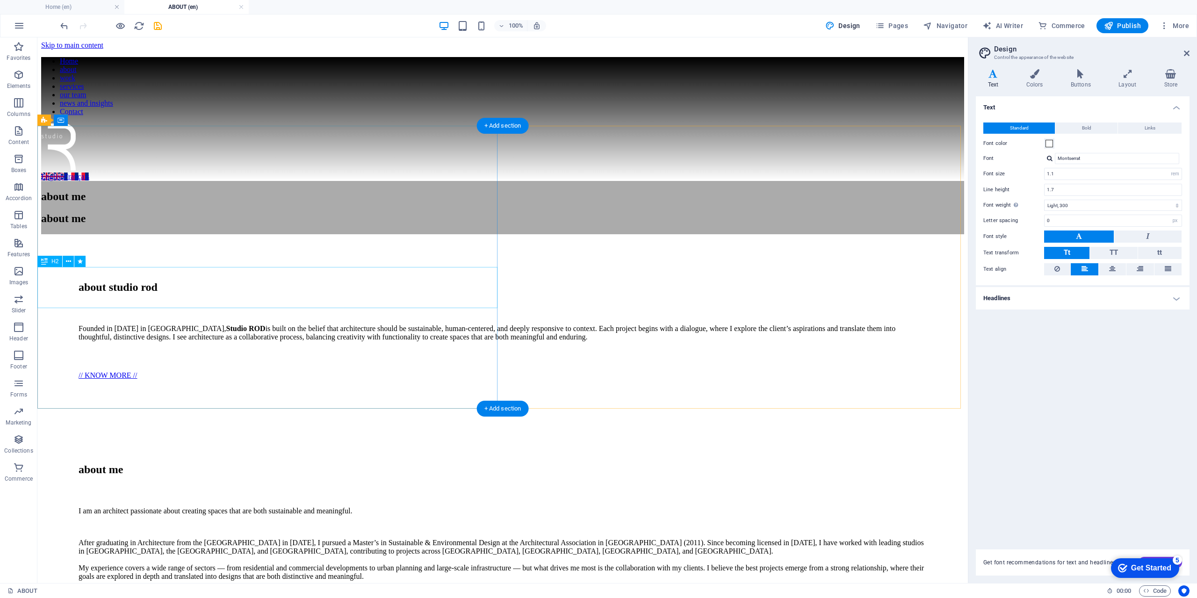
click at [135, 225] on div "about me" at bounding box center [502, 218] width 923 height 13
click at [144, 203] on div "about me" at bounding box center [502, 196] width 923 height 13
click at [148, 225] on div "about me" at bounding box center [502, 218] width 923 height 13
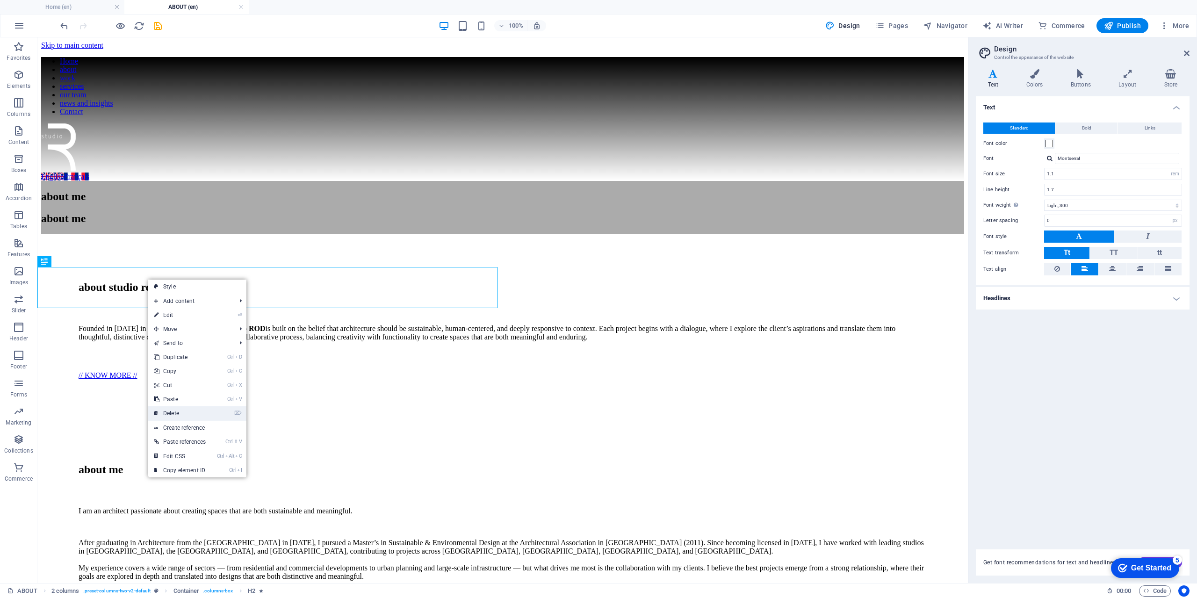
click at [175, 410] on link "⌦ Delete" at bounding box center [179, 413] width 63 height 14
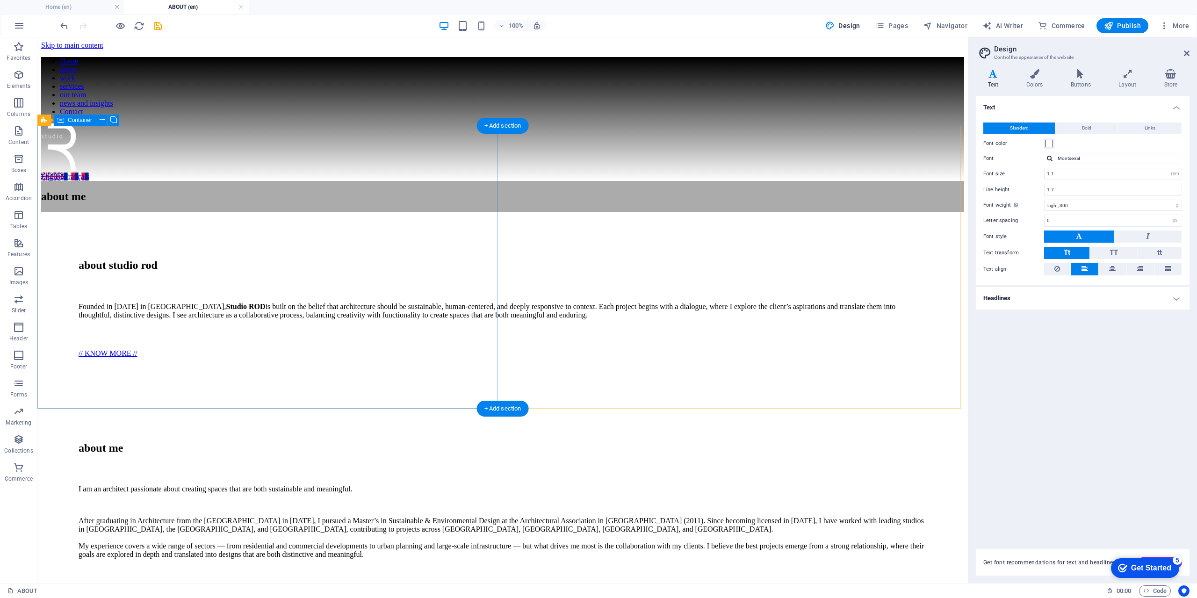
click at [151, 212] on div "about me" at bounding box center [502, 196] width 923 height 31
click at [160, 203] on div "about me" at bounding box center [502, 196] width 923 height 13
click at [1040, 298] on h4 "Headlines" at bounding box center [1083, 298] width 214 height 22
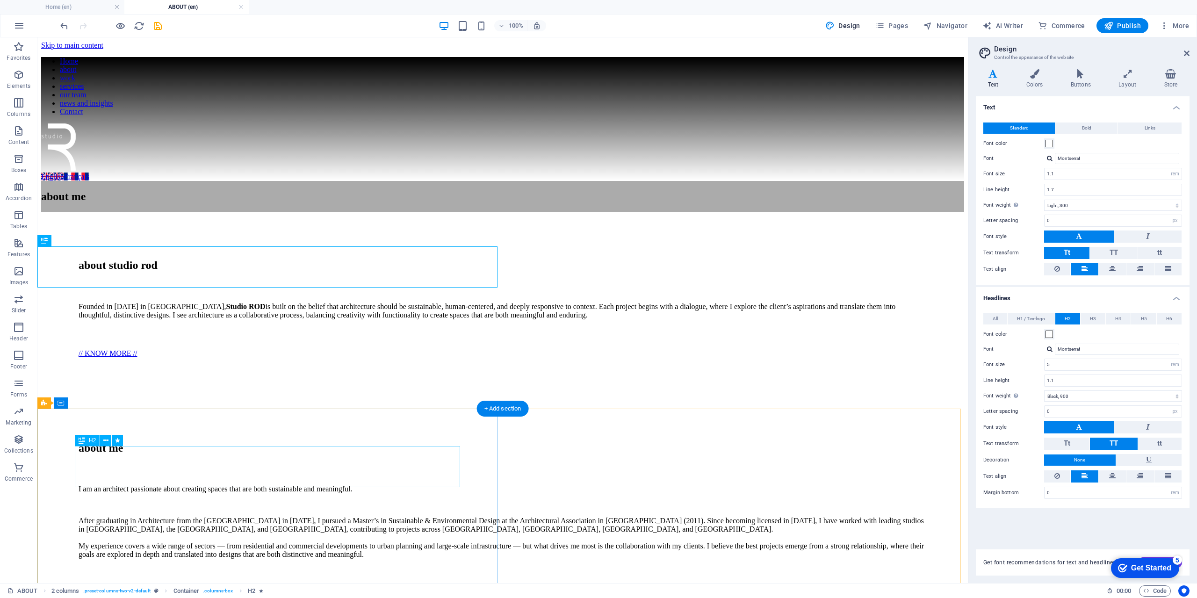
click at [282, 455] on div "about me" at bounding box center [503, 448] width 848 height 13
click at [90, 440] on span "H2" at bounding box center [92, 441] width 7 height 6
click at [91, 440] on span "H2" at bounding box center [92, 441] width 7 height 6
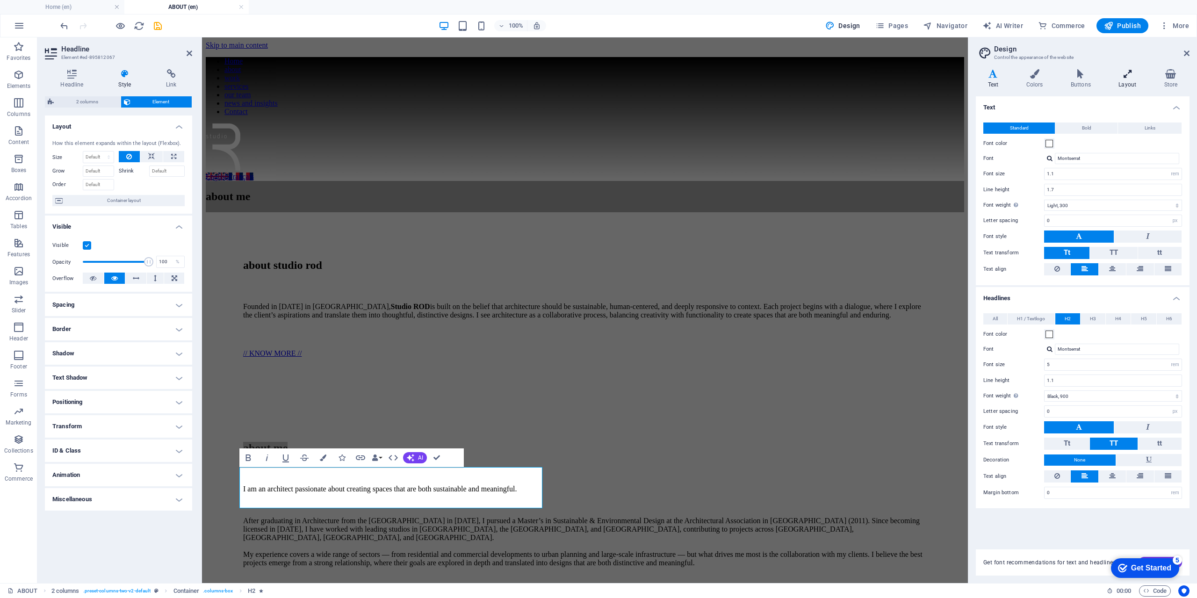
click at [1132, 80] on h4 "Layout" at bounding box center [1129, 79] width 45 height 20
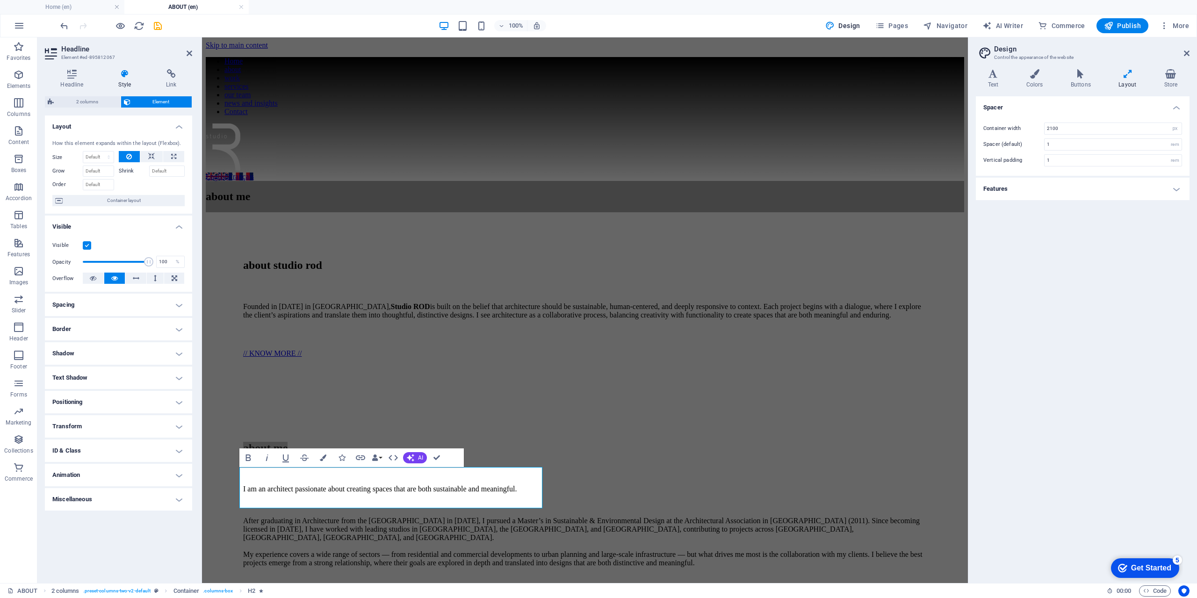
click at [1044, 186] on h4 "Features" at bounding box center [1083, 189] width 214 height 22
click at [245, 203] on div "about me" at bounding box center [585, 196] width 759 height 13
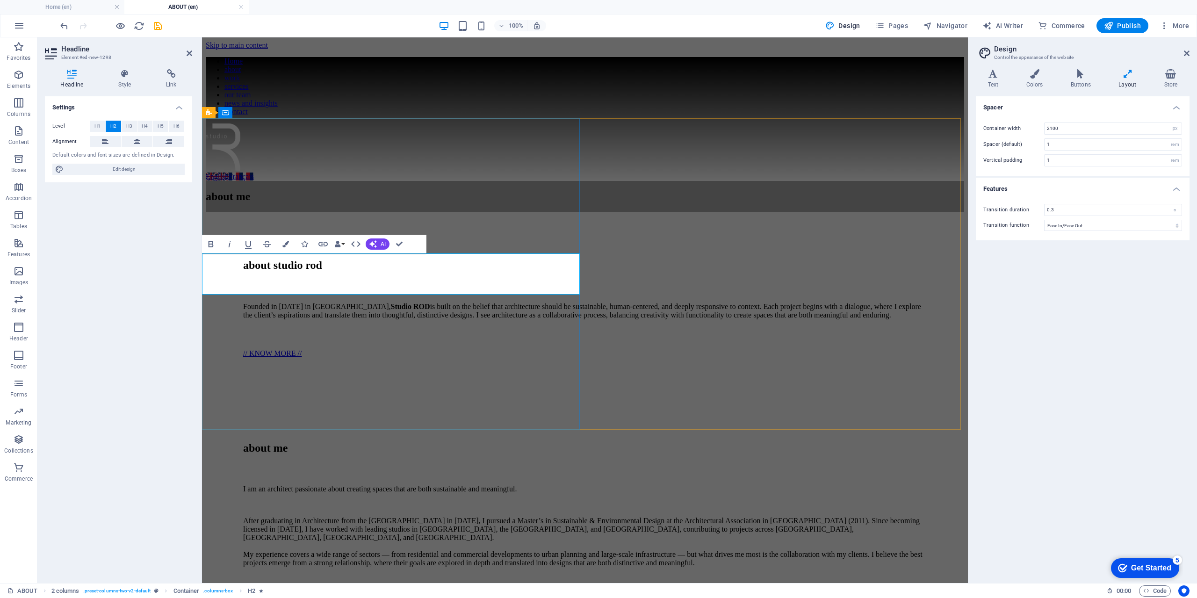
click at [289, 203] on h2 "about me" at bounding box center [585, 196] width 759 height 13
click at [329, 212] on div "about me" at bounding box center [585, 196] width 759 height 31
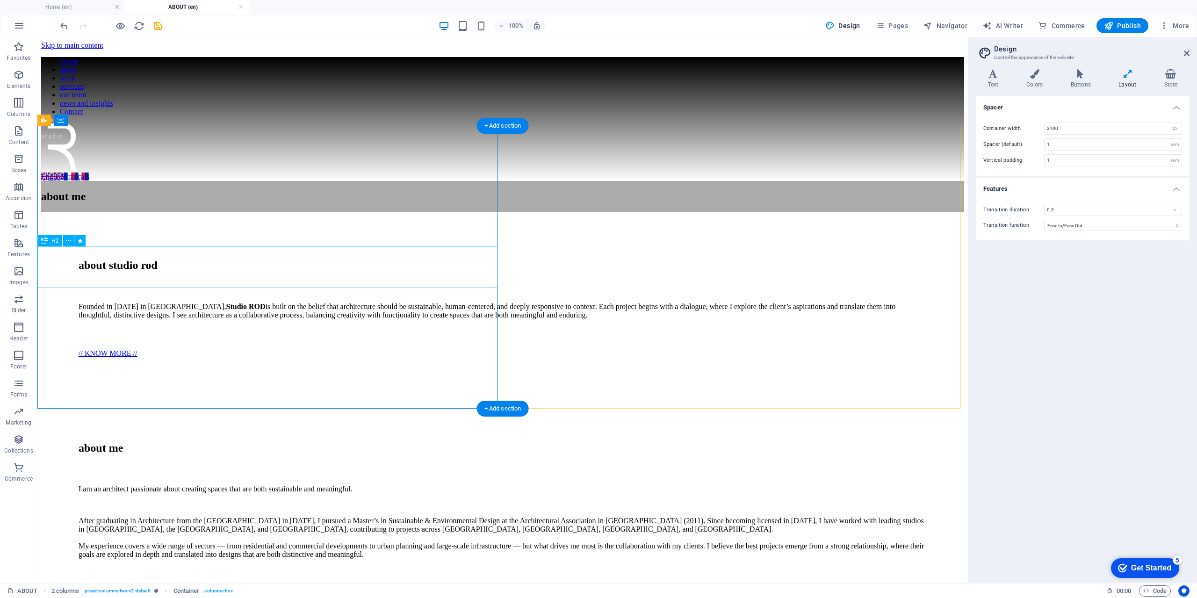
drag, startPoint x: 64, startPoint y: 264, endPoint x: 61, endPoint y: 256, distance: 8.4
click at [64, 203] on div "about me" at bounding box center [502, 196] width 923 height 13
click at [51, 242] on div "H2" at bounding box center [49, 240] width 25 height 11
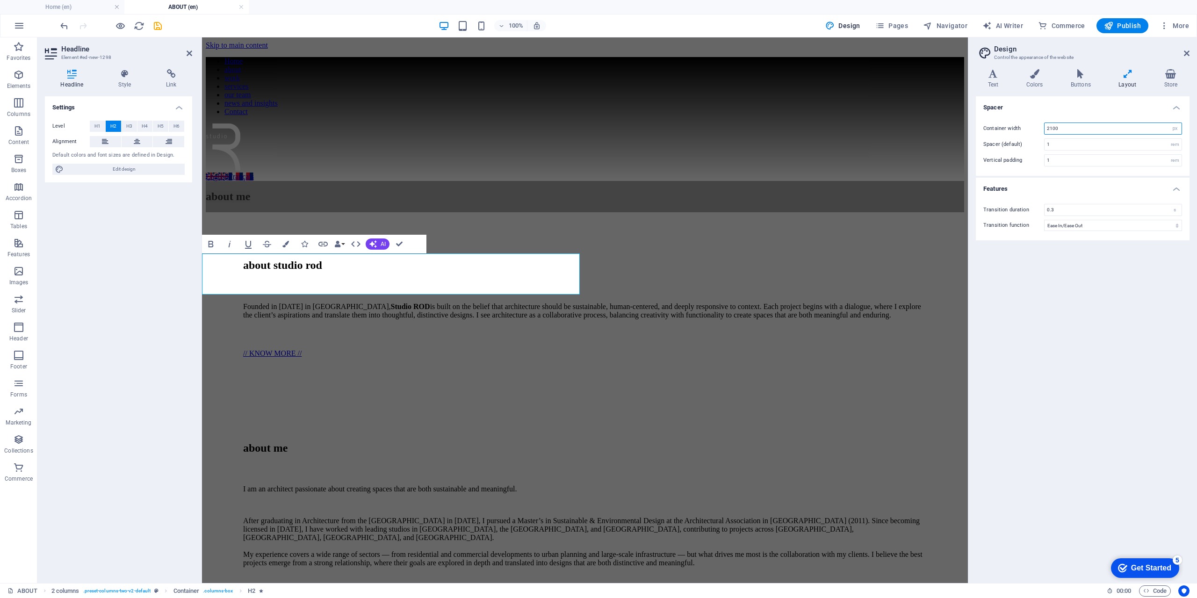
click at [1118, 128] on input "2100" at bounding box center [1113, 128] width 137 height 11
type input "2100"
click at [991, 80] on h4 "Text" at bounding box center [995, 79] width 38 height 20
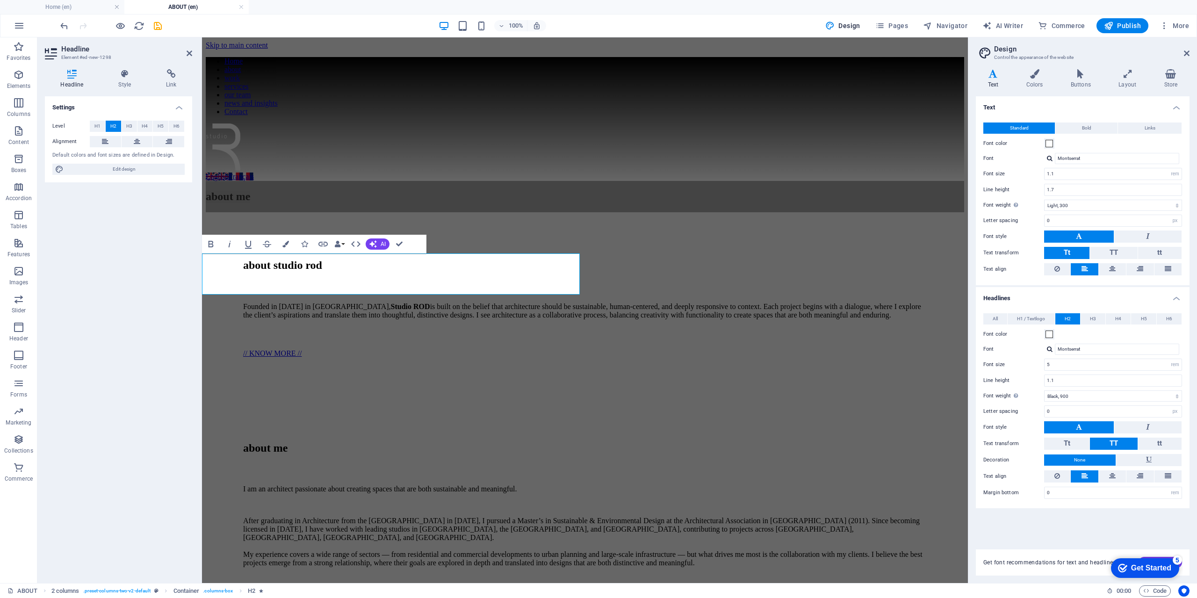
click at [1074, 542] on div "Get font recommendations for text and headlines. Generate" at bounding box center [1083, 556] width 214 height 37
click at [402, 455] on div "about me" at bounding box center [585, 448] width 684 height 13
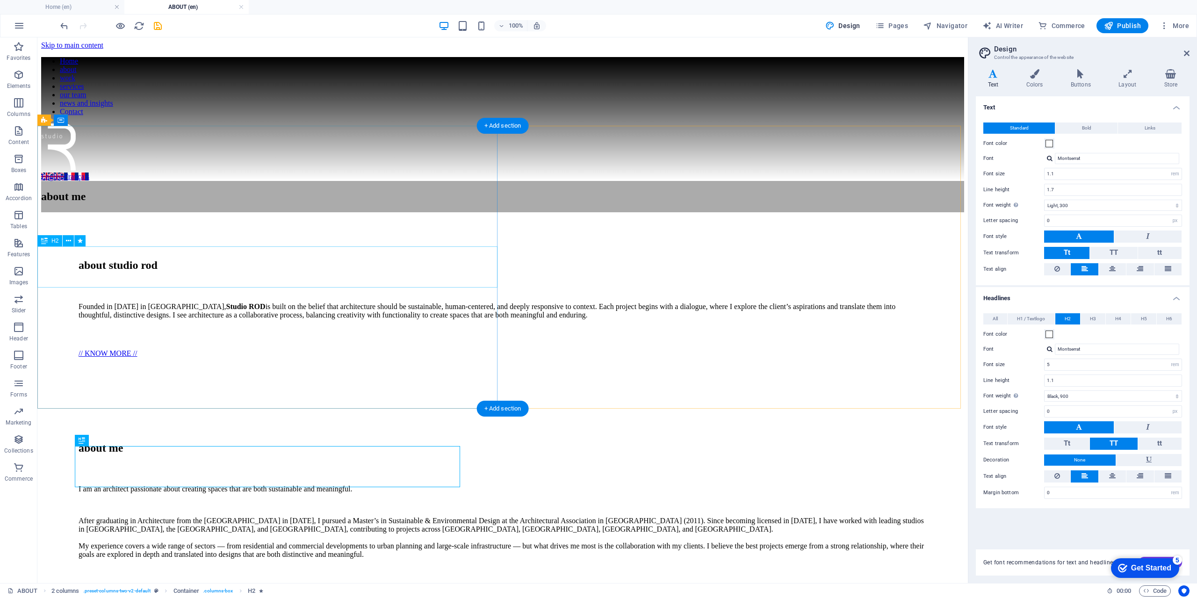
click at [187, 203] on div "about me" at bounding box center [502, 196] width 923 height 13
click at [107, 443] on icon at bounding box center [105, 441] width 5 height 10
click at [269, 427] on div "about me I am an architect passionate about creating spaces that are both susta…" at bounding box center [502, 531] width 923 height 272
click at [154, 455] on div "about me" at bounding box center [503, 448] width 848 height 13
click at [52, 242] on span "H2" at bounding box center [54, 241] width 7 height 6
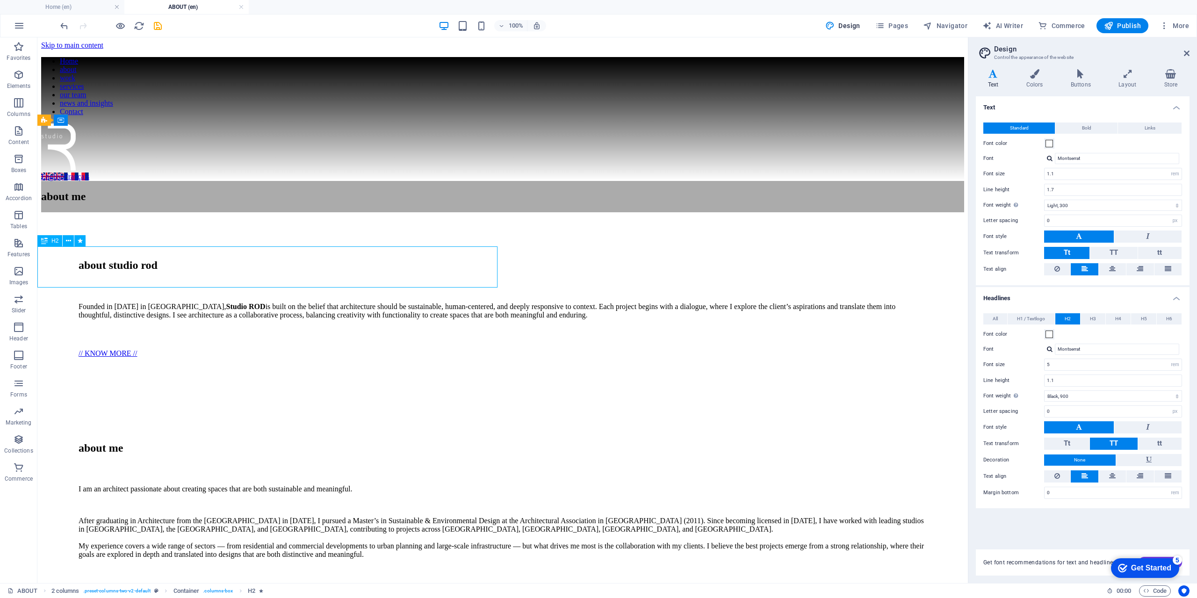
click at [52, 242] on span "H2" at bounding box center [54, 241] width 7 height 6
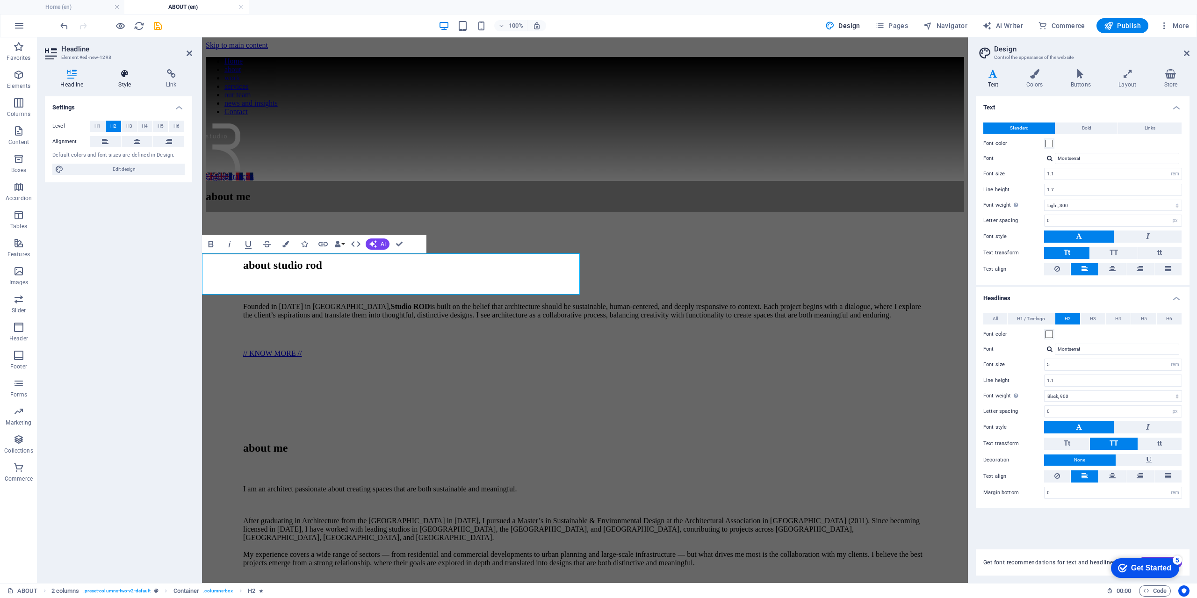
click at [123, 88] on h4 "Style" at bounding box center [127, 79] width 48 height 20
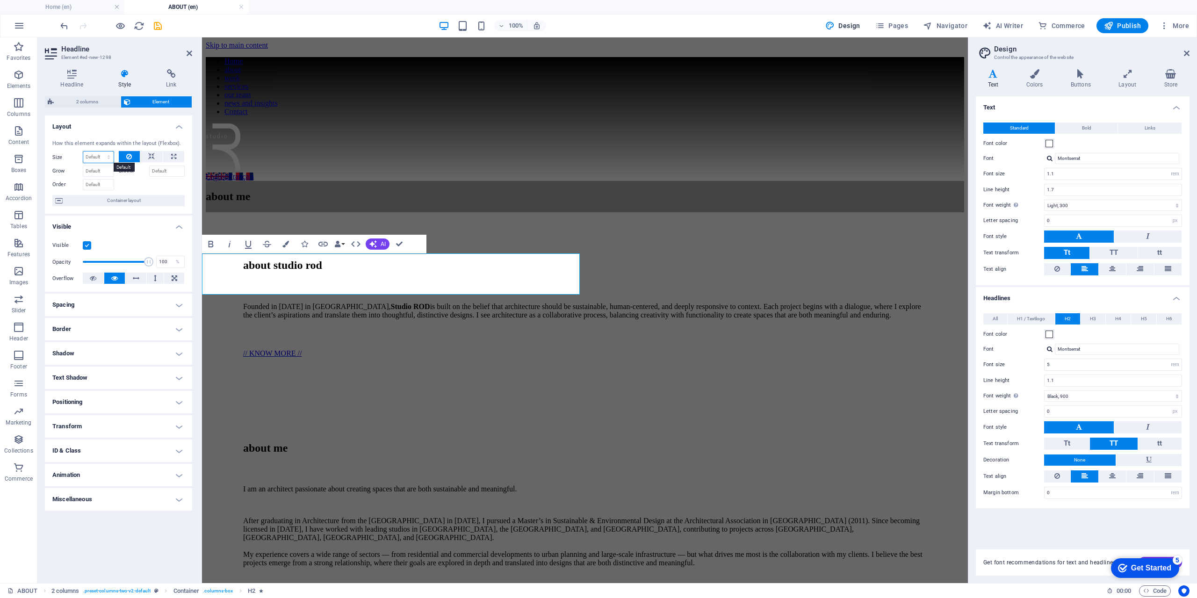
click at [106, 160] on select "Default auto px % 1/1 1/2 1/3 1/4 1/5 1/6 1/7 1/8 1/9 1/10" at bounding box center [98, 157] width 30 height 11
click at [83, 152] on select "Default auto px % 1/1 1/2 1/3 1/4 1/5 1/6 1/7 1/8 1/9 1/10" at bounding box center [98, 157] width 30 height 11
select select "DISABLED_OPTION_VALUE"
click at [109, 158] on select "Default auto px % 1/1 1/2 1/3 1/4 1/5 1/6 1/7 1/8 1/9 1/10" at bounding box center [98, 157] width 30 height 11
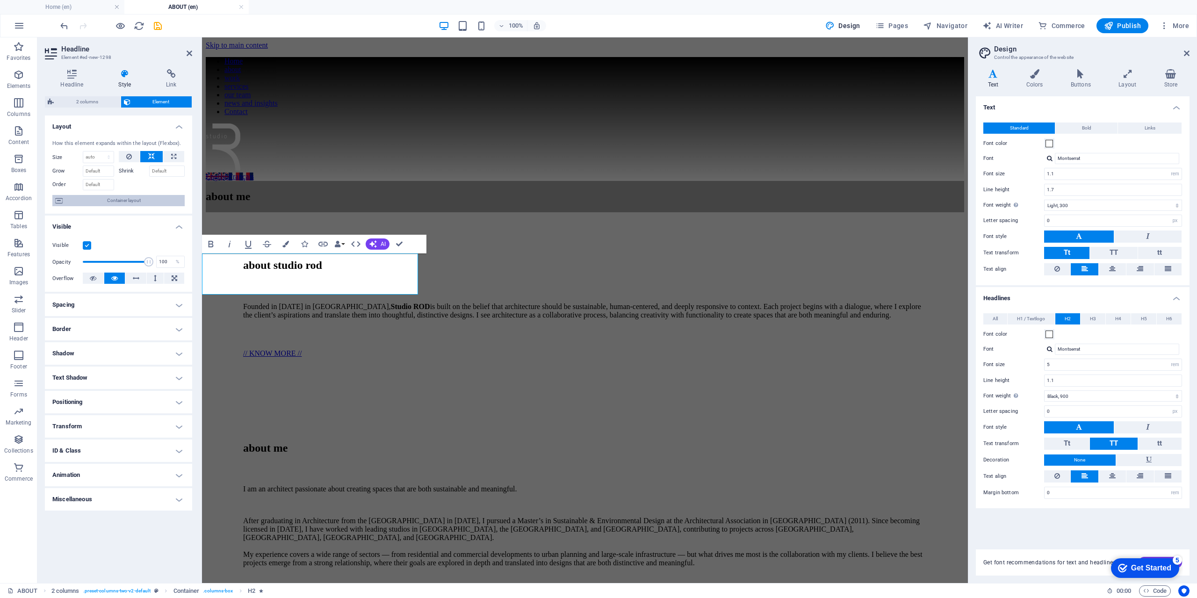
click at [124, 203] on span "Container layout" at bounding box center [123, 200] width 116 height 11
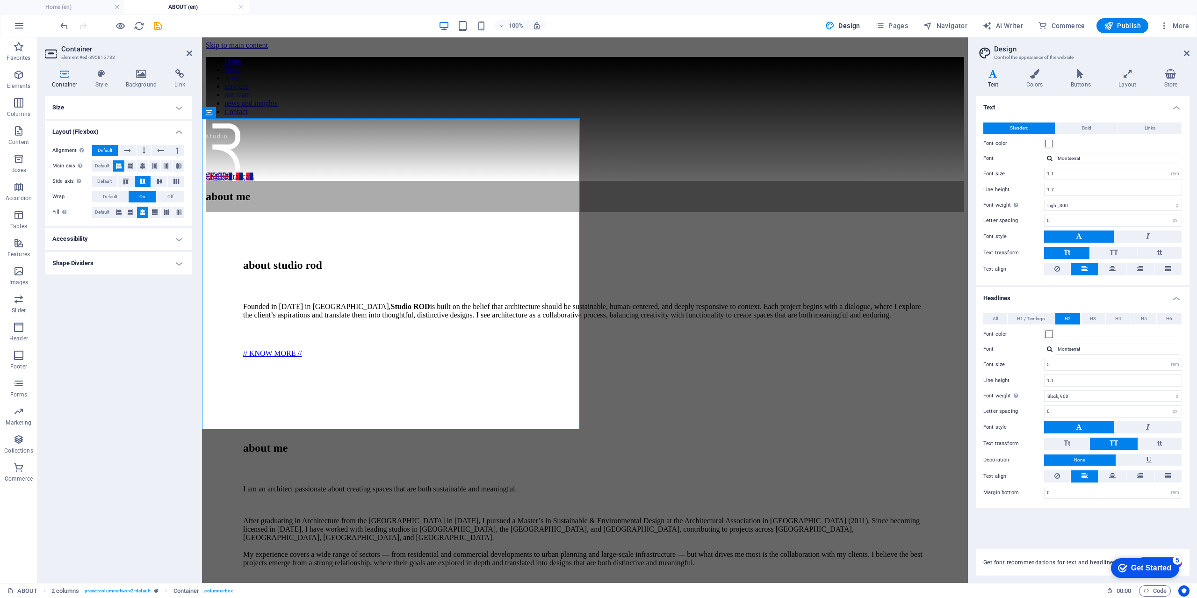
click at [141, 262] on h4 "Shape Dividers" at bounding box center [118, 263] width 147 height 22
click at [133, 236] on h4 "Accessibility" at bounding box center [118, 239] width 147 height 22
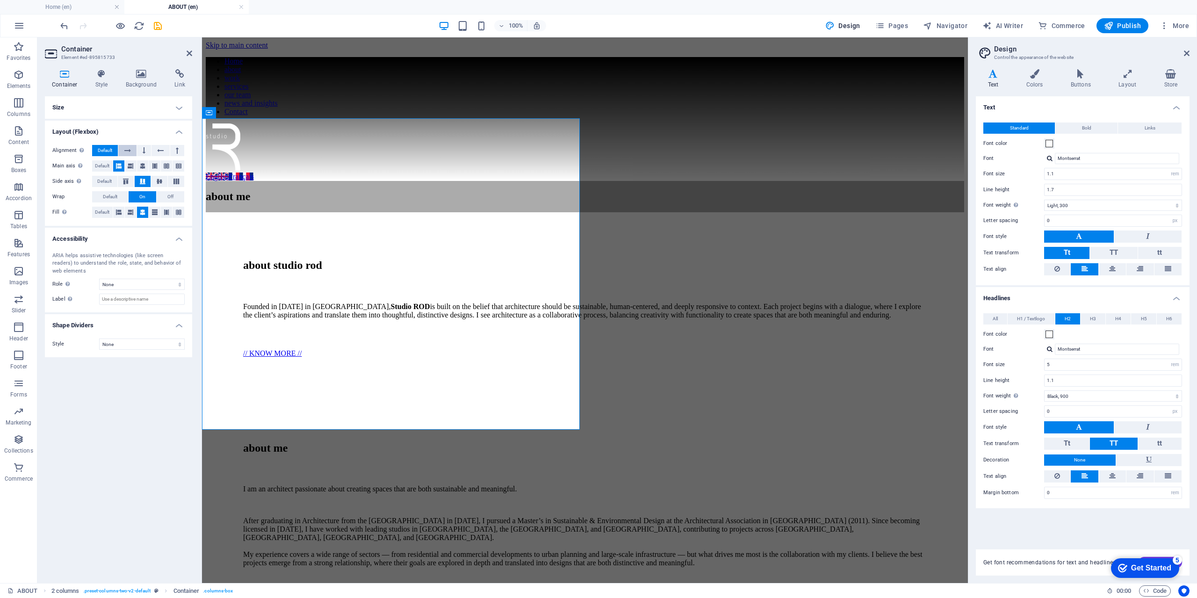
click at [130, 153] on icon at bounding box center [127, 150] width 7 height 11
click at [144, 166] on icon at bounding box center [143, 165] width 6 height 11
click at [112, 167] on button "Default" at bounding box center [102, 165] width 21 height 11
click at [104, 95] on div "Container Style Background Link Size Height Default px rem % vh vw Min. height …" at bounding box center [118, 322] width 147 height 506
click at [103, 91] on div "Container Style Background Link Size Height Default px rem % vh vw Min. height …" at bounding box center [118, 322] width 147 height 506
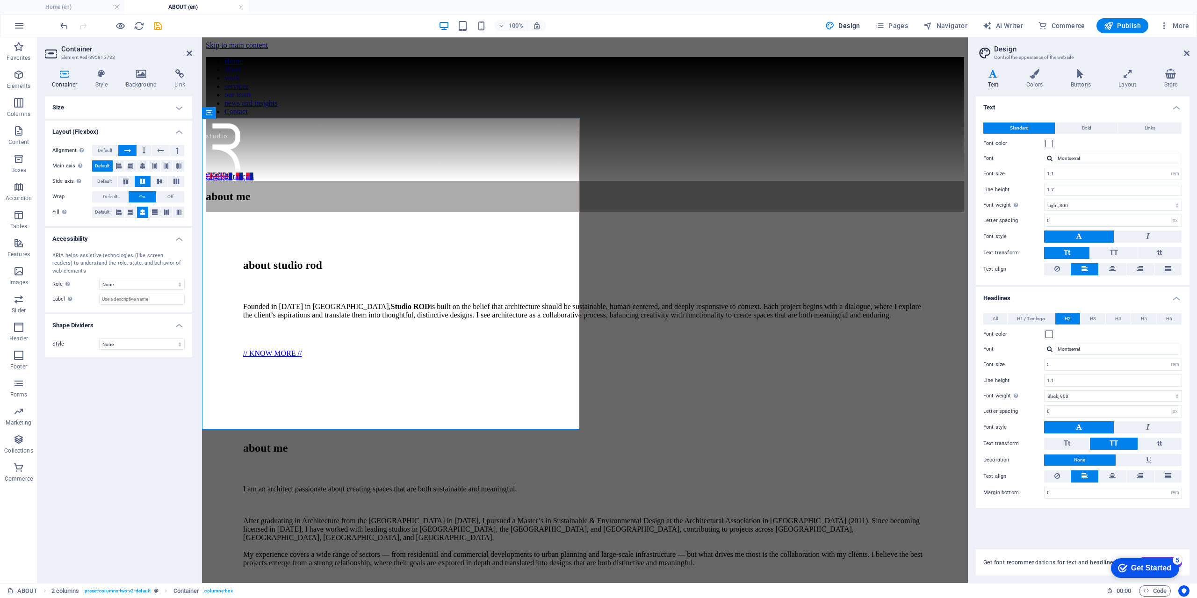
click at [112, 110] on h4 "Size" at bounding box center [118, 107] width 147 height 22
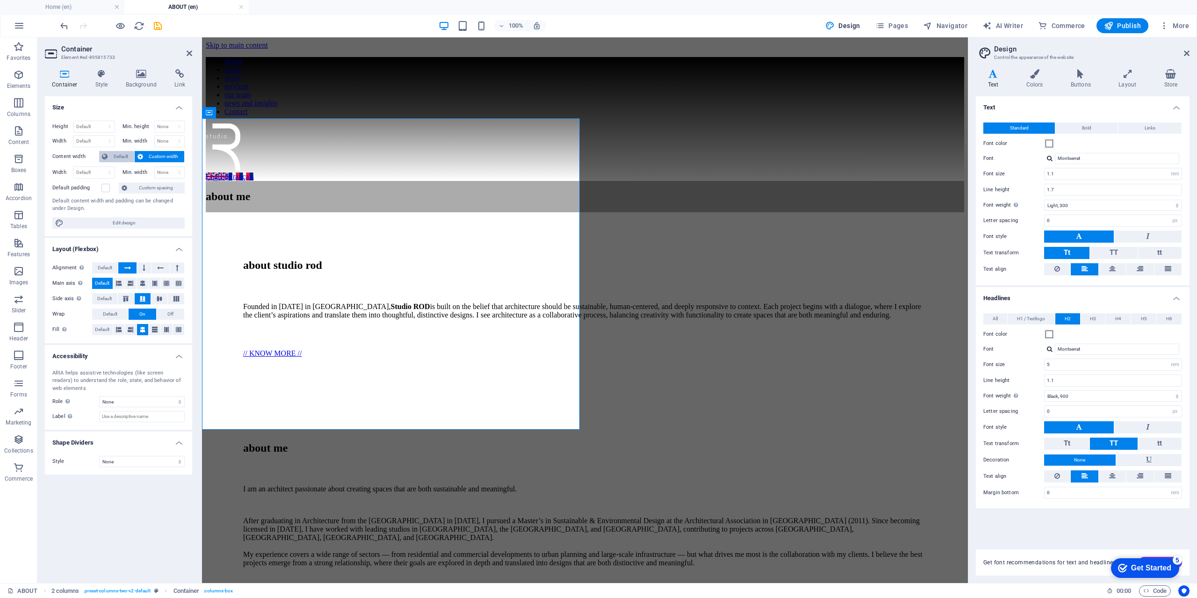
click at [127, 157] on span "Default" at bounding box center [120, 156] width 21 height 11
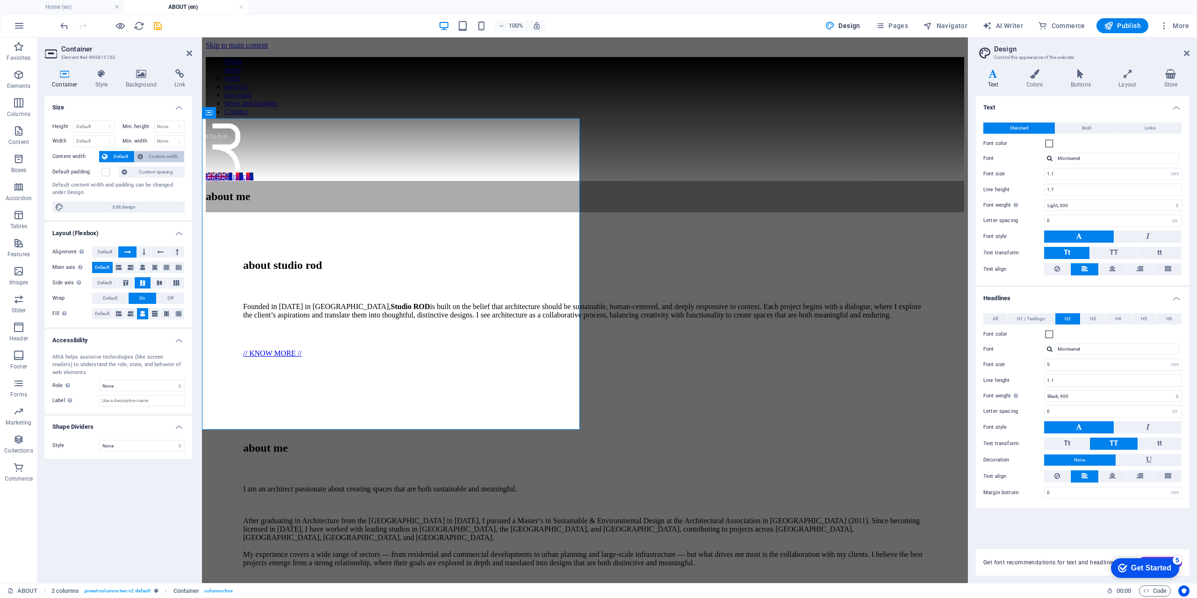
click at [145, 156] on button "Custom width" at bounding box center [160, 156] width 50 height 11
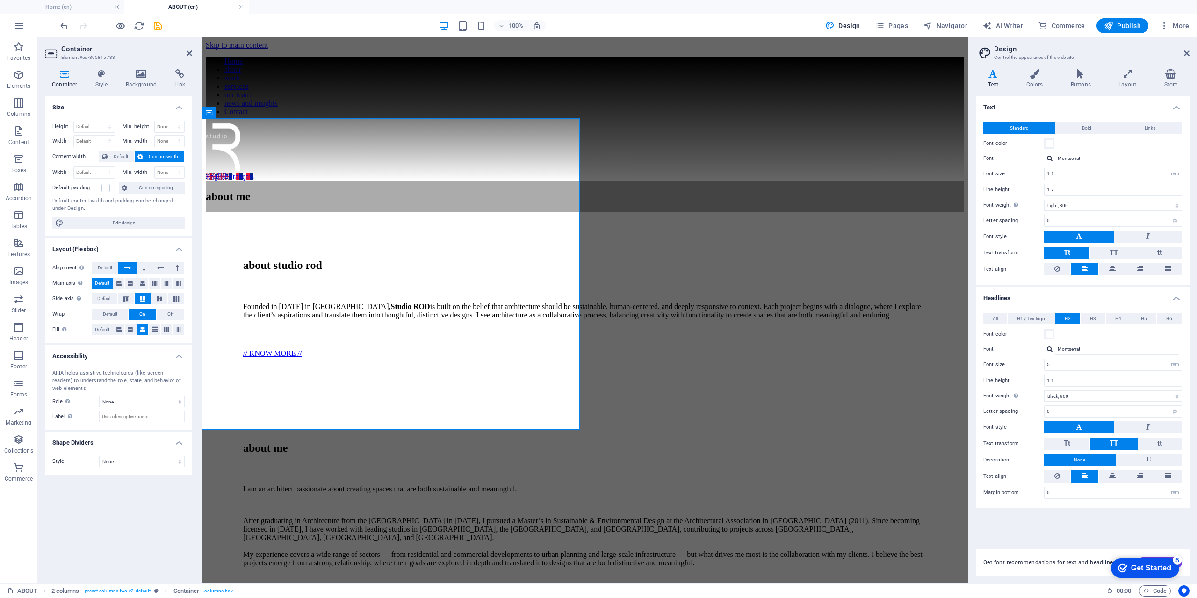
click at [117, 169] on div "Width Default px rem % em vh vw" at bounding box center [85, 172] width 66 height 12
click at [110, 171] on select "Default px rem % em vh vw" at bounding box center [94, 172] width 41 height 11
click at [160, 169] on select "None px rem % vh vw" at bounding box center [170, 172] width 30 height 11
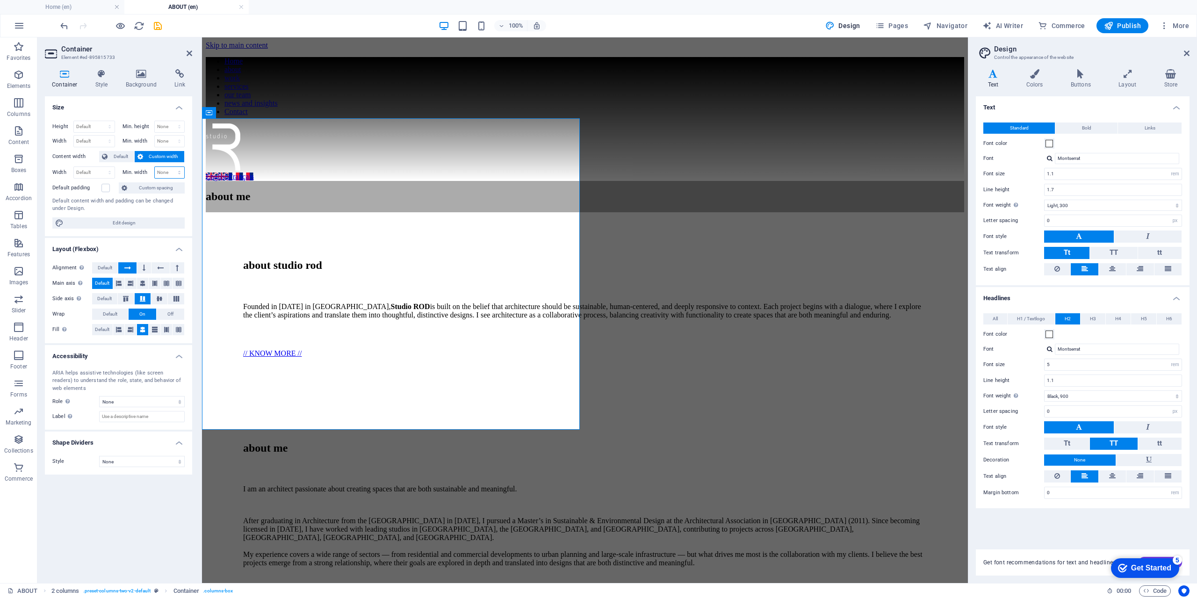
click at [160, 169] on select "None px rem % vh vw" at bounding box center [170, 172] width 30 height 11
click at [112, 174] on select "Default px rem % em vh vw" at bounding box center [94, 172] width 41 height 11
select select "px"
click at [101, 167] on select "Default px rem % em vh vw" at bounding box center [94, 172] width 41 height 11
type input "808"
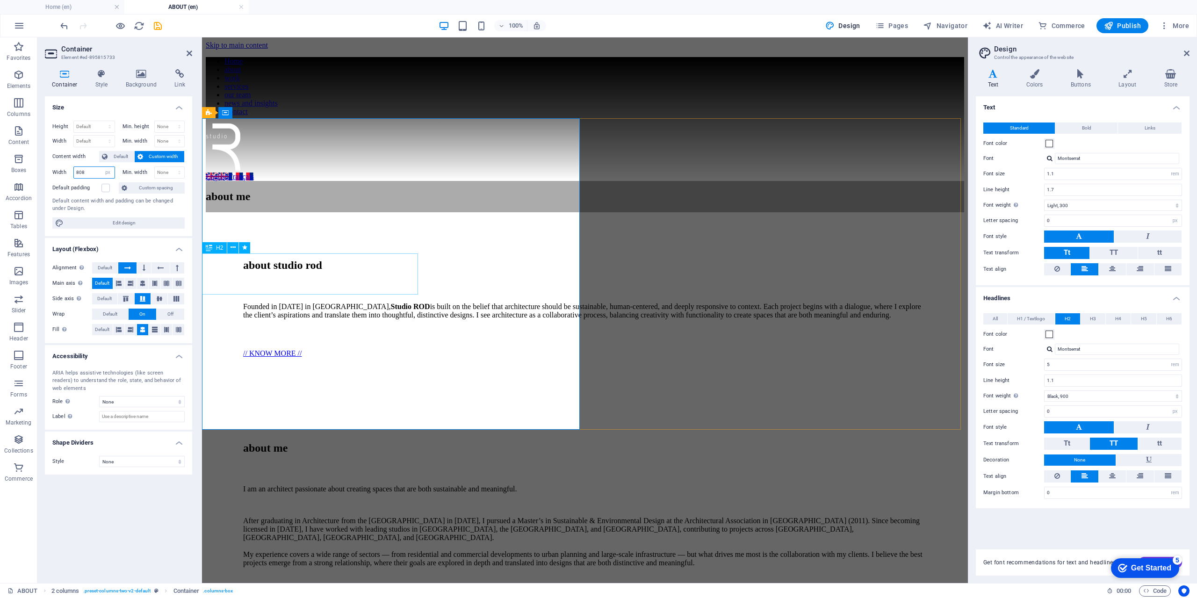
click at [209, 247] on icon at bounding box center [209, 247] width 7 height 11
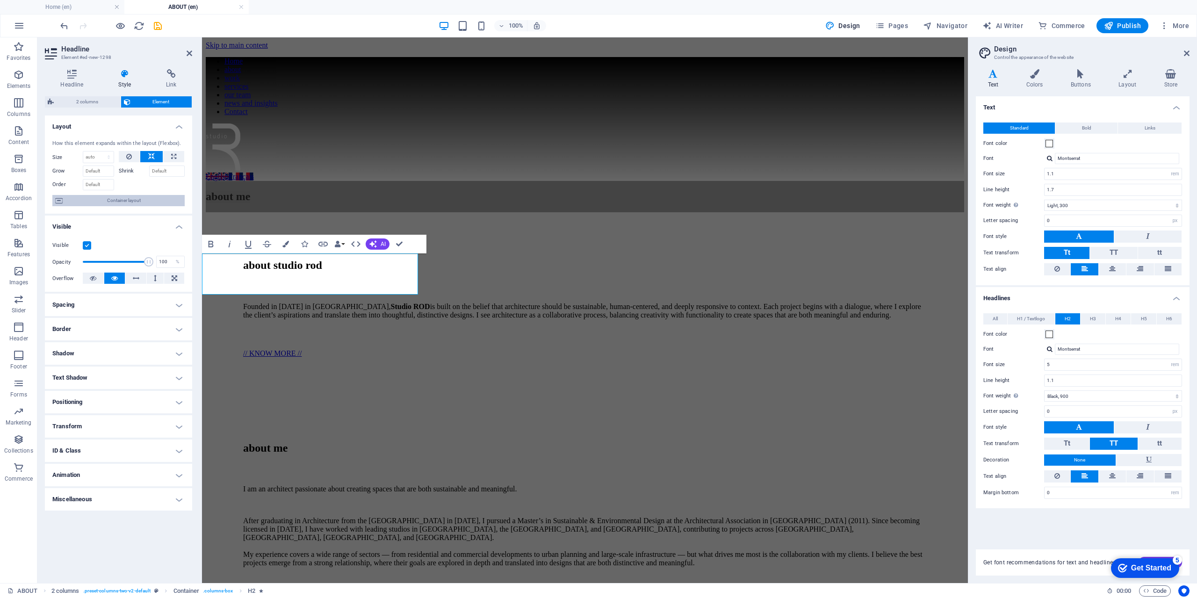
click at [123, 203] on span "Container layout" at bounding box center [123, 200] width 116 height 11
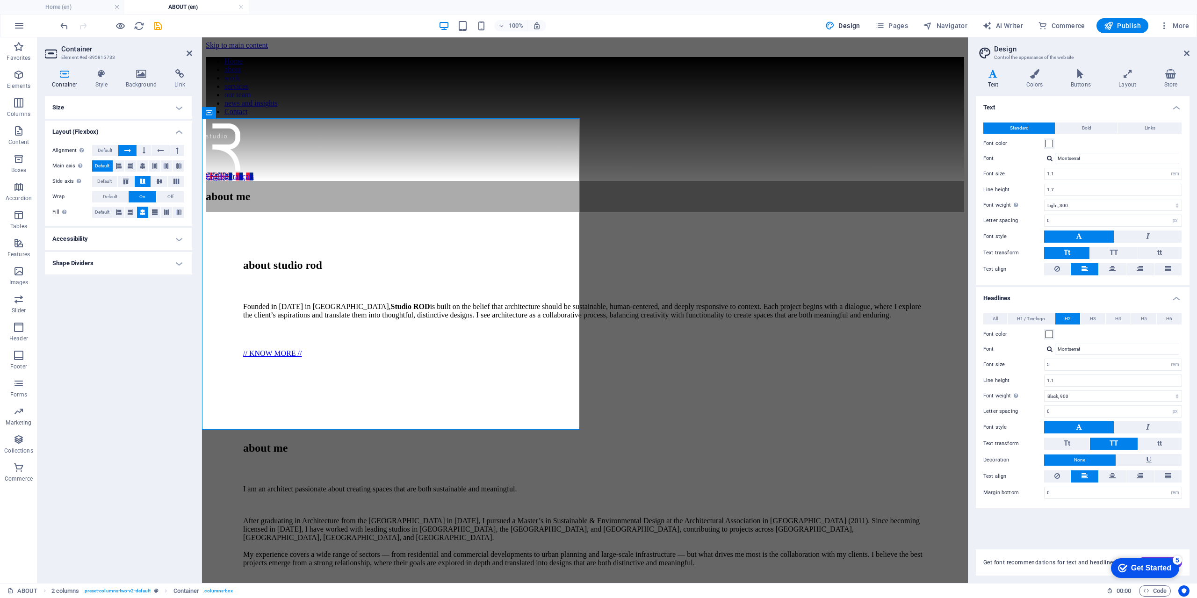
click at [121, 239] on h4 "Accessibility" at bounding box center [118, 239] width 147 height 22
click at [124, 238] on h4 "Accessibility" at bounding box center [118, 236] width 147 height 17
click at [85, 116] on h4 "Size" at bounding box center [118, 107] width 147 height 22
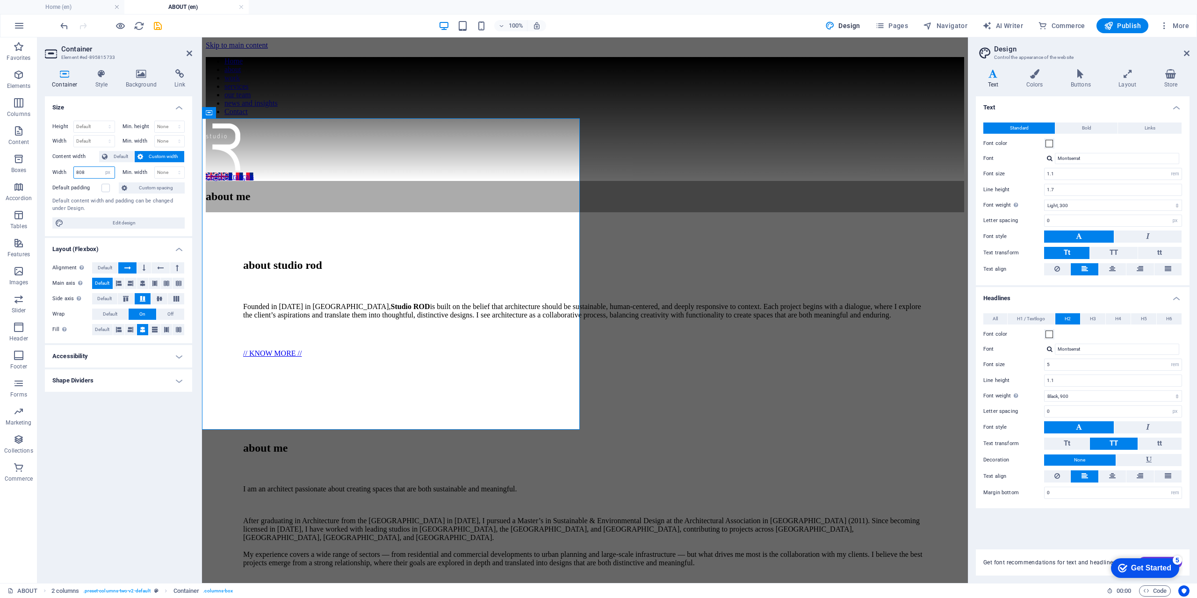
click at [93, 174] on input "808" at bounding box center [94, 172] width 41 height 11
type input "8"
type input "1"
type input "500"
click at [268, 203] on div "about me" at bounding box center [323, 196] width 234 height 13
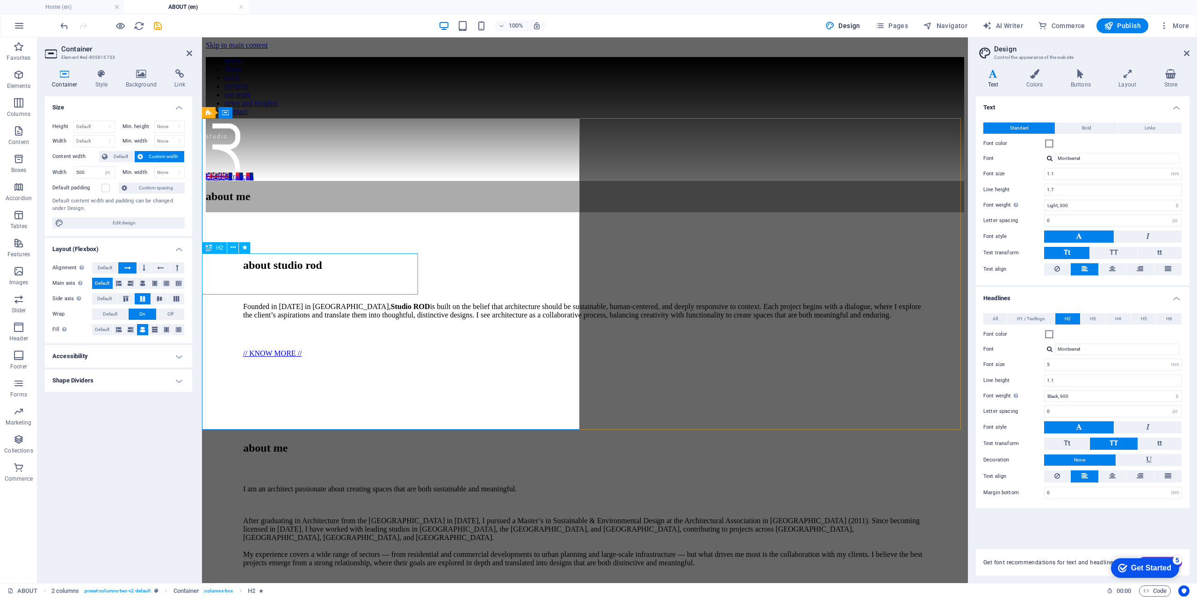
click at [220, 247] on span "H2" at bounding box center [219, 248] width 7 height 6
click at [105, 192] on div "Default padding" at bounding box center [84, 187] width 64 height 11
click at [104, 187] on label at bounding box center [105, 188] width 8 height 8
click at [0, 0] on input "Default padding" at bounding box center [0, 0] width 0 height 0
click at [105, 188] on label at bounding box center [105, 188] width 8 height 8
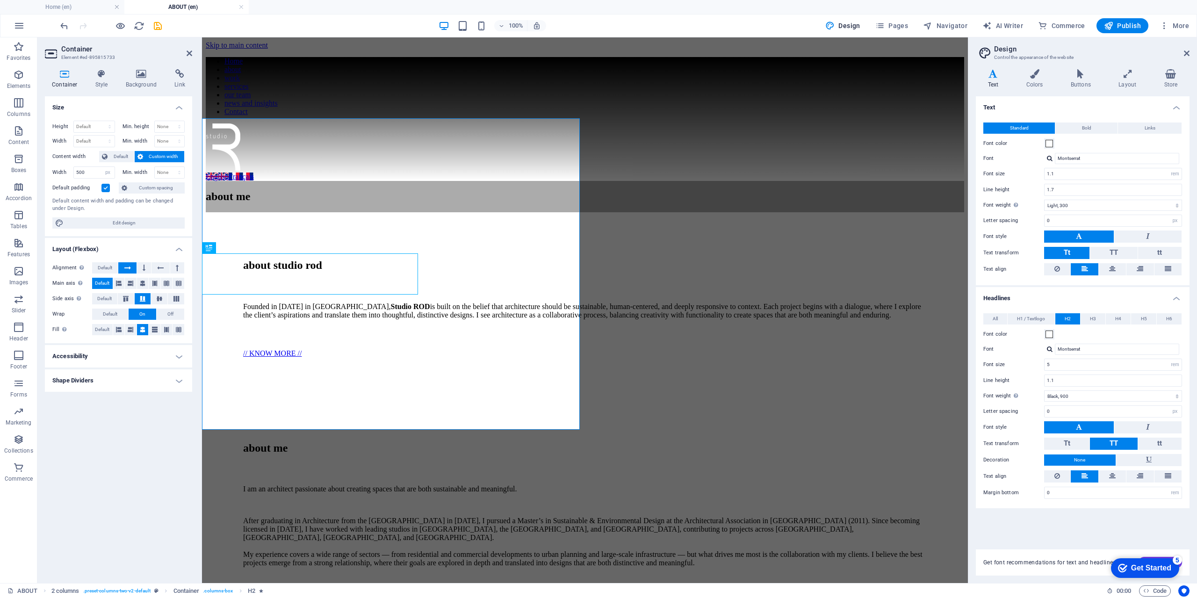
click at [0, 0] on input "Default padding" at bounding box center [0, 0] width 0 height 0
click at [120, 159] on span "Default" at bounding box center [120, 156] width 21 height 11
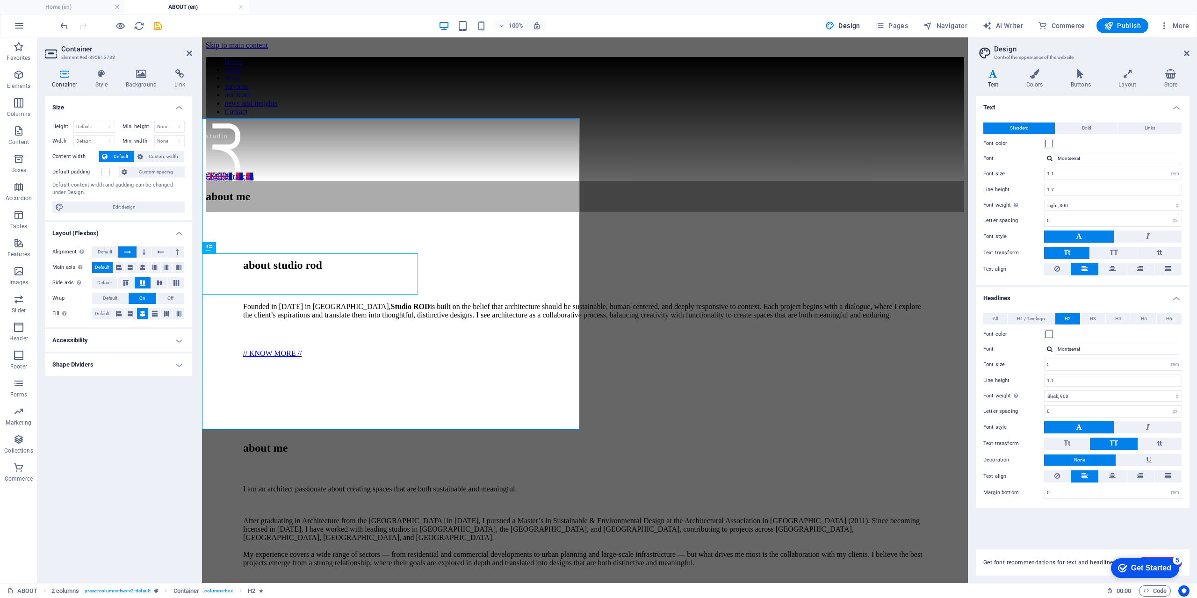
click at [121, 159] on span "Default" at bounding box center [120, 156] width 21 height 11
click at [281, 455] on div "about me" at bounding box center [585, 448] width 684 height 13
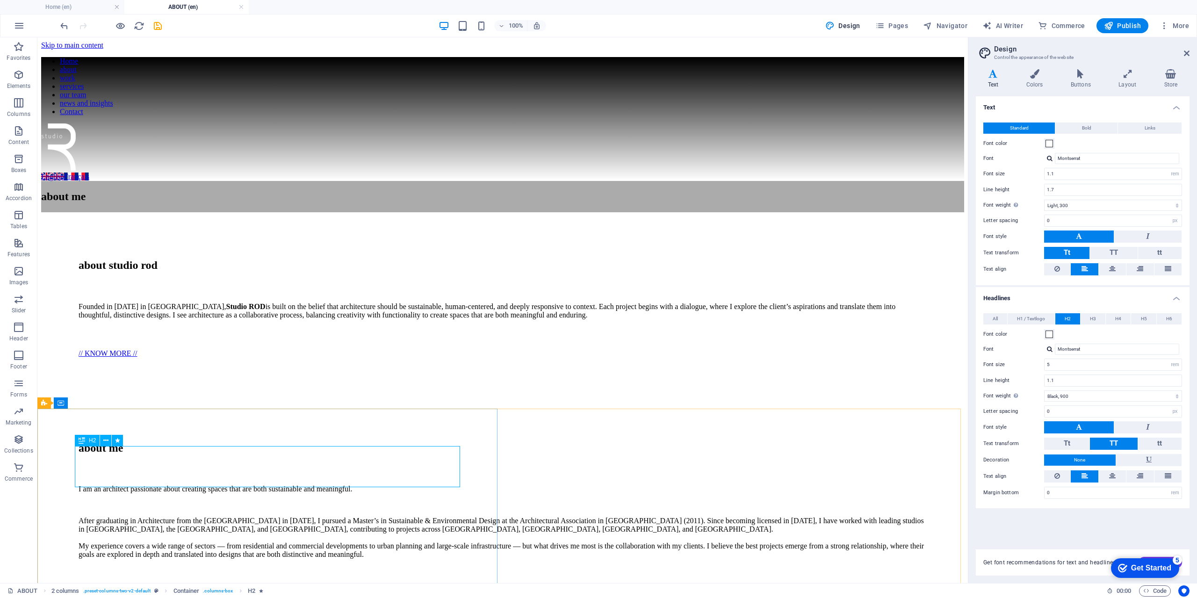
click at [87, 441] on div "H2" at bounding box center [87, 440] width 25 height 11
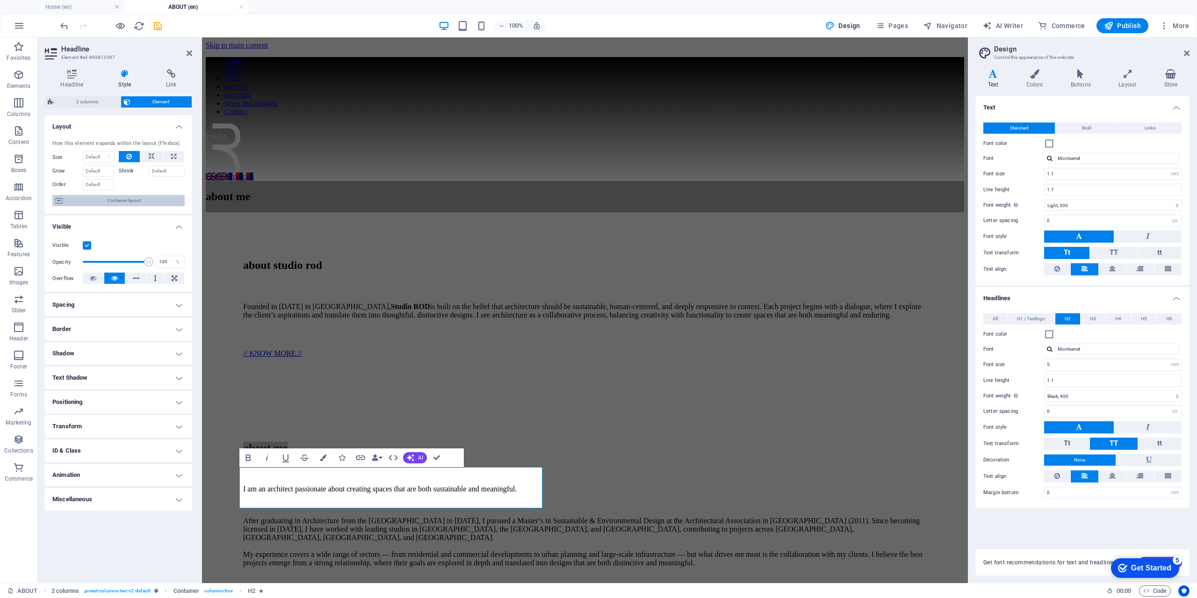
click at [140, 206] on span "Container layout" at bounding box center [123, 200] width 116 height 11
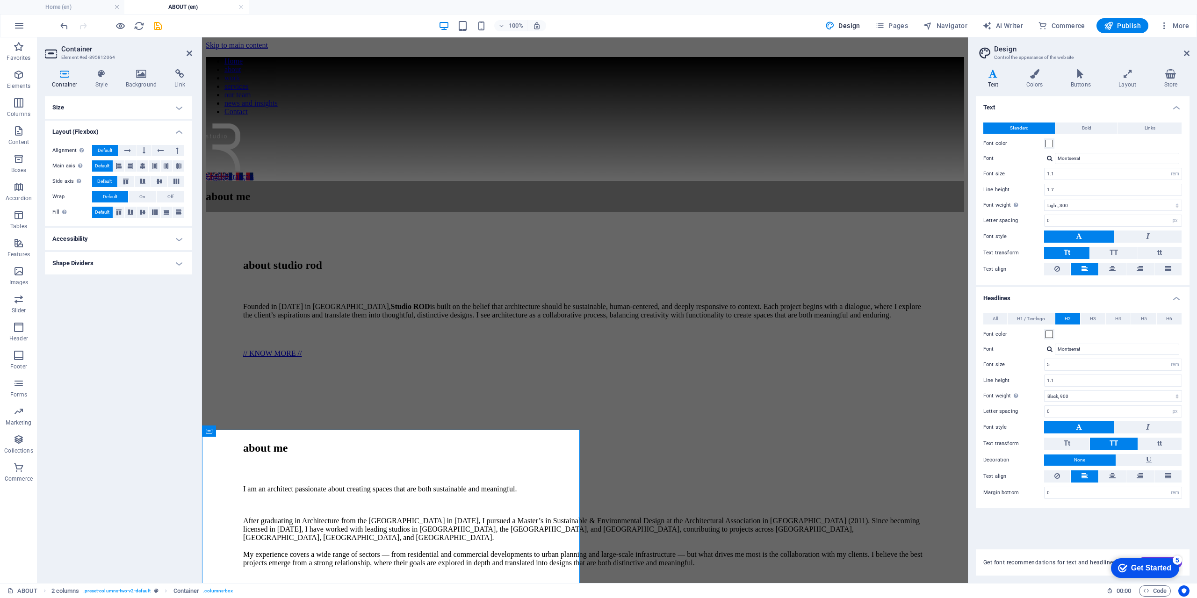
click at [125, 109] on h4 "Size" at bounding box center [118, 107] width 147 height 22
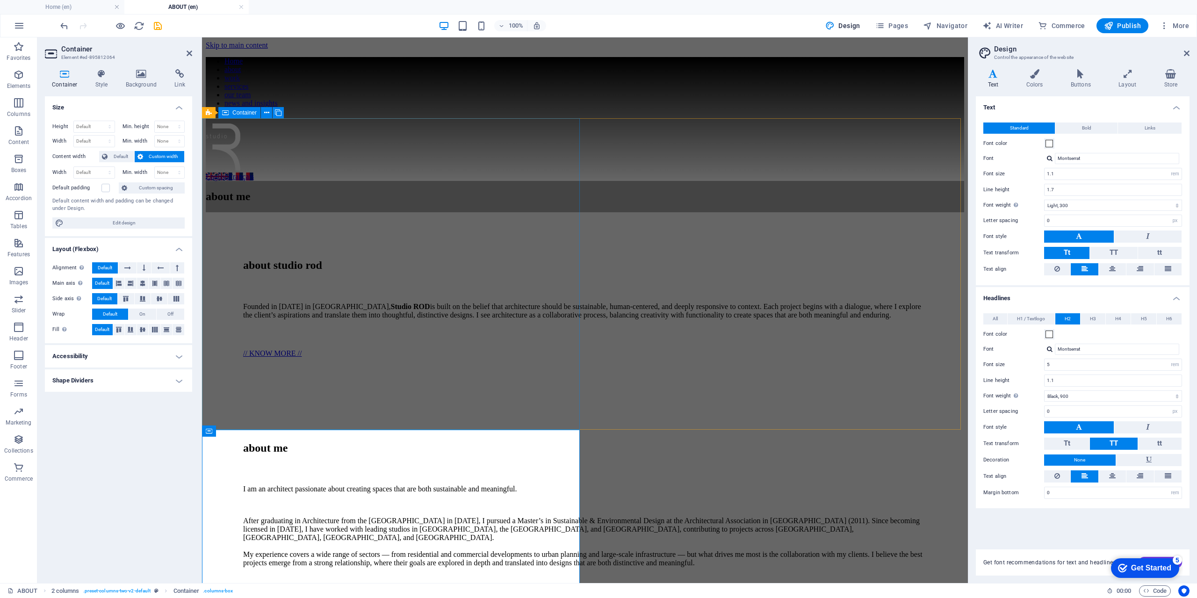
scroll to position [94, 0]
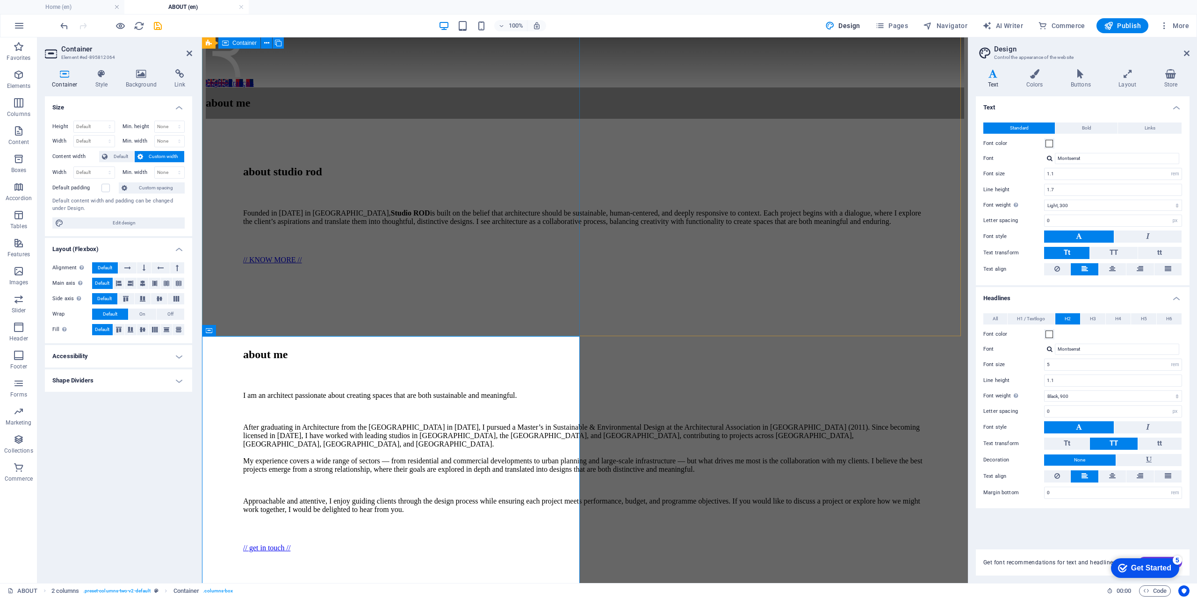
click at [470, 119] on div "about me" at bounding box center [585, 102] width 759 height 31
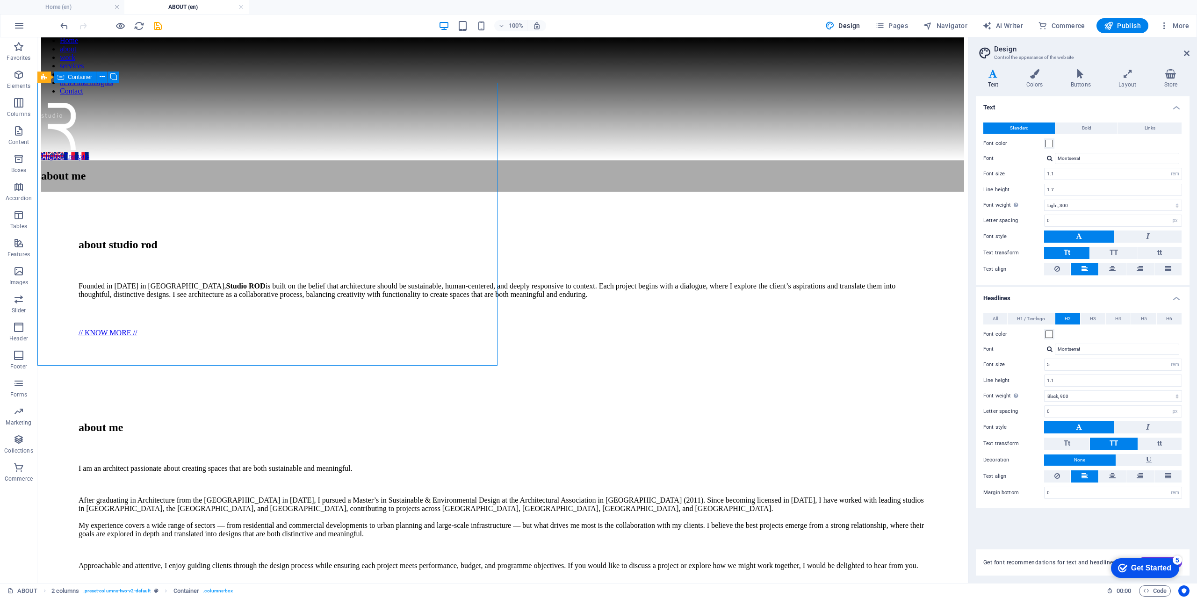
scroll to position [0, 0]
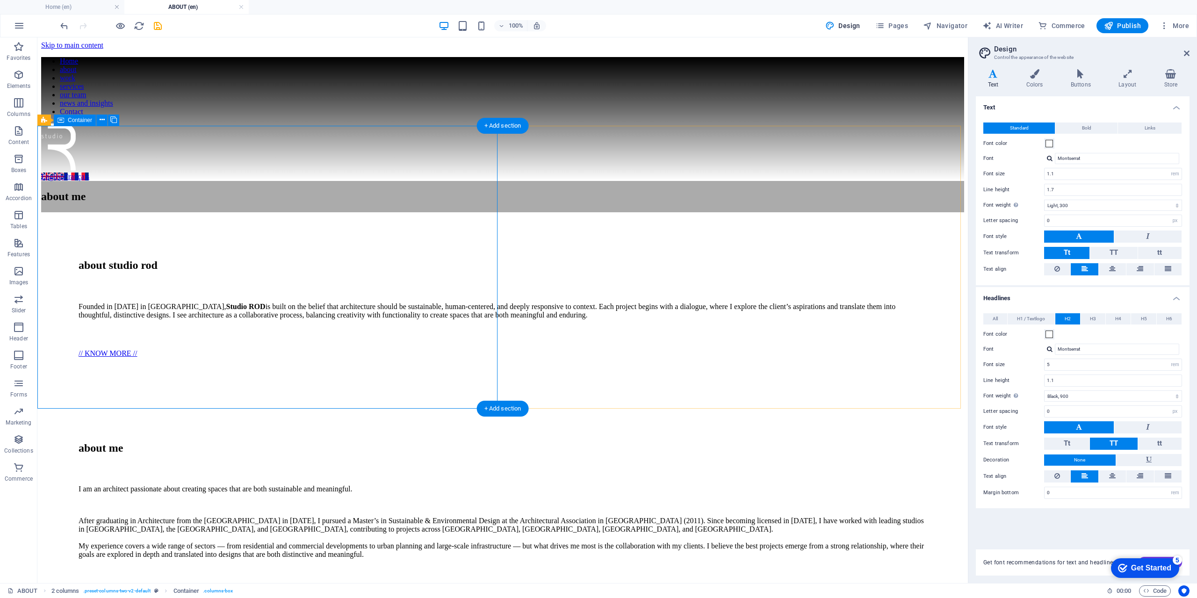
click at [91, 181] on div "about me" at bounding box center [502, 196] width 923 height 31
click at [105, 121] on button at bounding box center [101, 120] width 11 height 11
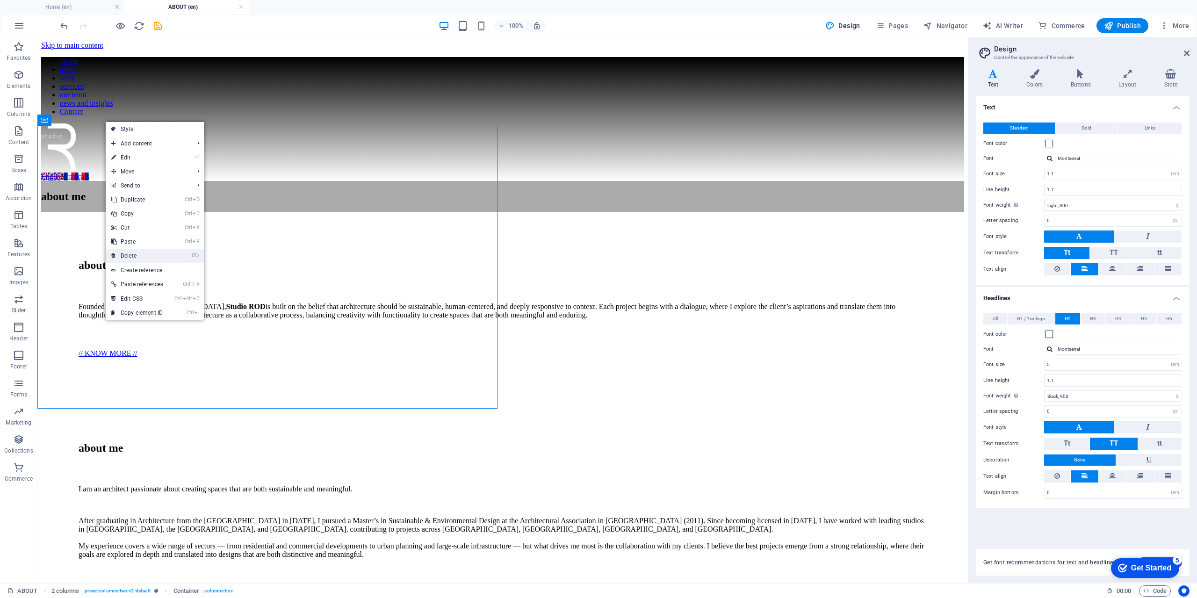
click at [139, 254] on link "⌦ Delete" at bounding box center [137, 256] width 63 height 14
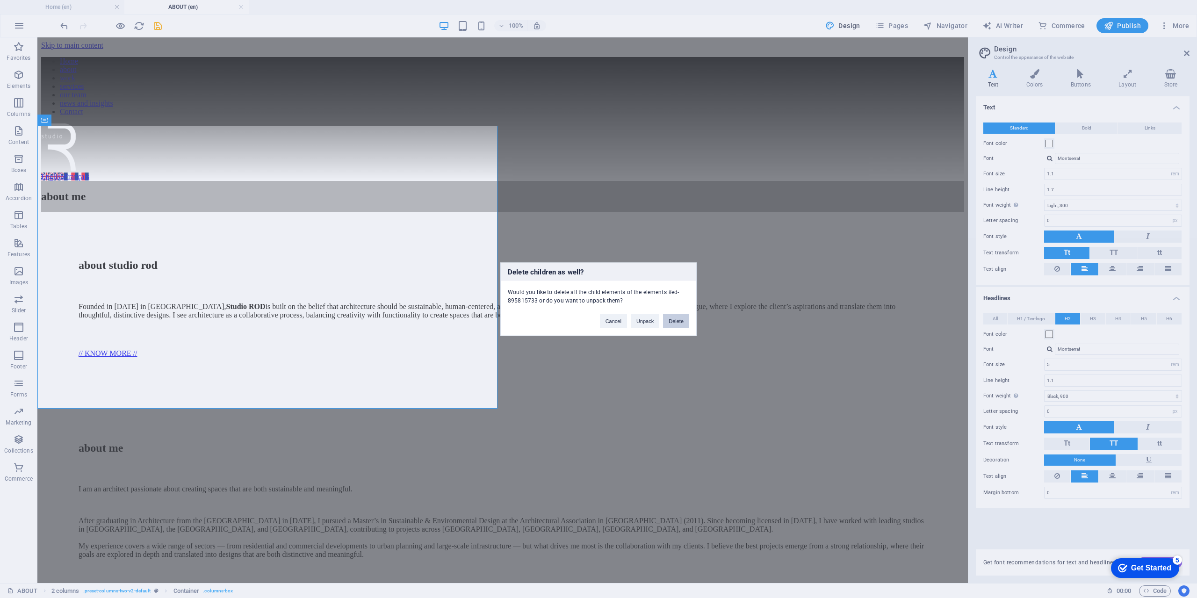
click at [685, 320] on button "Delete" at bounding box center [676, 321] width 26 height 14
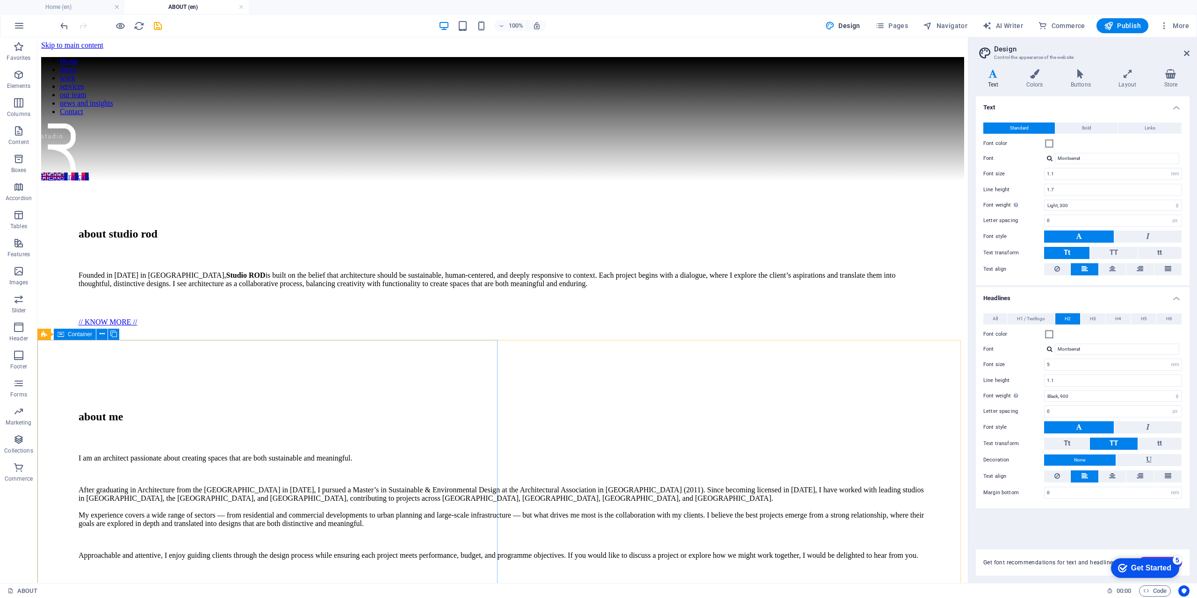
click at [69, 334] on span "Container" at bounding box center [80, 335] width 24 height 6
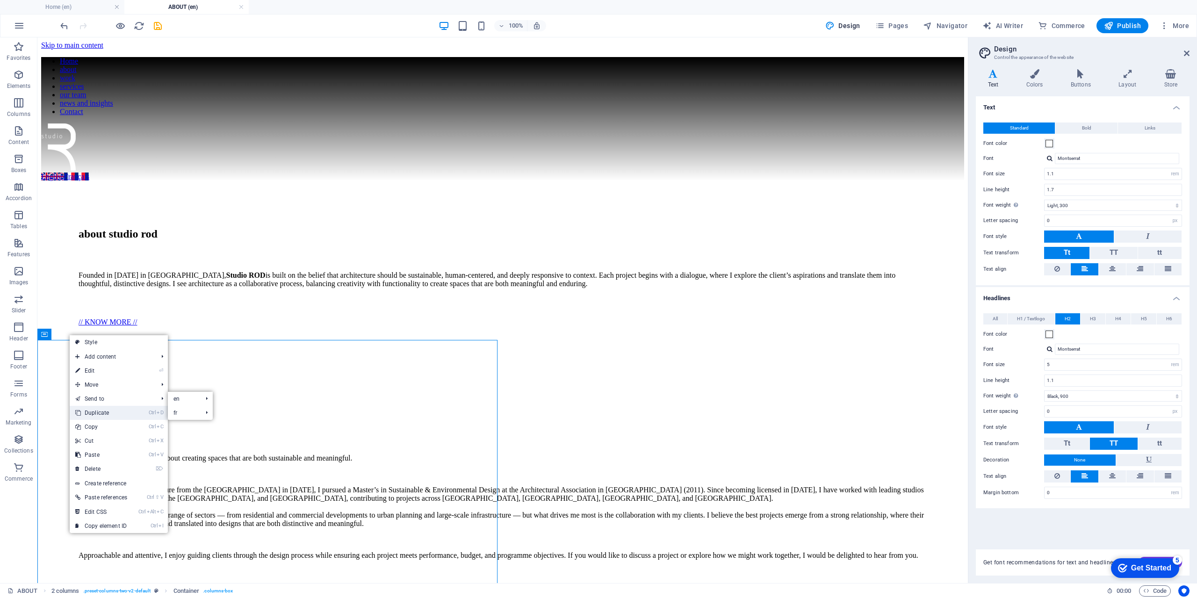
click at [97, 411] on link "Ctrl D Duplicate" at bounding box center [101, 413] width 63 height 14
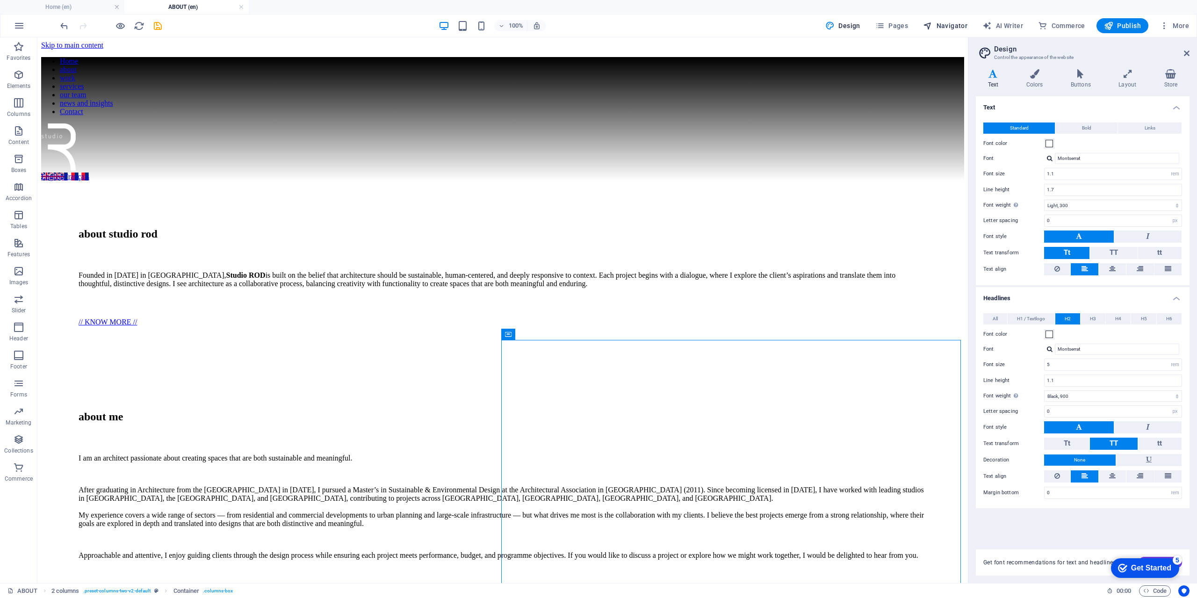
click at [940, 27] on span "Navigator" at bounding box center [945, 25] width 44 height 9
select select "16867966-en"
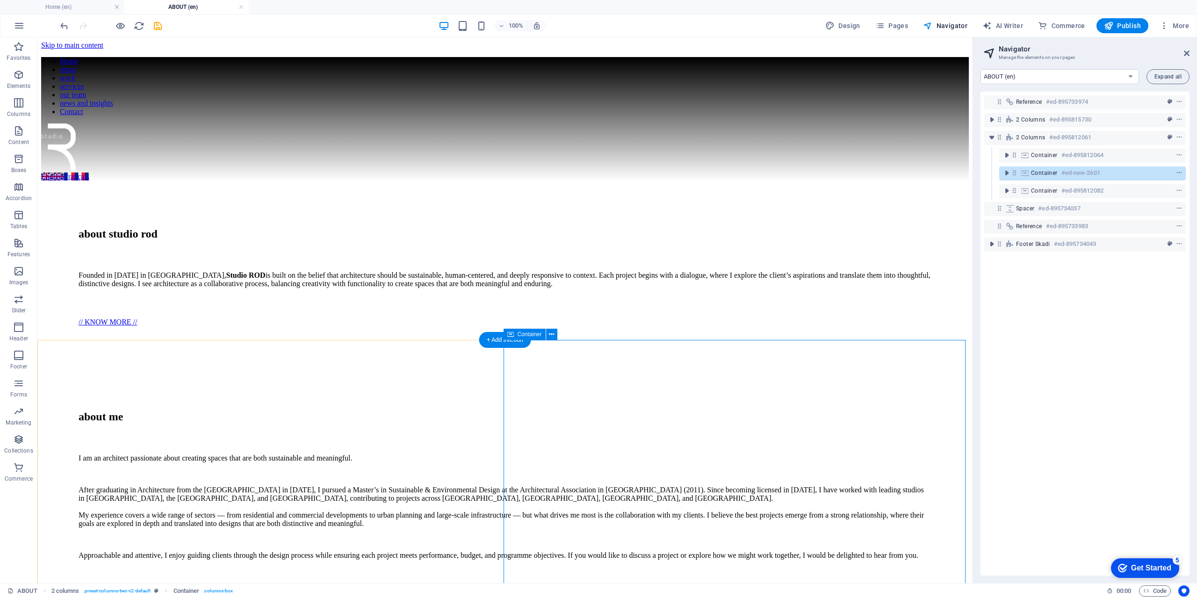
click at [1015, 172] on icon at bounding box center [1015, 173] width 8 height 8
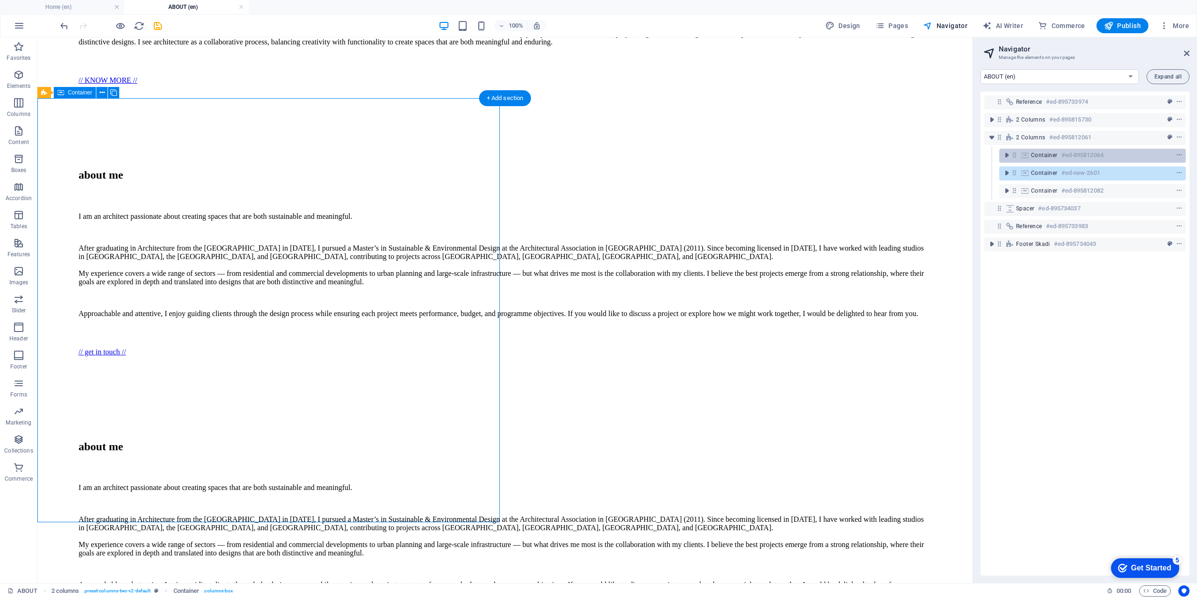
click at [1013, 155] on icon at bounding box center [1015, 155] width 8 height 8
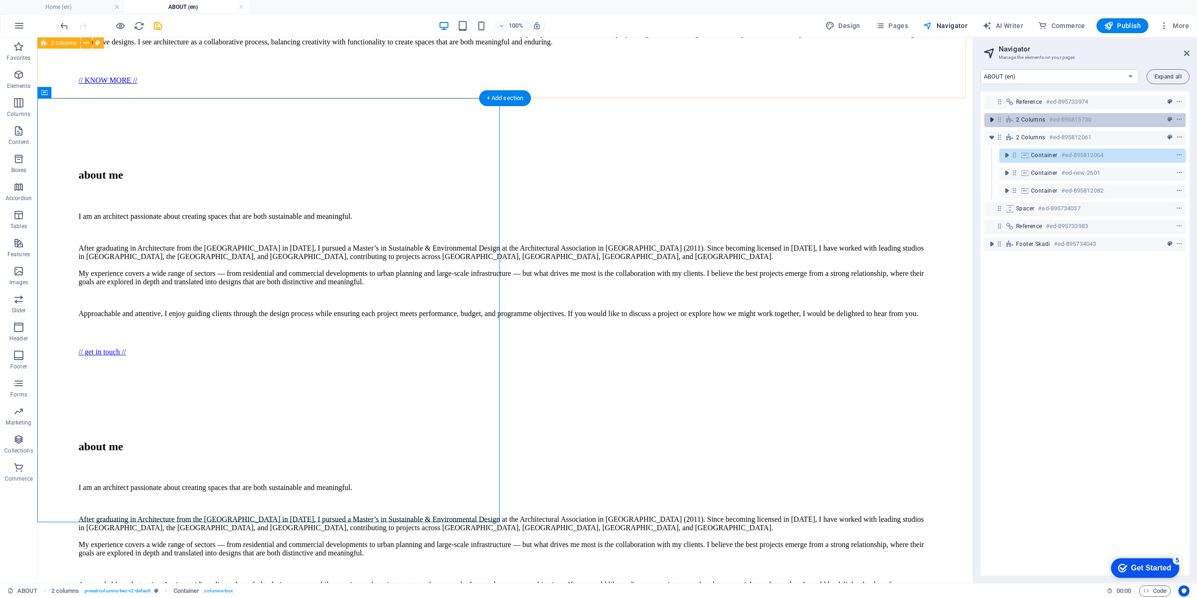
click at [993, 117] on icon "toggle-expand" at bounding box center [991, 119] width 9 height 9
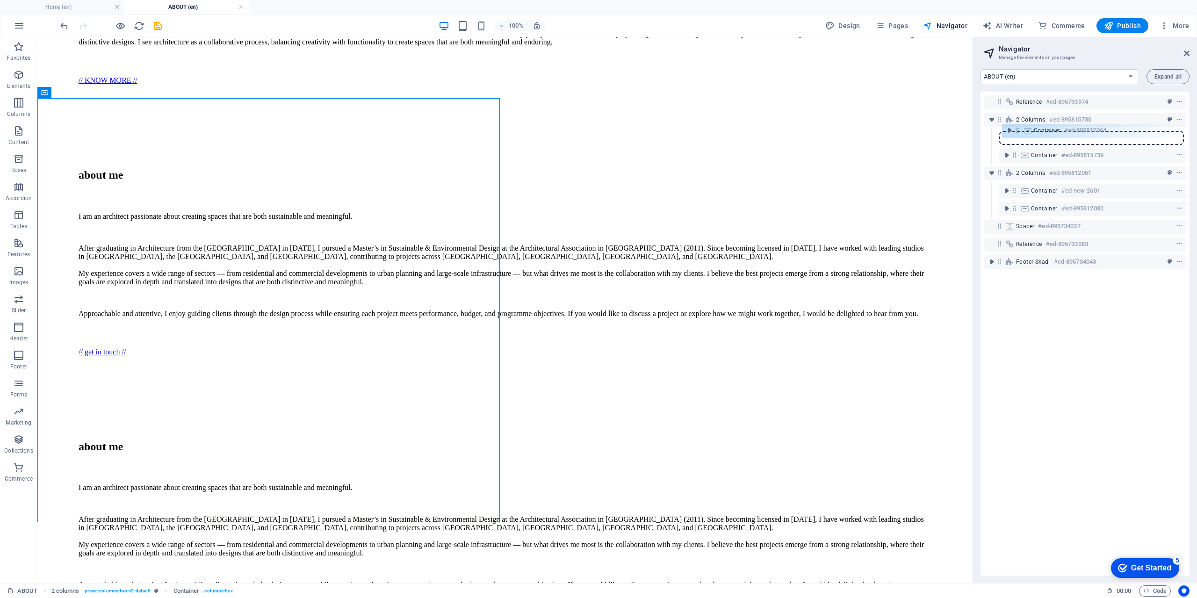
drag, startPoint x: 1014, startPoint y: 174, endPoint x: 1017, endPoint y: 127, distance: 47.3
click at [1017, 127] on div "Reference #ed-895733974 2 columns #ed-895815730 Container #ed-895815739 2 colum…" at bounding box center [1085, 334] width 209 height 484
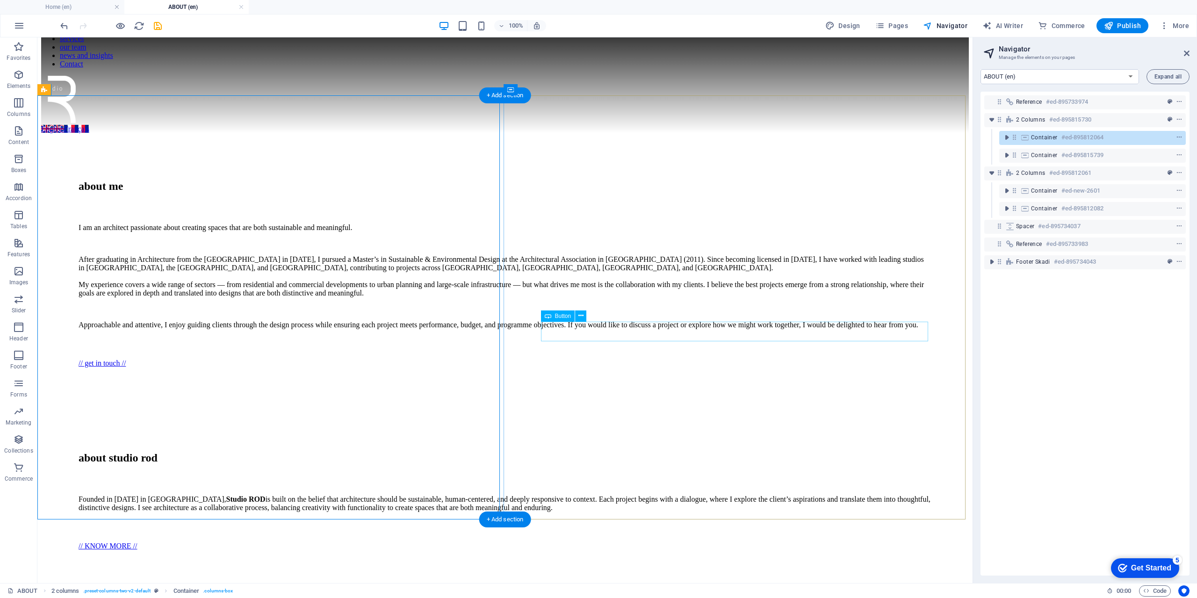
scroll to position [30, 0]
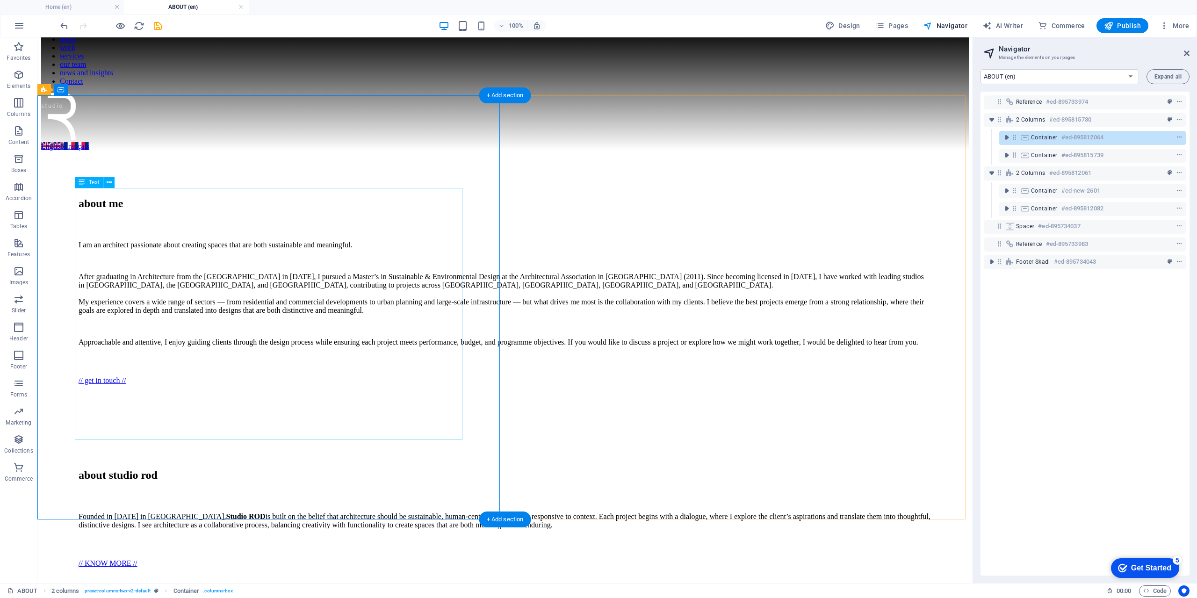
click at [363, 241] on div "I am an architect passionate about creating spaces that are both sustainable an…" at bounding box center [505, 294] width 853 height 106
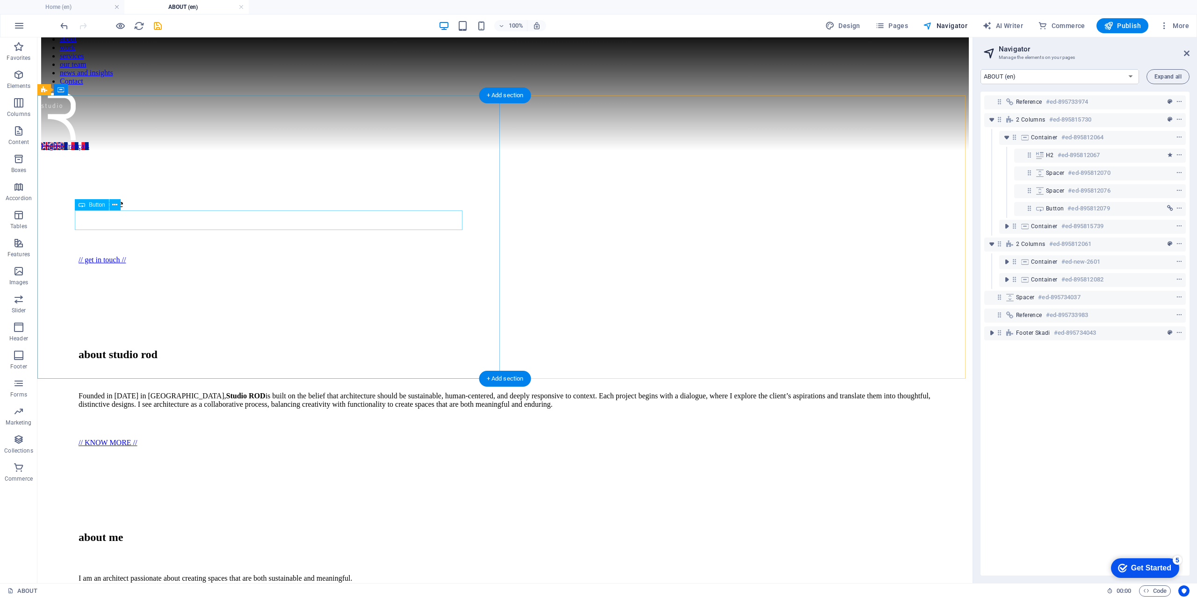
click at [139, 256] on div "// get in touch //" at bounding box center [505, 260] width 853 height 8
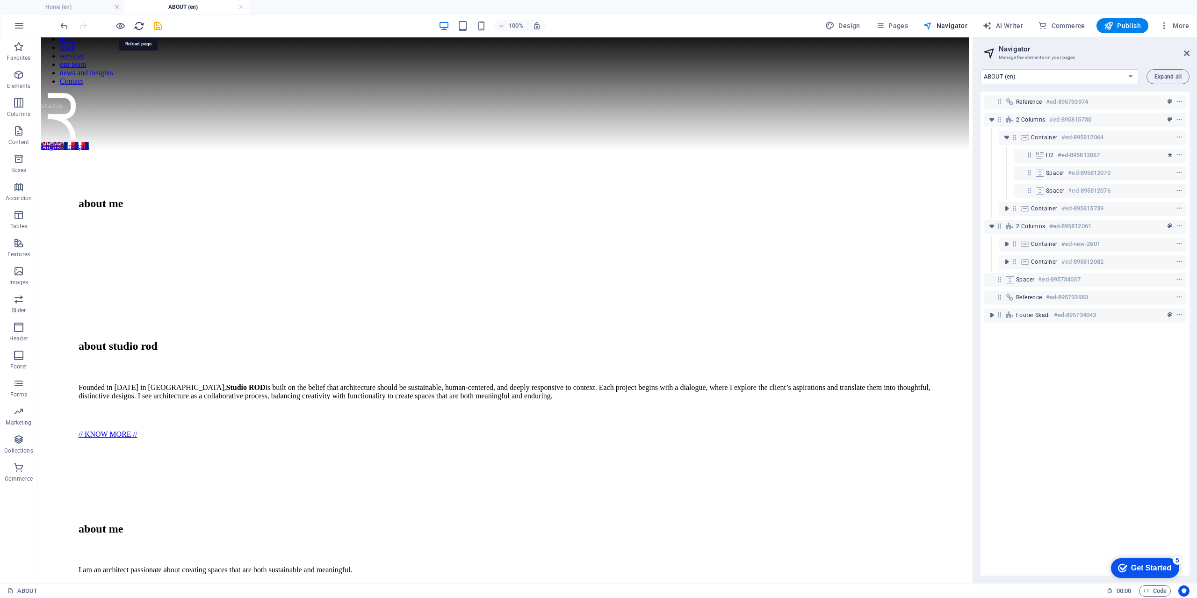
click at [136, 26] on icon "reload" at bounding box center [139, 26] width 11 height 11
click at [155, 26] on icon "save" at bounding box center [157, 26] width 11 height 11
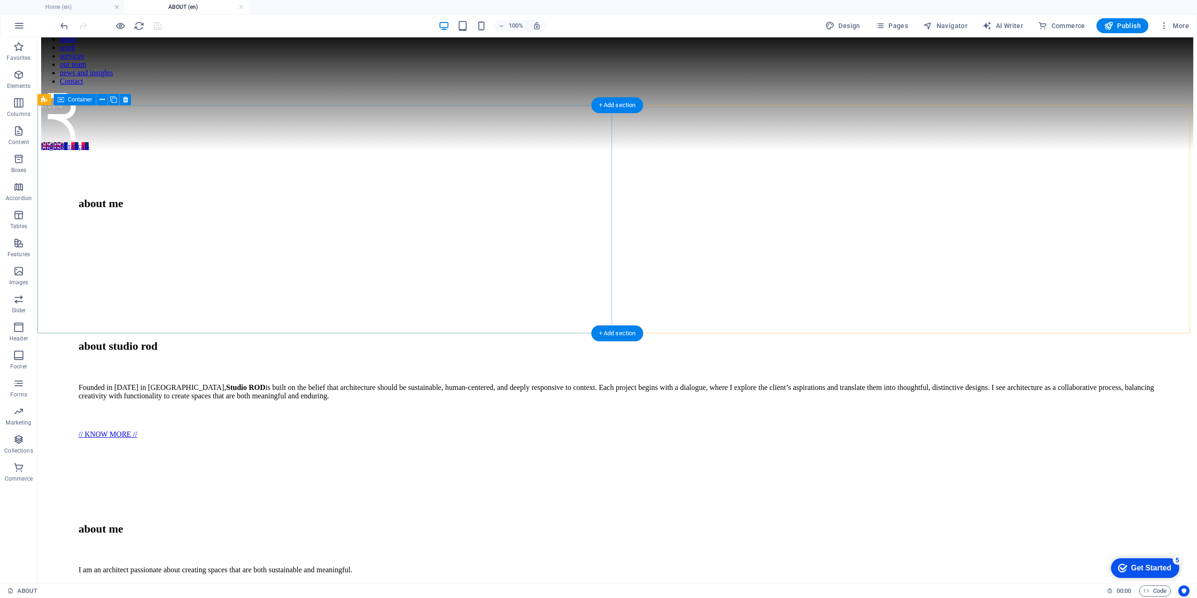
click at [205, 236] on div "about me" at bounding box center [617, 222] width 1152 height 143
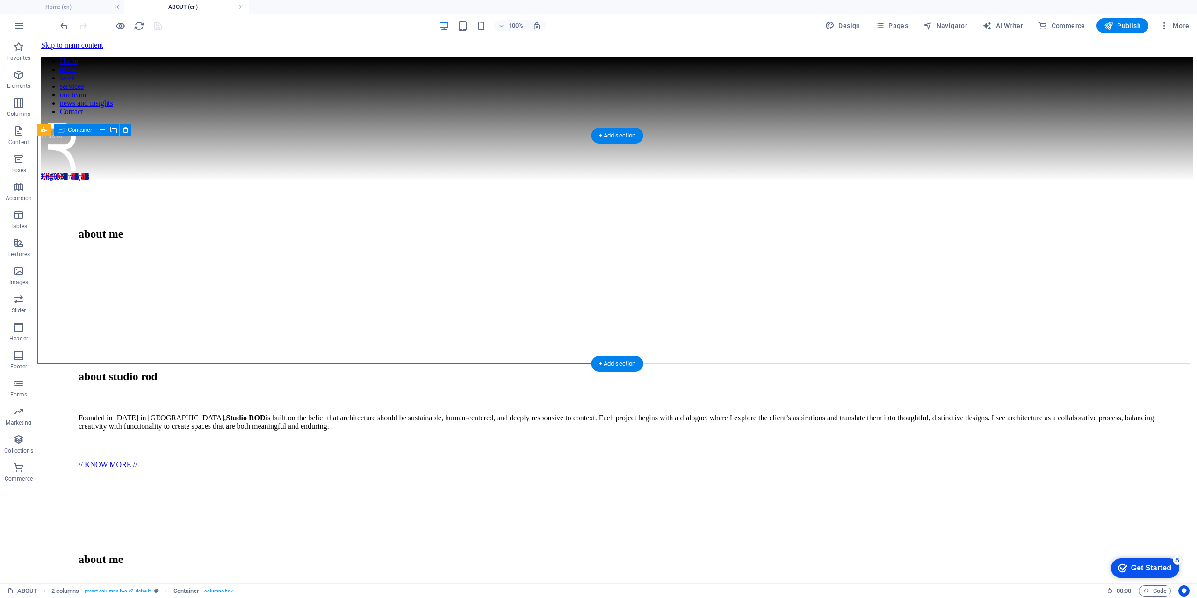
click at [490, 181] on div "about me" at bounding box center [617, 252] width 1152 height 143
click at [64, 181] on div "about me" at bounding box center [617, 252] width 1152 height 143
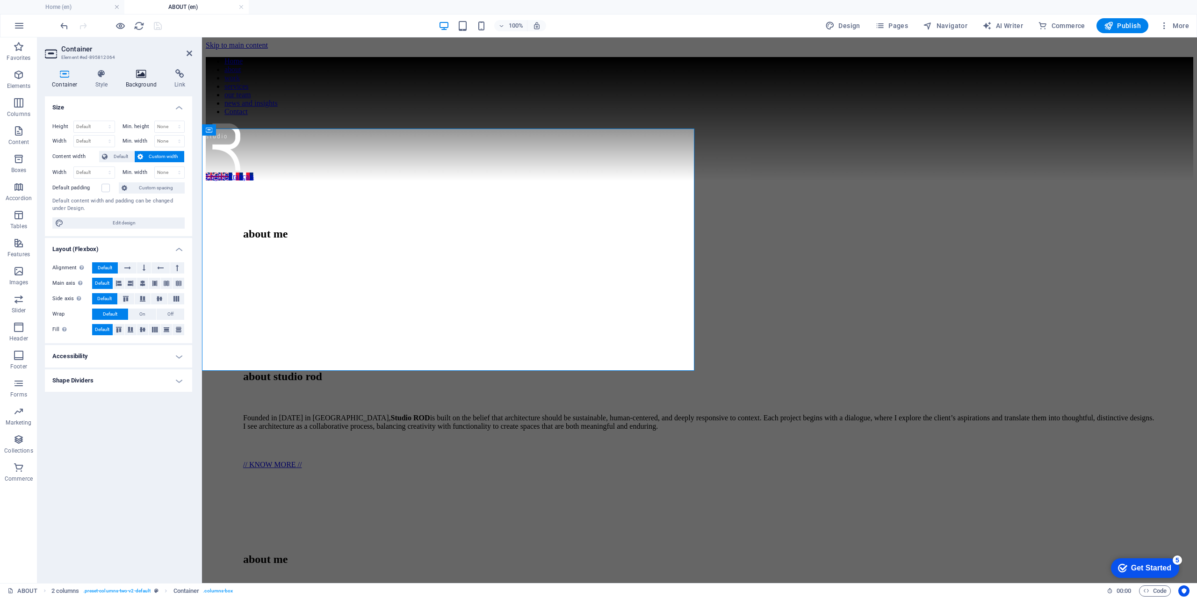
click at [142, 82] on h4 "Background" at bounding box center [143, 79] width 49 height 20
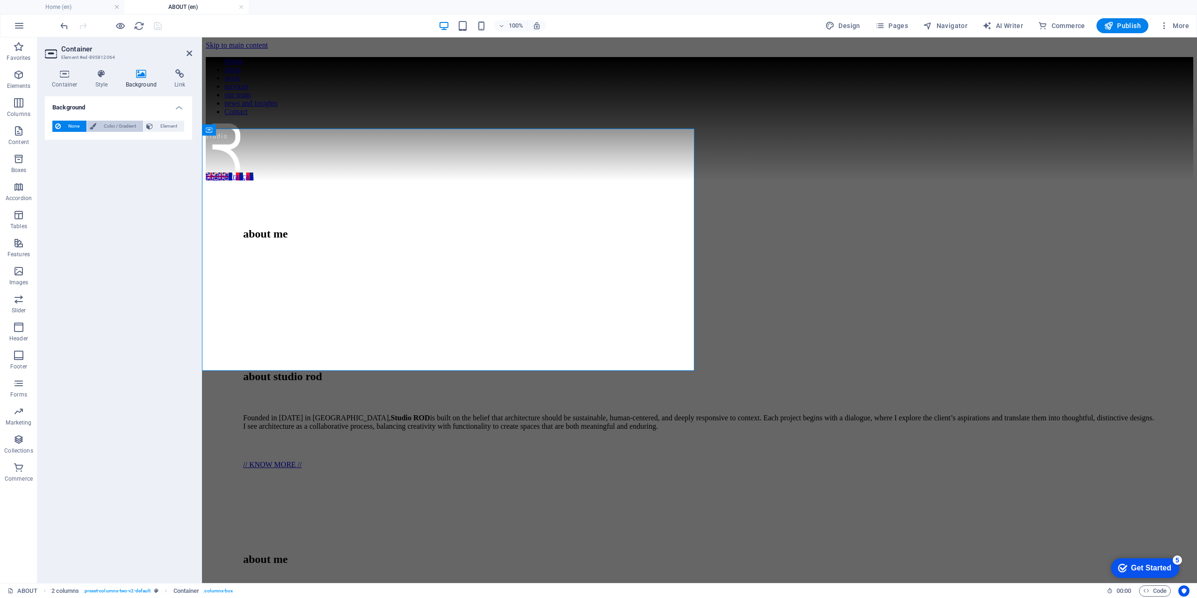
click at [114, 126] on span "Color / Gradient" at bounding box center [119, 126] width 41 height 11
click at [342, 250] on div at bounding box center [699, 257] width 913 height 14
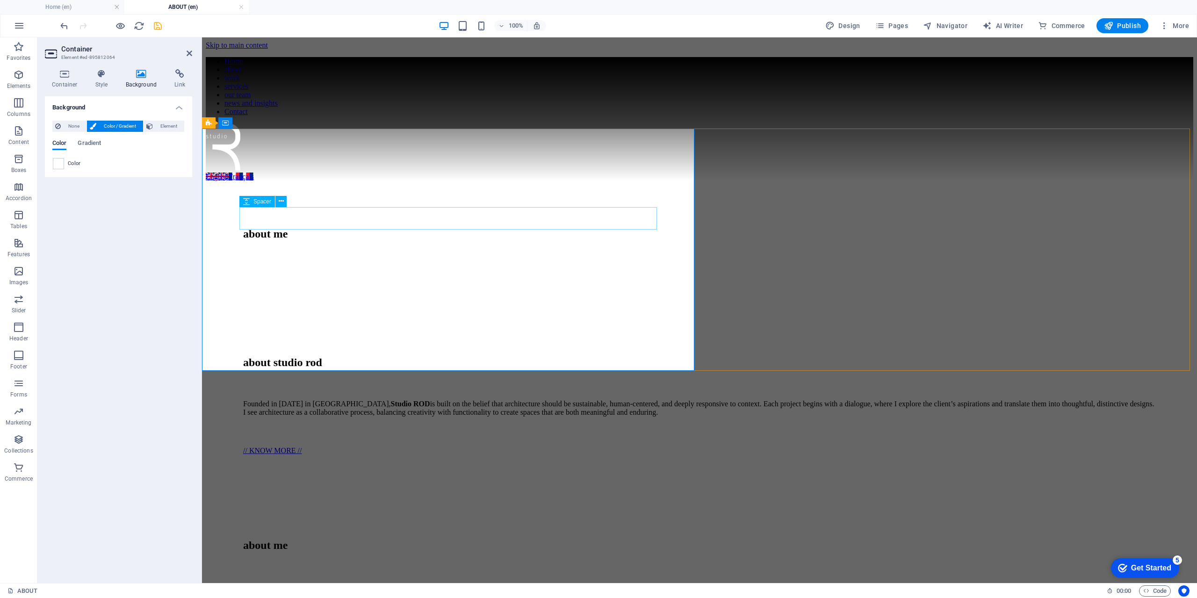
click at [260, 203] on span "Spacer" at bounding box center [262, 202] width 18 height 6
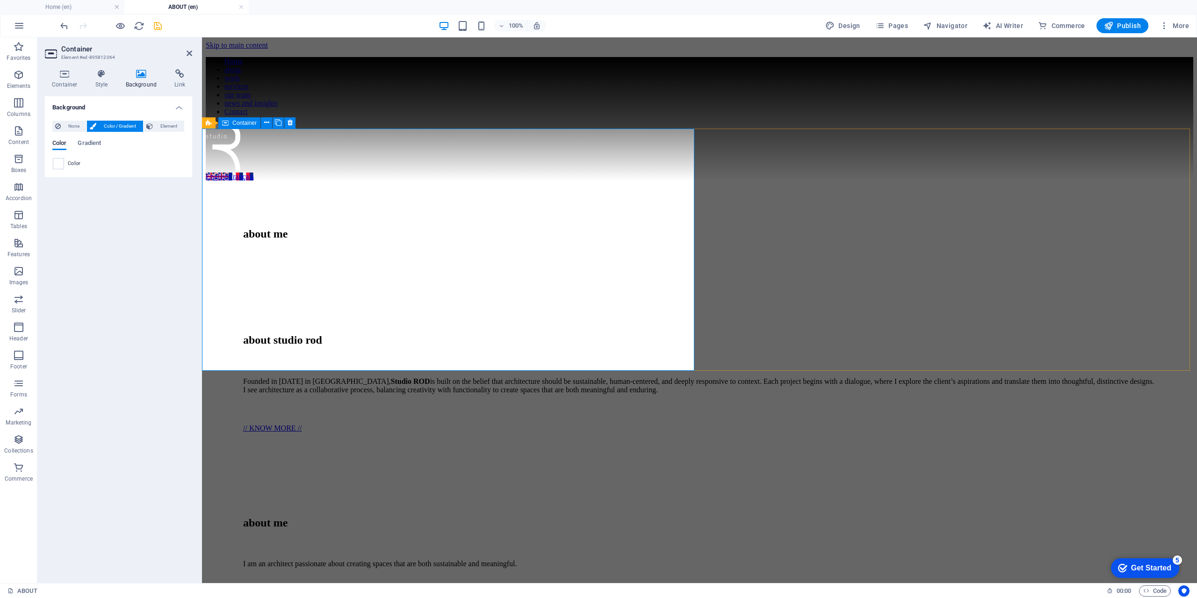
click at [259, 287] on div "about me" at bounding box center [700, 234] width 988 height 106
click at [264, 287] on div "about me" at bounding box center [700, 234] width 988 height 106
click at [551, 287] on div "about me" at bounding box center [700, 234] width 988 height 106
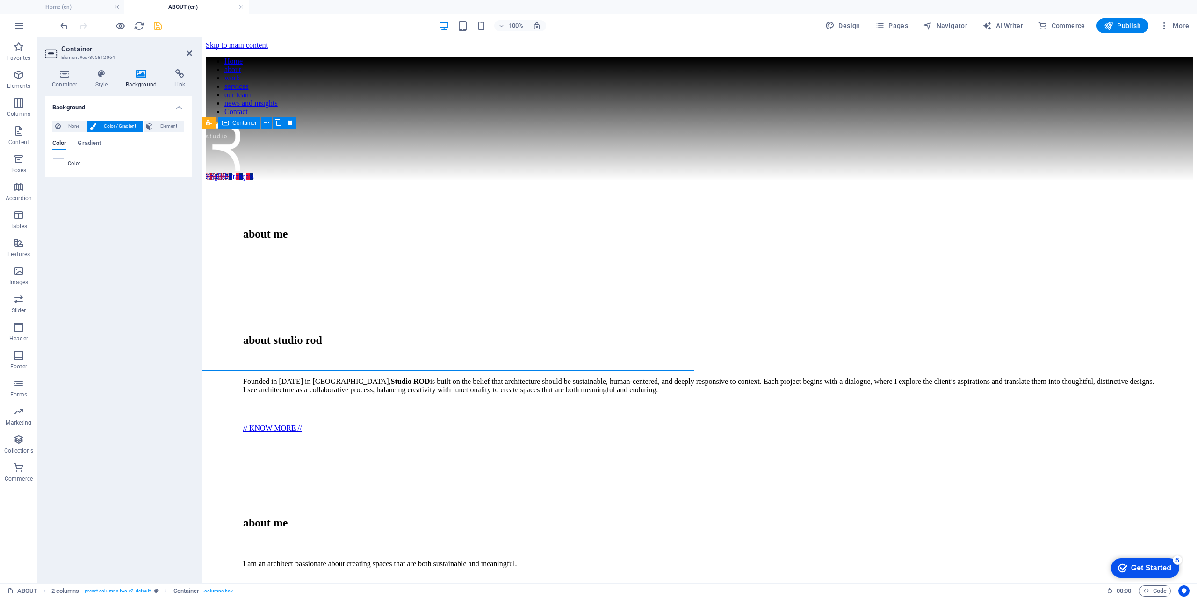
drag, startPoint x: 365, startPoint y: 318, endPoint x: 347, endPoint y: 304, distance: 22.8
click at [364, 287] on div "about me" at bounding box center [700, 234] width 988 height 106
click at [306, 274] on div "about me" at bounding box center [700, 234] width 988 height 106
click at [943, 24] on span "Navigator" at bounding box center [945, 25] width 44 height 9
select select "16867966-en"
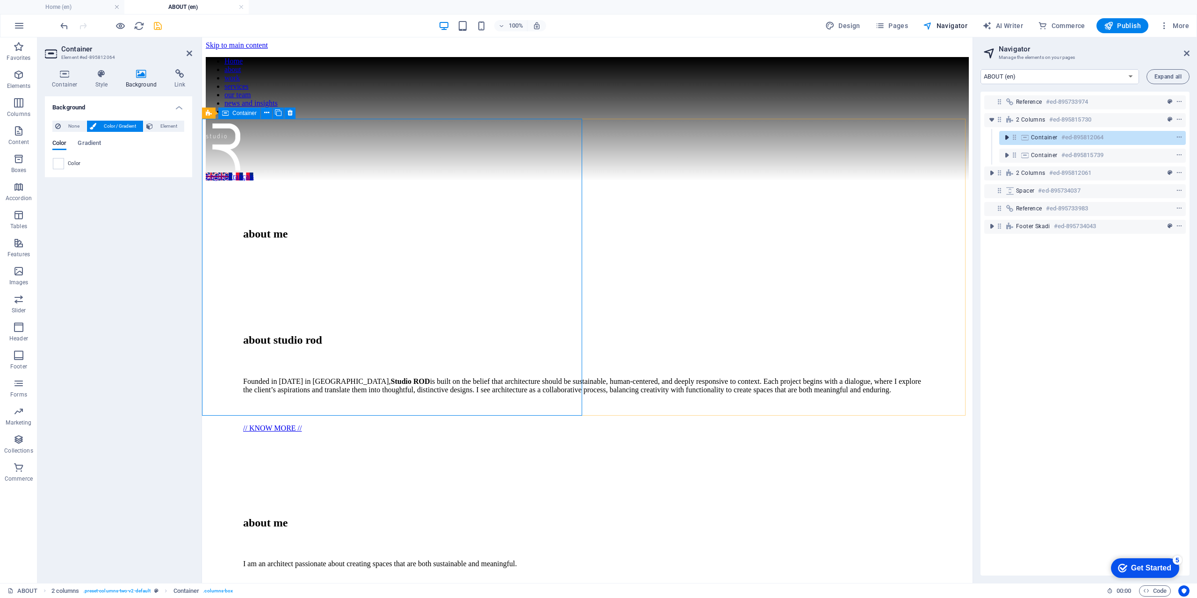
click at [1008, 138] on icon "toggle-expand" at bounding box center [1006, 137] width 9 height 9
drag, startPoint x: 321, startPoint y: 170, endPoint x: 486, endPoint y: 171, distance: 164.6
click at [486, 228] on div "about me" at bounding box center [587, 234] width 688 height 13
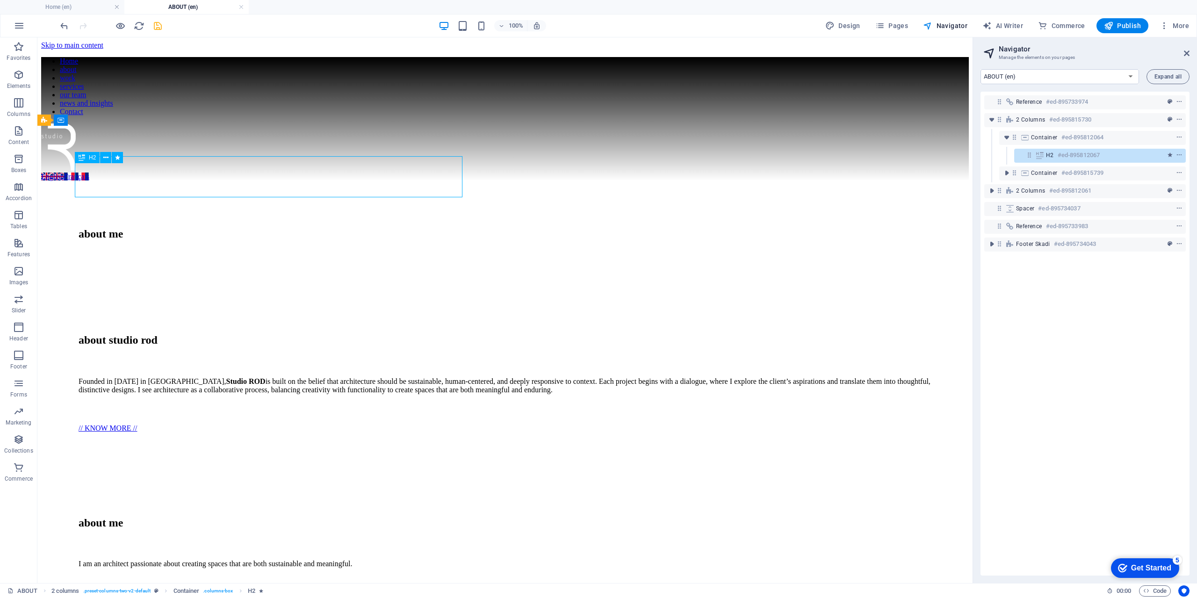
click at [321, 228] on div "about me" at bounding box center [505, 234] width 853 height 13
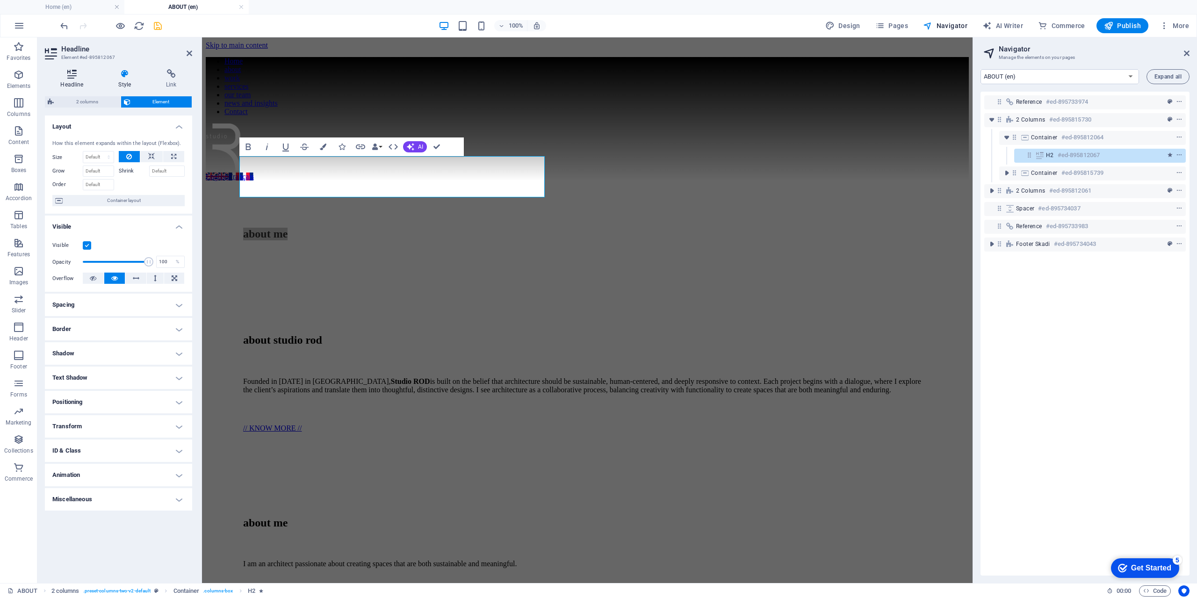
click at [66, 73] on icon at bounding box center [72, 73] width 54 height 9
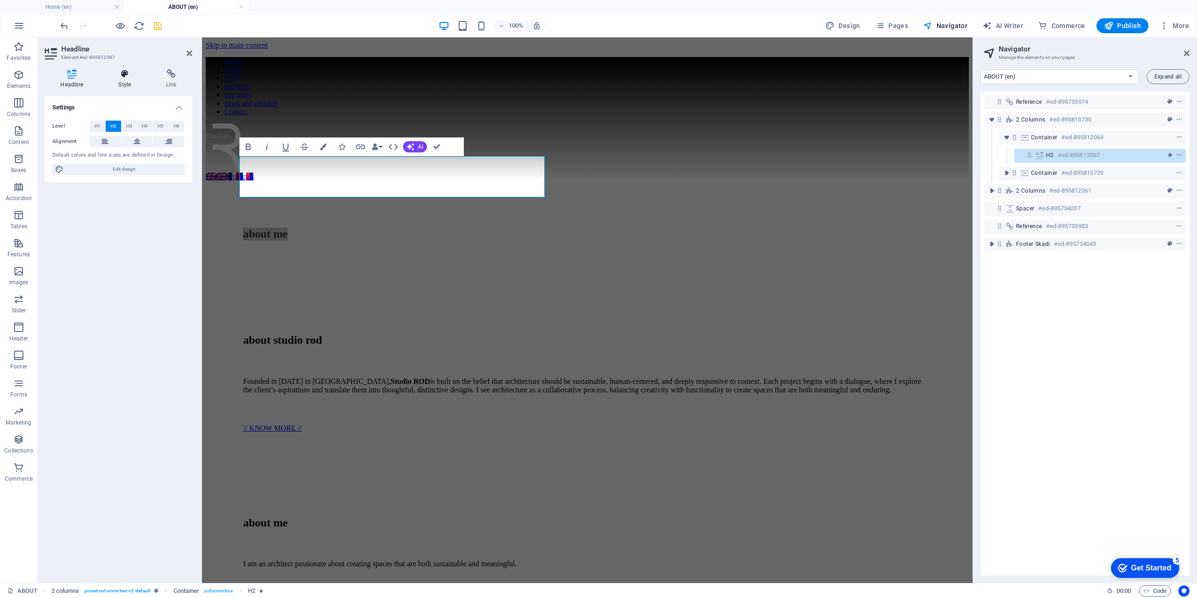
click at [125, 78] on icon at bounding box center [125, 73] width 44 height 9
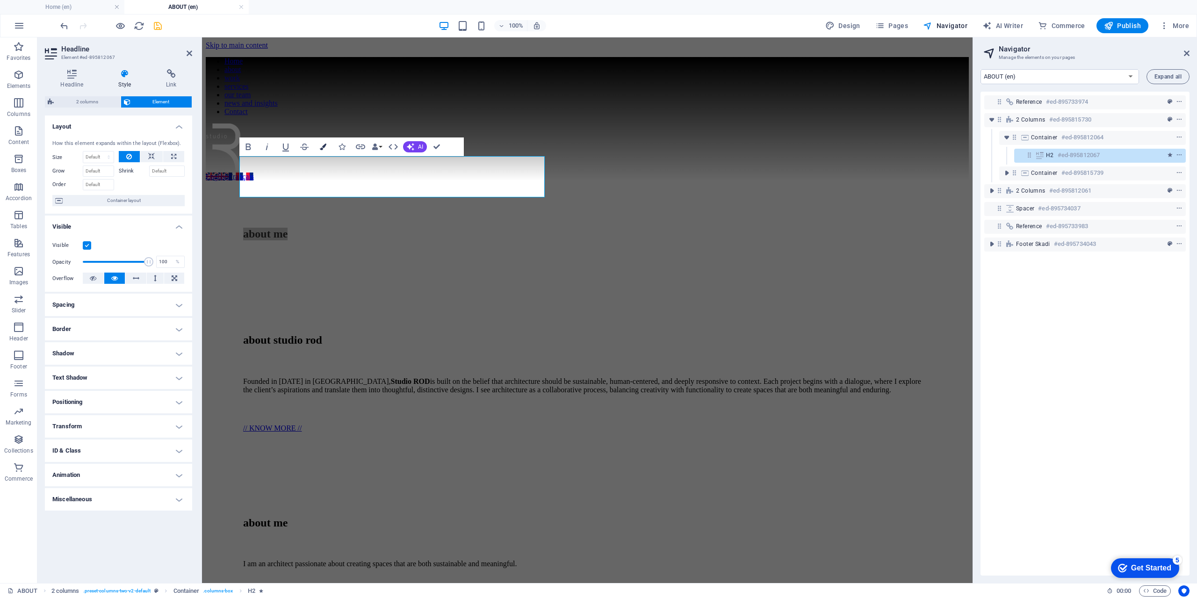
click at [323, 144] on icon "button" at bounding box center [323, 147] width 7 height 7
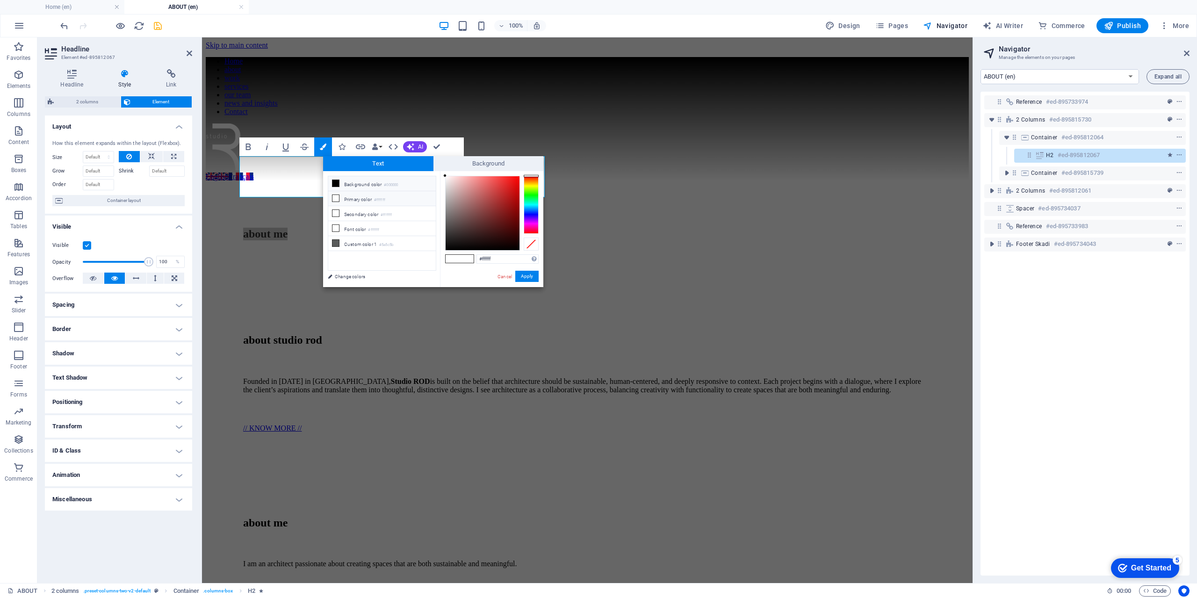
click at [352, 185] on li "Background color #000000" at bounding box center [382, 183] width 108 height 15
type input "#000000"
click at [527, 276] on button "Apply" at bounding box center [526, 276] width 23 height 11
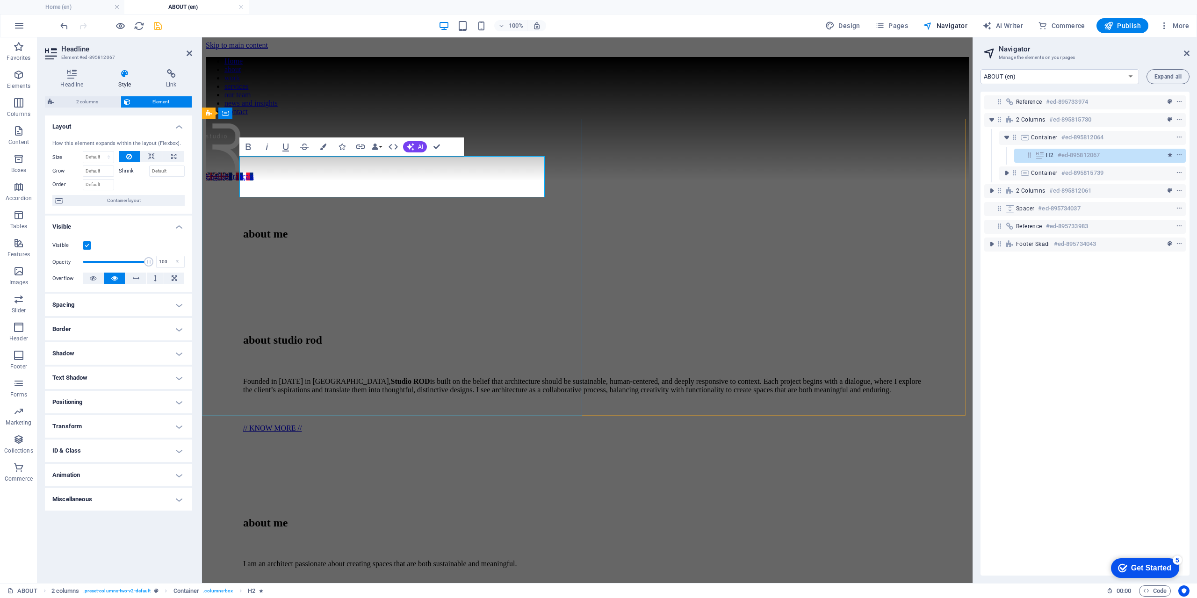
click at [465, 228] on h2 "about me" at bounding box center [587, 234] width 688 height 13
click at [485, 228] on h2 "about me" at bounding box center [587, 234] width 688 height 13
click at [632, 284] on div "about me" at bounding box center [587, 234] width 763 height 106
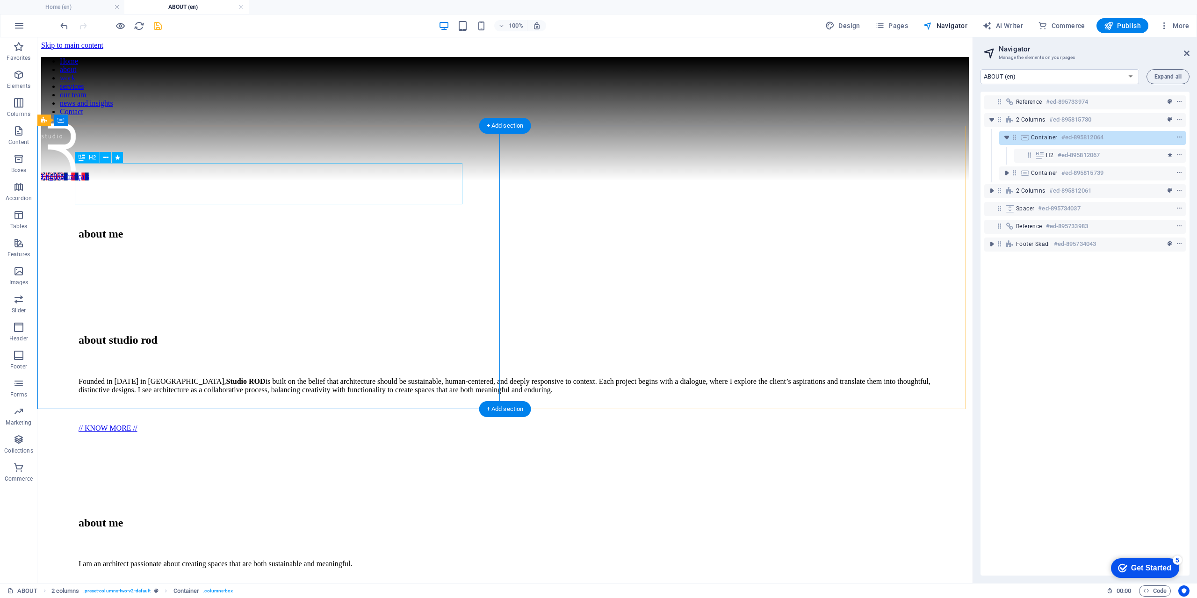
click at [269, 228] on div "about me" at bounding box center [505, 234] width 853 height 13
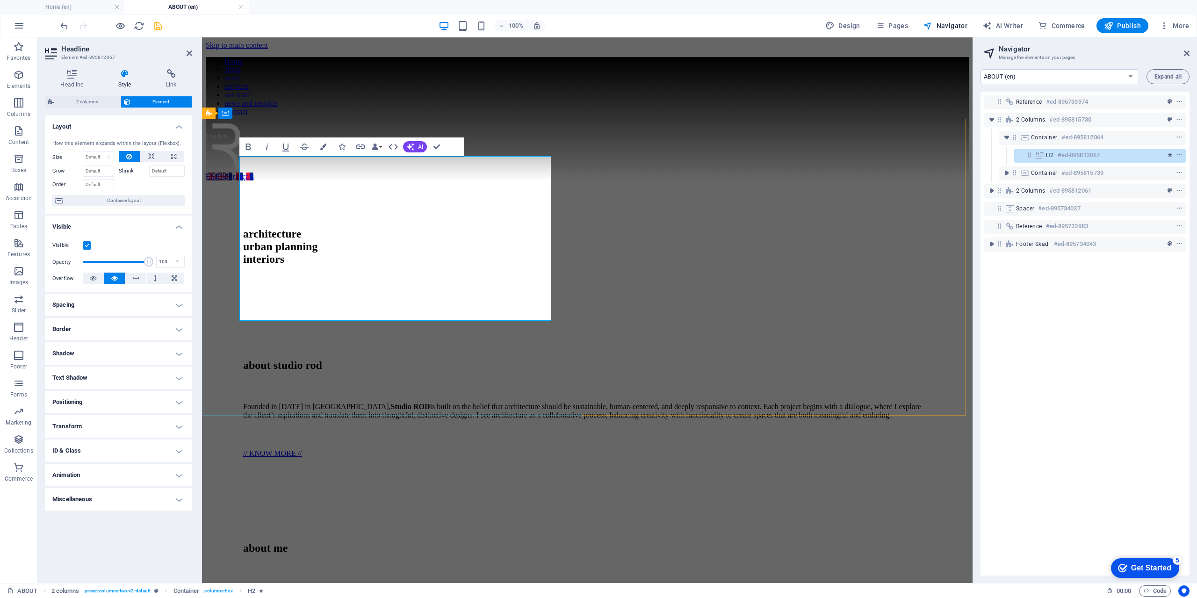
click at [318, 236] on span "architecture ‌urban planning ‌interiors" at bounding box center [280, 246] width 74 height 37
click at [84, 81] on h4 "Headline" at bounding box center [74, 79] width 58 height 20
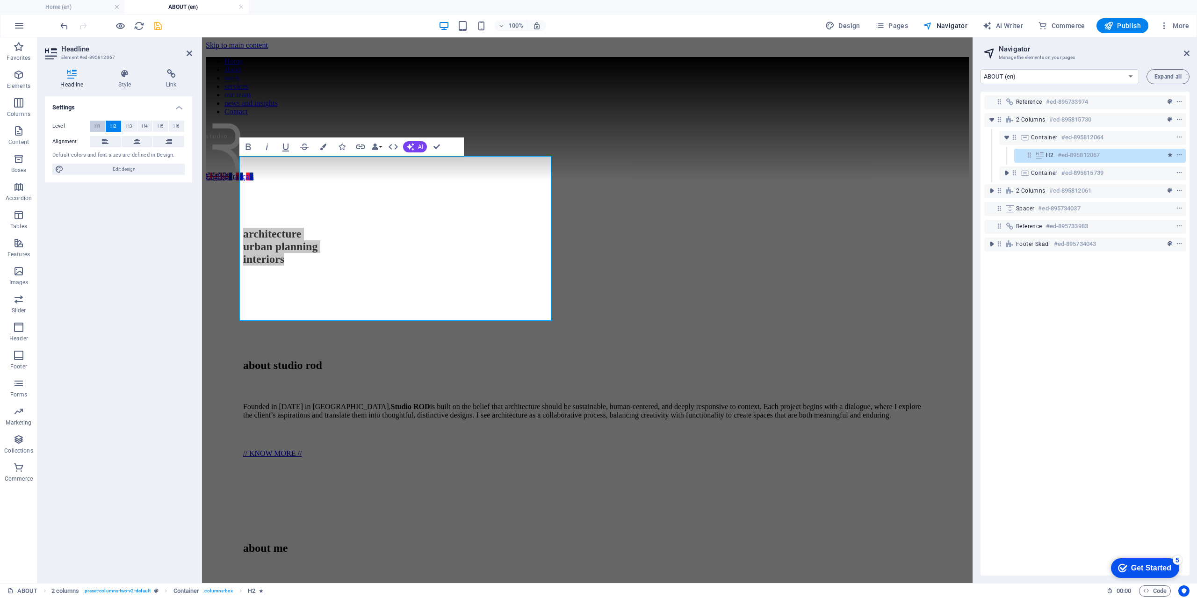
click at [100, 123] on span "H1" at bounding box center [97, 126] width 6 height 11
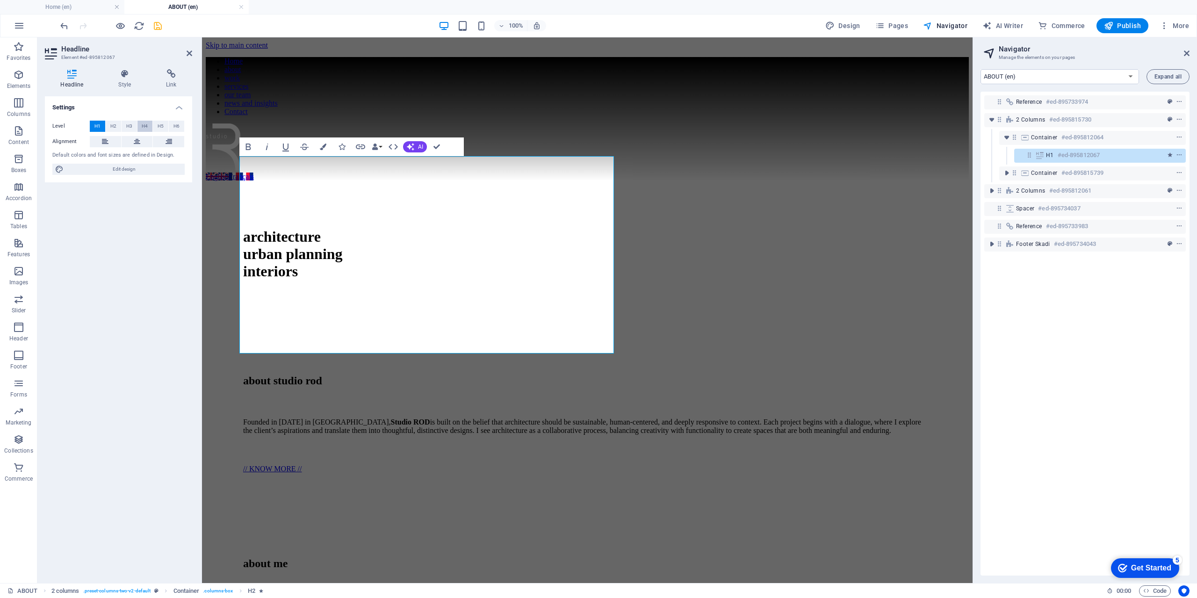
click at [151, 126] on button "H4" at bounding box center [144, 126] width 15 height 11
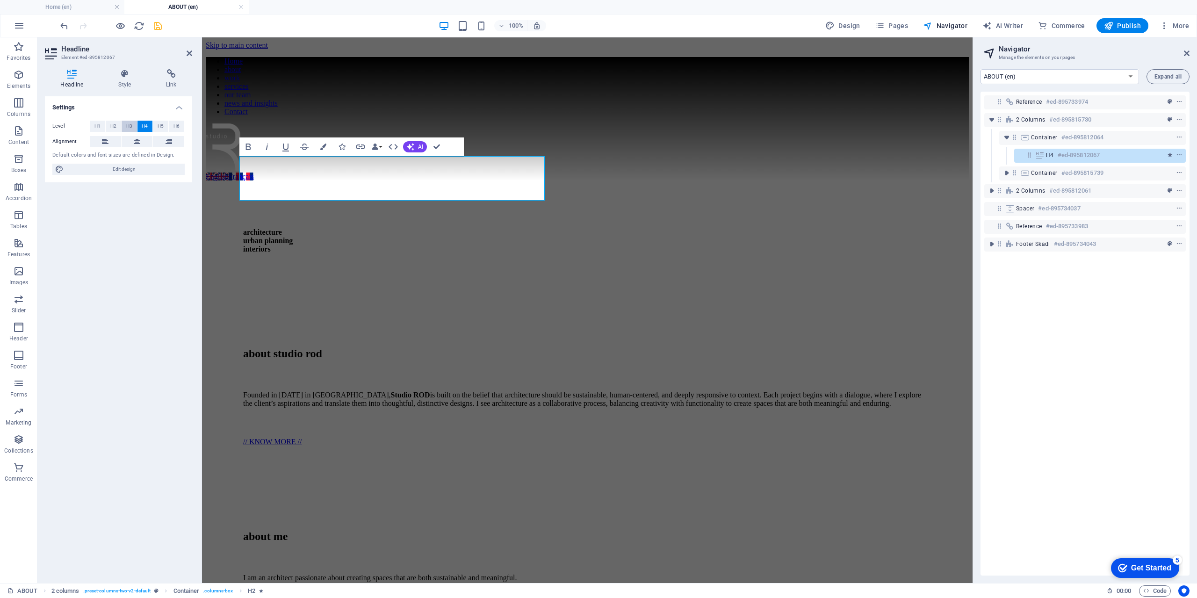
click at [131, 127] on span "H3" at bounding box center [129, 126] width 6 height 11
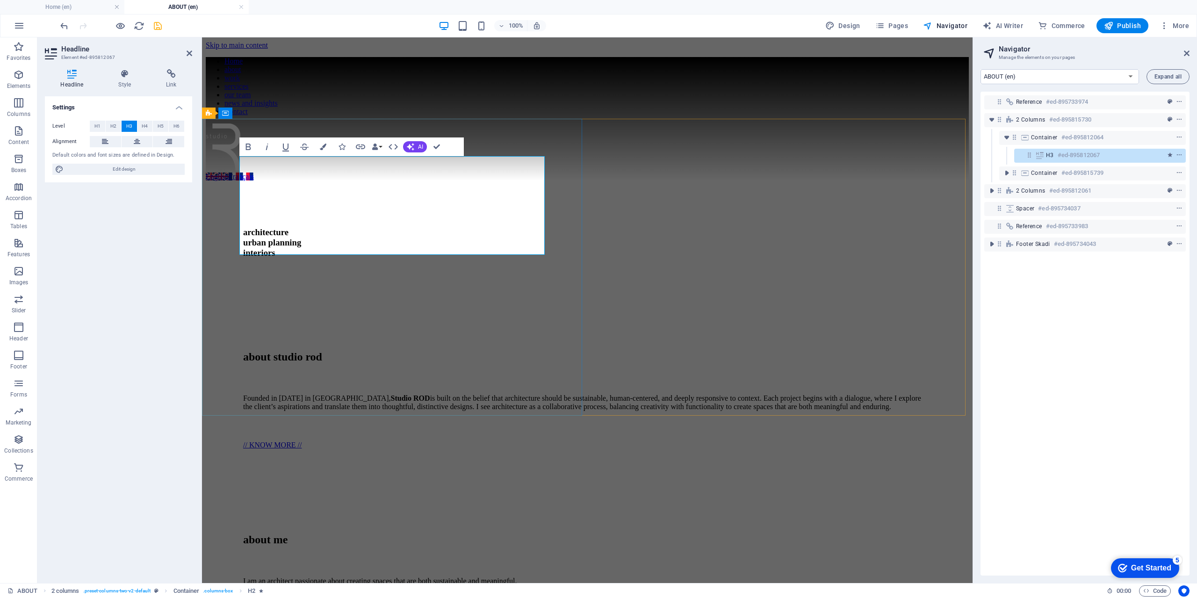
click at [301, 234] on span "architecture ‌urban planning ‌interiors" at bounding box center [272, 242] width 58 height 30
click at [393, 304] on div "architecture ‌urban planning ‌interiors" at bounding box center [587, 242] width 763 height 123
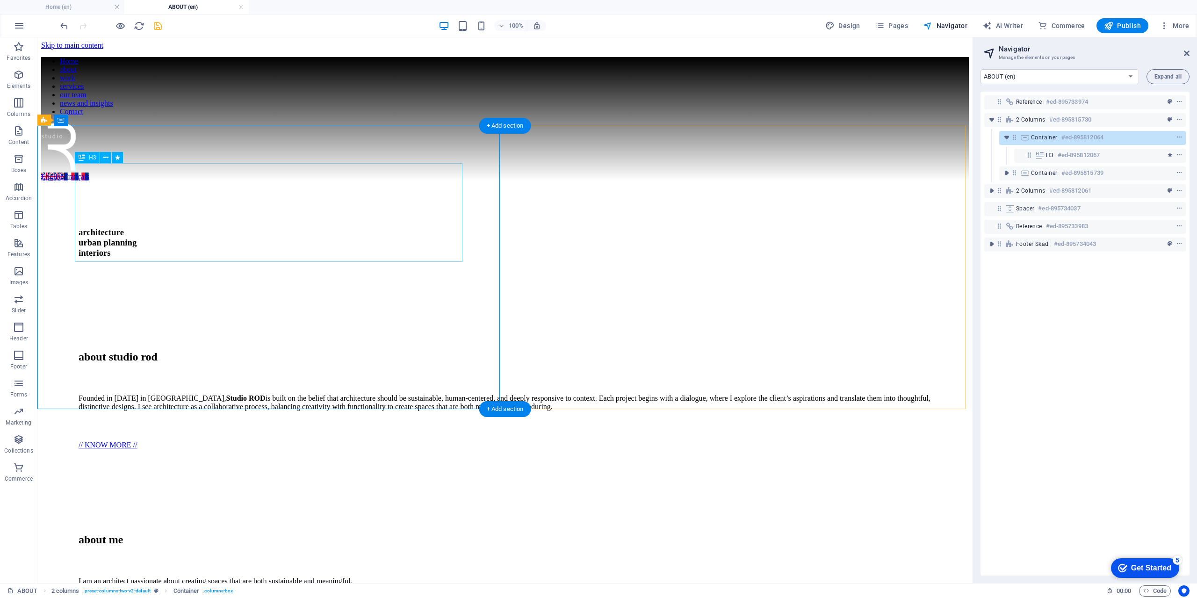
click at [306, 227] on div "architecture urban planning interiors" at bounding box center [505, 242] width 853 height 31
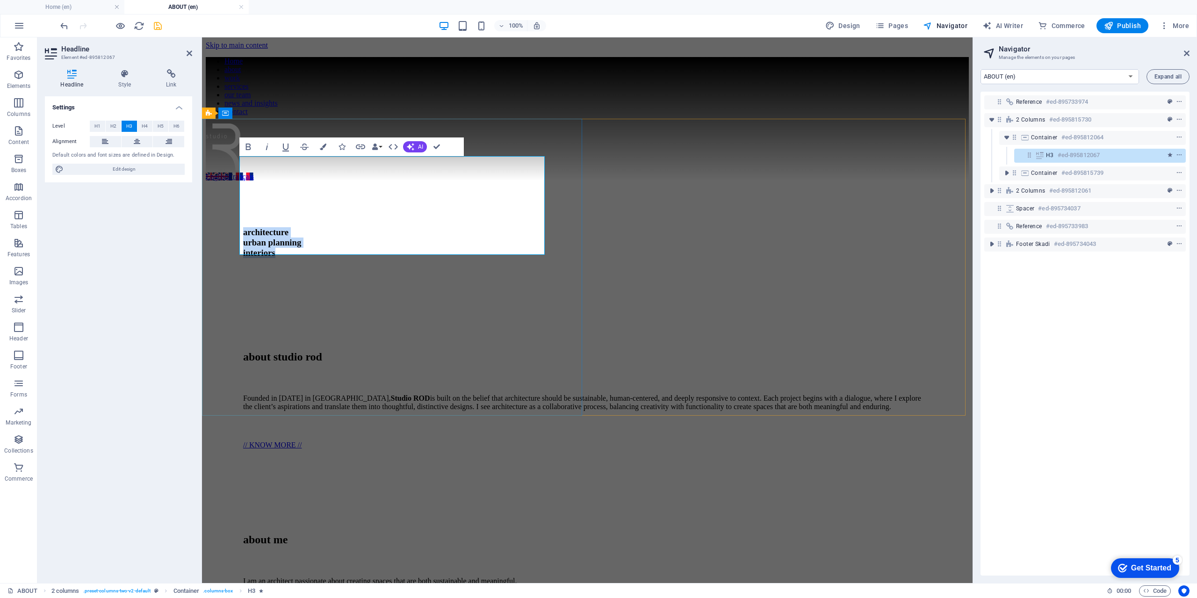
click at [493, 227] on h3 "architecture urban planning interiors" at bounding box center [587, 242] width 688 height 31
click at [507, 227] on h3 "architecture urban planning interiors" at bounding box center [587, 242] width 688 height 31
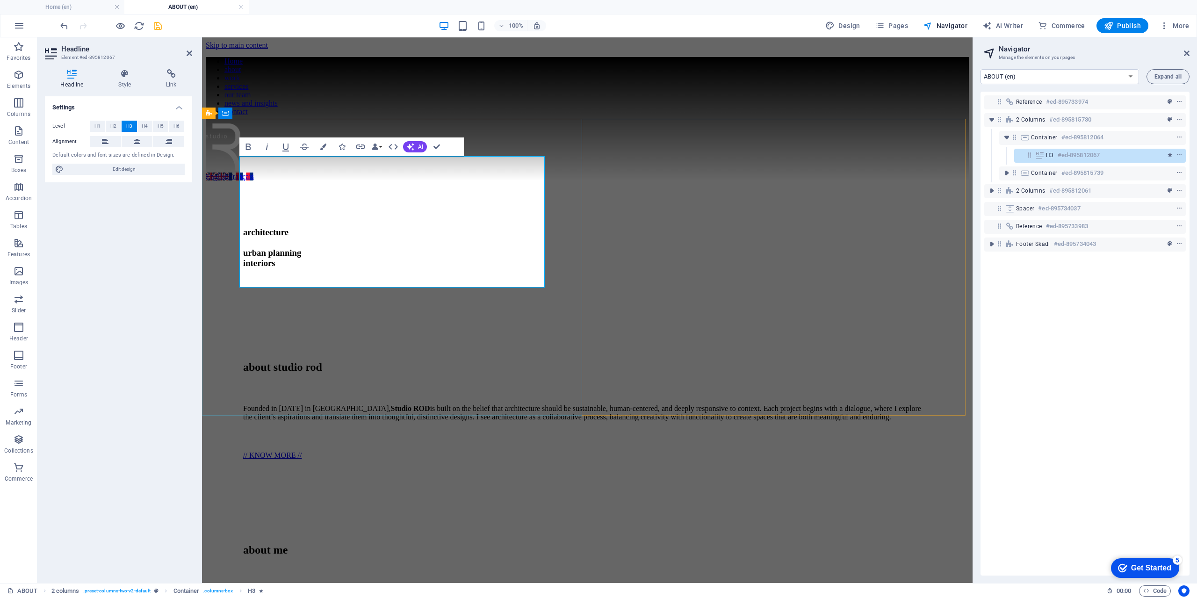
click at [301, 227] on span "architecture ​ urban planning interiors" at bounding box center [272, 247] width 58 height 41
click at [273, 227] on h3 "architecture ​ urban planning interiors" at bounding box center [587, 247] width 688 height 41
click at [243, 235] on span "architecture ​ urban planning interiors" at bounding box center [272, 247] width 58 height 41
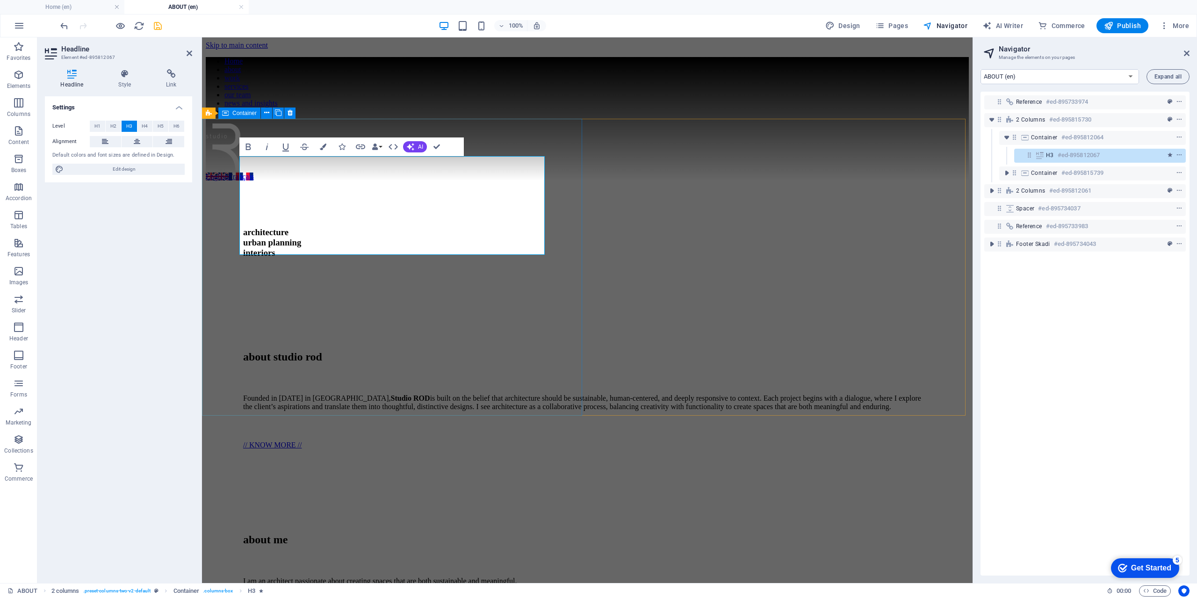
click at [330, 304] on div "architecture urban planning interiors" at bounding box center [587, 242] width 763 height 123
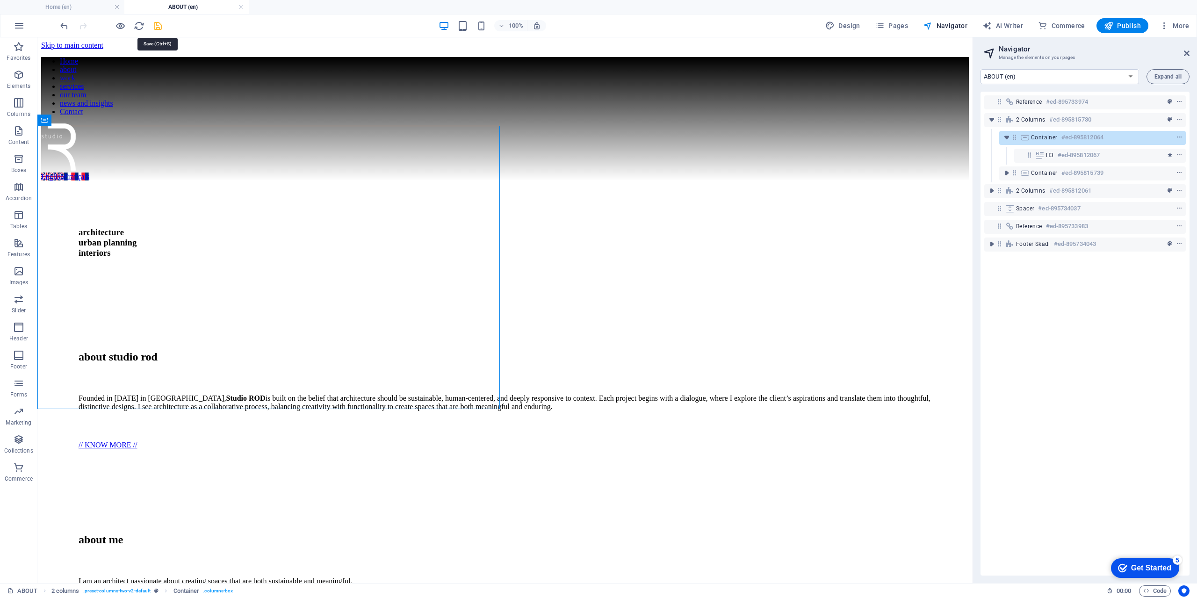
click at [157, 29] on icon "save" at bounding box center [157, 26] width 11 height 11
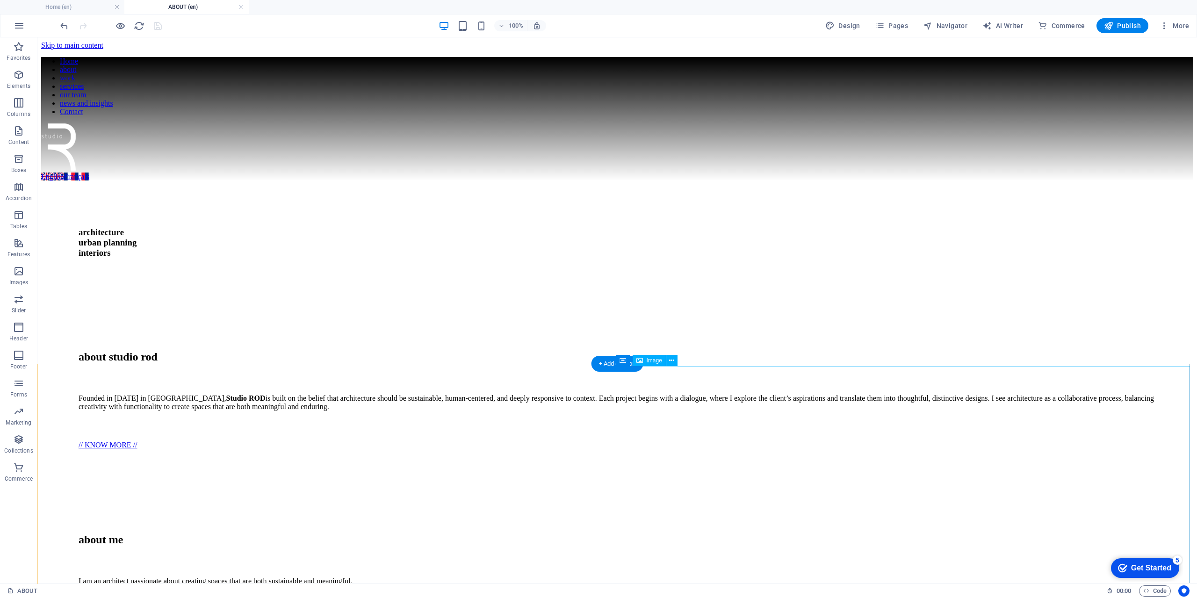
click at [633, 325] on div "about studio rod Founded in 2023 in Bordeaux, Studio ROD is built on the belief…" at bounding box center [617, 395] width 1152 height 183
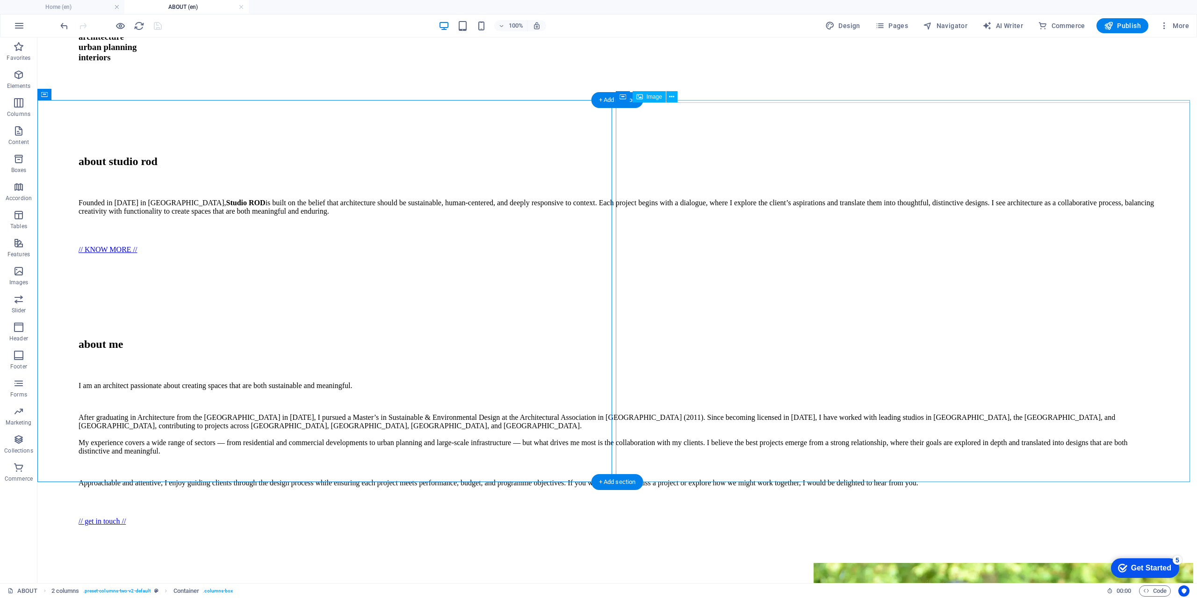
scroll to position [140, 0]
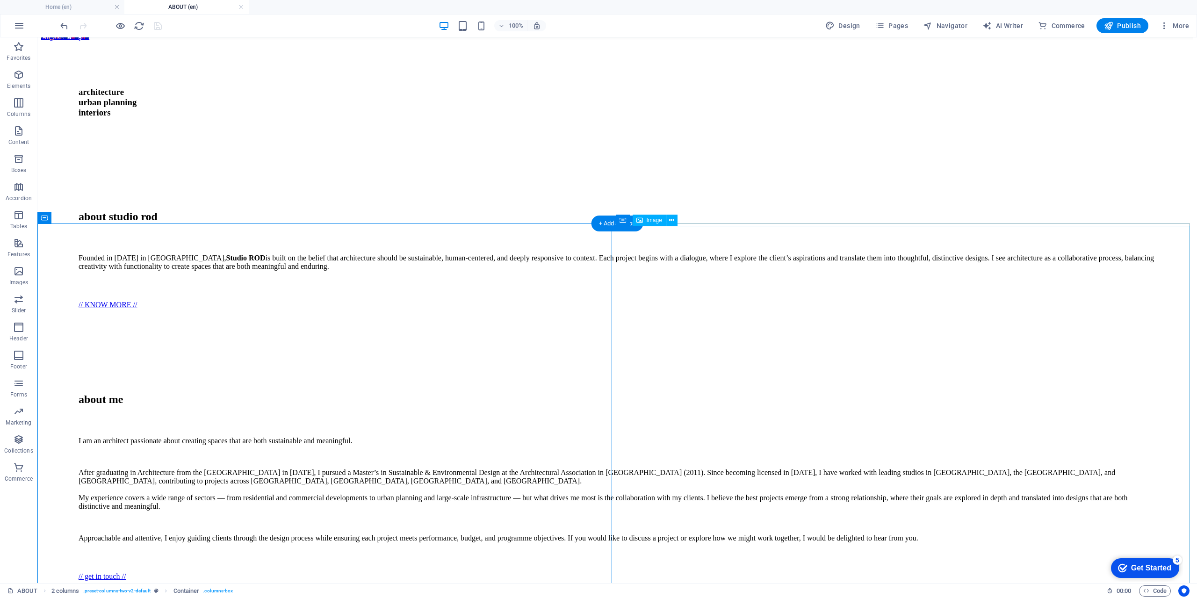
select select "px"
select select "%"
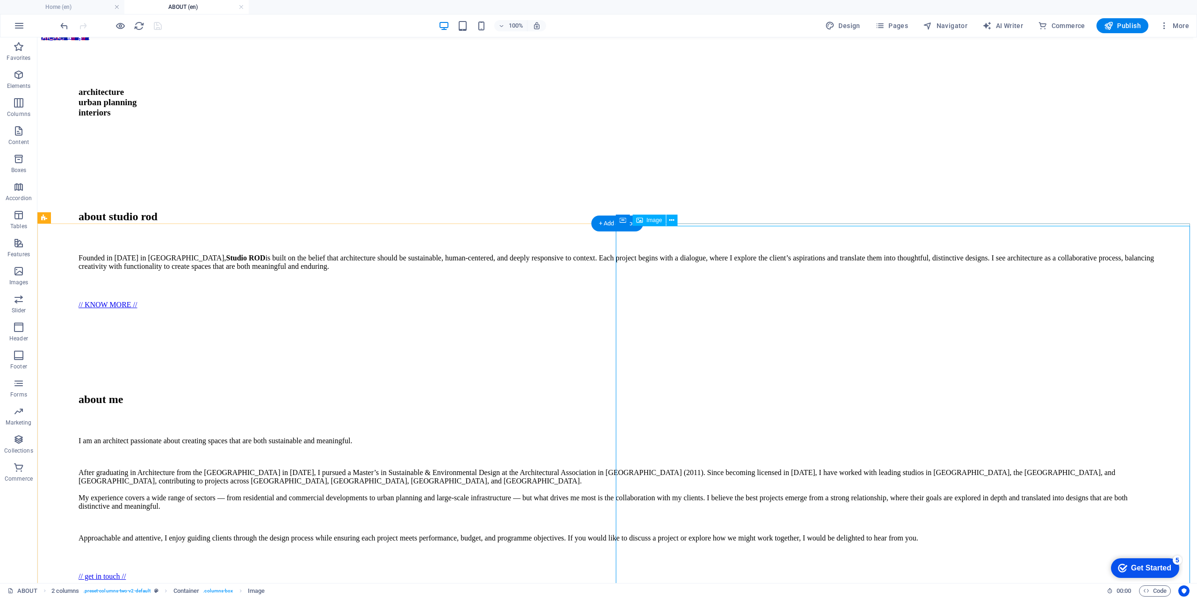
select select "%"
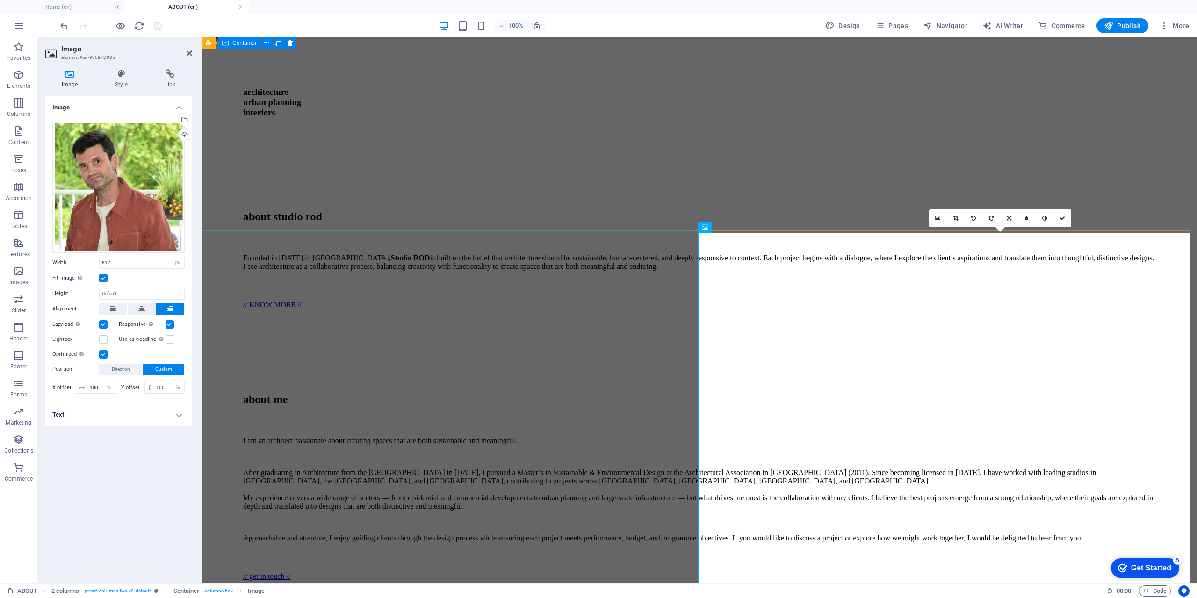
click at [684, 164] on div "architecture urban planning interiors" at bounding box center [700, 102] width 988 height 123
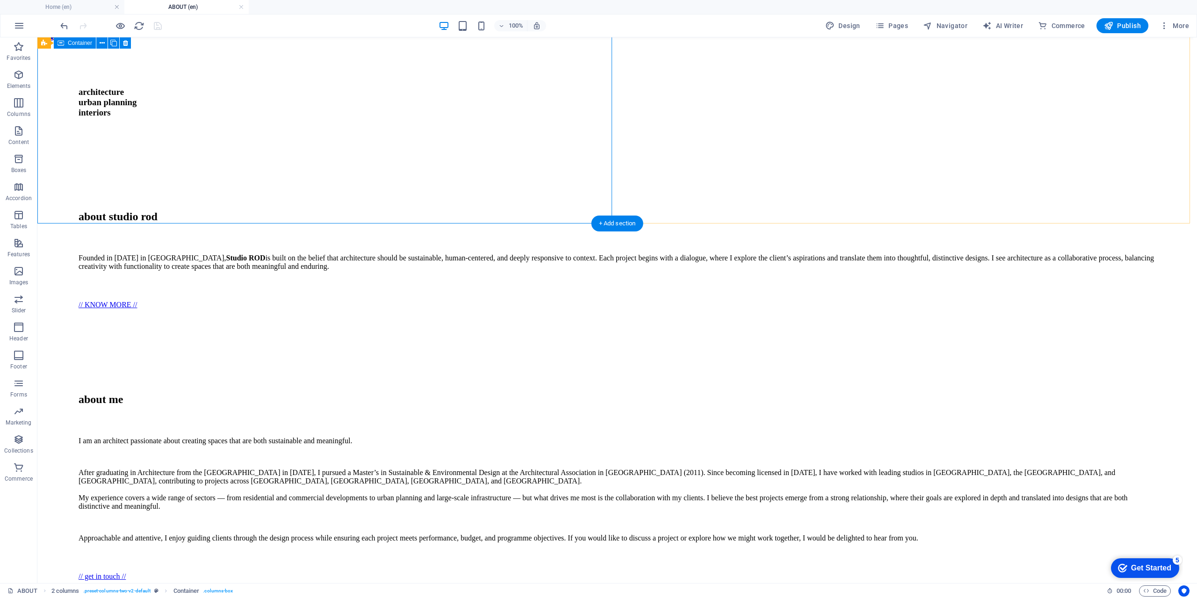
click at [588, 164] on div "architecture urban planning interiors" at bounding box center [617, 102] width 1152 height 123
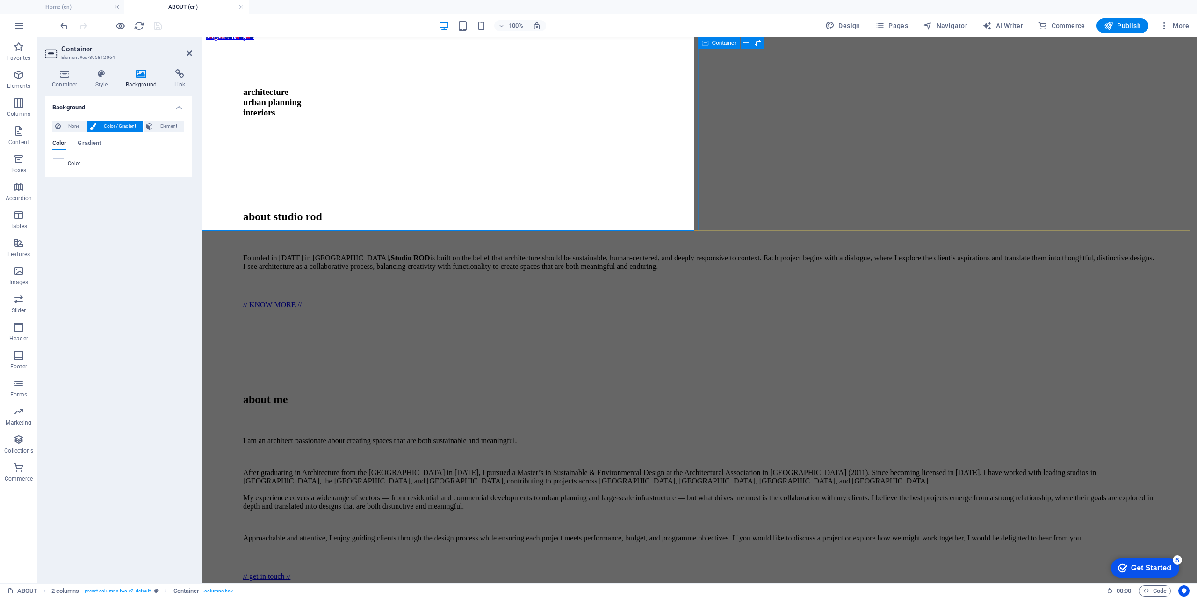
click at [732, 215] on div "about studio rod Founded in 2023 in Bordeaux, Studio ROD is built on the belief…" at bounding box center [700, 255] width 988 height 183
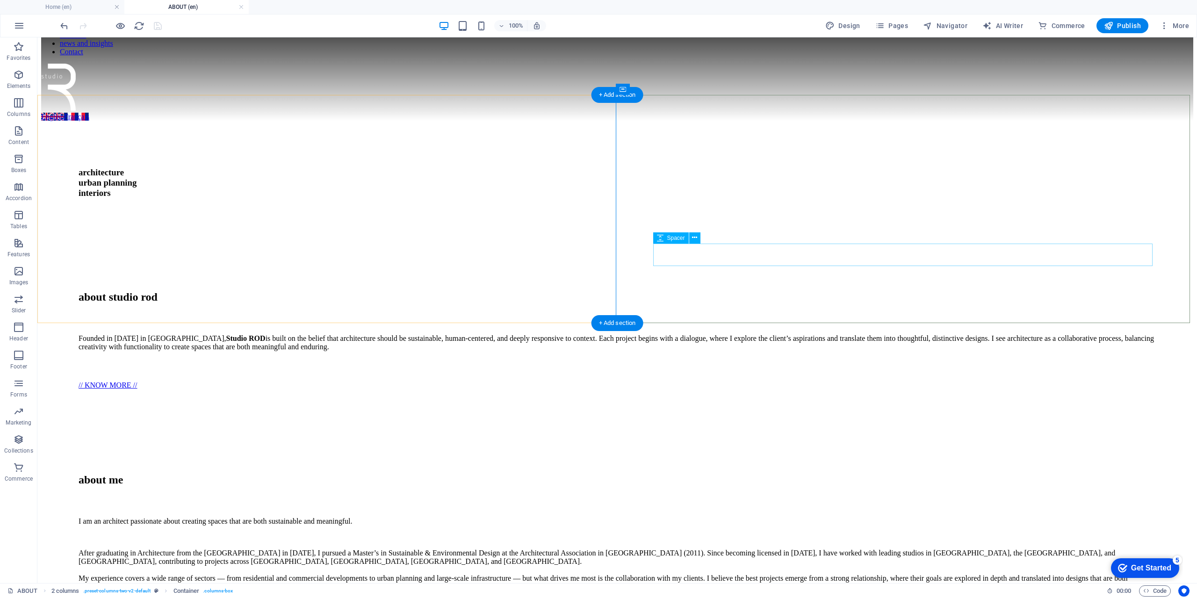
scroll to position [0, 0]
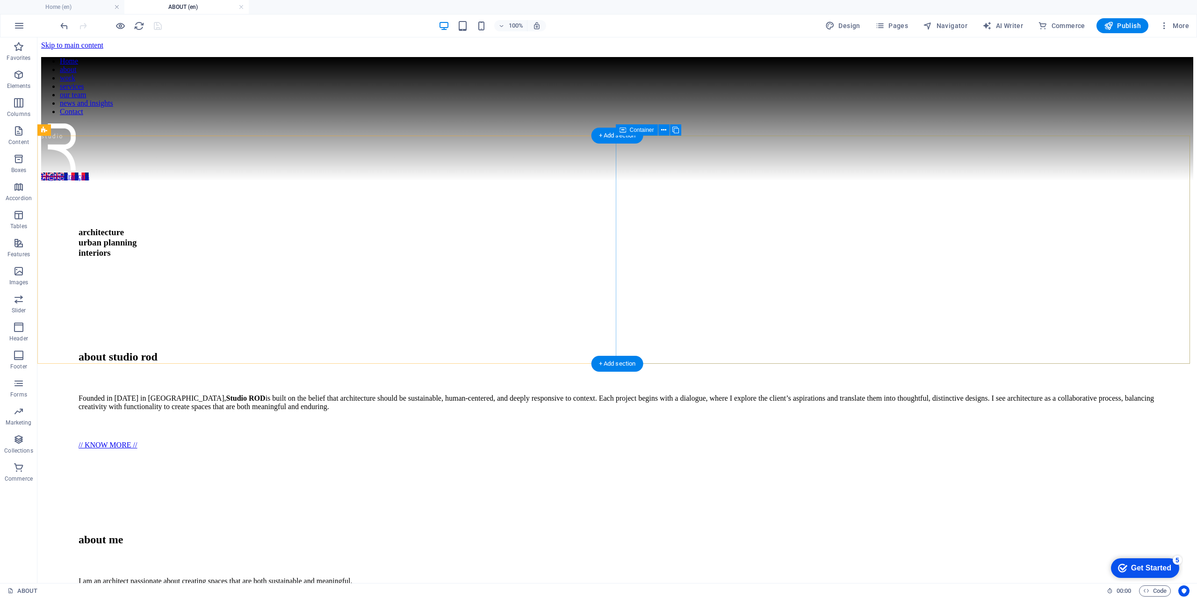
click at [624, 340] on div "about studio rod Founded in 2023 in Bordeaux, Studio ROD is built on the belief…" at bounding box center [617, 395] width 1152 height 183
click at [560, 304] on div "architecture urban planning interiors" at bounding box center [617, 242] width 1152 height 123
click at [618, 341] on div "about studio rod Founded in 2023 in Bordeaux, Studio ROD is built on the belief…" at bounding box center [617, 395] width 1152 height 183
click at [618, 340] on div "about studio rod Founded in 2023 in Bordeaux, Studio ROD is built on the belief…" at bounding box center [617, 395] width 1152 height 183
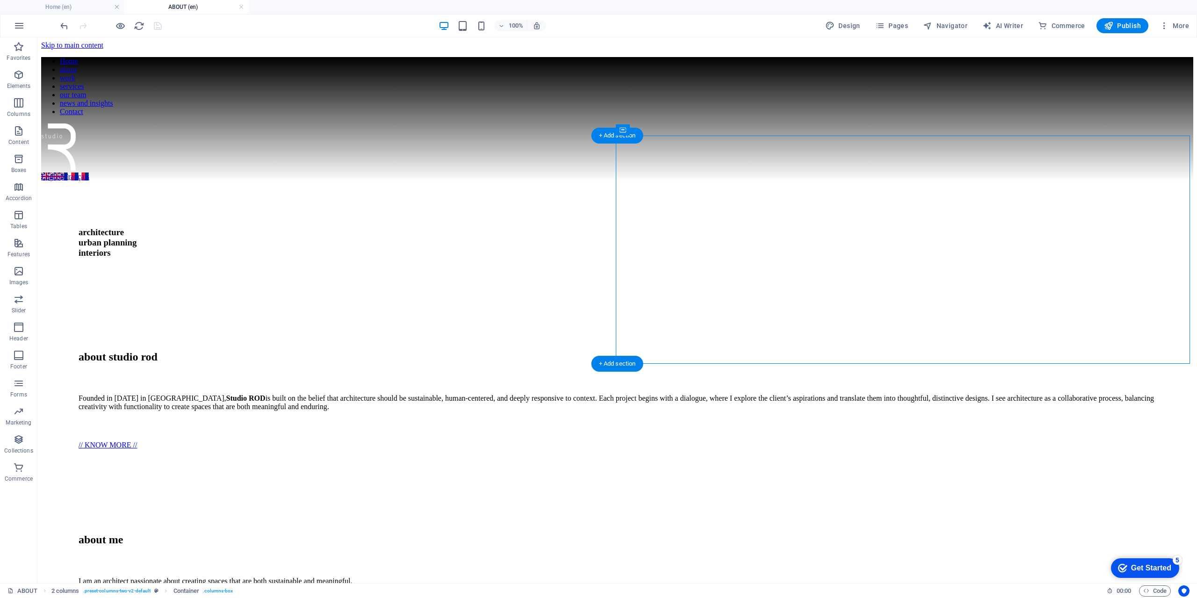
drag, startPoint x: 617, startPoint y: 340, endPoint x: 624, endPoint y: 327, distance: 14.4
click at [624, 327] on div "about studio rod Founded in 2023 in Bordeaux, Studio ROD is built on the belief…" at bounding box center [617, 395] width 1152 height 183
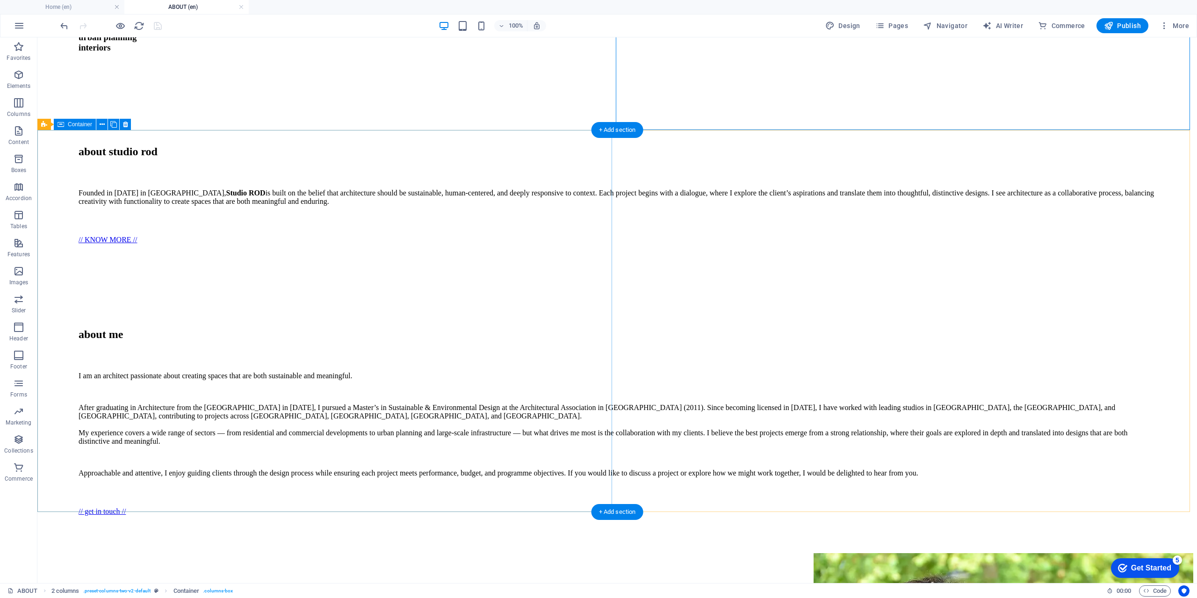
scroll to position [234, 0]
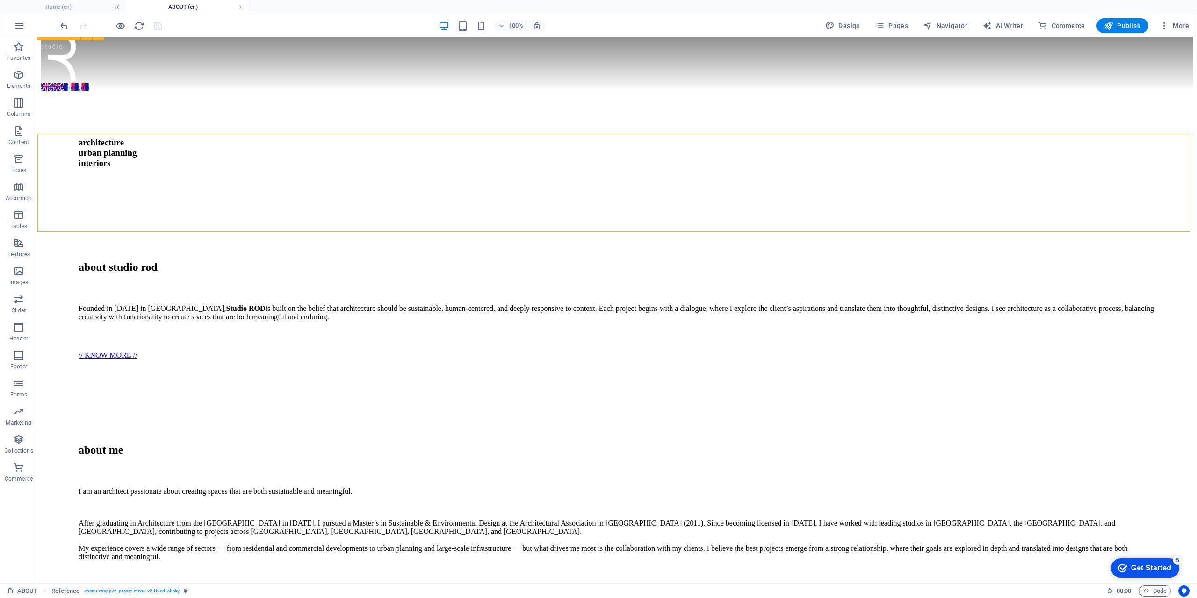
scroll to position [47, 0]
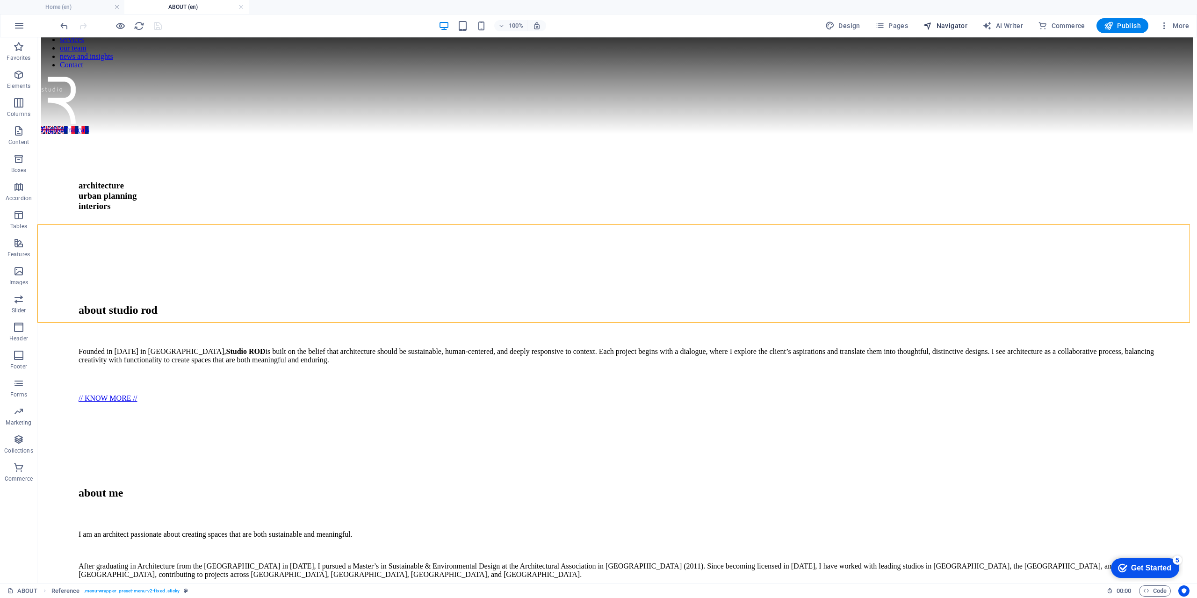
click at [951, 25] on span "Navigator" at bounding box center [945, 25] width 44 height 9
select select "16867966-en"
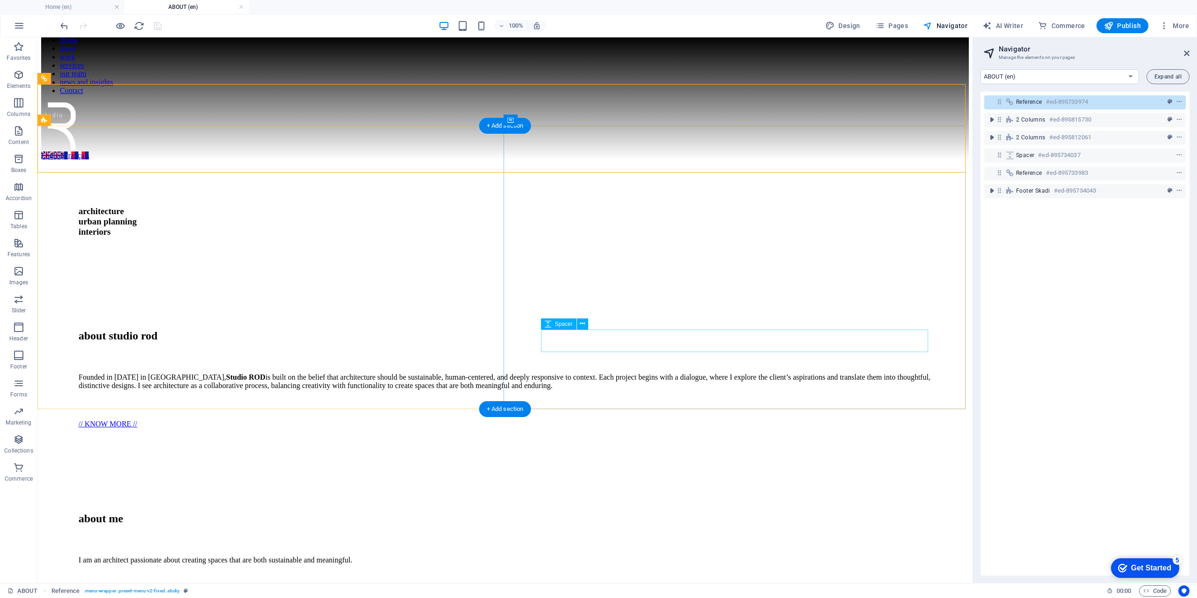
scroll to position [0, 0]
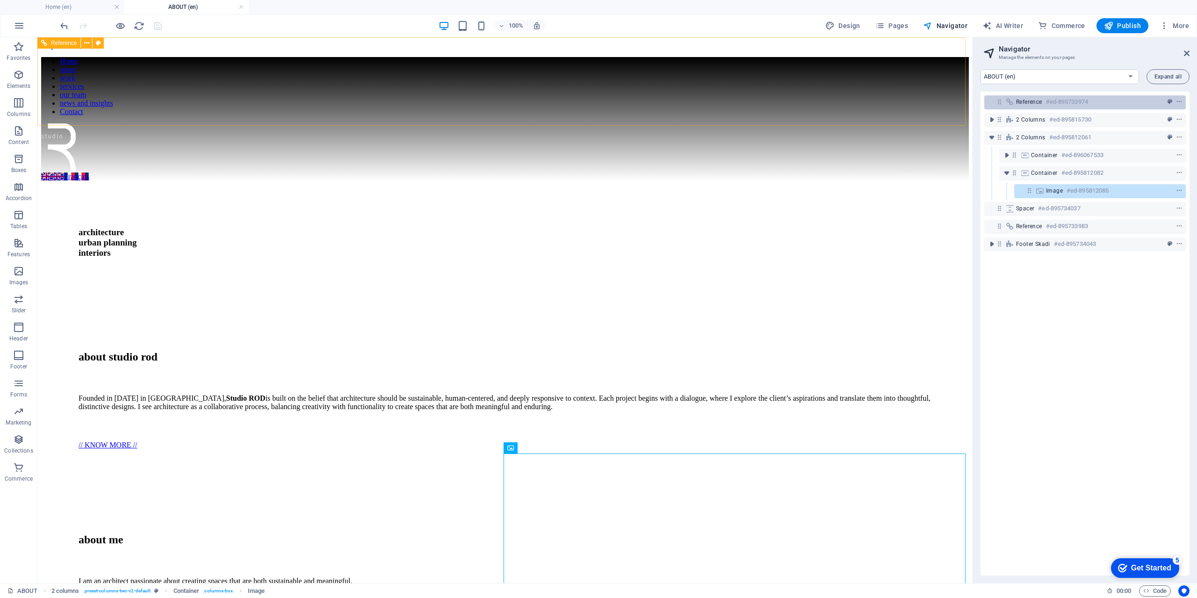
click at [1045, 105] on div "Reference #ed-895733974" at bounding box center [1077, 101] width 123 height 11
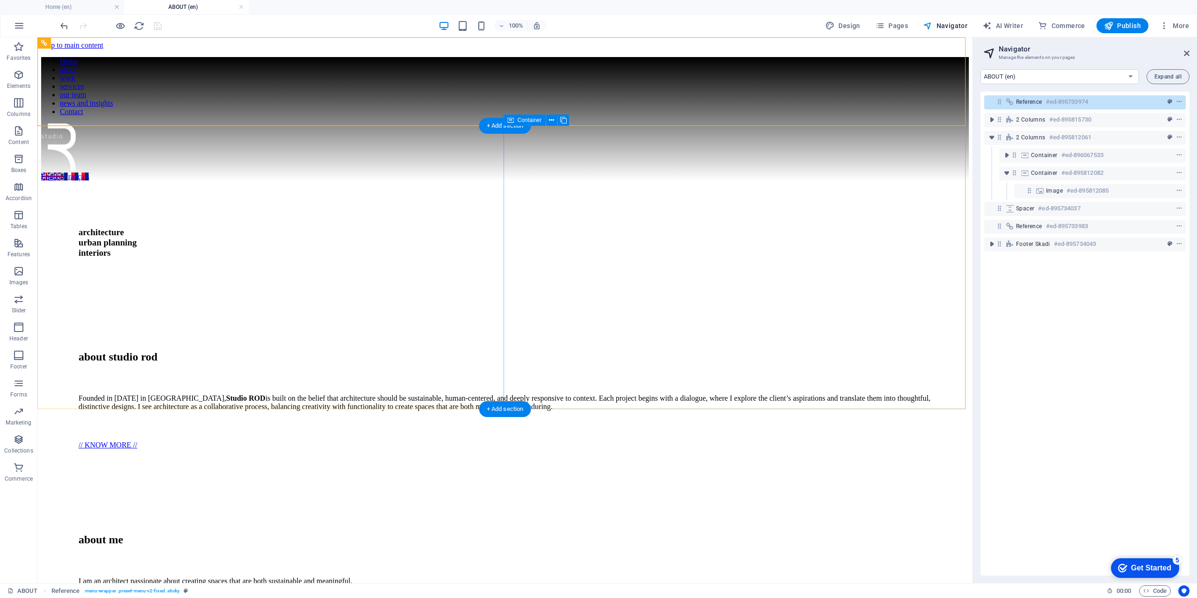
click at [601, 393] on div "about studio rod Founded in 2023 in Bordeaux, Studio ROD is built on the belief…" at bounding box center [505, 395] width 928 height 183
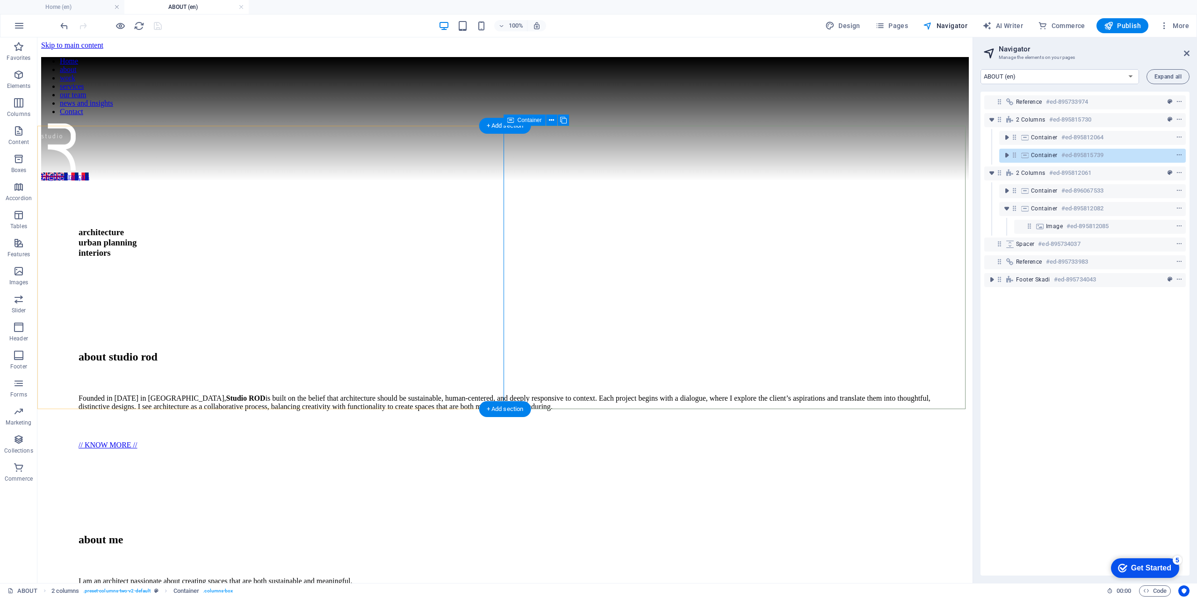
click at [523, 382] on div "about studio rod Founded in 2023 in Bordeaux, Studio ROD is built on the belief…" at bounding box center [505, 395] width 928 height 183
click at [545, 377] on div "about studio rod Founded in 2023 in Bordeaux, Studio ROD is built on the belief…" at bounding box center [505, 395] width 928 height 183
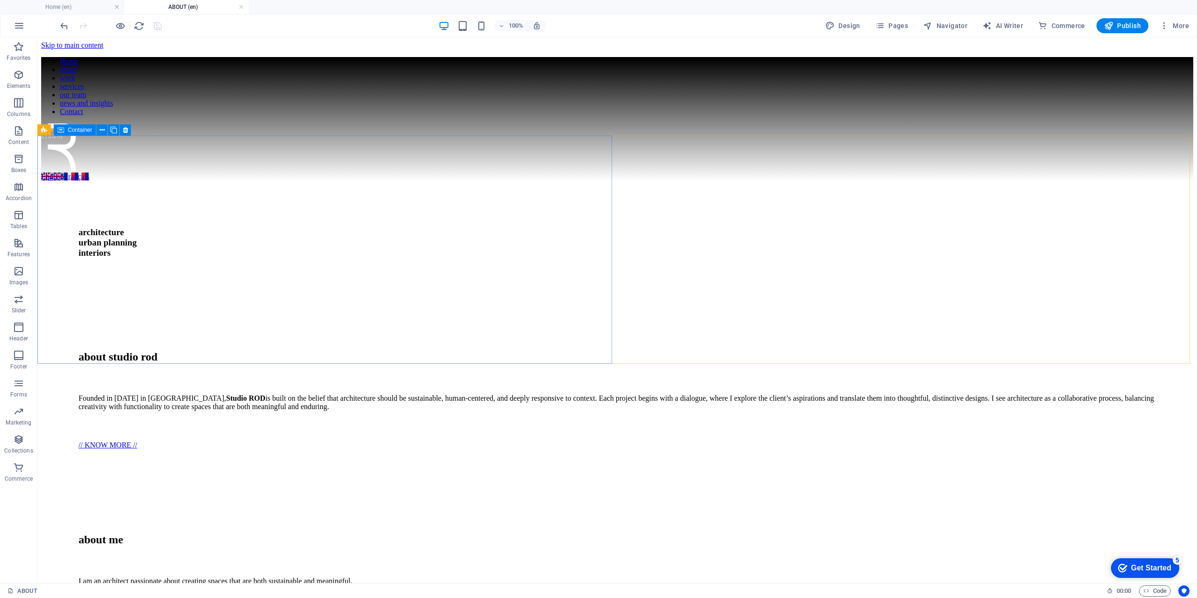
click at [80, 129] on span "Container" at bounding box center [80, 130] width 24 height 6
click at [893, 28] on span "Pages" at bounding box center [891, 25] width 33 height 9
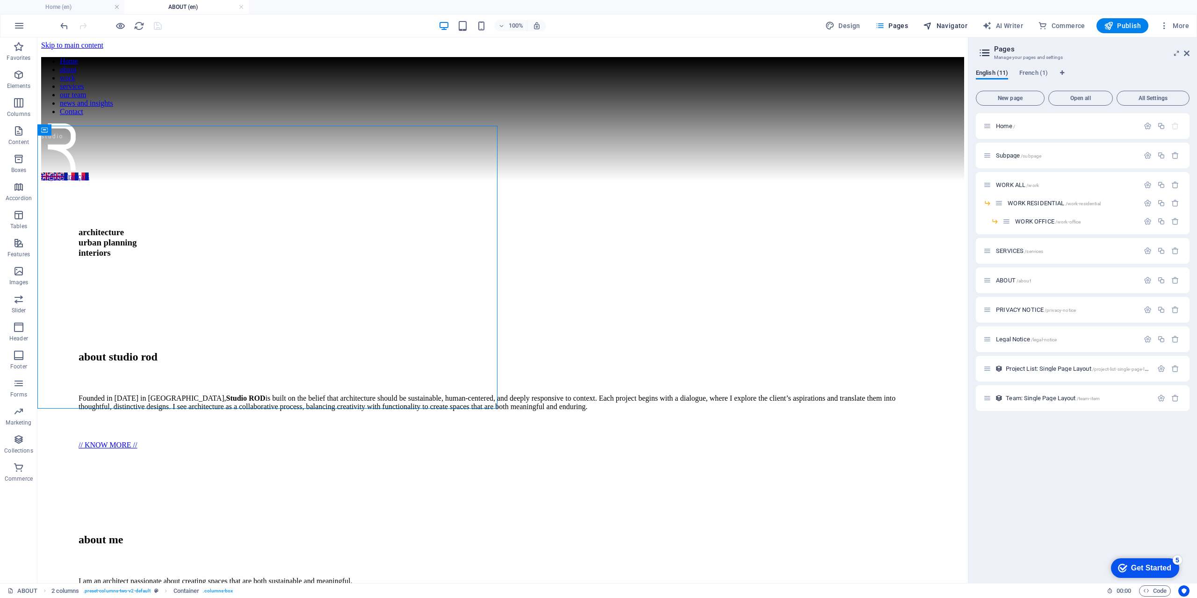
click at [952, 24] on span "Navigator" at bounding box center [945, 25] width 44 height 9
select select "16867966-en"
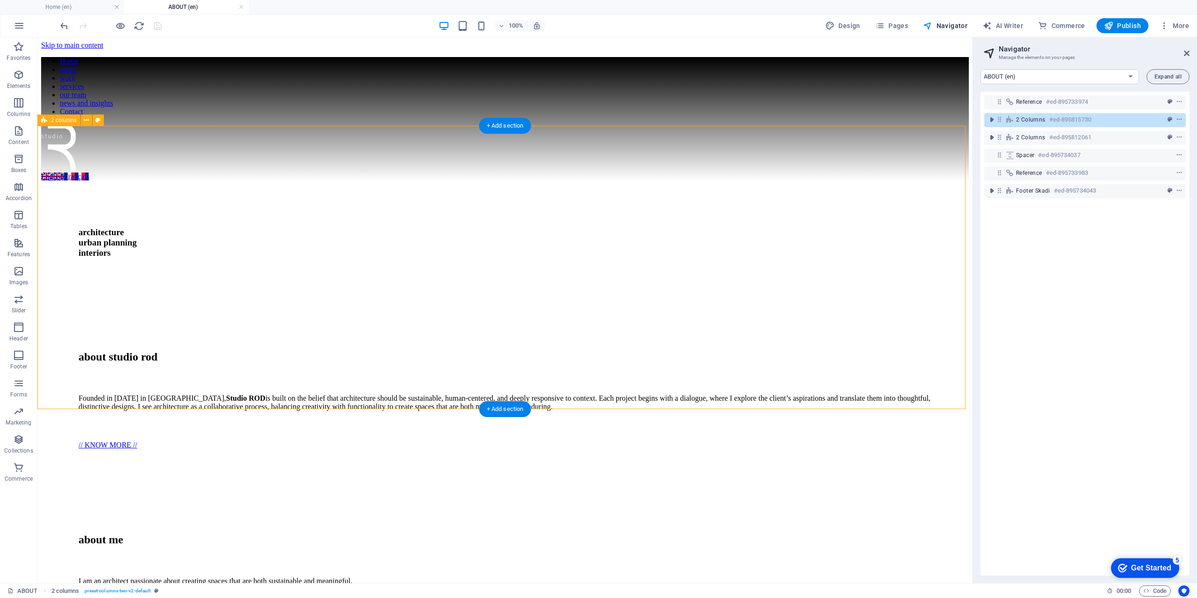
click at [1002, 119] on icon at bounding box center [1000, 120] width 8 height 8
click at [991, 121] on icon "toggle-expand" at bounding box center [991, 119] width 9 height 9
click at [491, 231] on div "architecture urban planning interiors" at bounding box center [505, 242] width 928 height 123
click at [1000, 123] on icon at bounding box center [1000, 120] width 8 height 8
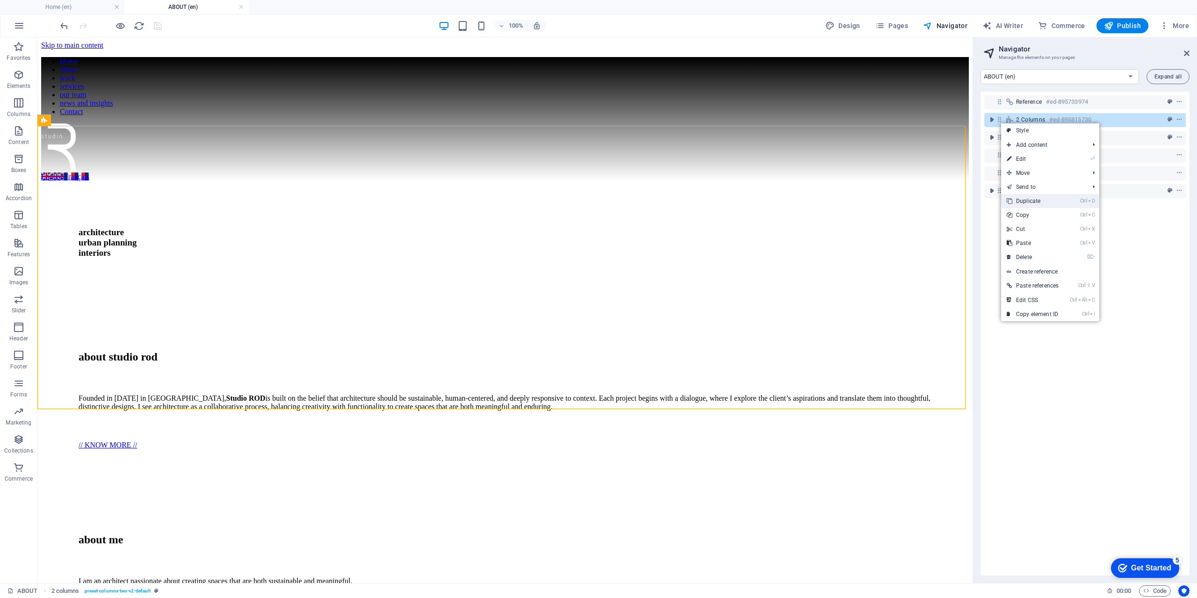
click at [1029, 200] on link "Ctrl D Duplicate" at bounding box center [1032, 201] width 63 height 14
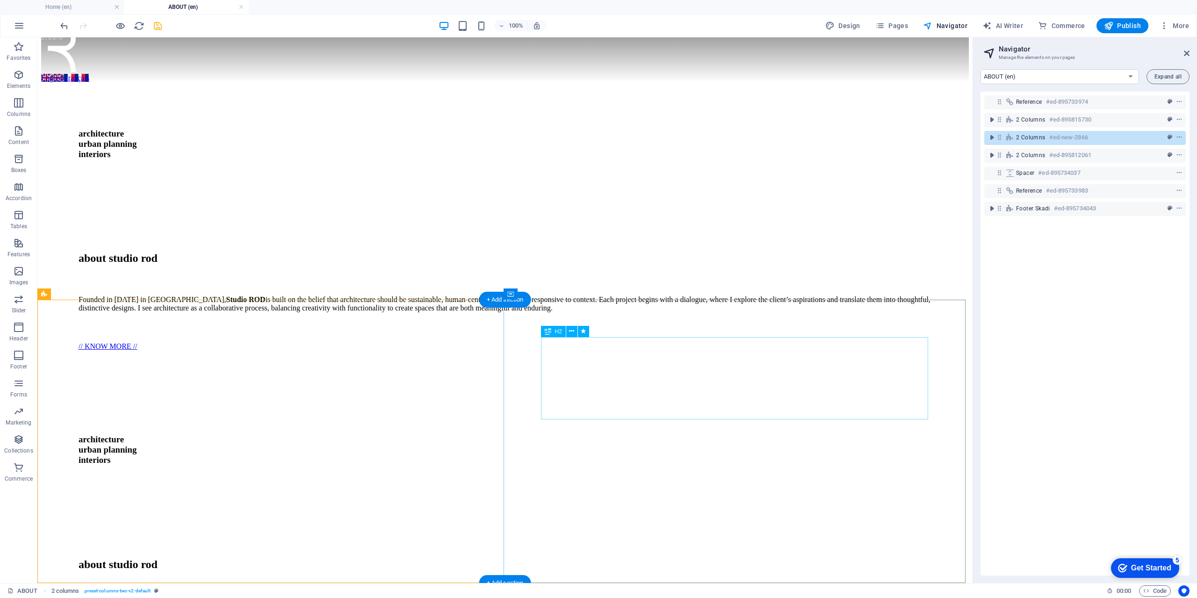
scroll to position [94, 0]
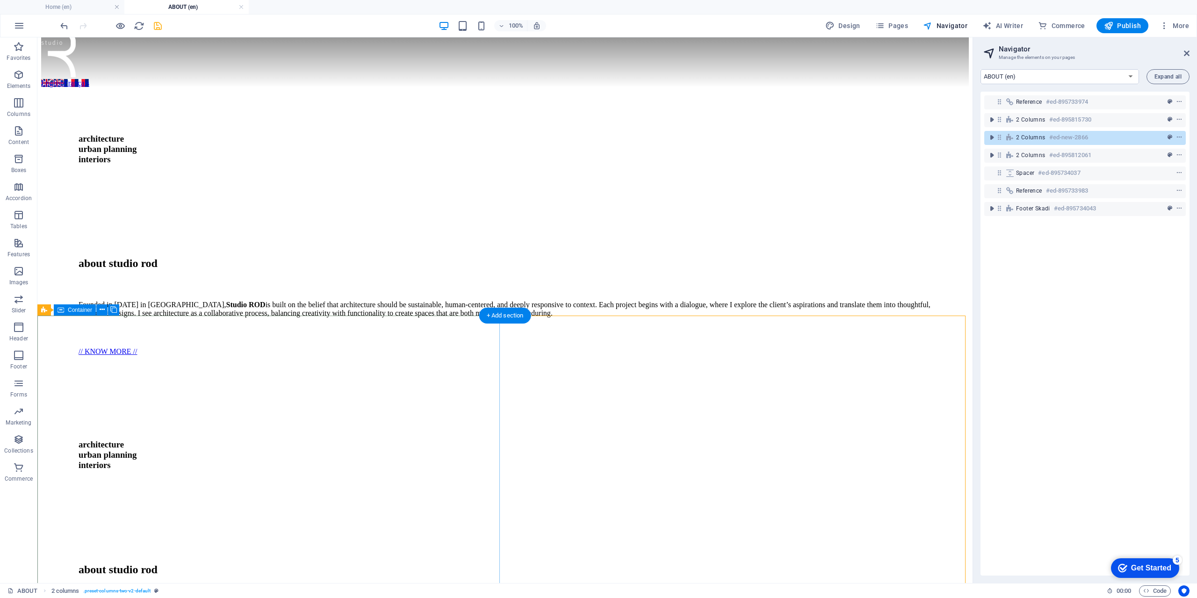
click at [473, 393] on div "architecture urban planning interiors" at bounding box center [505, 454] width 928 height 123
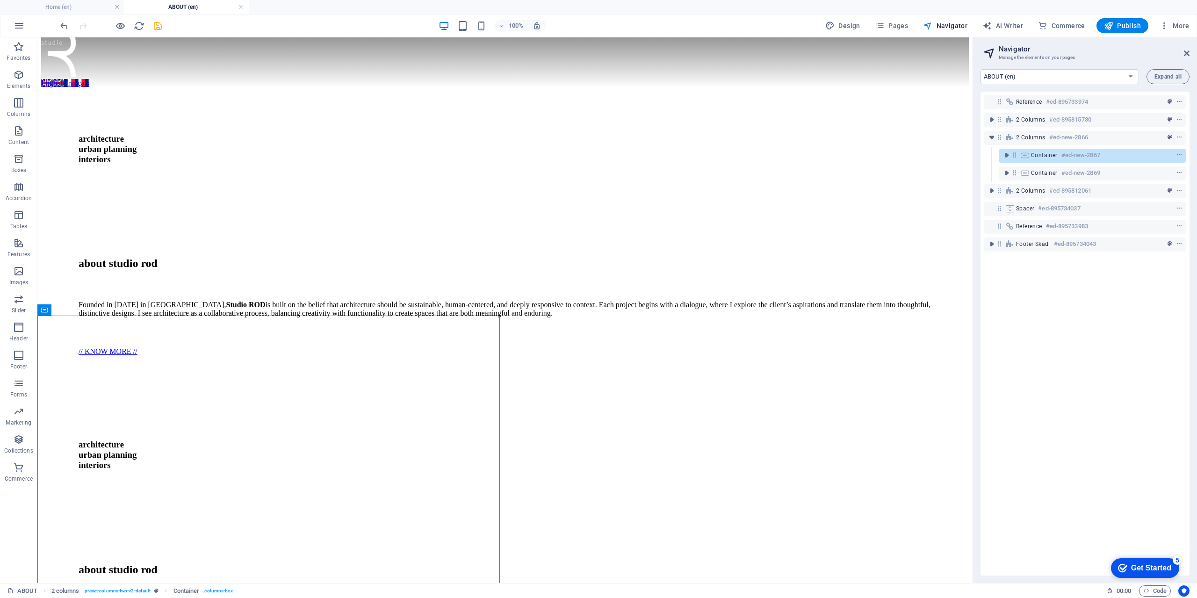
drag, startPoint x: 1042, startPoint y: 174, endPoint x: 1037, endPoint y: 162, distance: 12.8
click at [1038, 161] on div "Reference #ed-895733974 2 columns #ed-895815730 2 columns #ed-new-2866 Containe…" at bounding box center [1085, 334] width 209 height 484
drag, startPoint x: 1013, startPoint y: 176, endPoint x: 1013, endPoint y: 152, distance: 23.4
click at [1013, 152] on div "Reference #ed-895733974 2 columns #ed-895815730 2 columns #ed-new-2866 Containe…" at bounding box center [1085, 334] width 209 height 484
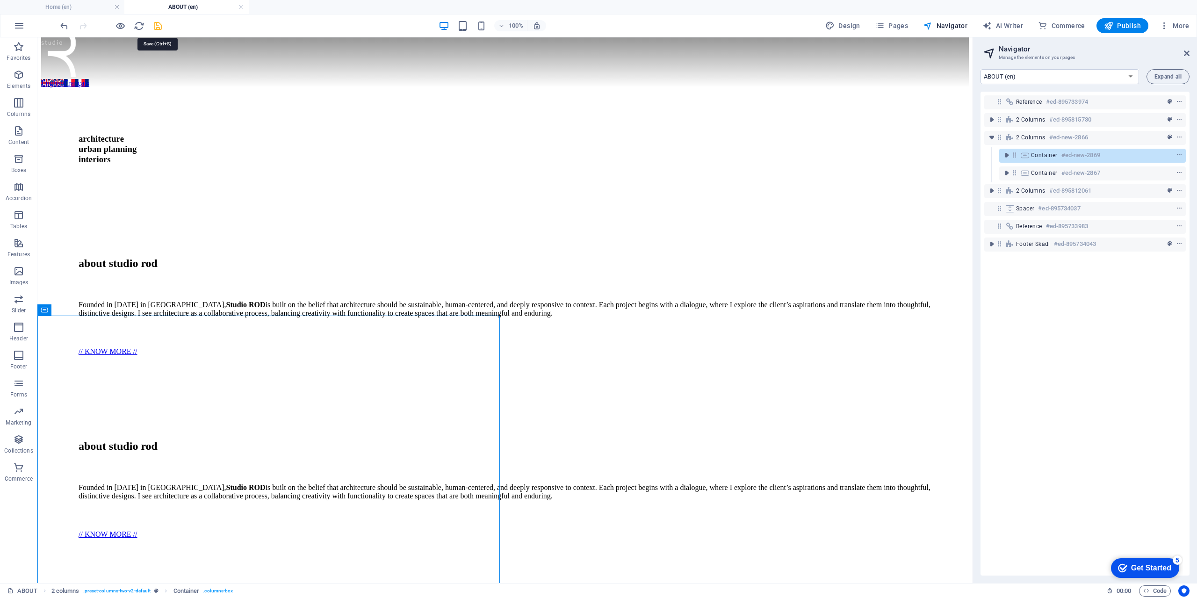
click at [159, 27] on icon "save" at bounding box center [157, 26] width 11 height 11
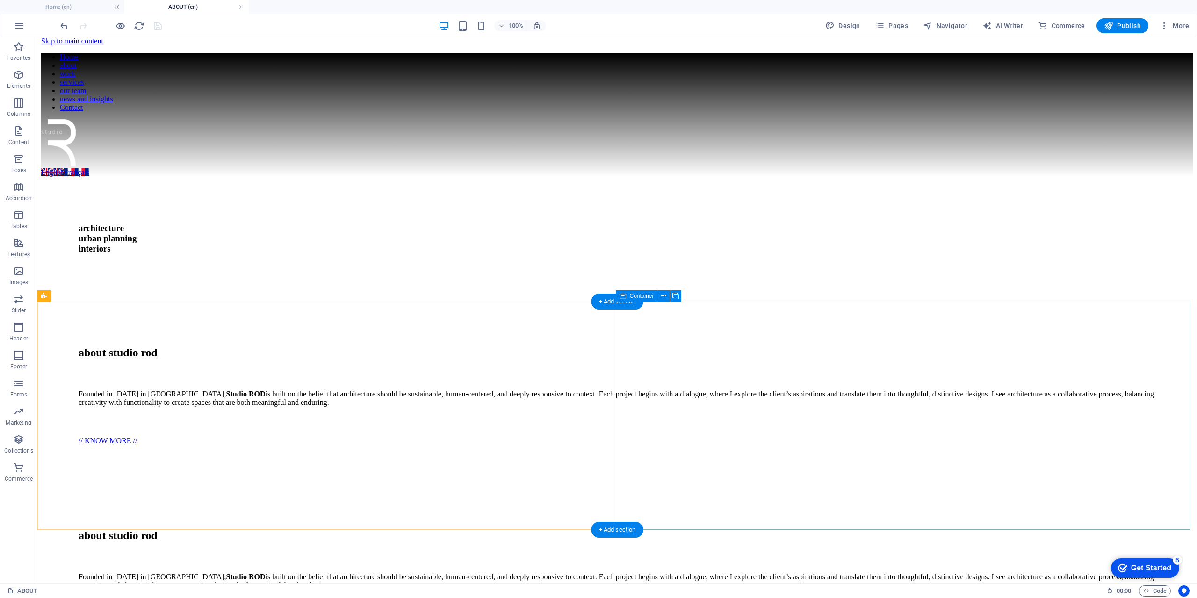
scroll to position [0, 0]
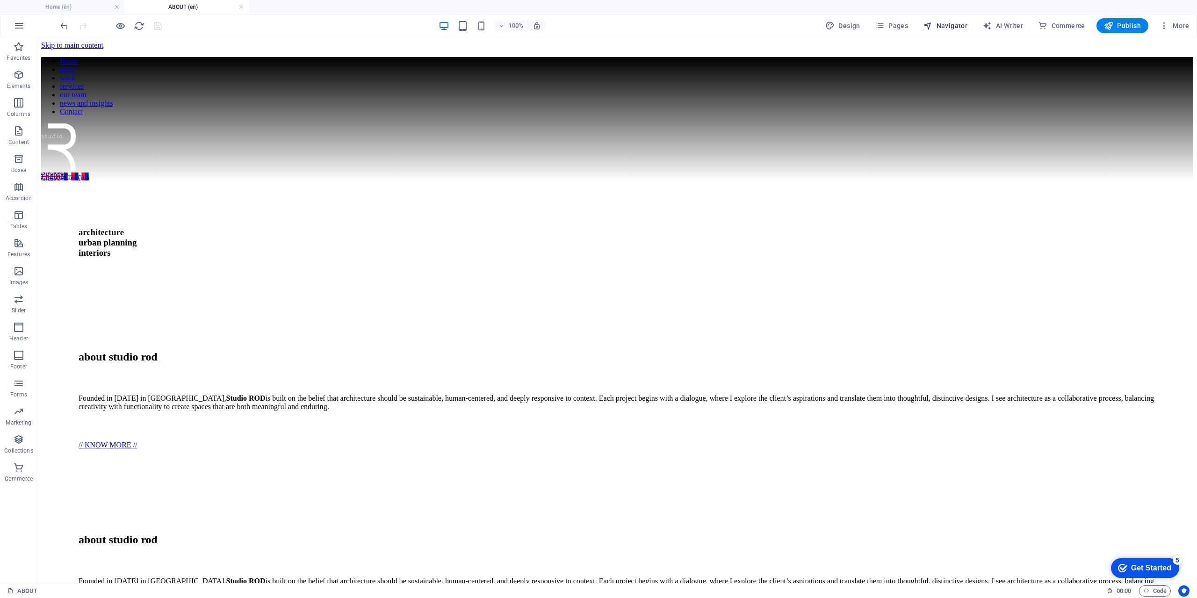
click at [959, 24] on span "Navigator" at bounding box center [945, 25] width 44 height 9
select select "16867966-en"
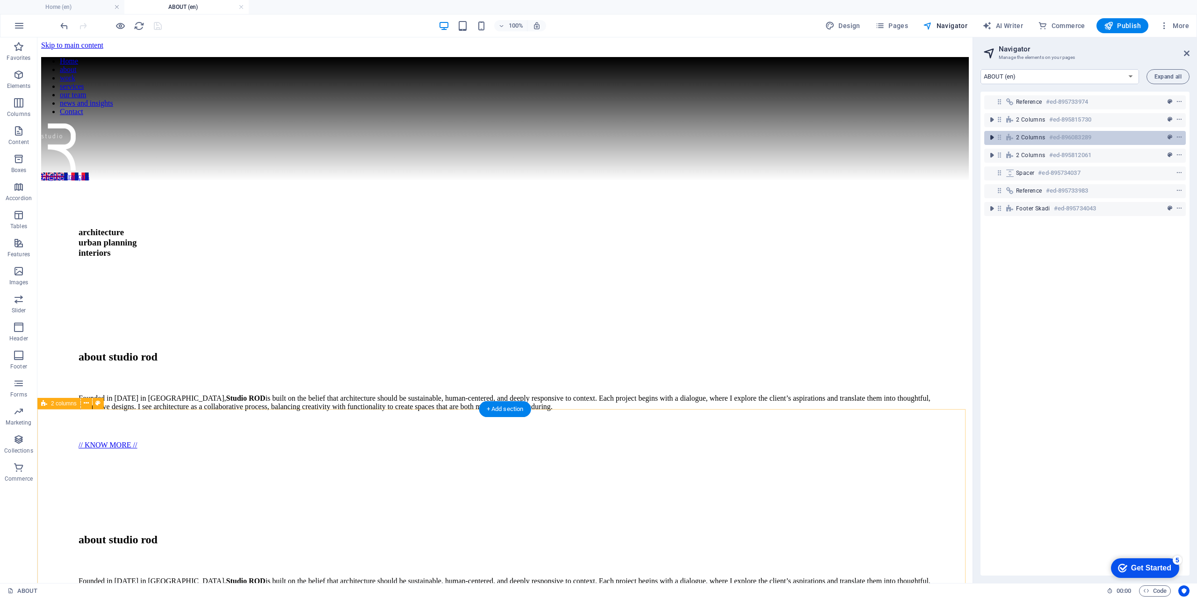
click at [994, 137] on icon "toggle-expand" at bounding box center [991, 137] width 9 height 9
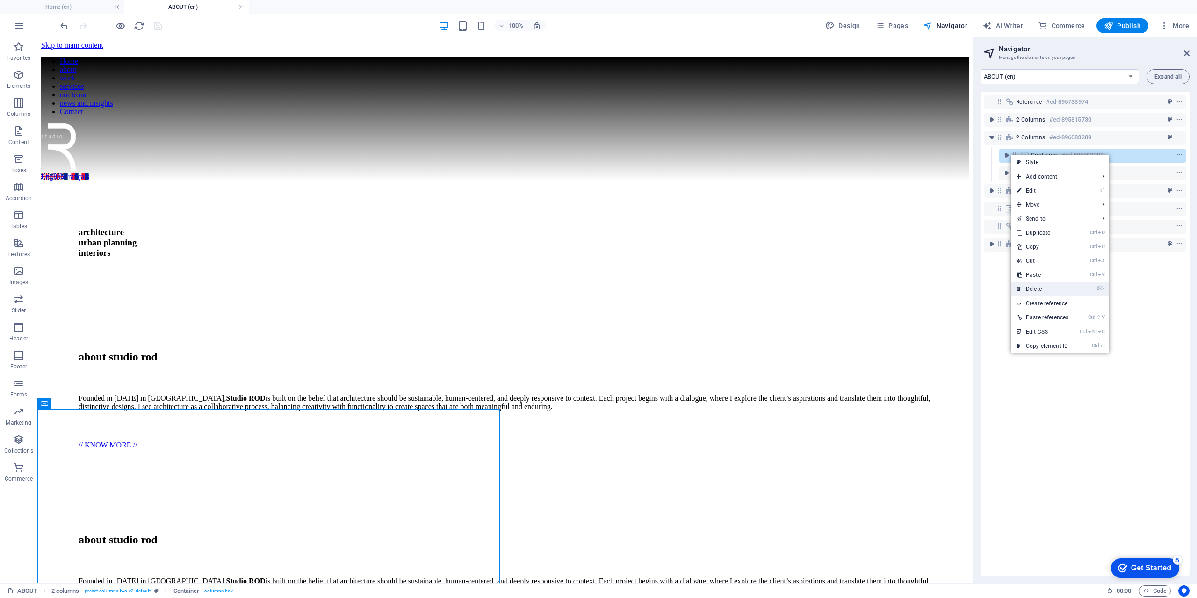
click at [1042, 288] on link "⌦ Delete" at bounding box center [1042, 289] width 63 height 14
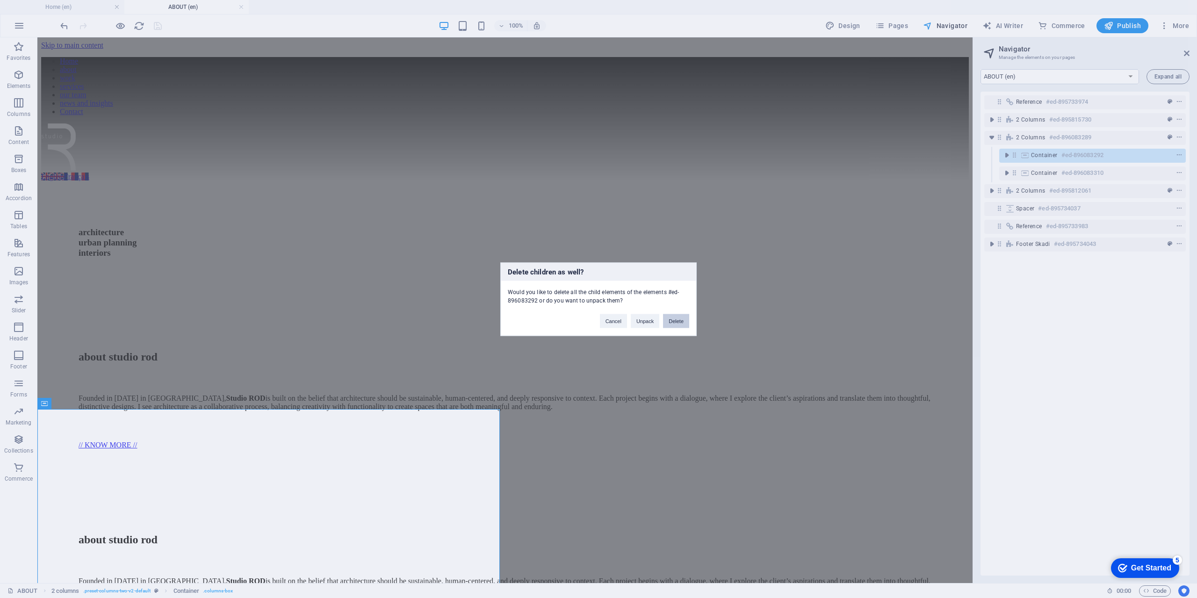
click at [674, 323] on button "Delete" at bounding box center [676, 321] width 26 height 14
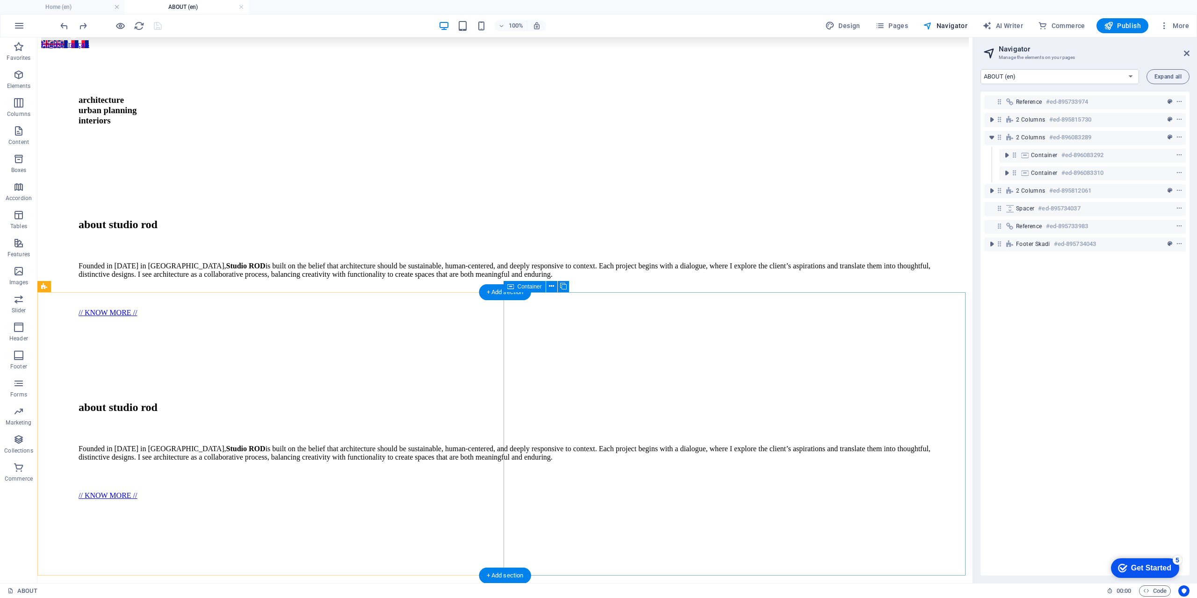
scroll to position [187, 0]
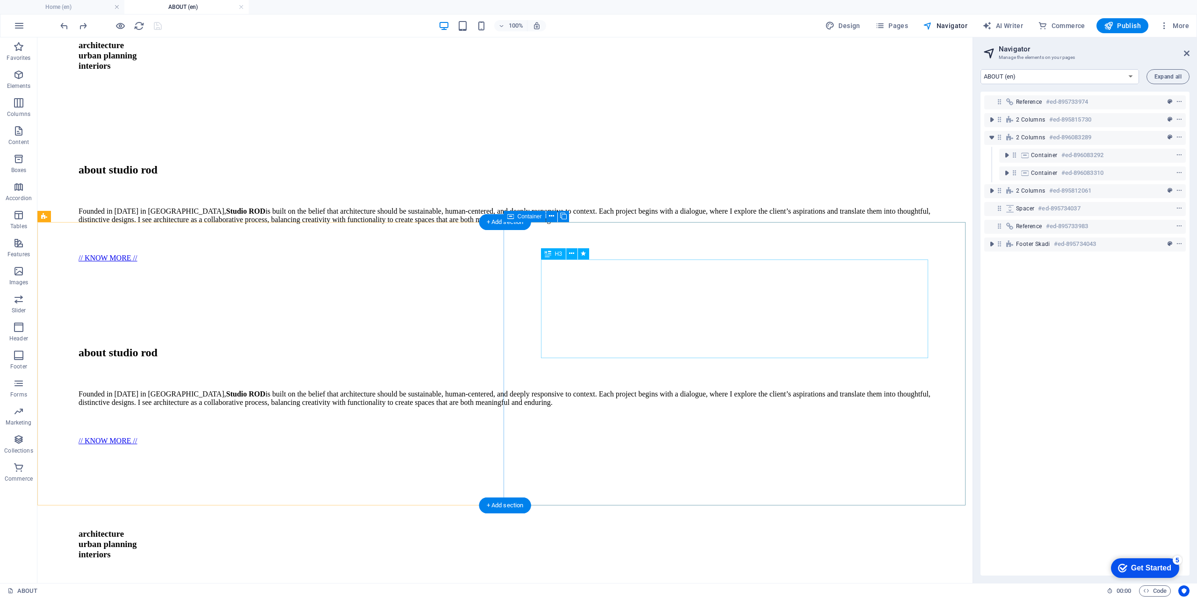
click at [709, 529] on div "architecture urban planning interiors" at bounding box center [505, 544] width 853 height 31
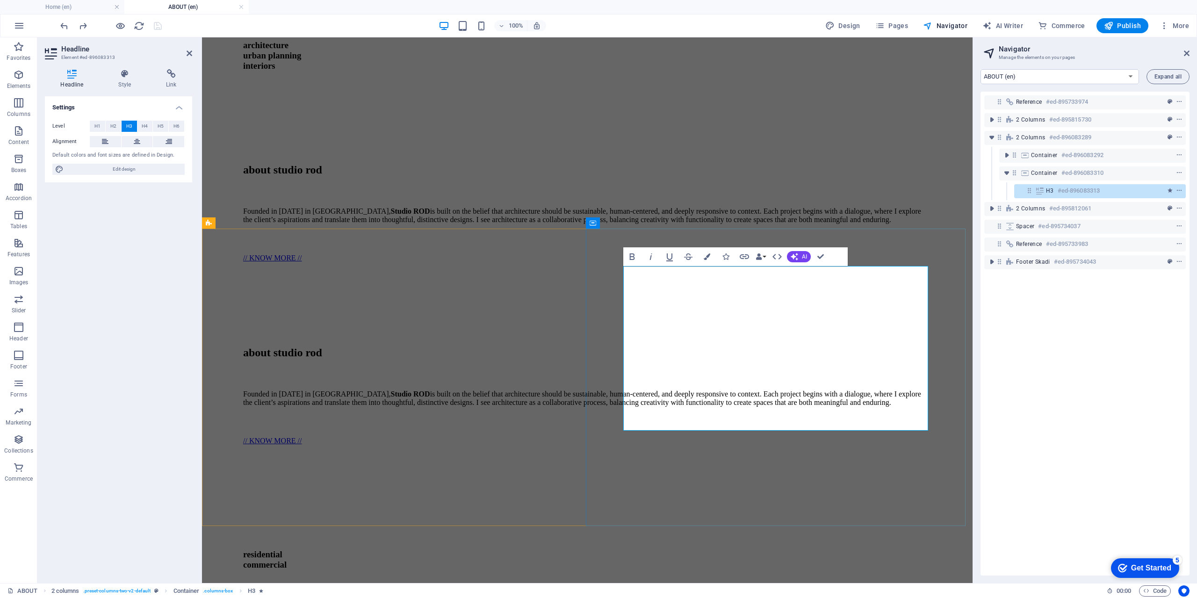
click at [851, 529] on h3 "residential ‌commercial ‌" at bounding box center [587, 554] width 688 height 51
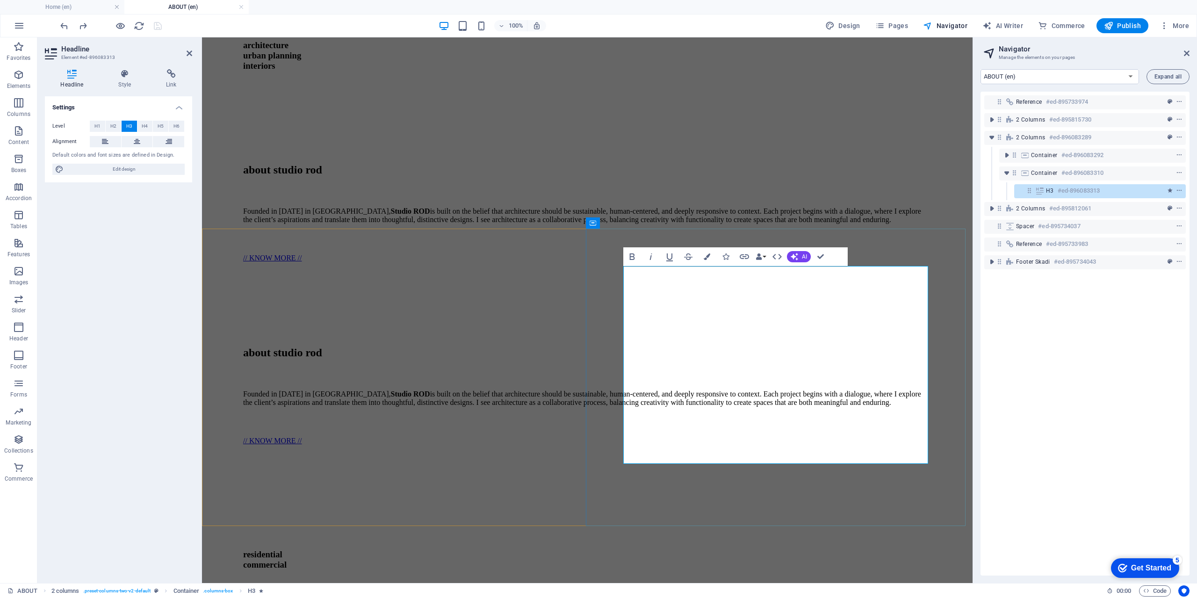
click at [853, 529] on h3 "residential ‌commercial ‌ ‌" at bounding box center [587, 560] width 688 height 62
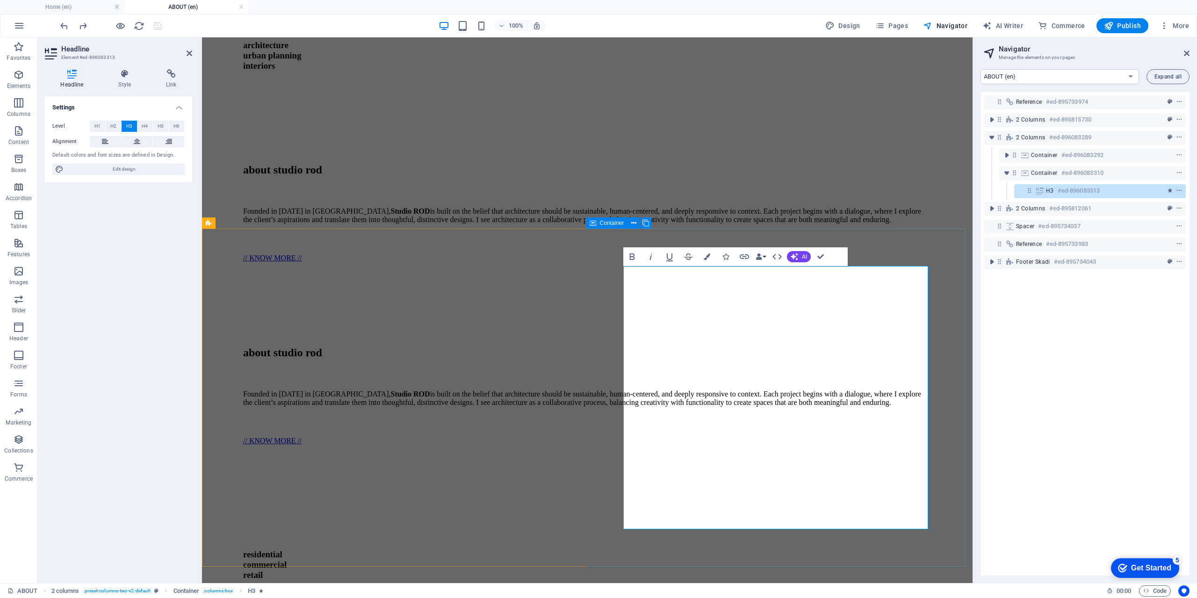
click at [813, 529] on h3 "residential ‌commercial ‌retail ‌ ‌ ‌" at bounding box center [587, 570] width 688 height 82
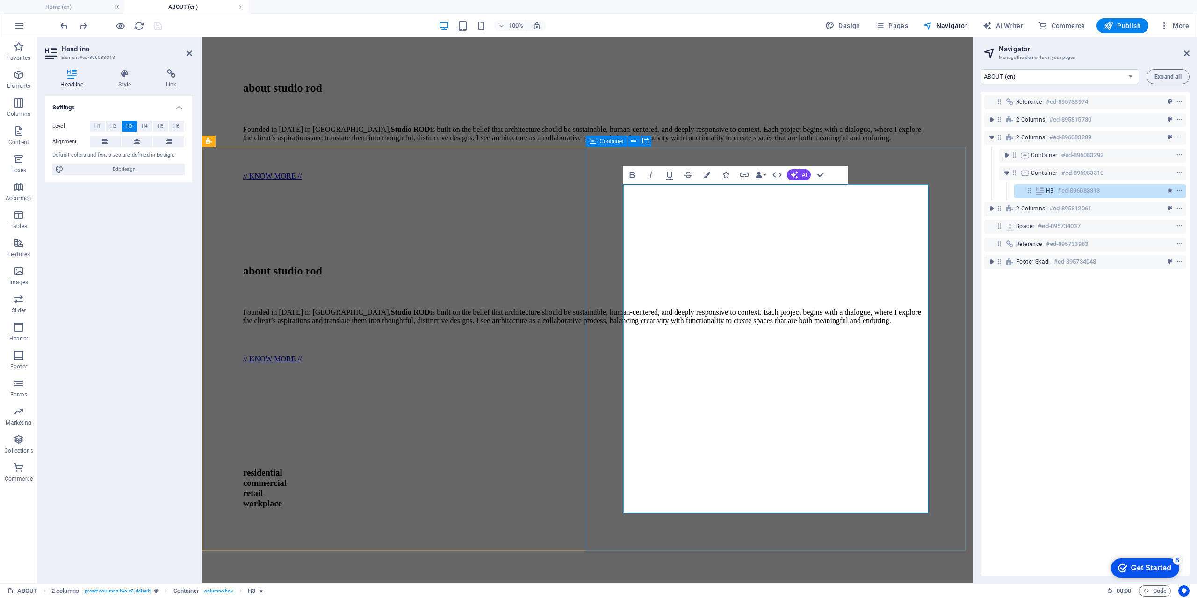
scroll to position [281, 0]
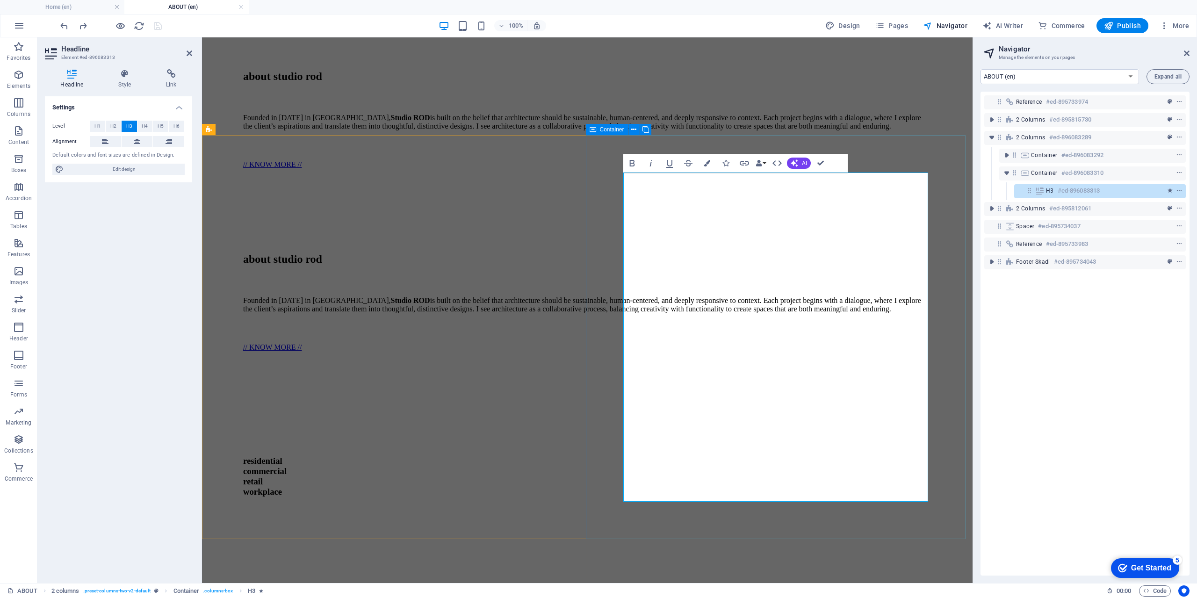
click at [837, 435] on h3 "residential ‌commercial ‌retail ‌workplace ‌ ‌ ‌ ‌" at bounding box center [587, 486] width 688 height 103
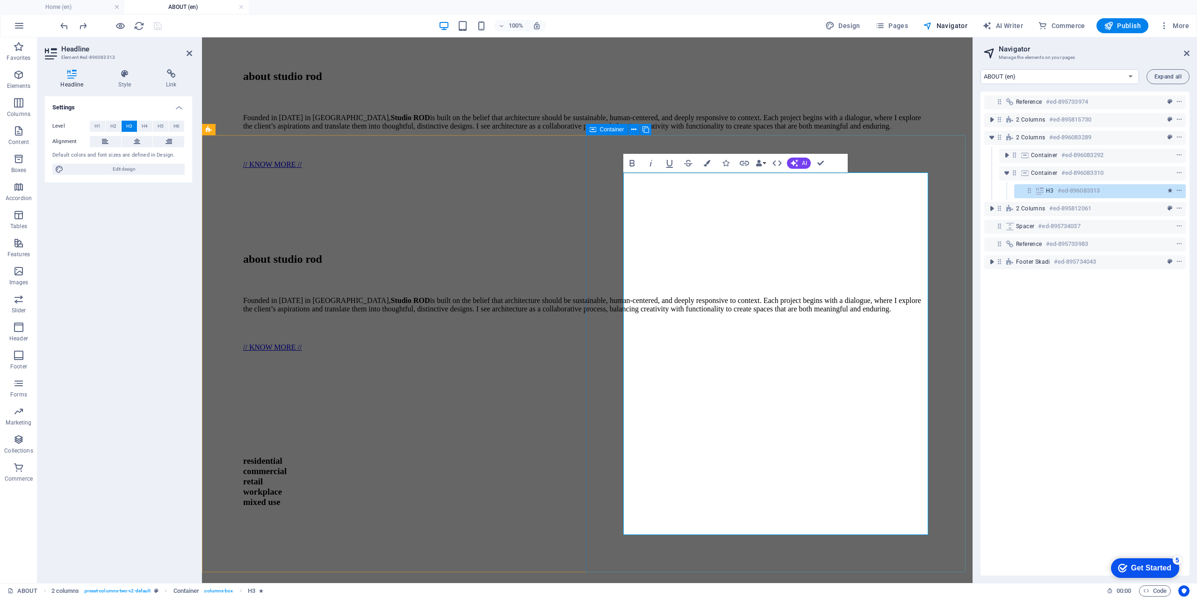
click at [714, 470] on h3 "residential ‌commercial ‌retail ‌workplace ‌mixed use ‌ ‌ ‌ ‌" at bounding box center [587, 491] width 688 height 113
click at [713, 469] on h3 "residential ‌commercial ‌retail ‌workplace ‌mixed use ‌ ‌ ‌ ‌" at bounding box center [587, 491] width 688 height 113
drag, startPoint x: 718, startPoint y: 484, endPoint x: 713, endPoint y: 488, distance: 6.6
click at [718, 485] on h3 "residential ‌commercial ‌retail ‌workplace ‌mixed use ‌ ‌ ‌ ‌" at bounding box center [587, 491] width 688 height 113
click at [717, 490] on h3 "residential ‌commercial ‌retail ‌workplace ‌mixed use ‌ ‌ ‌ ‌" at bounding box center [587, 491] width 688 height 113
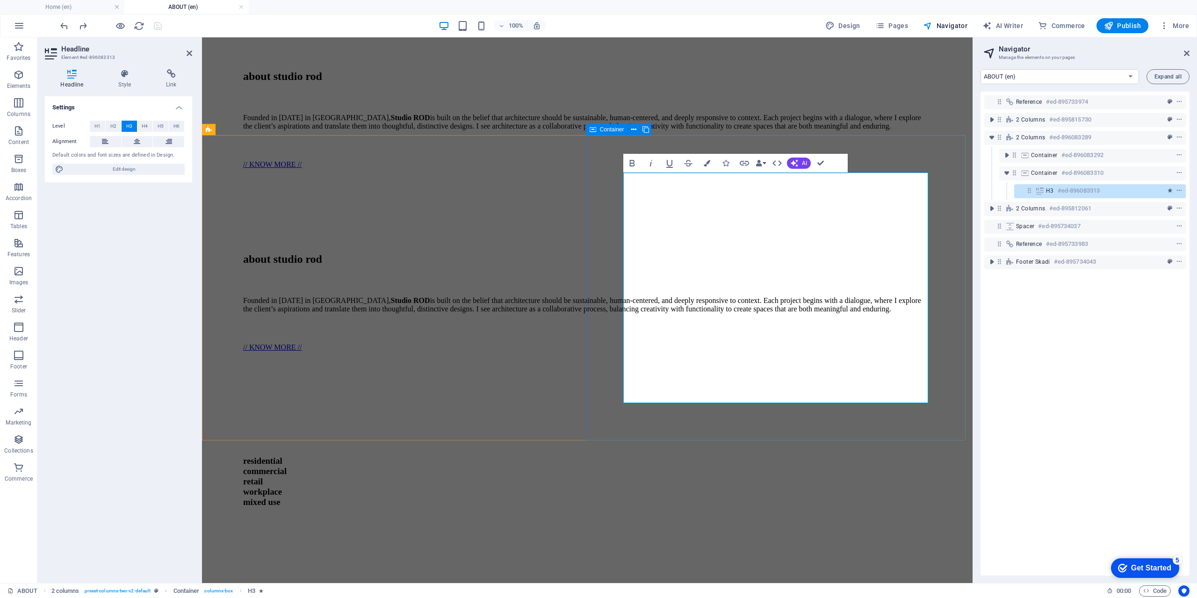
click at [287, 456] on span "residential ‌commercial ‌retail ‌workplace ‌mixed use" at bounding box center [264, 481] width 43 height 51
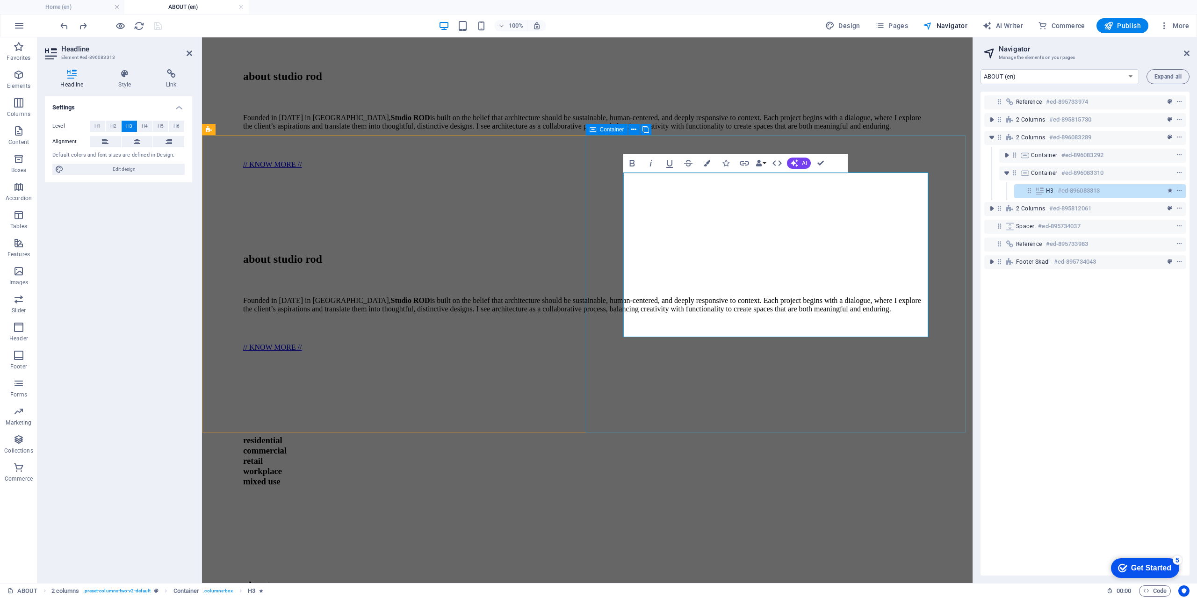
click at [698, 389] on div "residential ‌commercial ‌retail ‌workplace ‌mixed use" at bounding box center [587, 461] width 763 height 144
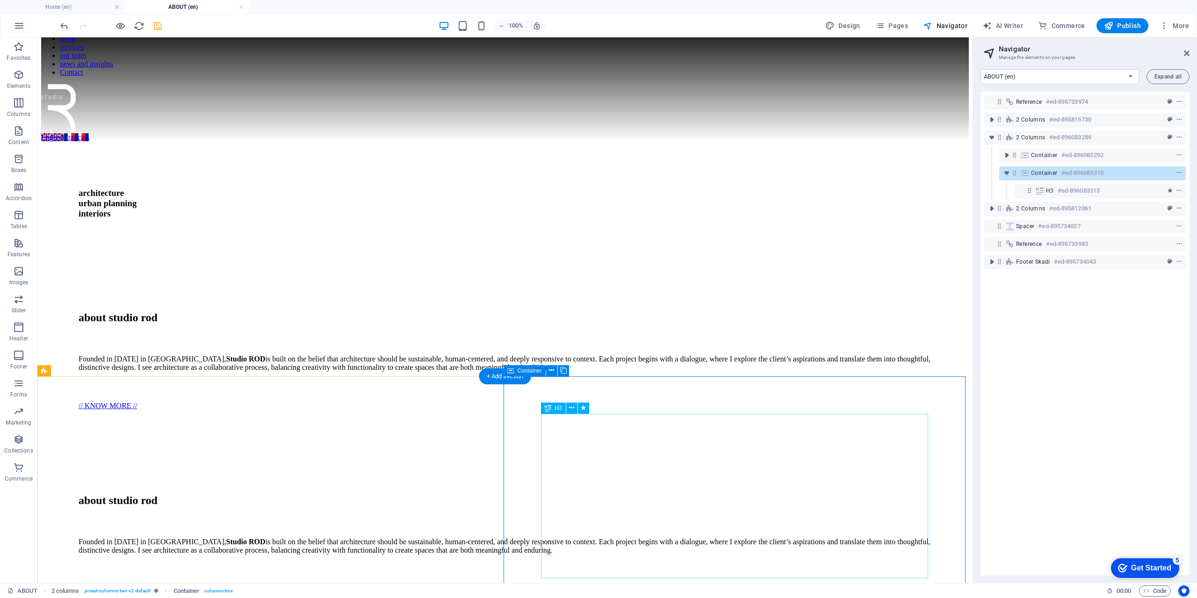
scroll to position [126, 0]
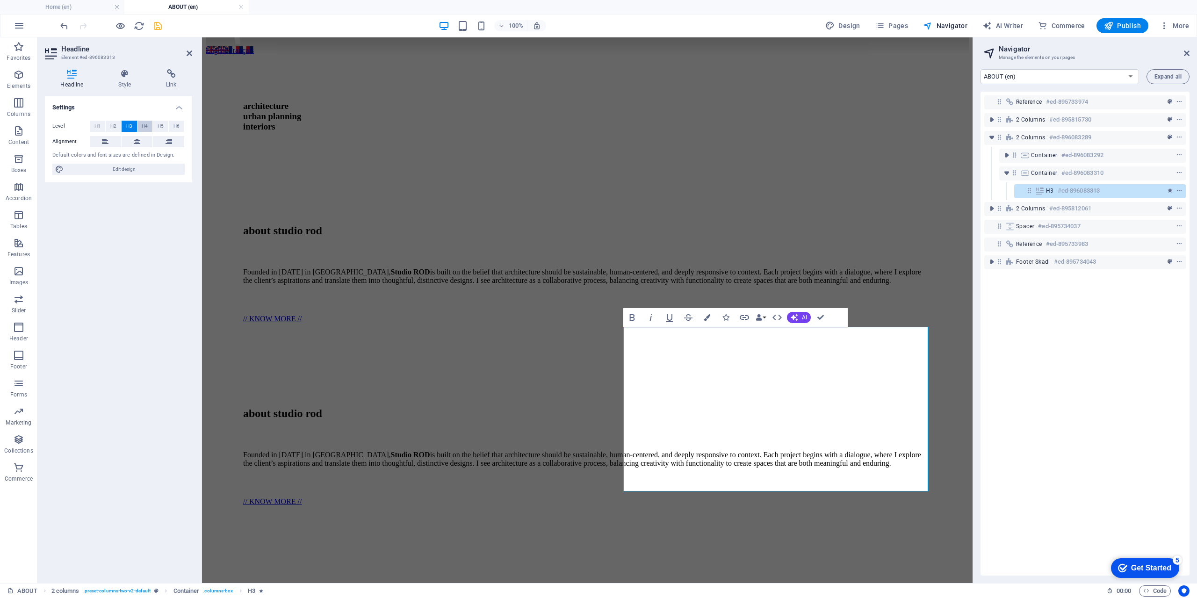
click at [148, 124] on button "H4" at bounding box center [144, 126] width 15 height 11
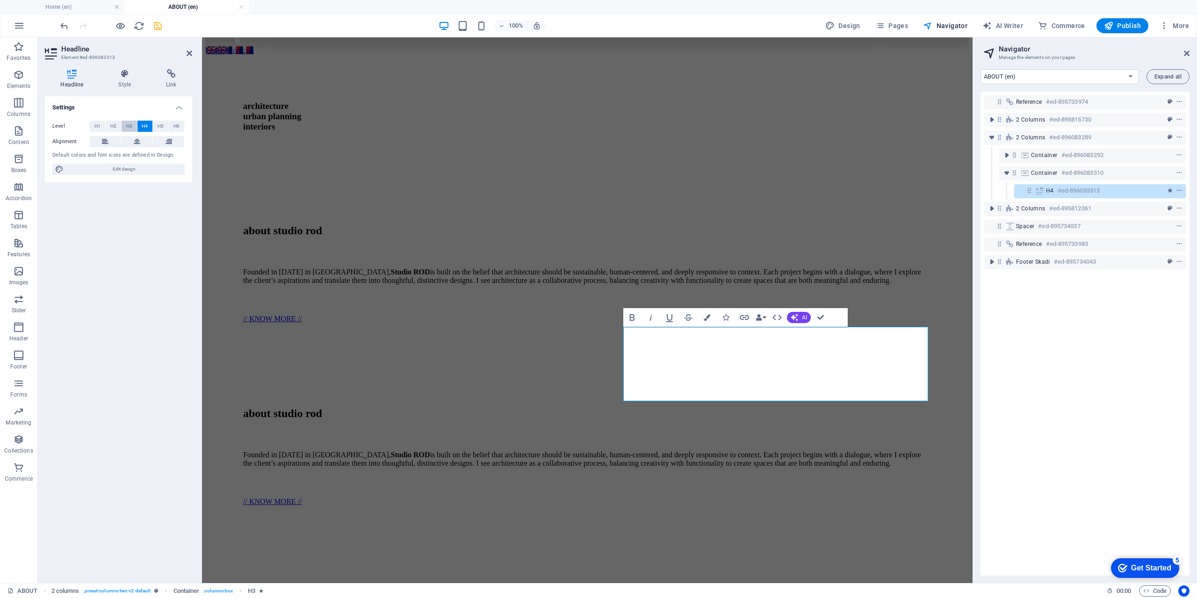
click at [130, 125] on span "H3" at bounding box center [129, 126] width 6 height 11
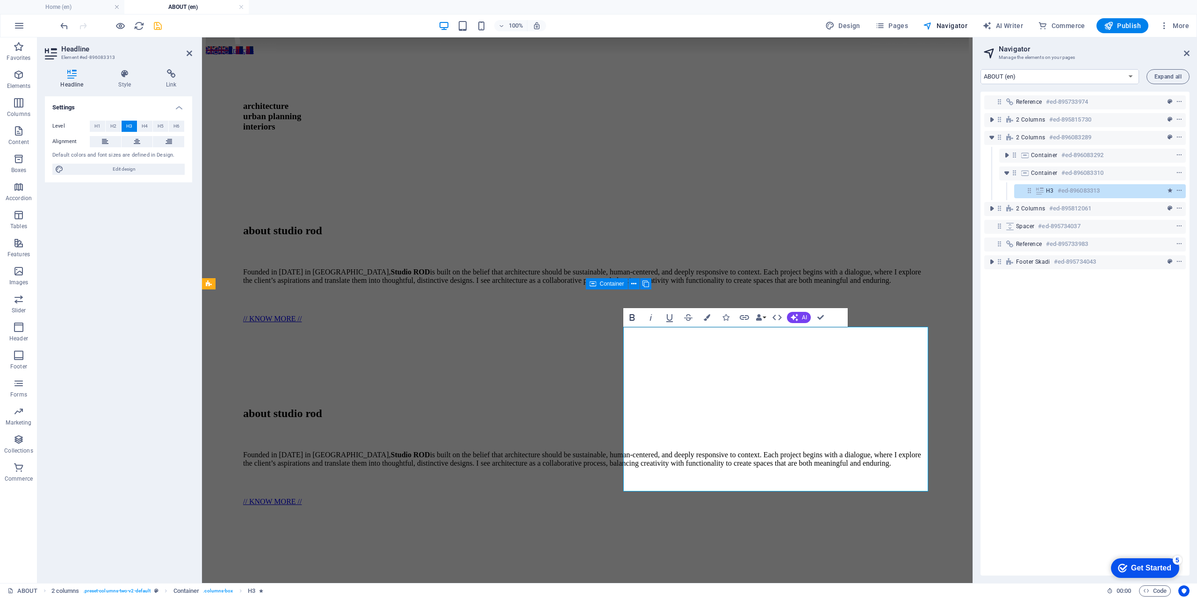
click at [629, 319] on icon "button" at bounding box center [632, 317] width 11 height 11
click at [637, 316] on icon "button" at bounding box center [632, 317] width 11 height 11
click at [634, 316] on icon "button" at bounding box center [631, 317] width 5 height 7
click at [653, 321] on icon "button" at bounding box center [650, 317] width 11 height 11
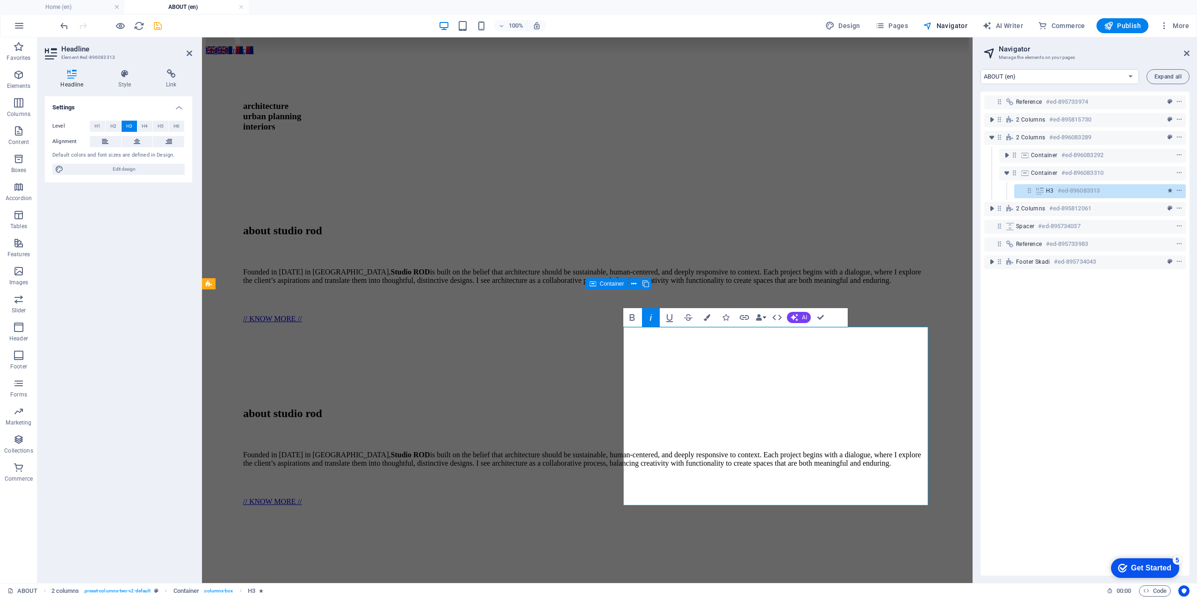
click at [650, 319] on icon "button" at bounding box center [650, 317] width 11 height 11
drag, startPoint x: 651, startPoint y: 366, endPoint x: 800, endPoint y: 516, distance: 211.3
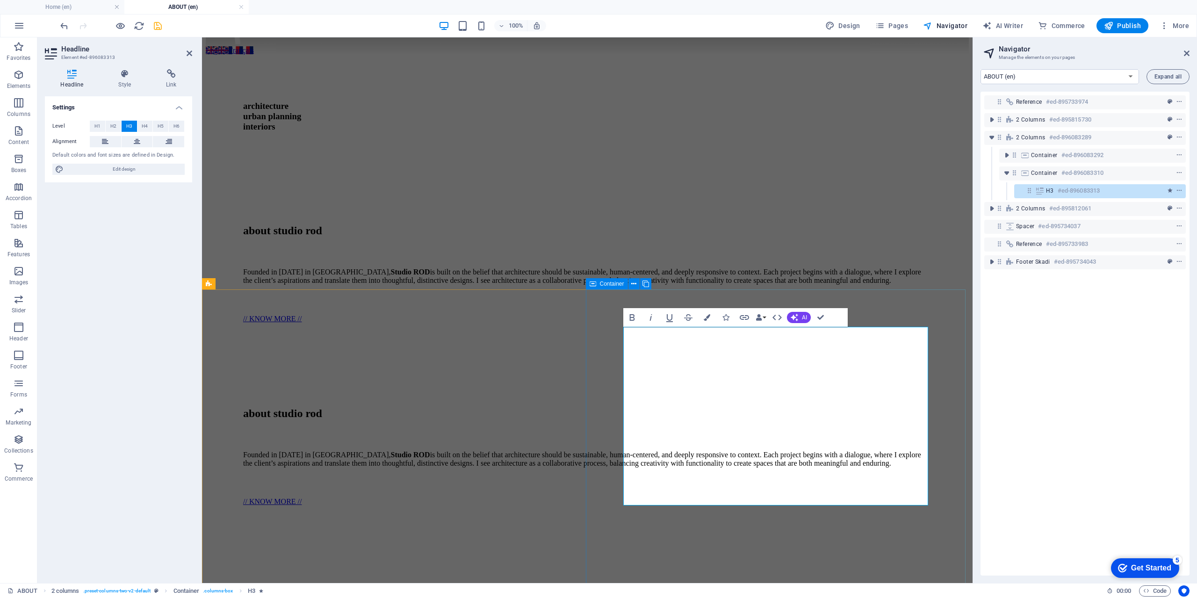
drag, startPoint x: 721, startPoint y: 443, endPoint x: 564, endPoint y: 302, distance: 210.6
click at [564, 361] on div "about studio rod Founded in 2023 in Bordeaux, Studio ROD is built on the belief…" at bounding box center [587, 528] width 763 height 335
click at [629, 321] on icon "button" at bounding box center [632, 317] width 11 height 11
click at [628, 320] on icon "button" at bounding box center [632, 317] width 11 height 11
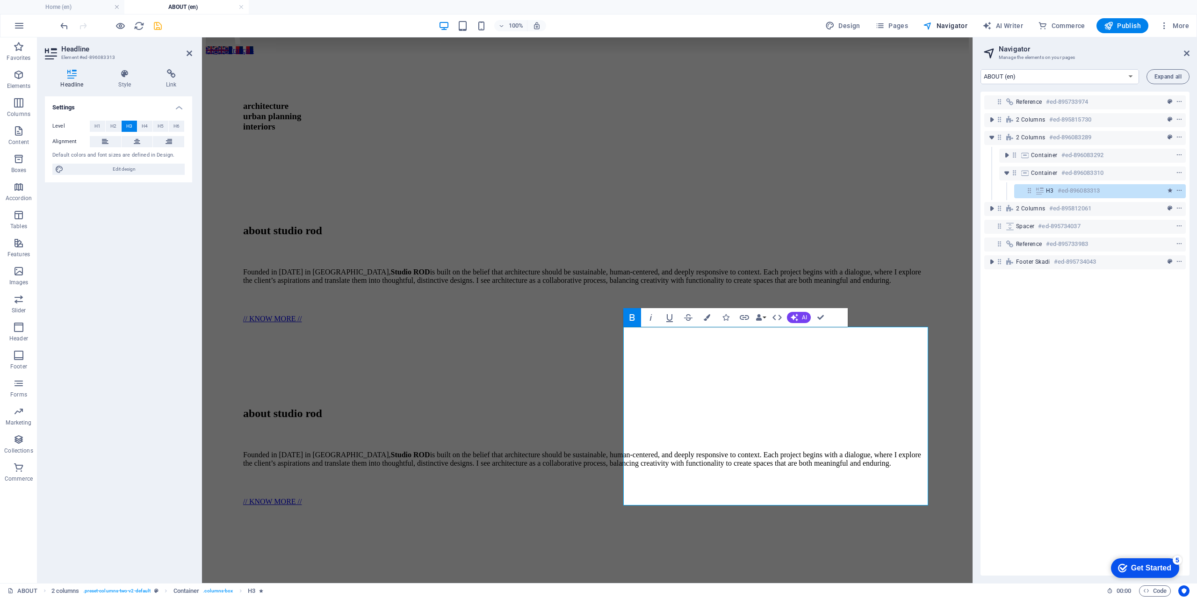
click at [628, 320] on icon "button" at bounding box center [632, 317] width 11 height 11
click at [653, 318] on icon "button" at bounding box center [650, 317] width 11 height 11
drag, startPoint x: 809, startPoint y: 490, endPoint x: 623, endPoint y: 351, distance: 231.5
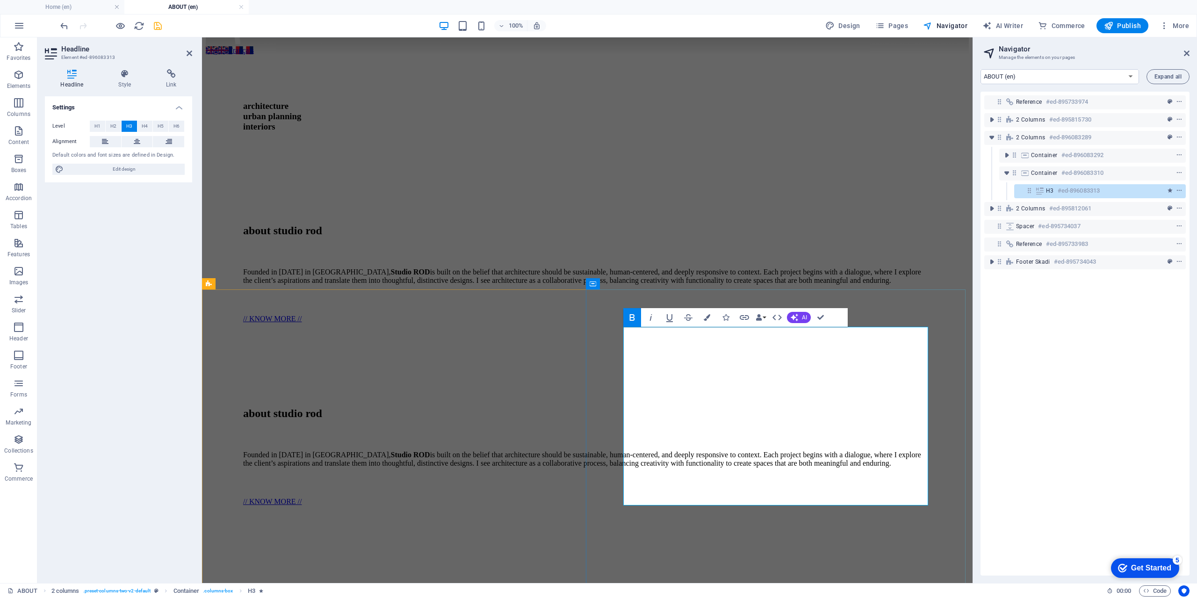
drag, startPoint x: 808, startPoint y: 488, endPoint x: 614, endPoint y: 342, distance: 242.5
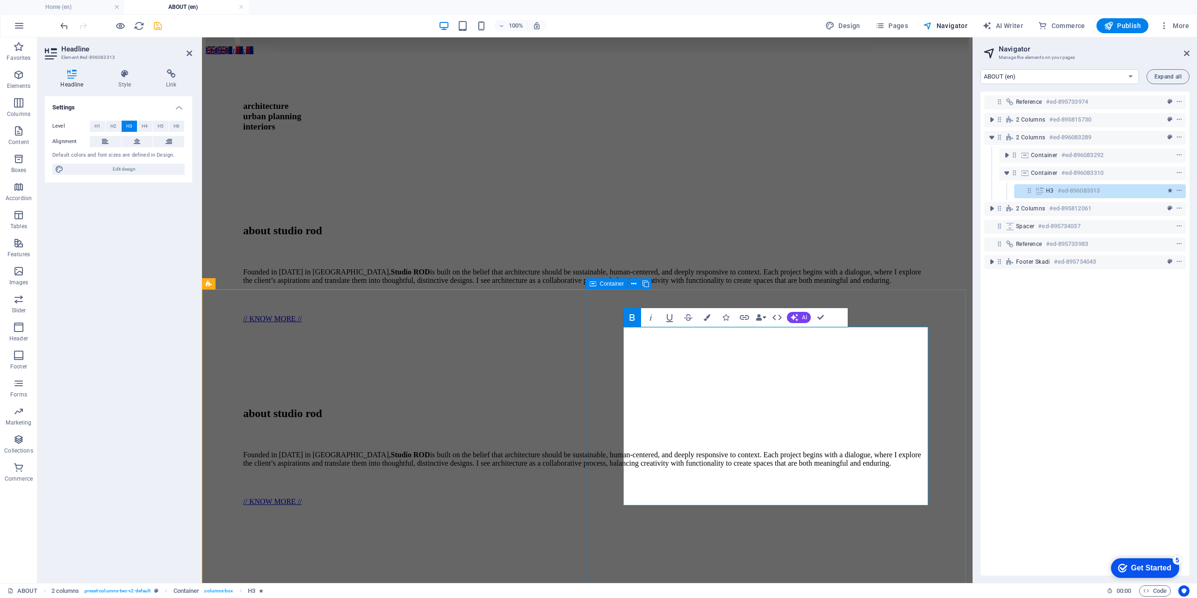
click at [639, 316] on button "Bold" at bounding box center [632, 317] width 18 height 19
click at [649, 319] on icon "button" at bounding box center [650, 317] width 11 height 11
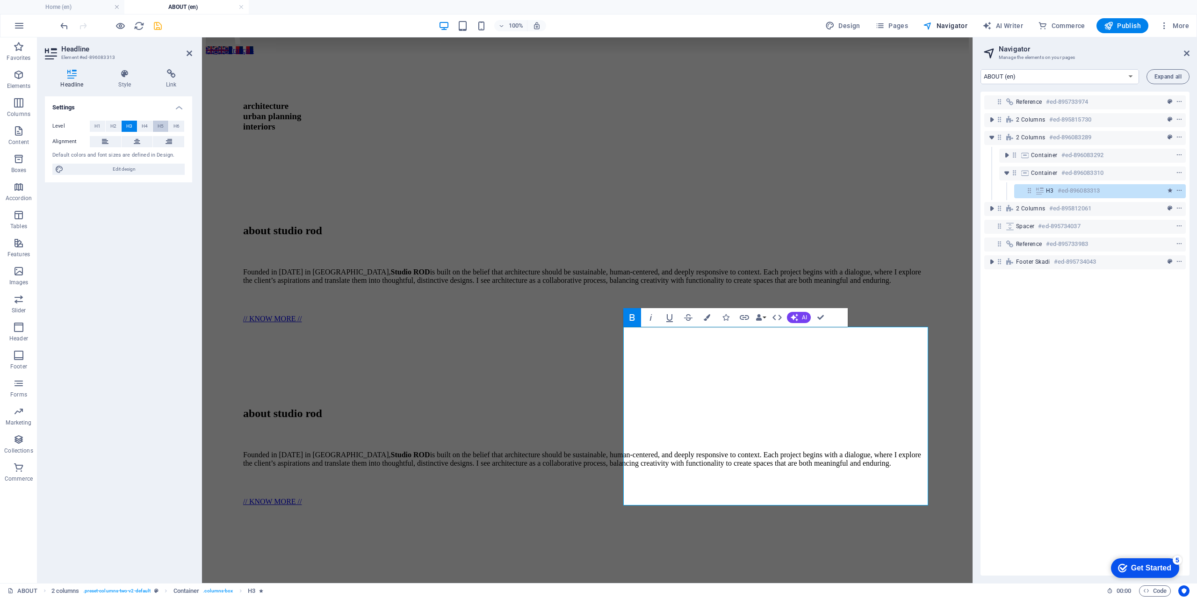
click at [165, 129] on button "H5" at bounding box center [160, 126] width 15 height 11
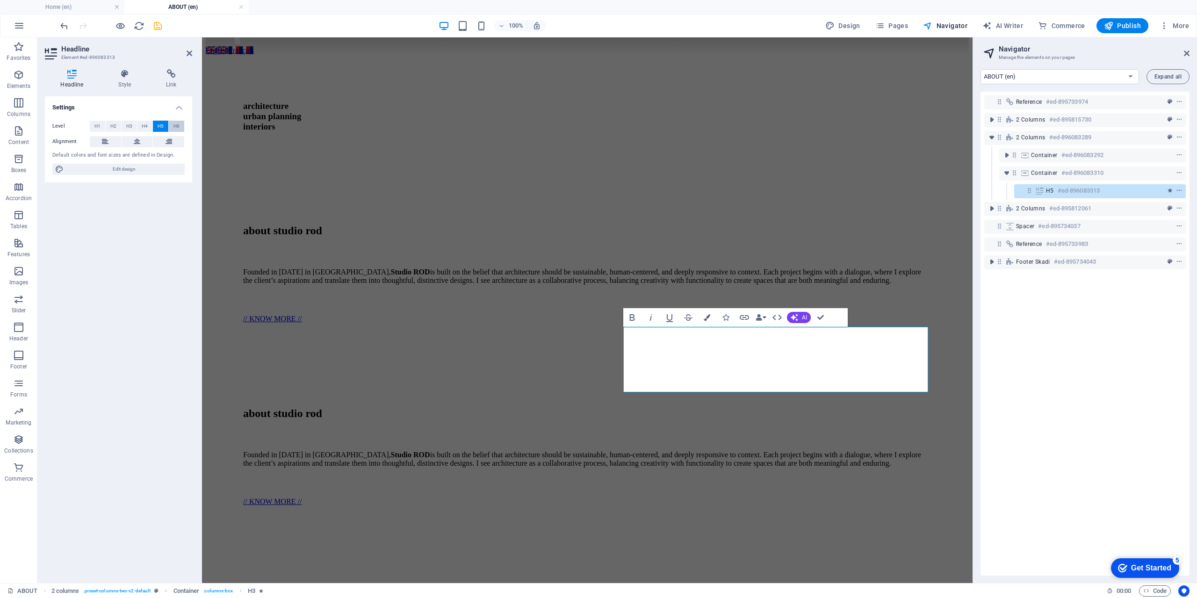
click at [178, 128] on span "H6" at bounding box center [177, 126] width 6 height 11
click at [133, 125] on button "H3" at bounding box center [129, 126] width 15 height 11
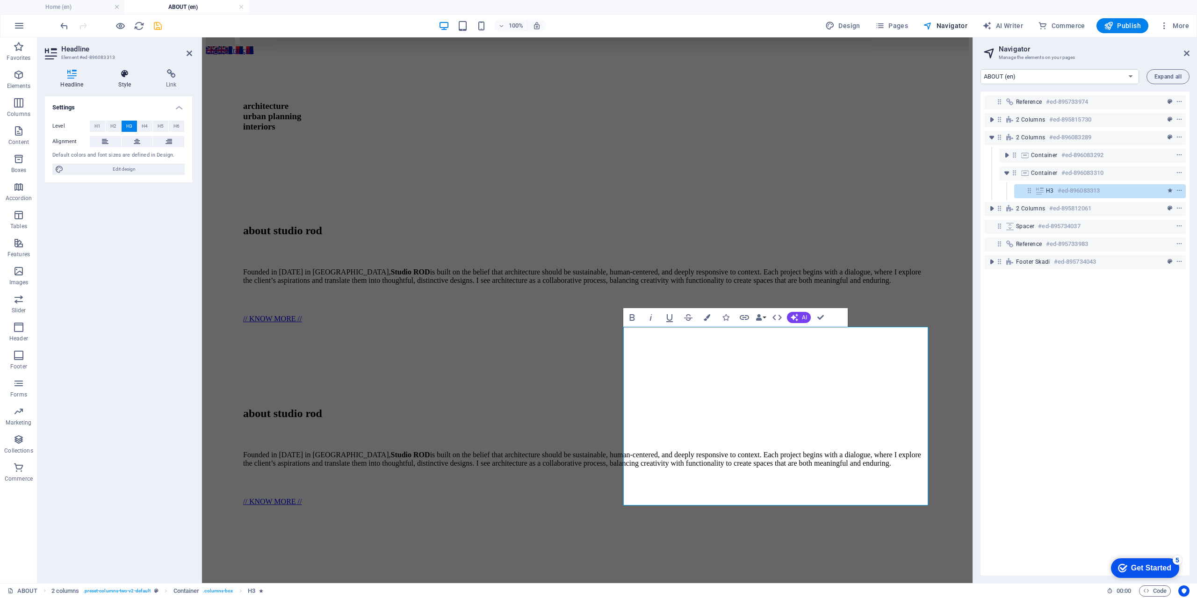
click at [126, 81] on h4 "Style" at bounding box center [127, 79] width 48 height 20
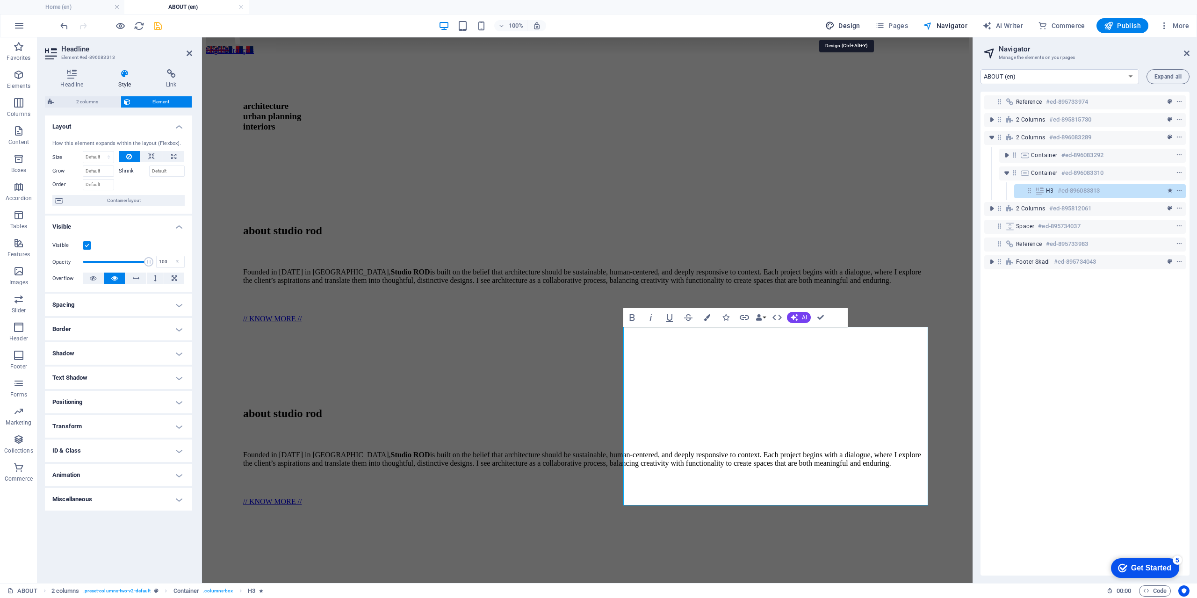
click at [841, 24] on span "Design" at bounding box center [842, 25] width 35 height 9
select select "rem"
select select "300"
select select "px"
select select "rem"
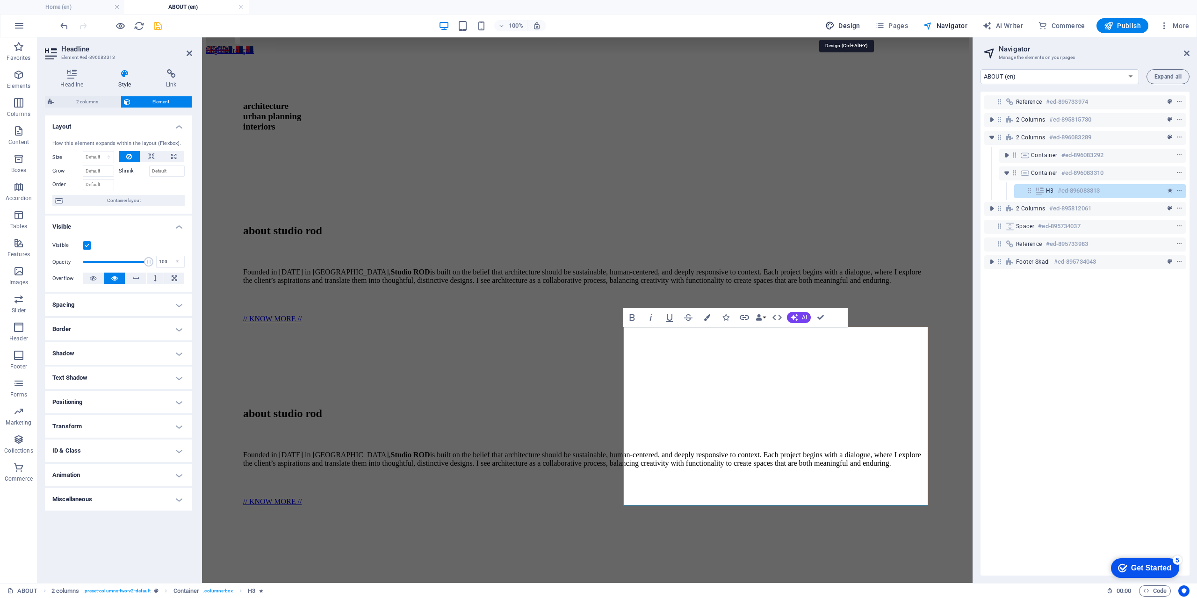
select select "900"
select select "px"
select select "rem"
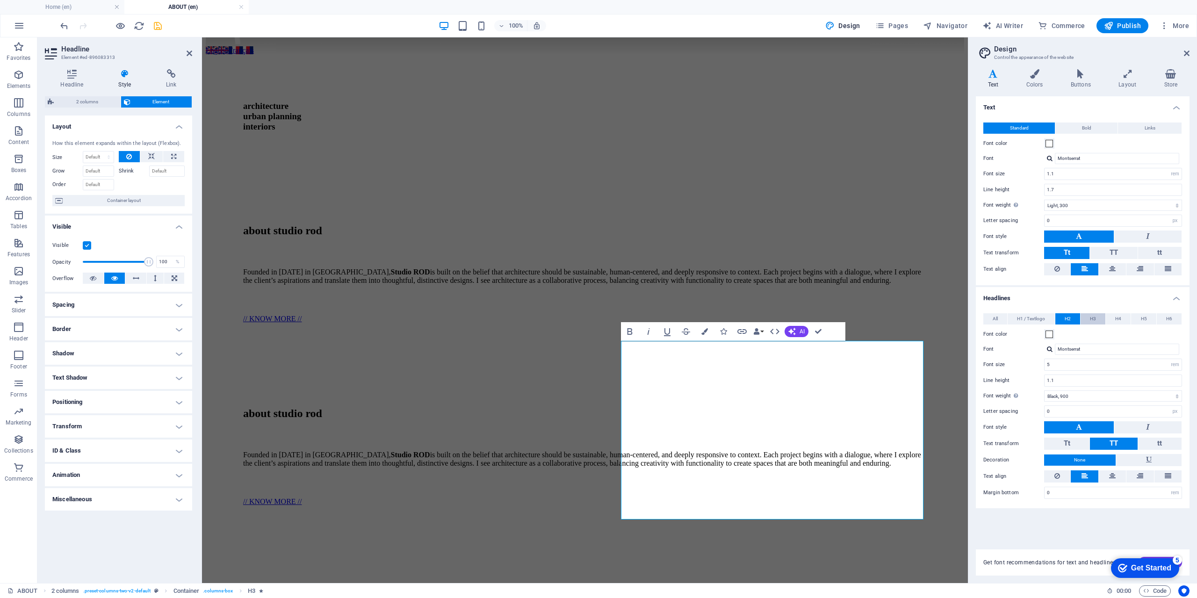
click at [1090, 317] on button "H3" at bounding box center [1093, 318] width 25 height 11
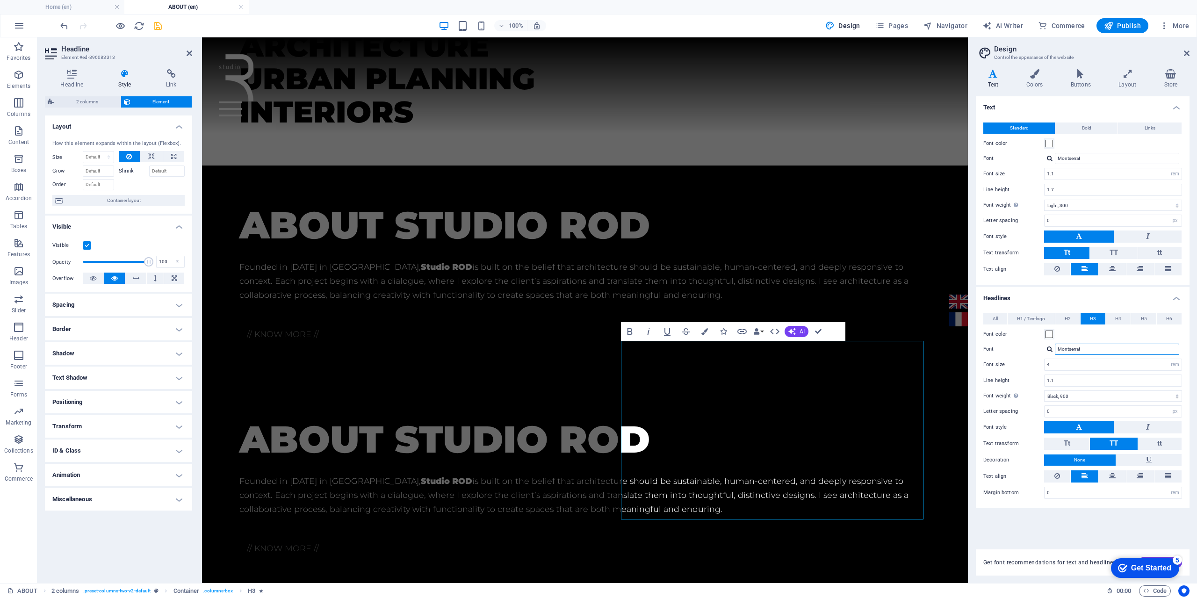
click at [1075, 350] on input "Montserrat" at bounding box center [1117, 349] width 124 height 11
click at [1052, 347] on div at bounding box center [1050, 349] width 6 height 6
click at [1070, 376] on div "Manage fonts →" at bounding box center [1118, 375] width 123 height 12
select select "popularity"
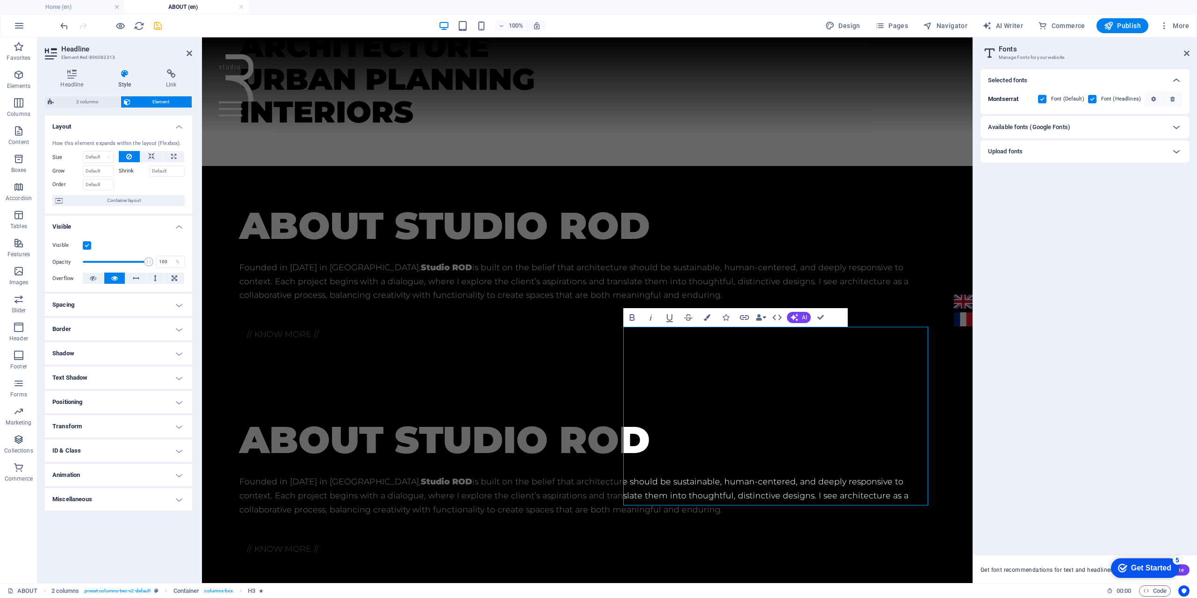
click at [1045, 130] on h6 "Available fonts (Google Fonts)" at bounding box center [1029, 127] width 82 height 11
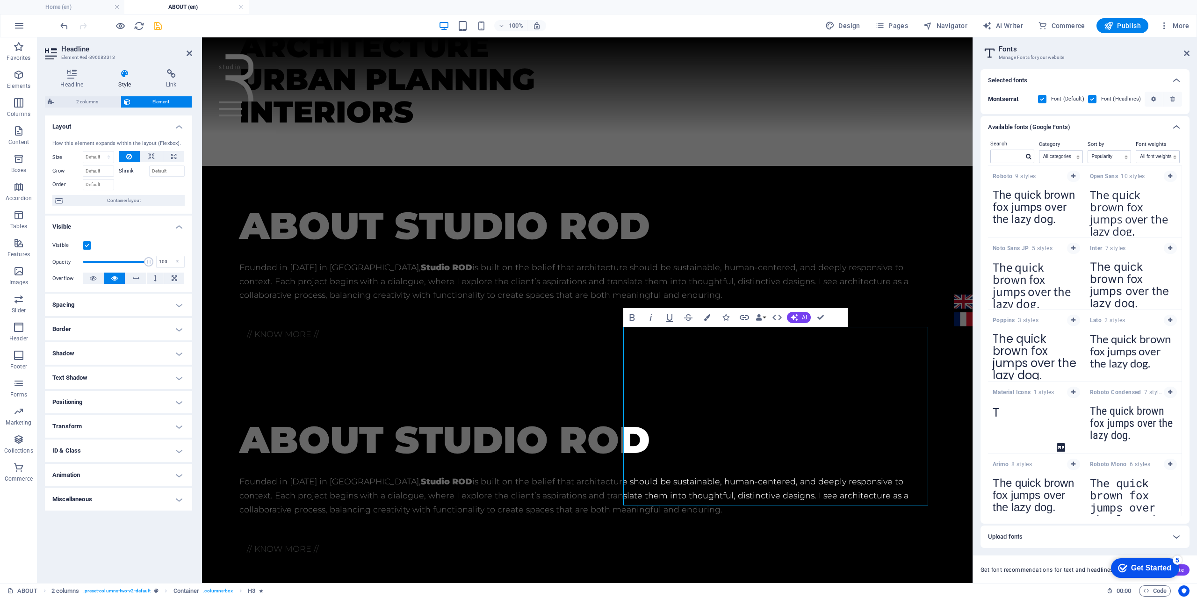
click at [1096, 127] on div "Available fonts (Google Fonts)" at bounding box center [1076, 127] width 177 height 11
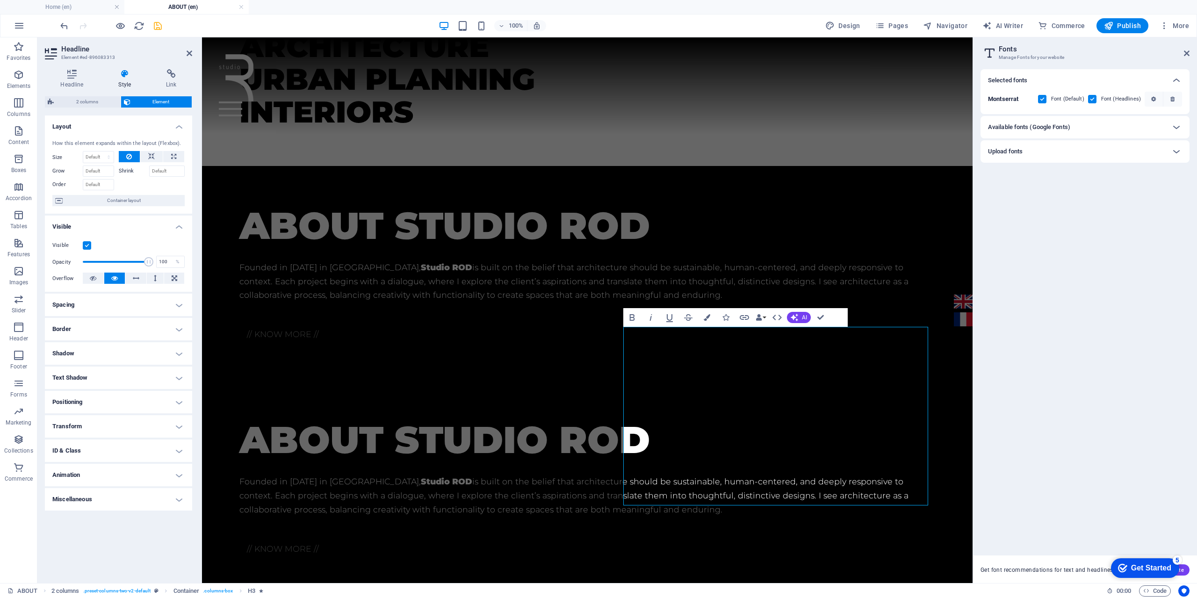
click at [1090, 156] on div "Upload fonts" at bounding box center [1076, 151] width 177 height 11
click at [1041, 126] on h6 "Available fonts (Google Fonts)" at bounding box center [1029, 127] width 82 height 11
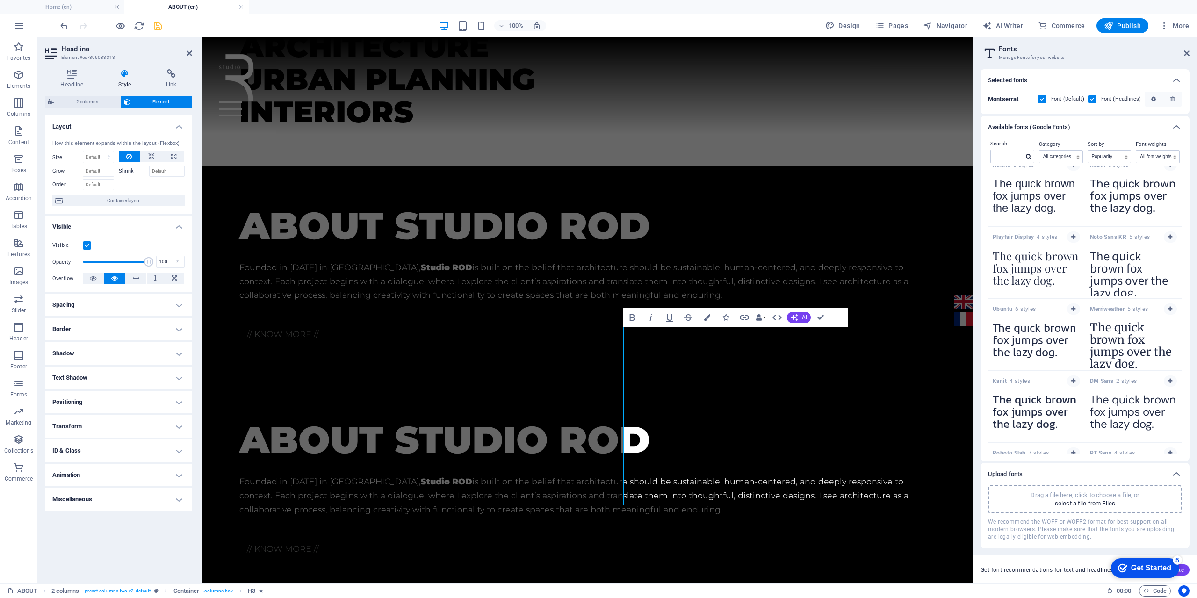
scroll to position [573, 0]
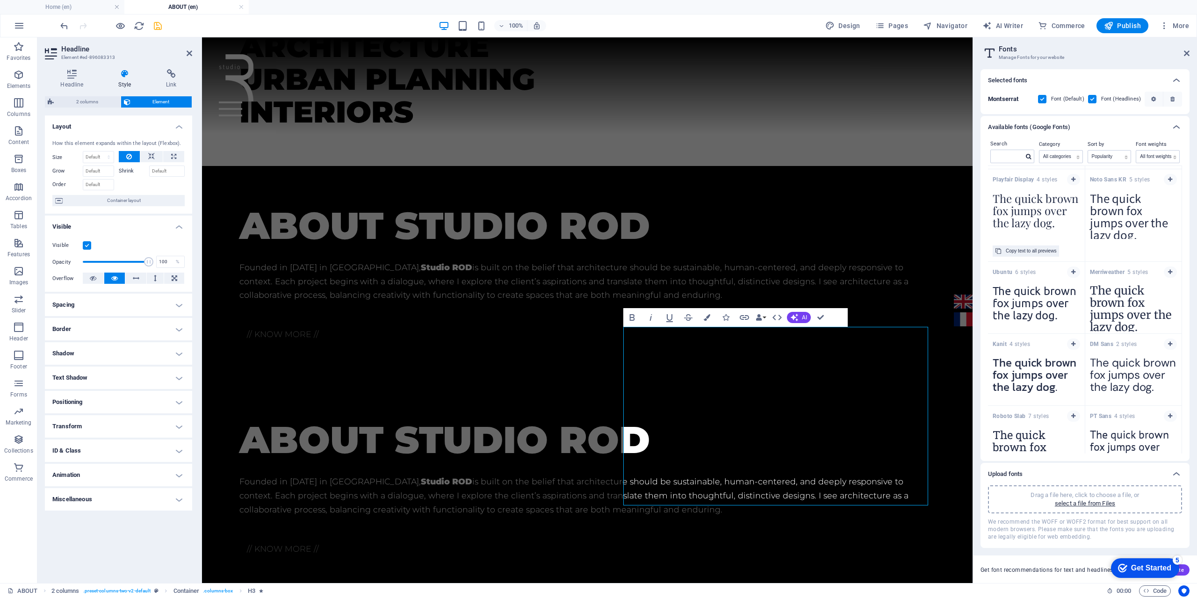
click at [1027, 214] on textarea "The quick brown fox jumps over the lazy dog." at bounding box center [1036, 213] width 97 height 51
click at [1032, 249] on div "Copy text to all previews" at bounding box center [1031, 251] width 51 height 11
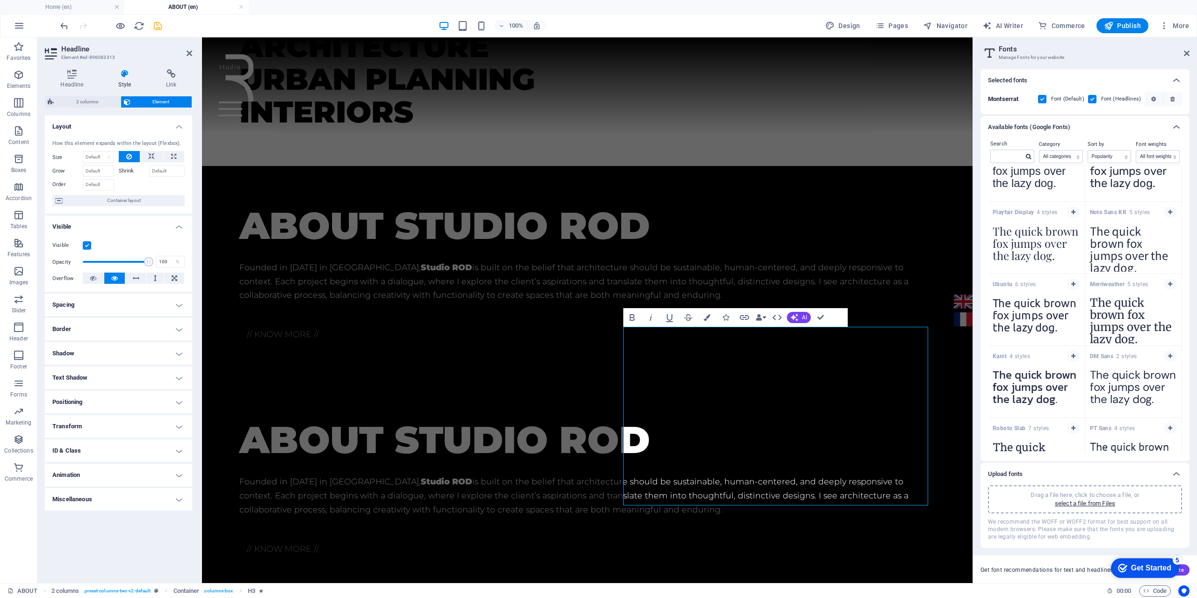
scroll to position [526, 0]
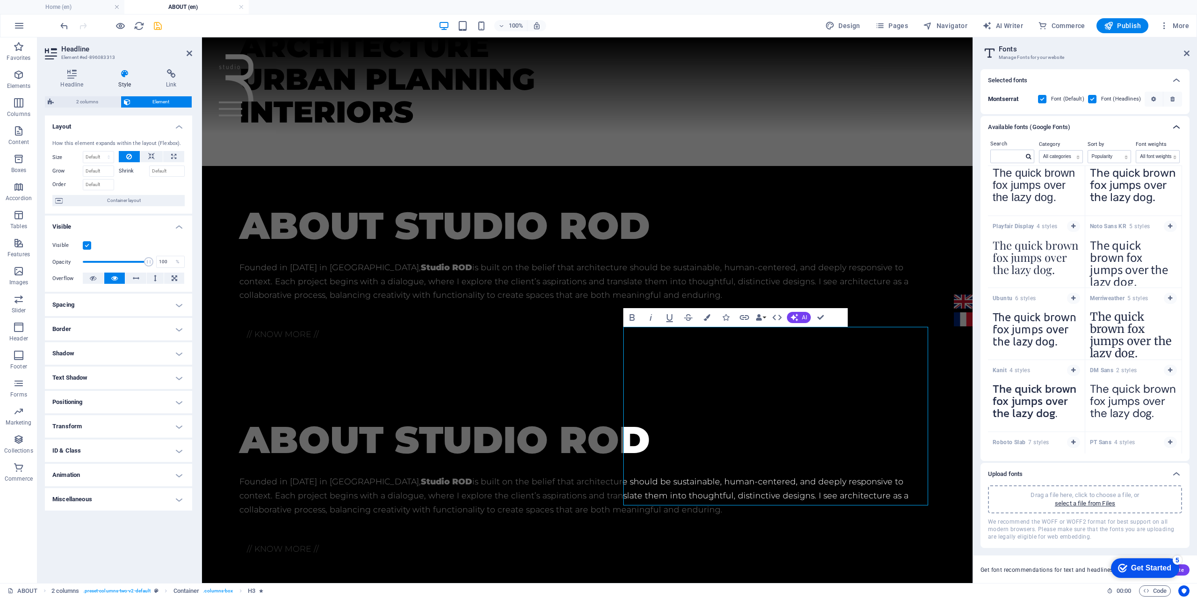
click at [1179, 130] on icon at bounding box center [1176, 127] width 11 height 11
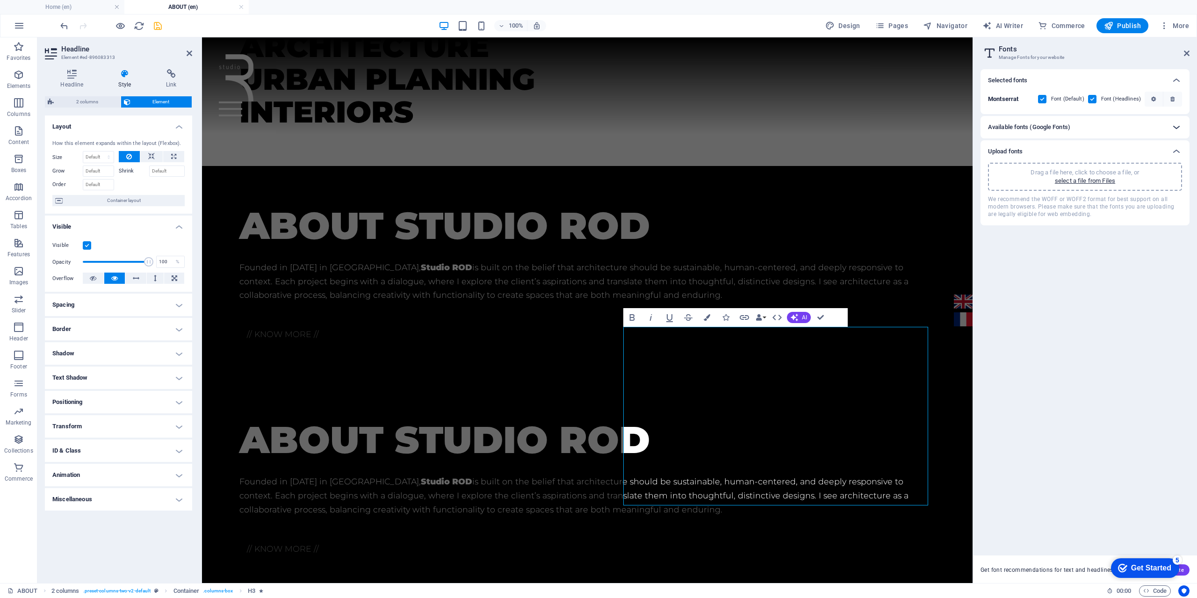
scroll to position [0, 0]
click at [1179, 129] on icon at bounding box center [1176, 127] width 11 height 11
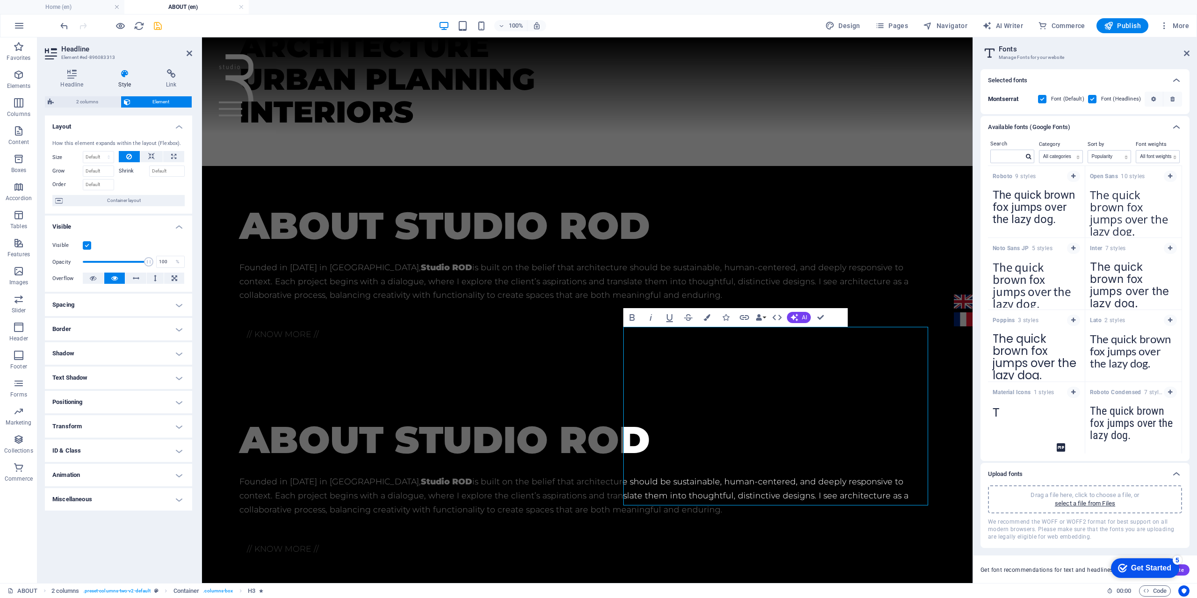
click at [1005, 99] on b "Montserrat" at bounding box center [1003, 98] width 30 height 7
click at [1181, 81] on icon at bounding box center [1176, 80] width 11 height 11
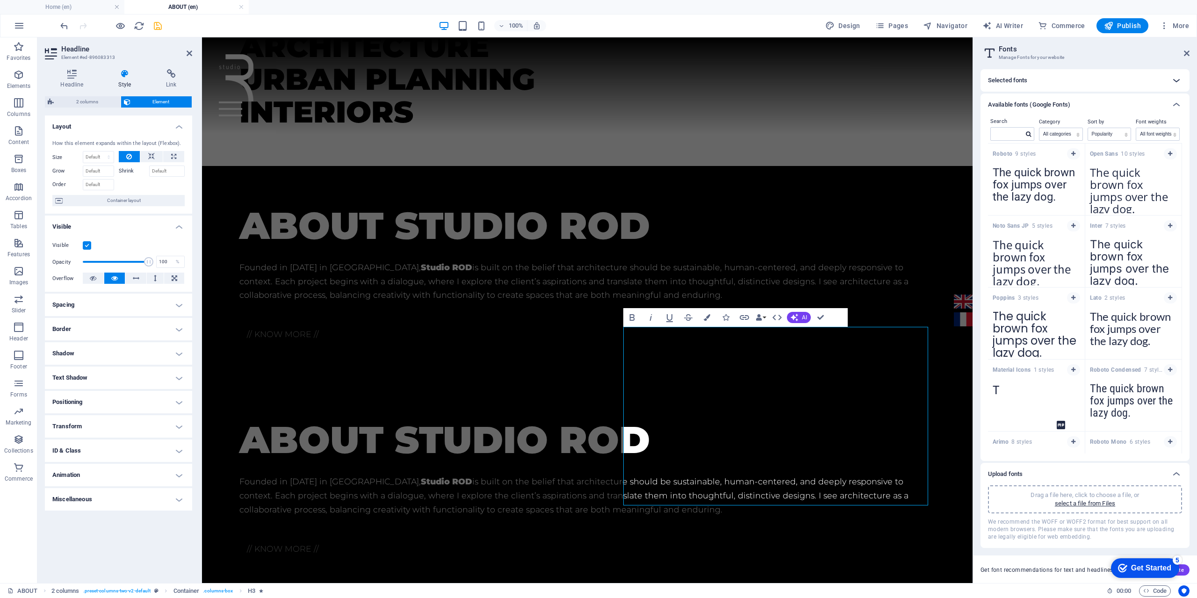
click at [1181, 81] on icon at bounding box center [1176, 80] width 11 height 11
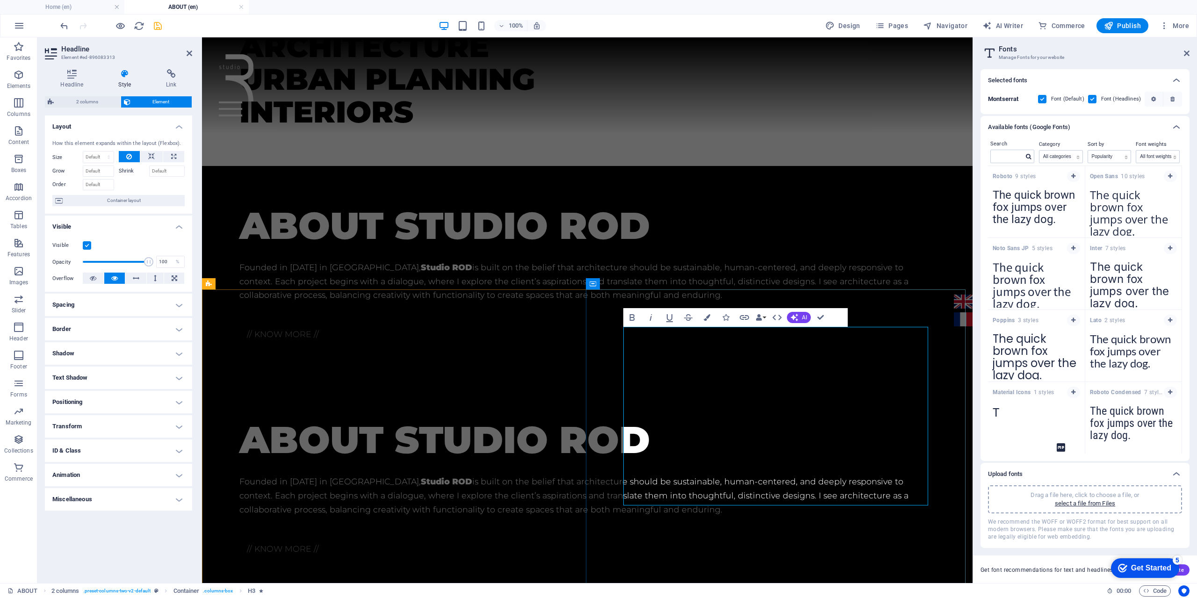
drag, startPoint x: 774, startPoint y: 475, endPoint x: 593, endPoint y: 360, distance: 214.9
drag, startPoint x: 448, startPoint y: 319, endPoint x: 764, endPoint y: 318, distance: 316.1
click at [764, 318] on button "Data Bindings" at bounding box center [760, 317] width 13 height 19
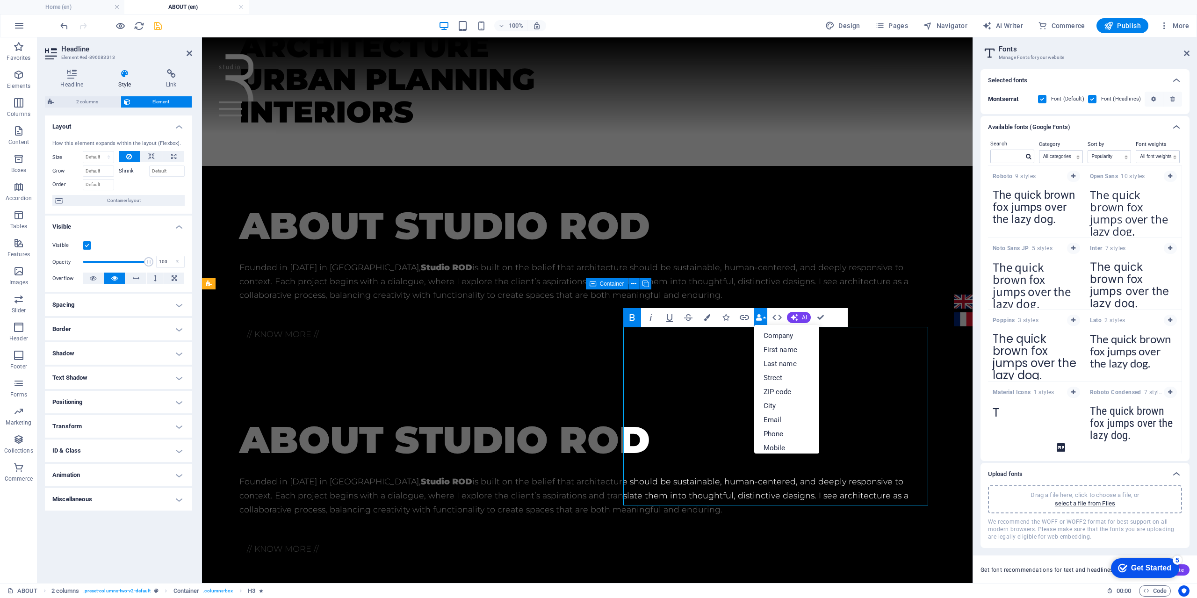
click at [764, 318] on button "Data Bindings" at bounding box center [760, 317] width 13 height 19
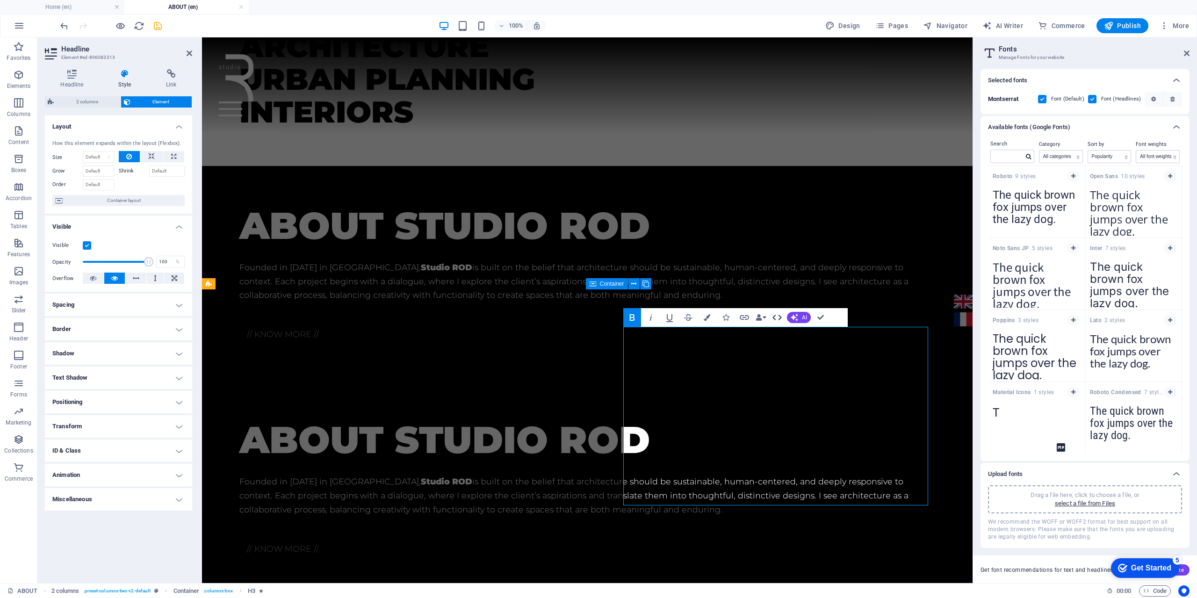
click at [779, 318] on icon "button" at bounding box center [777, 317] width 11 height 11
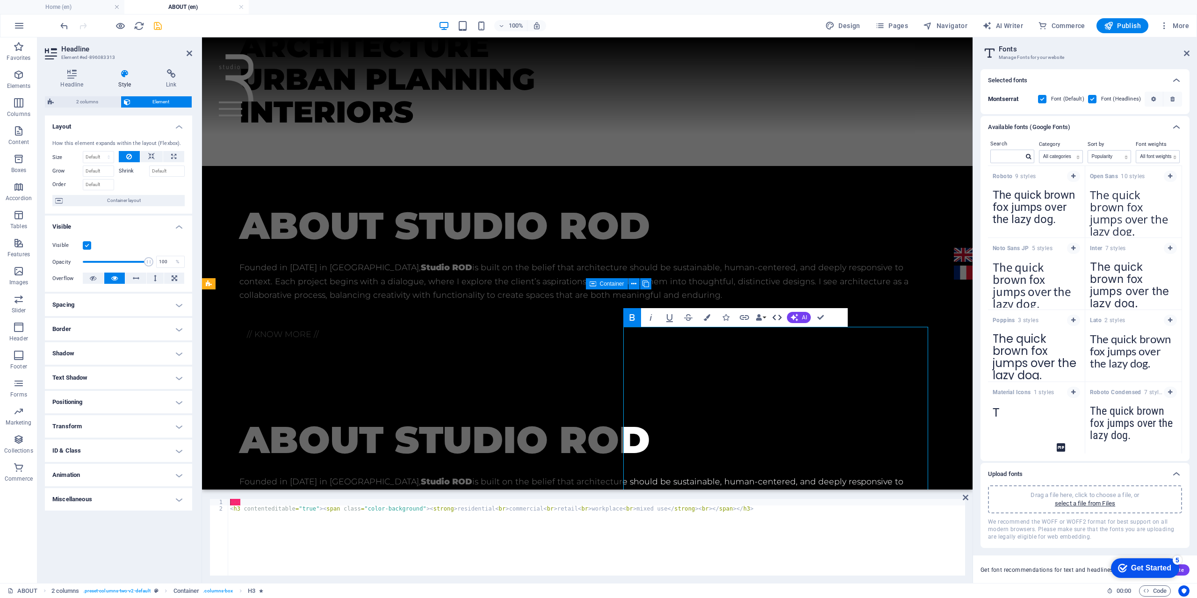
click at [779, 318] on icon "button" at bounding box center [777, 317] width 11 height 11
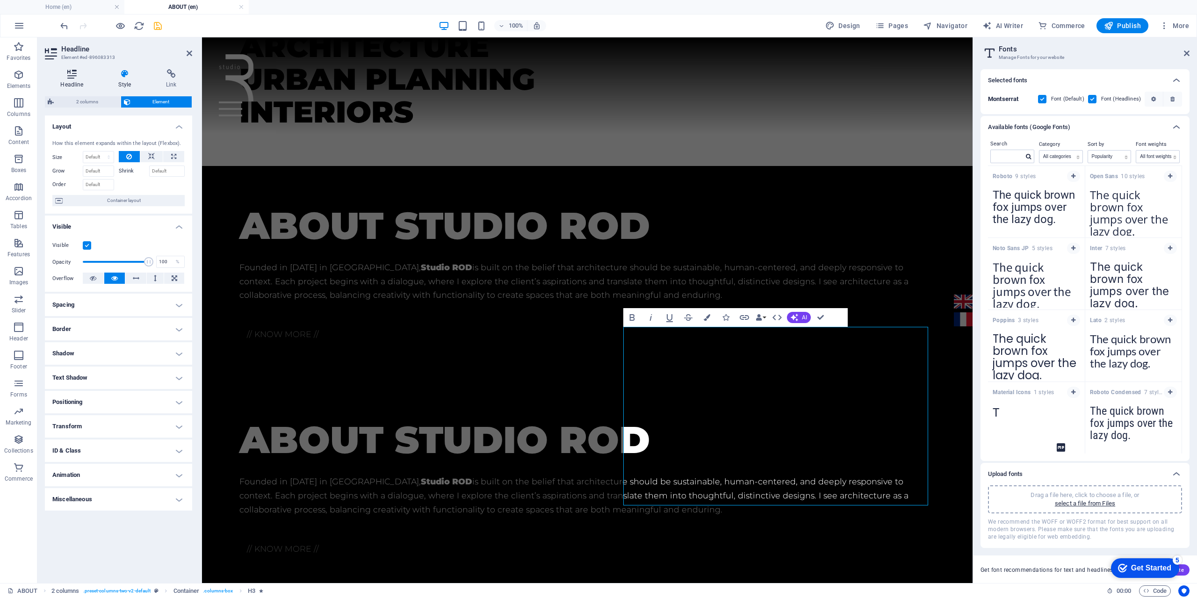
click at [76, 80] on h4 "Headline" at bounding box center [74, 79] width 58 height 20
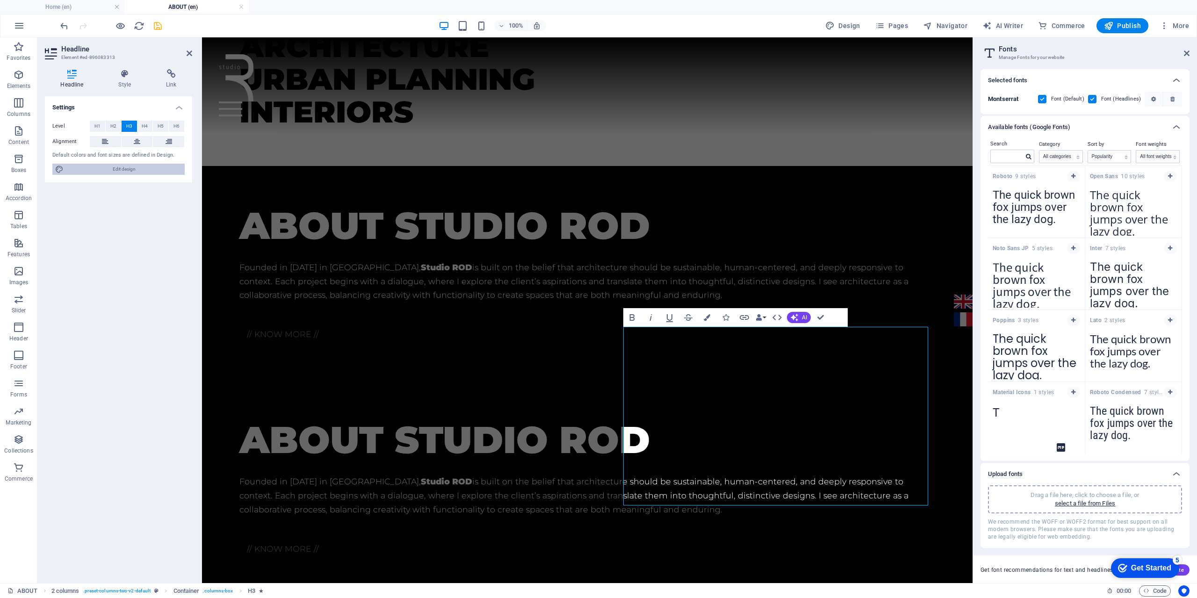
click at [126, 170] on span "Edit design" at bounding box center [124, 169] width 116 height 11
select select "rem"
select select "300"
select select "px"
select select "rem"
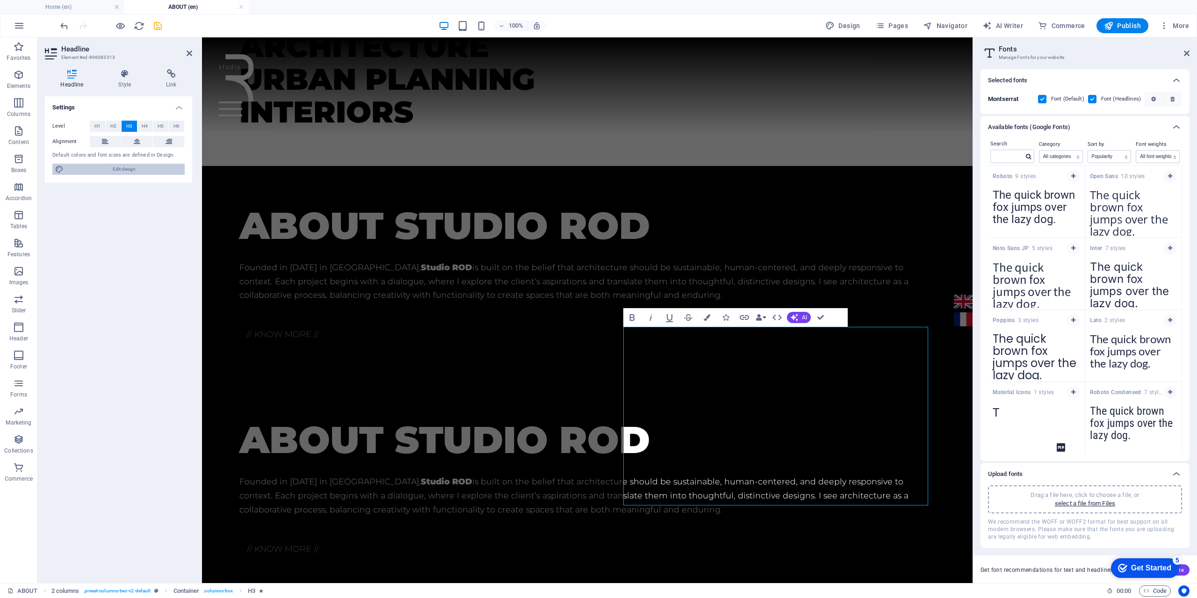
select select "900"
select select "px"
select select "rem"
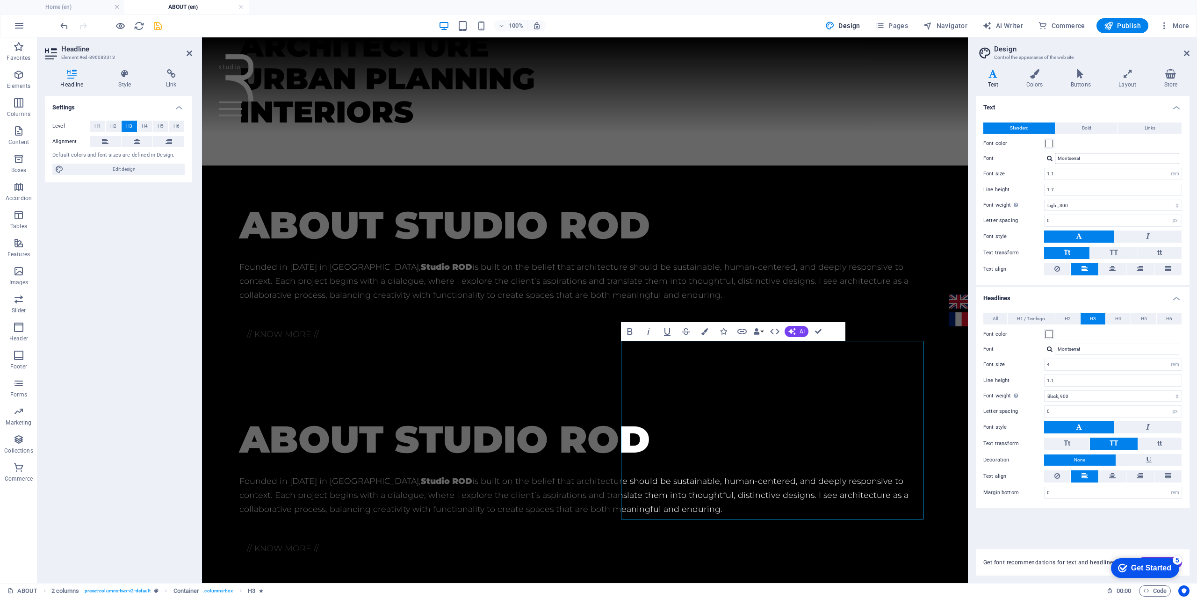
drag, startPoint x: 1072, startPoint y: 151, endPoint x: 1070, endPoint y: 159, distance: 9.2
click at [1072, 152] on div "Standard Bold Links Font color Font Montserrat Font size 1.1 rem px Line height…" at bounding box center [1082, 199] width 217 height 172
click at [1070, 161] on input "Montserrat" at bounding box center [1117, 158] width 124 height 11
click at [1051, 162] on div "Montserrat" at bounding box center [1113, 158] width 138 height 11
click at [1049, 161] on div at bounding box center [1050, 158] width 6 height 6
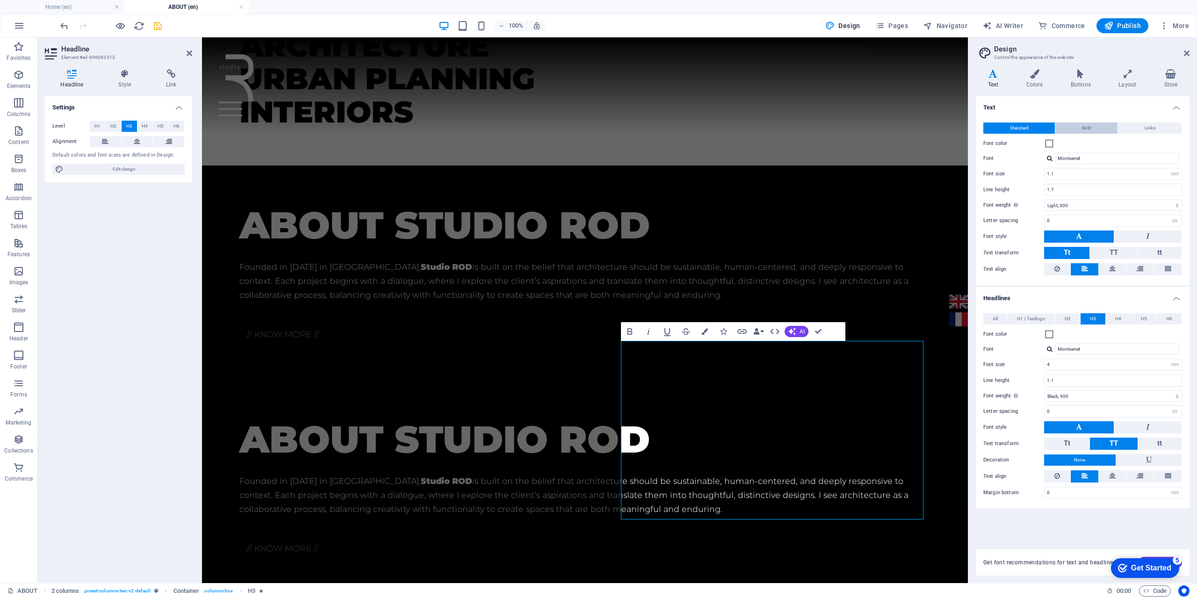
click at [1084, 132] on span "Bold" at bounding box center [1086, 128] width 9 height 11
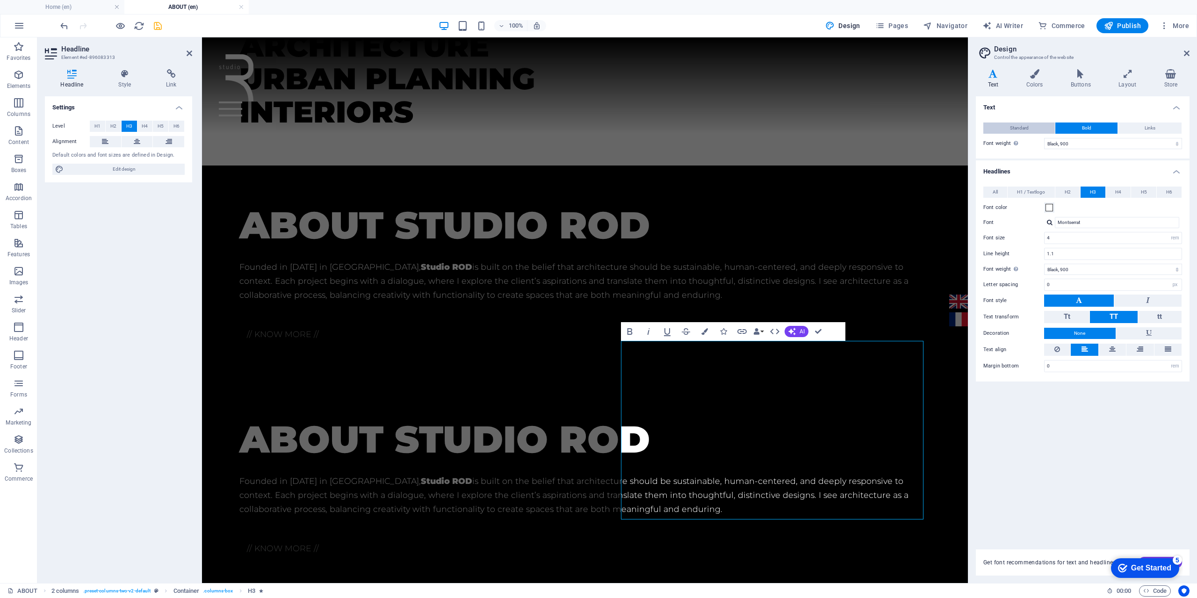
click at [1027, 130] on span "Standard" at bounding box center [1019, 128] width 19 height 11
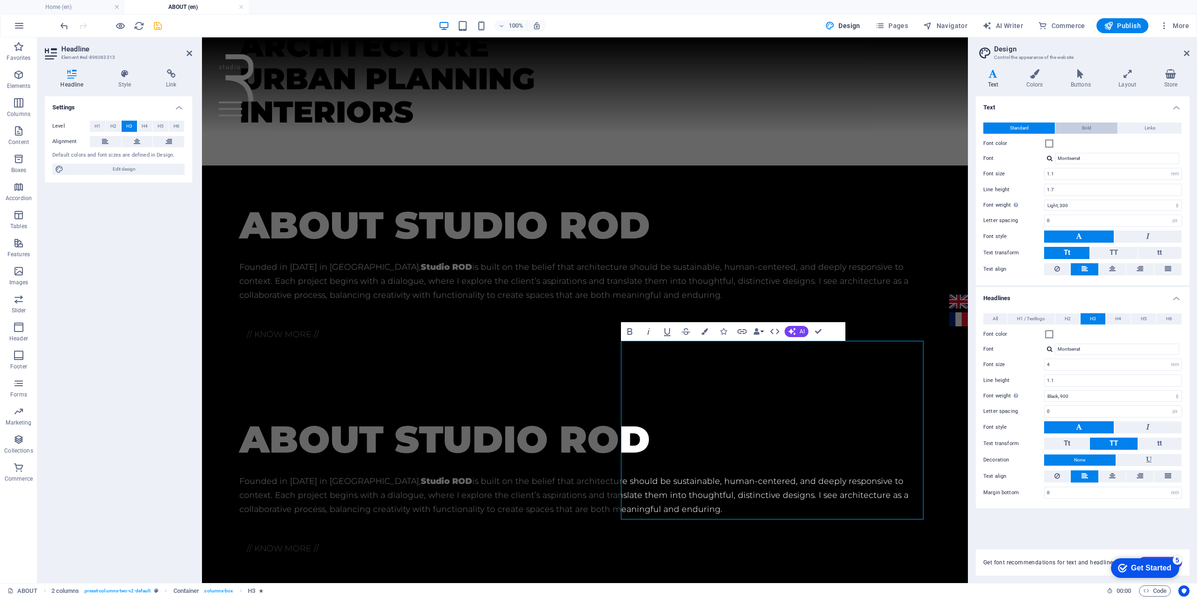
click at [1081, 130] on button "Bold" at bounding box center [1087, 128] width 62 height 11
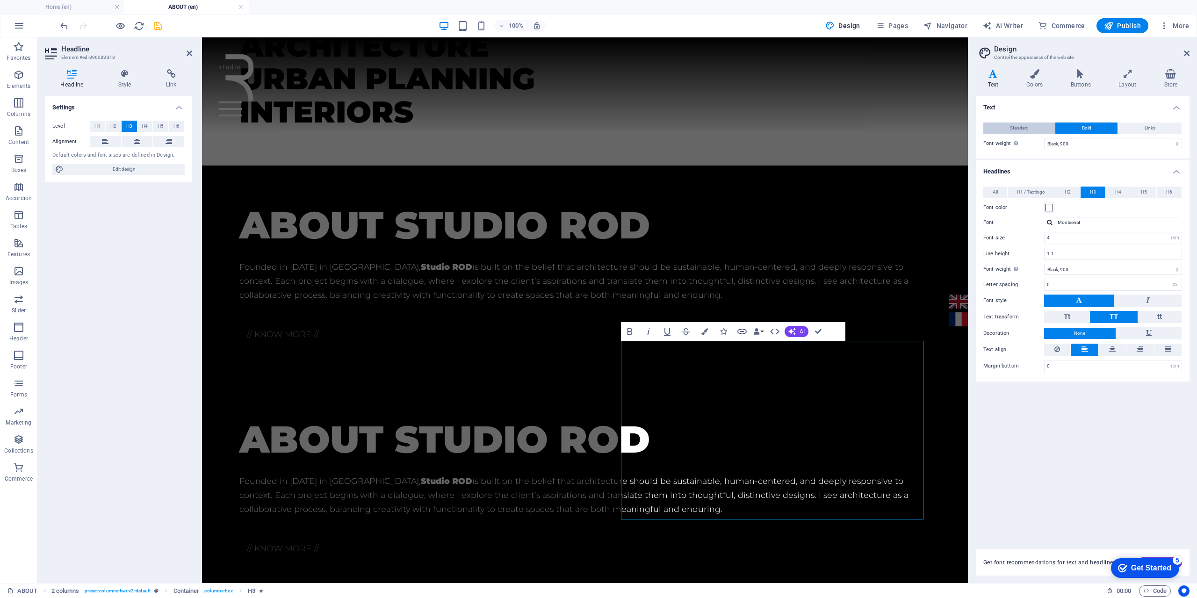
click at [1029, 130] on button "Standard" at bounding box center [1020, 128] width 72 height 11
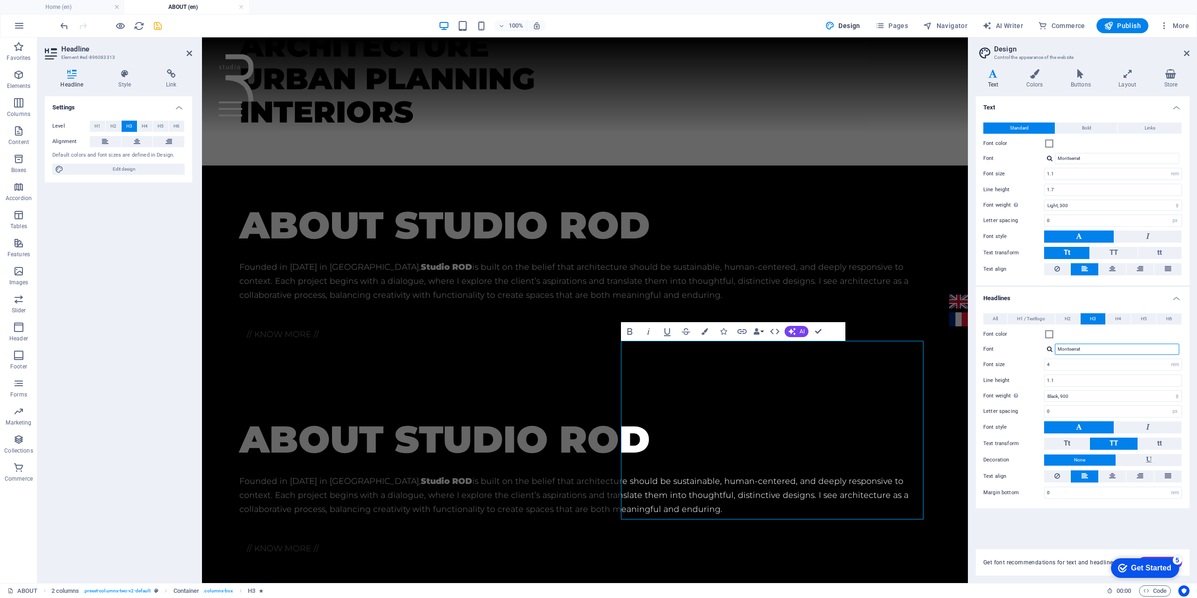
click at [1081, 354] on input "Montserrat" at bounding box center [1117, 349] width 124 height 11
click at [1049, 354] on div "Montserrat Montserrat Manage fonts →" at bounding box center [1113, 349] width 138 height 11
click at [1051, 350] on div at bounding box center [1050, 349] width 6 height 6
click at [1072, 370] on div "Manage fonts →" at bounding box center [1118, 375] width 123 height 12
select select "popularity"
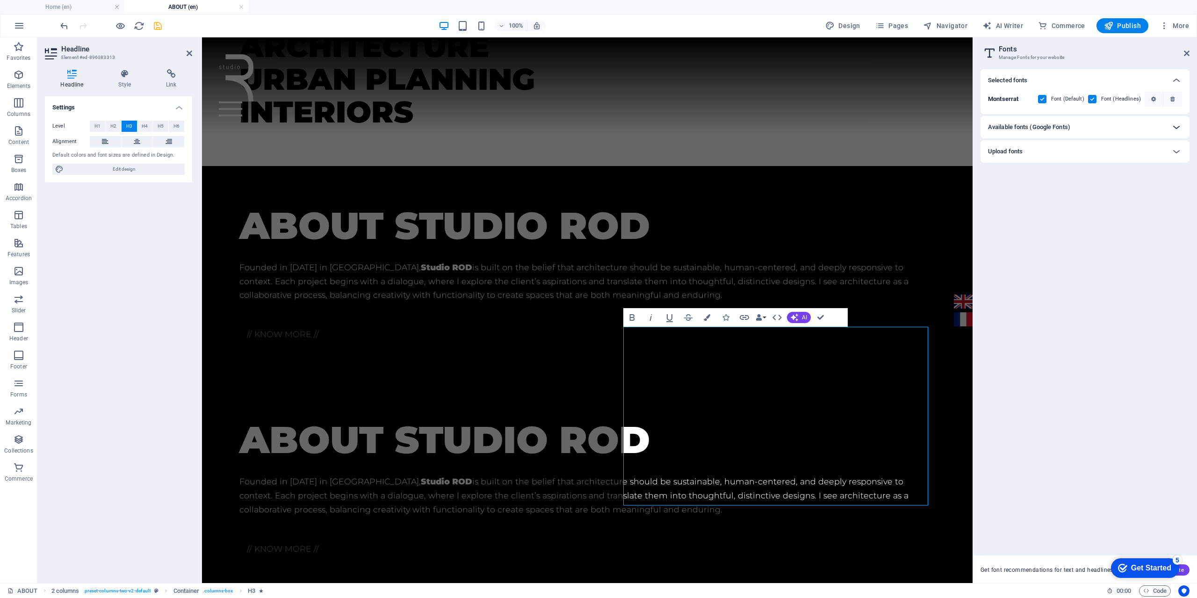
click at [1174, 124] on icon at bounding box center [1176, 127] width 11 height 11
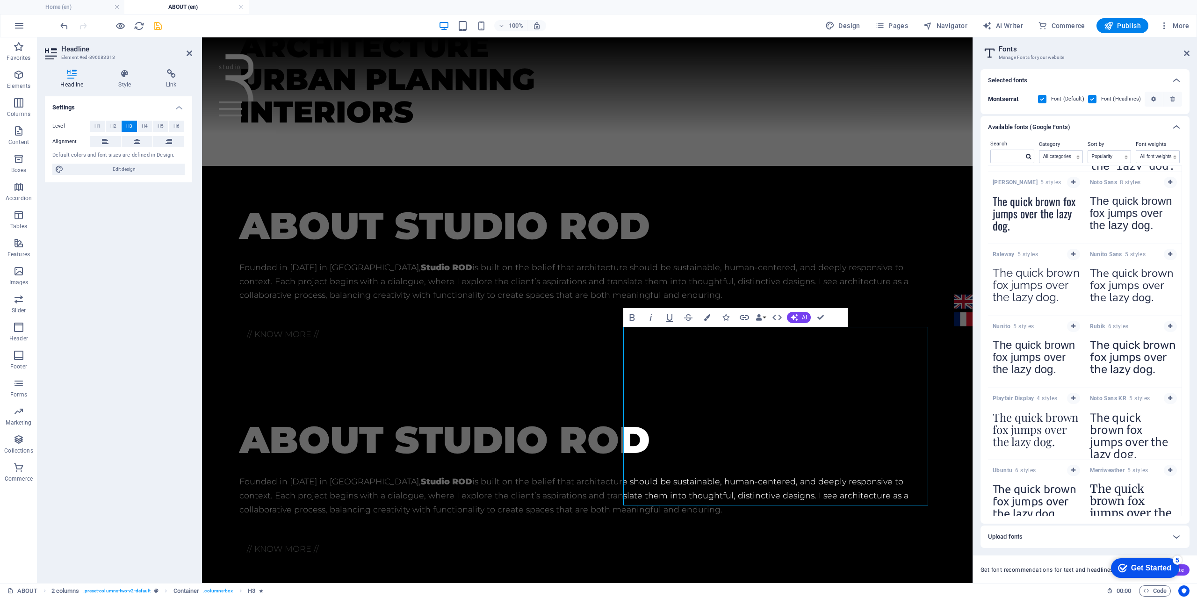
scroll to position [370, 0]
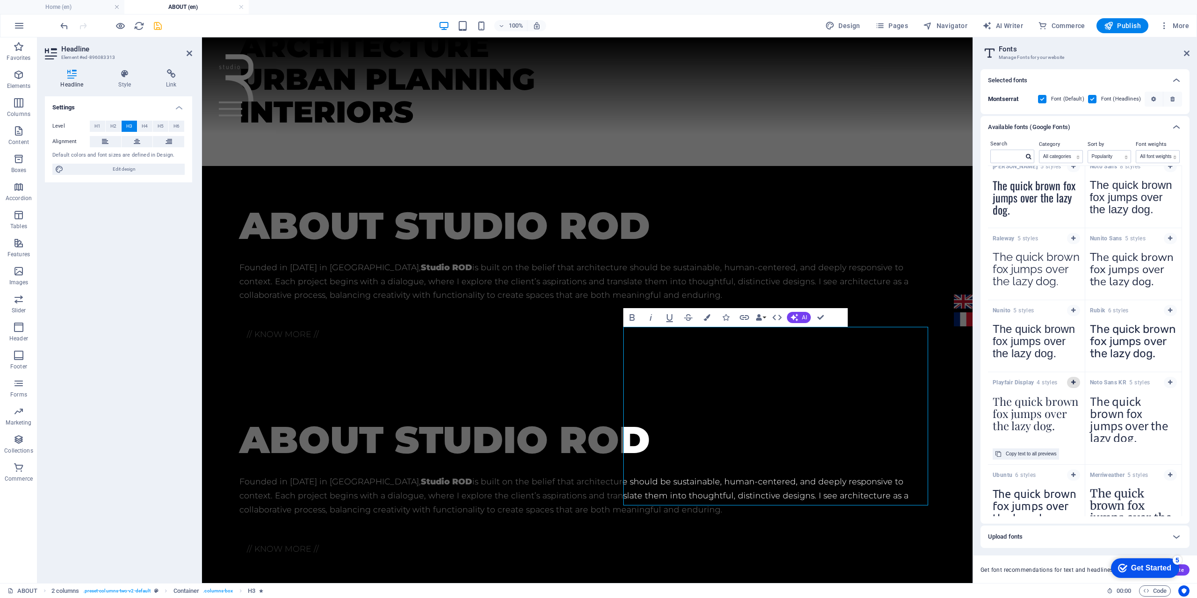
click at [1074, 383] on icon "button" at bounding box center [1073, 383] width 4 height 6
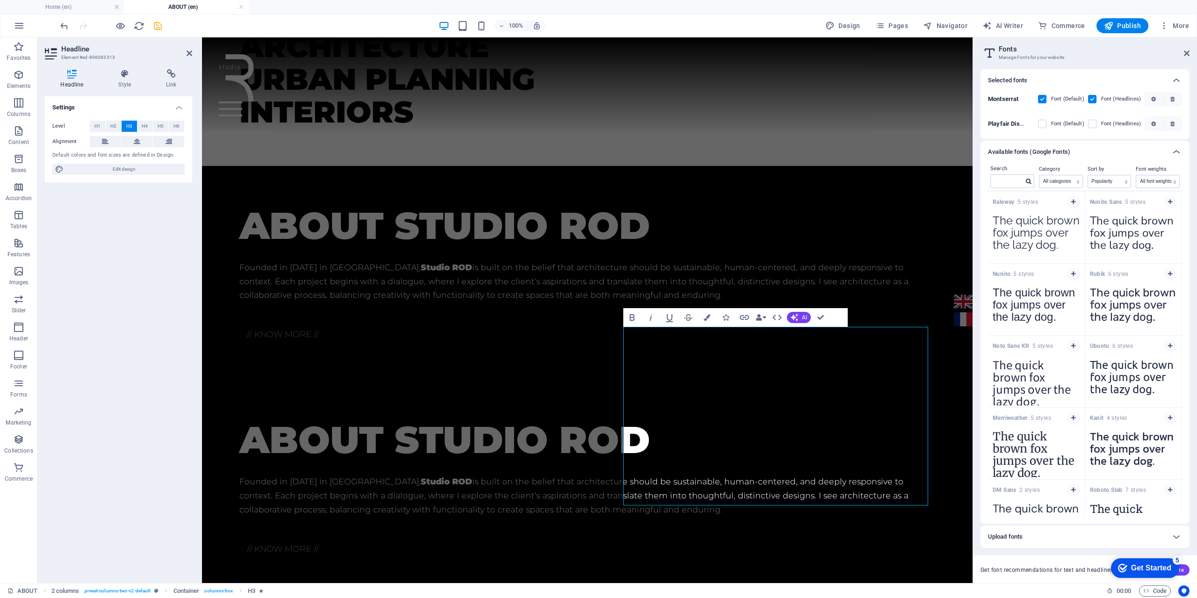
scroll to position [417, 0]
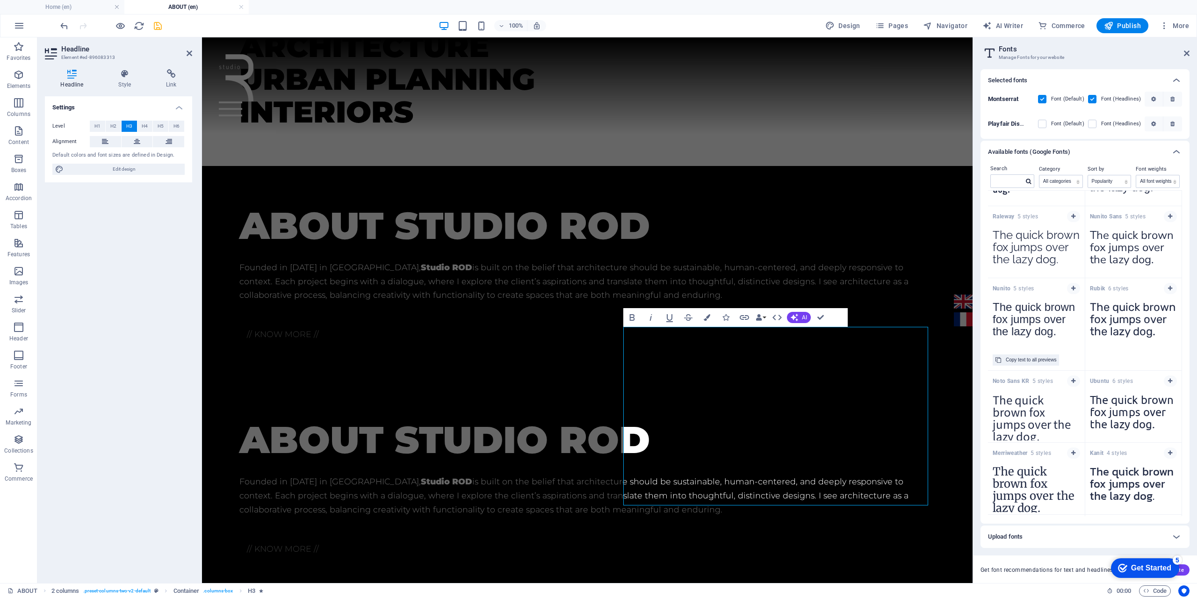
click at [1030, 322] on textarea "The quick brown fox jumps over the lazy dog." at bounding box center [1036, 322] width 97 height 51
click at [1013, 292] on div "Nunito 5 styles" at bounding box center [1036, 287] width 97 height 18
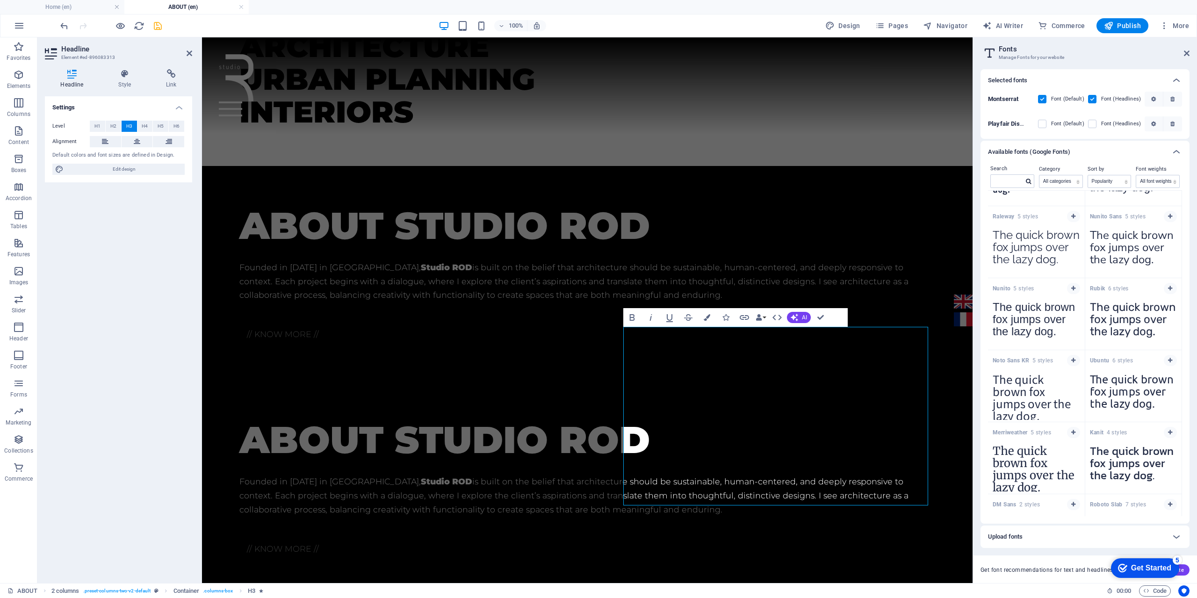
click at [1011, 288] on strong "Nunito" at bounding box center [1003, 288] width 21 height 7
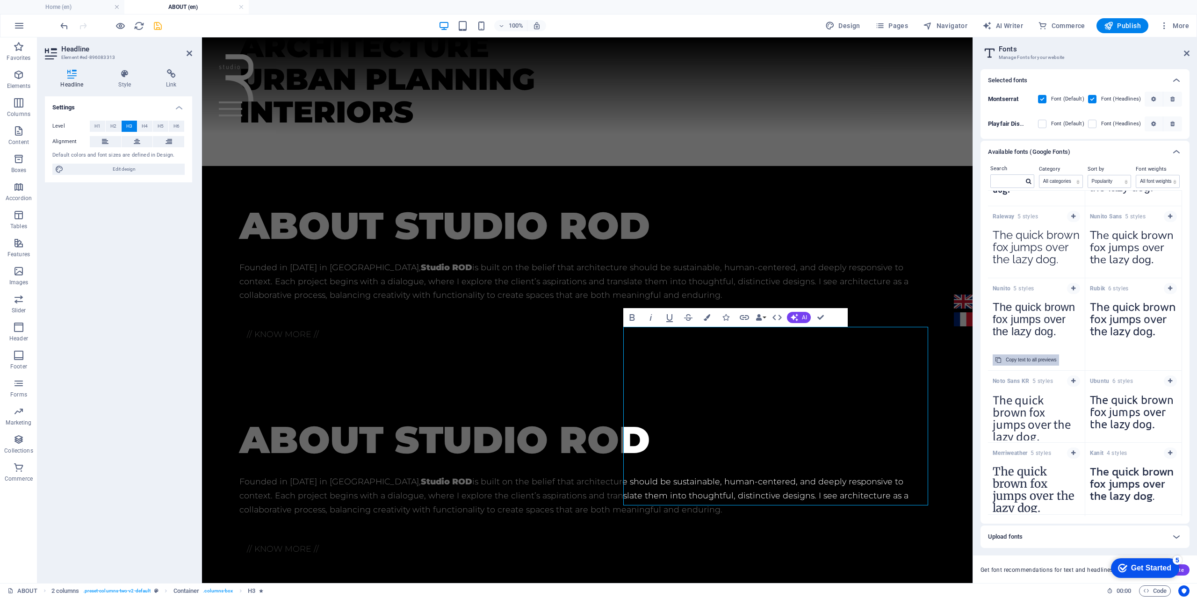
click at [1002, 360] on span "button" at bounding box center [1003, 360] width 5 height 5
drag, startPoint x: 1037, startPoint y: 324, endPoint x: 1015, endPoint y: 319, distance: 22.6
click at [1015, 319] on textarea "The quick brown fox jumps over the lazy dog." at bounding box center [1036, 322] width 97 height 51
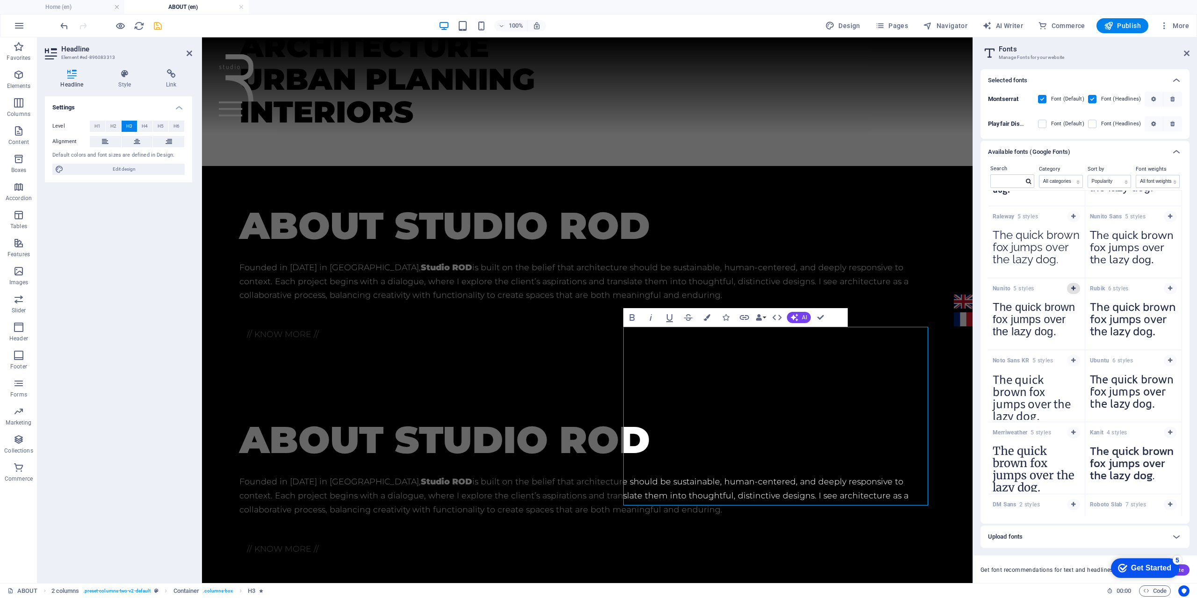
click at [1073, 293] on button "button" at bounding box center [1073, 288] width 13 height 11
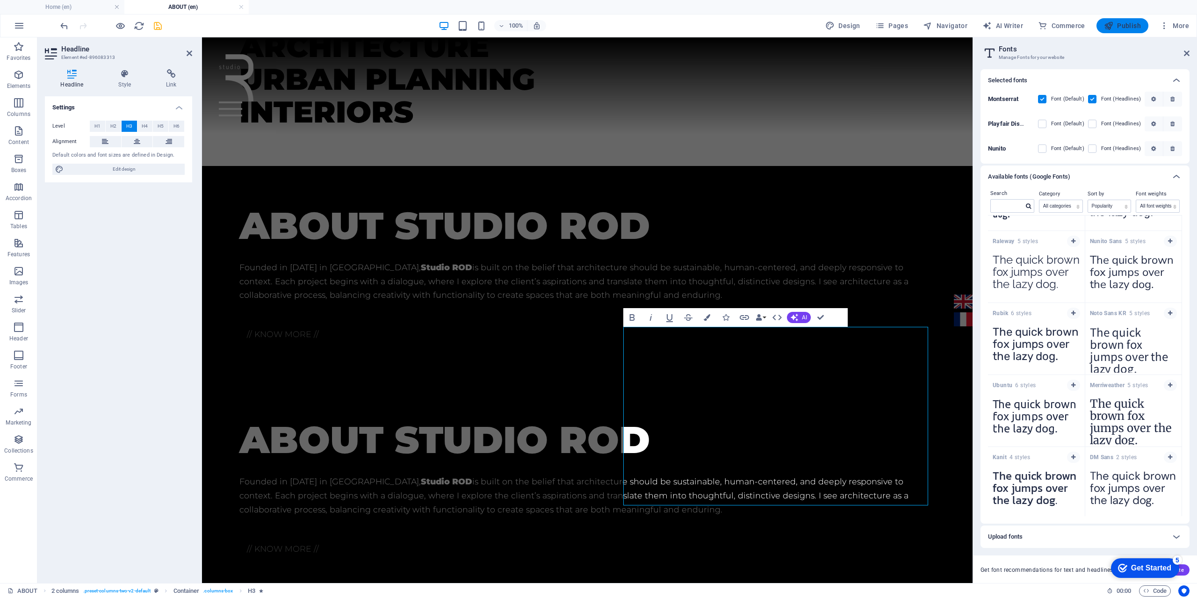
click at [1122, 26] on span "Publish" at bounding box center [1122, 25] width 37 height 9
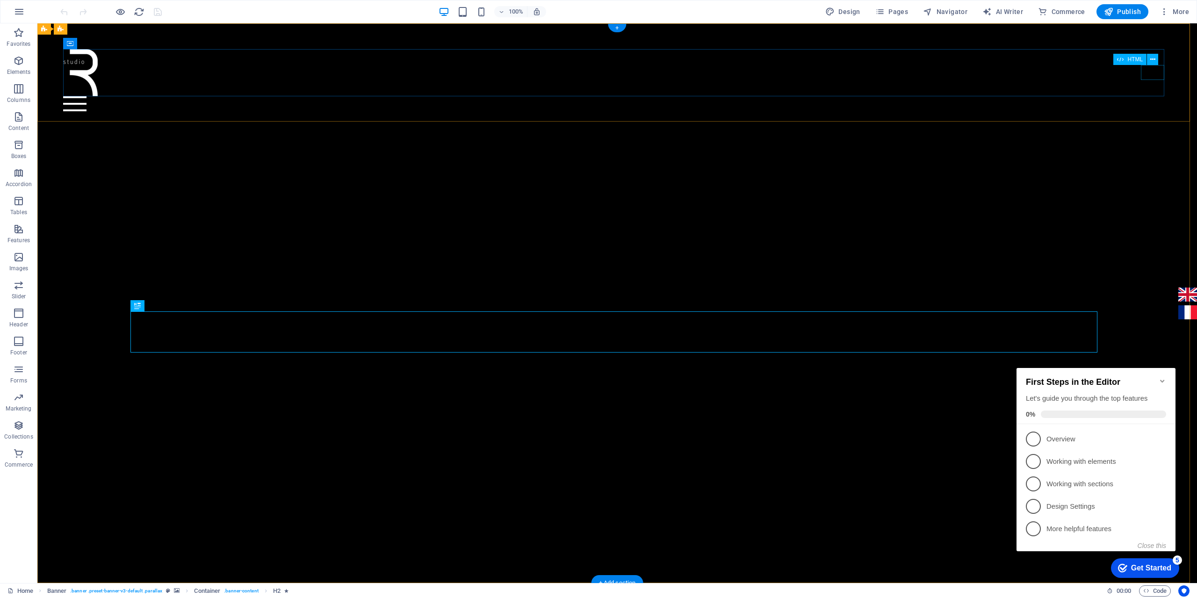
click at [1150, 96] on div at bounding box center [617, 103] width 1109 height 15
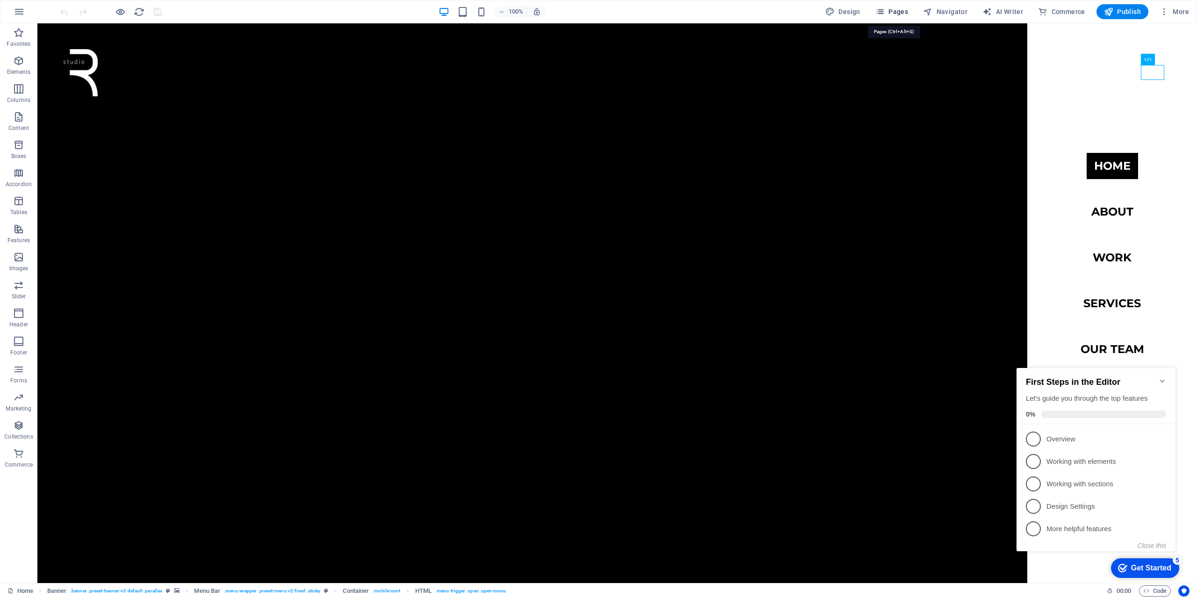
click at [891, 11] on span "Pages" at bounding box center [891, 11] width 33 height 9
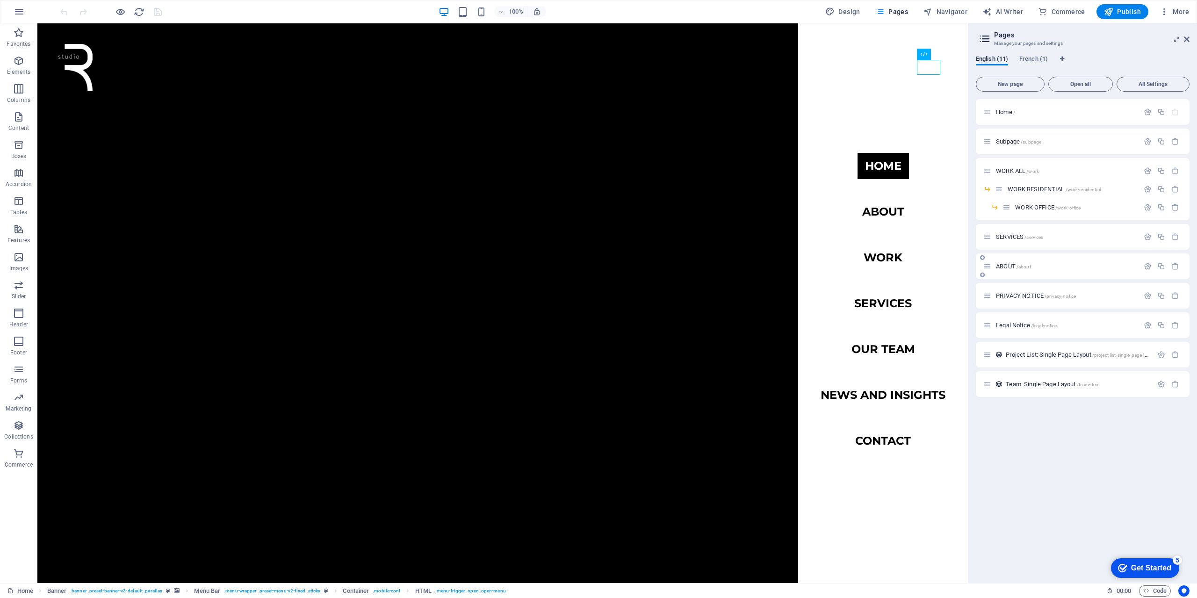
click at [1010, 260] on div "ABOUT /about" at bounding box center [1083, 266] width 214 height 26
click at [1010, 264] on span "ABOUT /about" at bounding box center [1013, 266] width 35 height 7
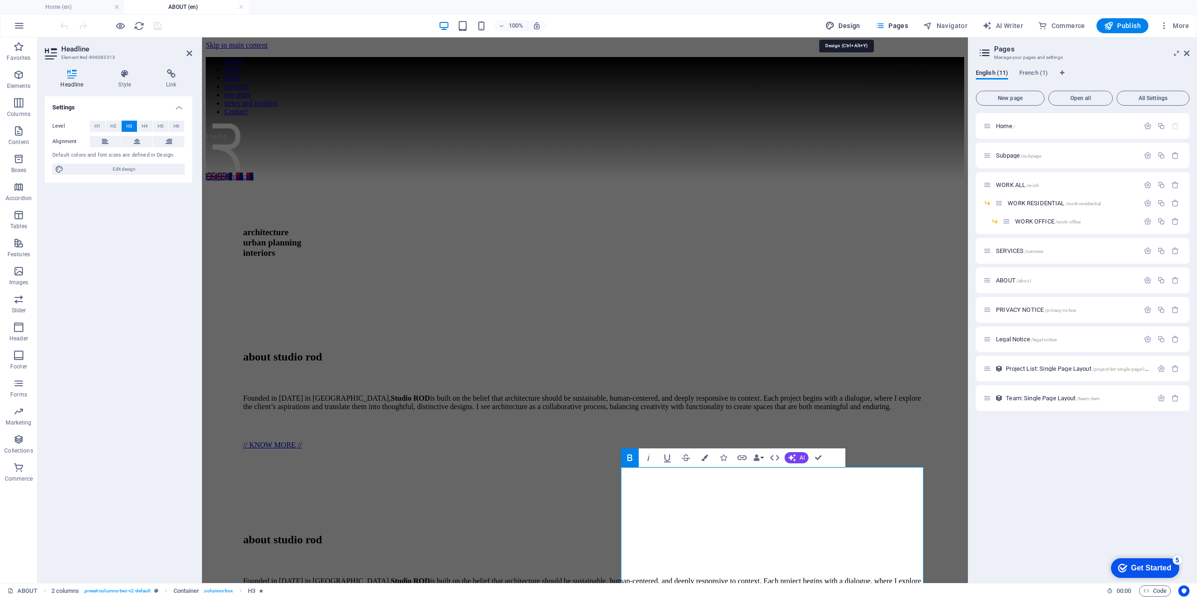
click at [850, 24] on span "Design" at bounding box center [842, 25] width 35 height 9
select select "rem"
select select "300"
select select "px"
select select "rem"
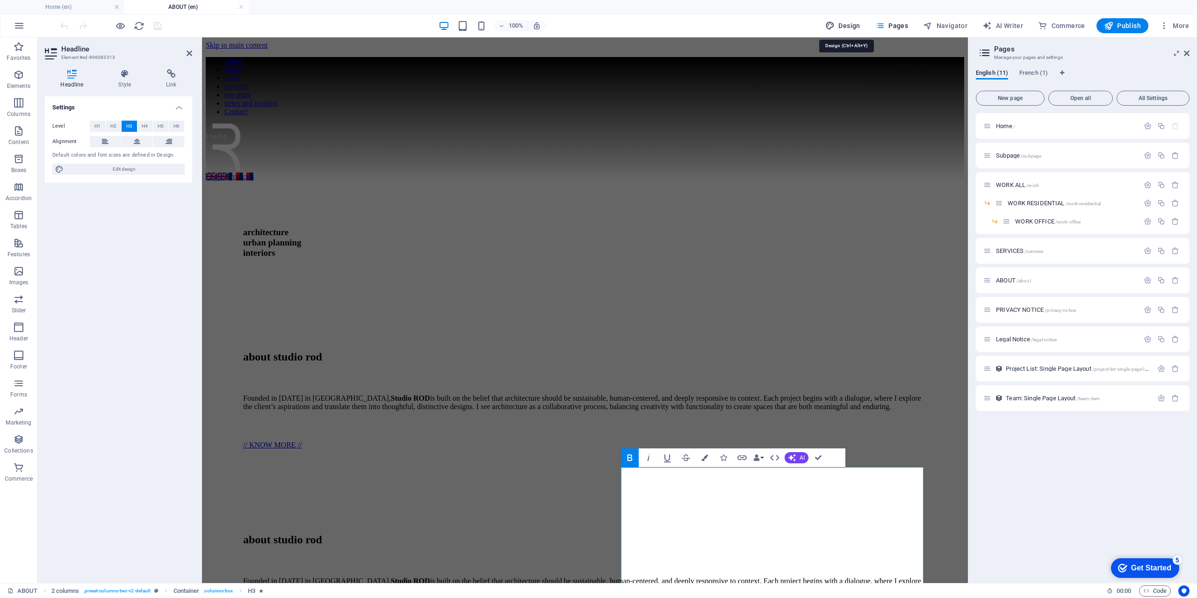
select select "900"
select select "px"
select select "rem"
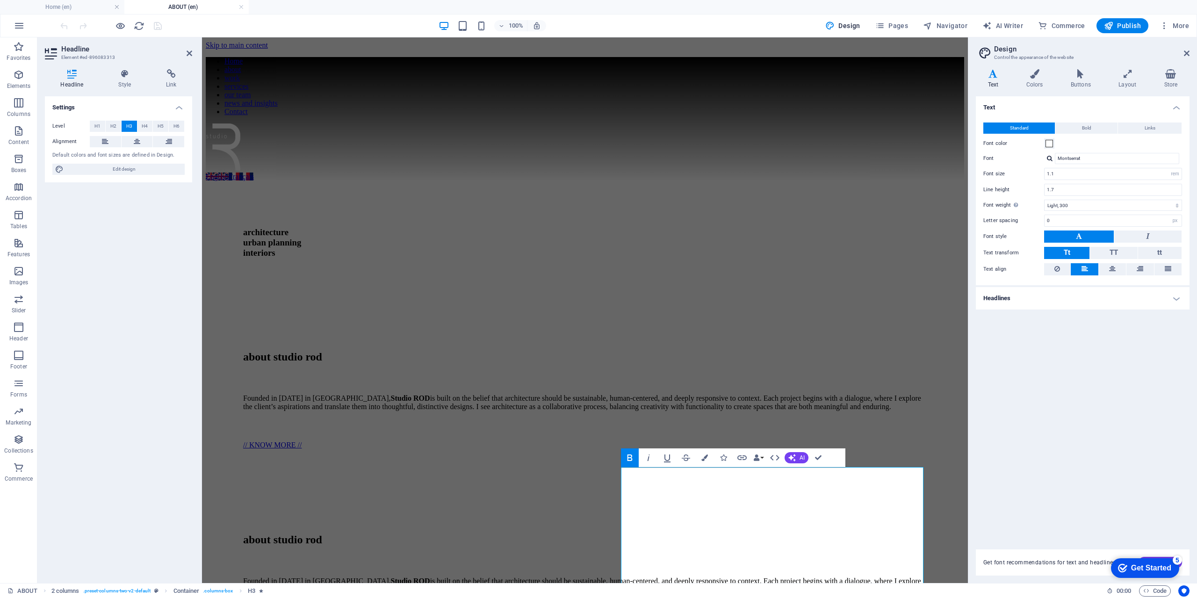
click at [1013, 302] on h4 "Headlines" at bounding box center [1083, 298] width 214 height 22
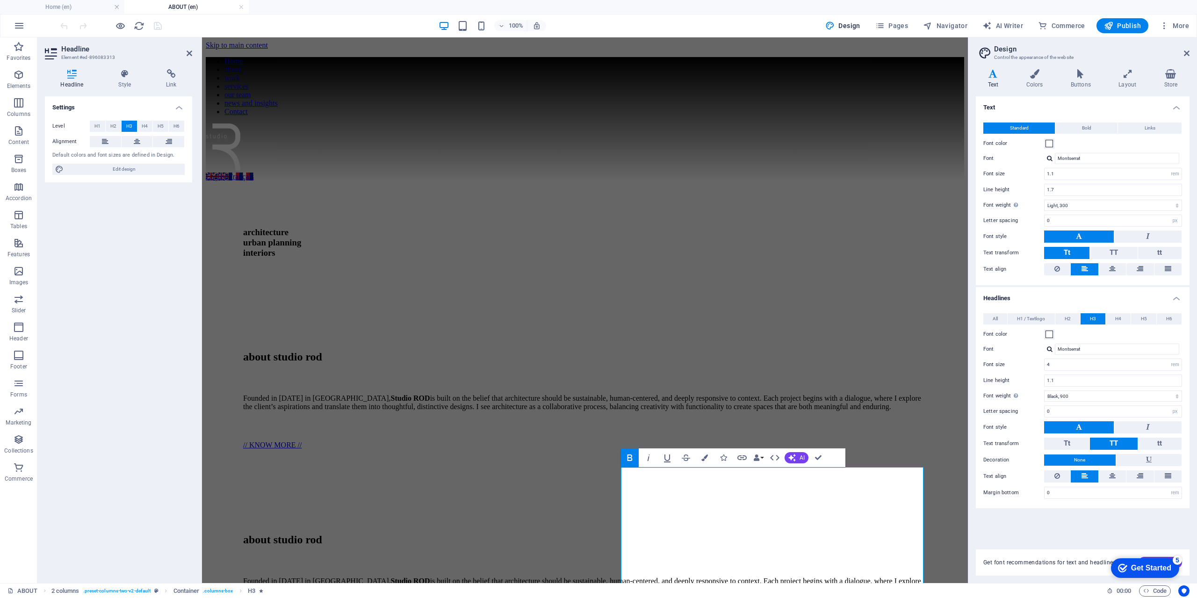
click at [1048, 351] on div at bounding box center [1050, 349] width 6 height 6
click at [1067, 369] on div "Nunito" at bounding box center [1118, 374] width 123 height 10
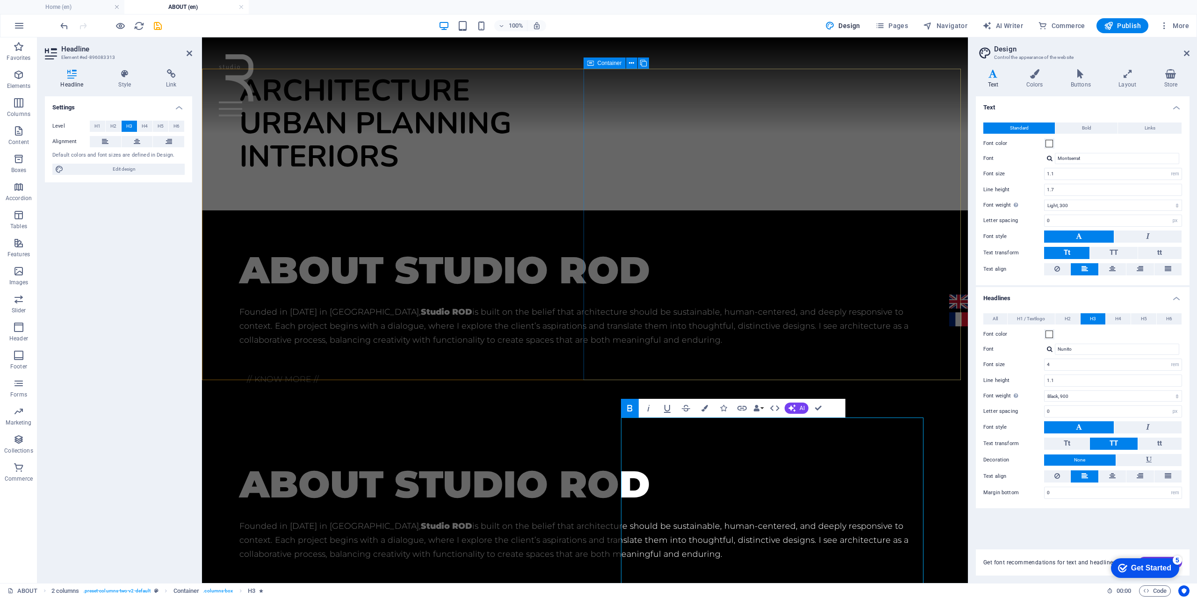
scroll to position [140, 0]
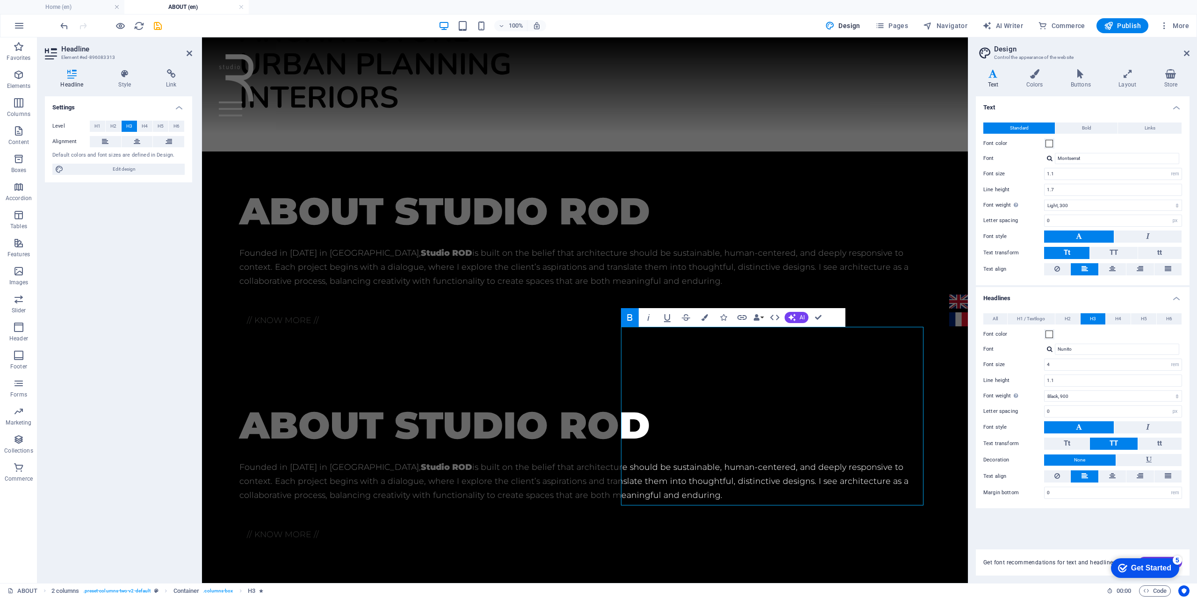
click at [1053, 350] on div at bounding box center [1050, 349] width 6 height 6
click at [1071, 383] on div "Playfair Display" at bounding box center [1118, 385] width 123 height 10
type input "Playfair Display"
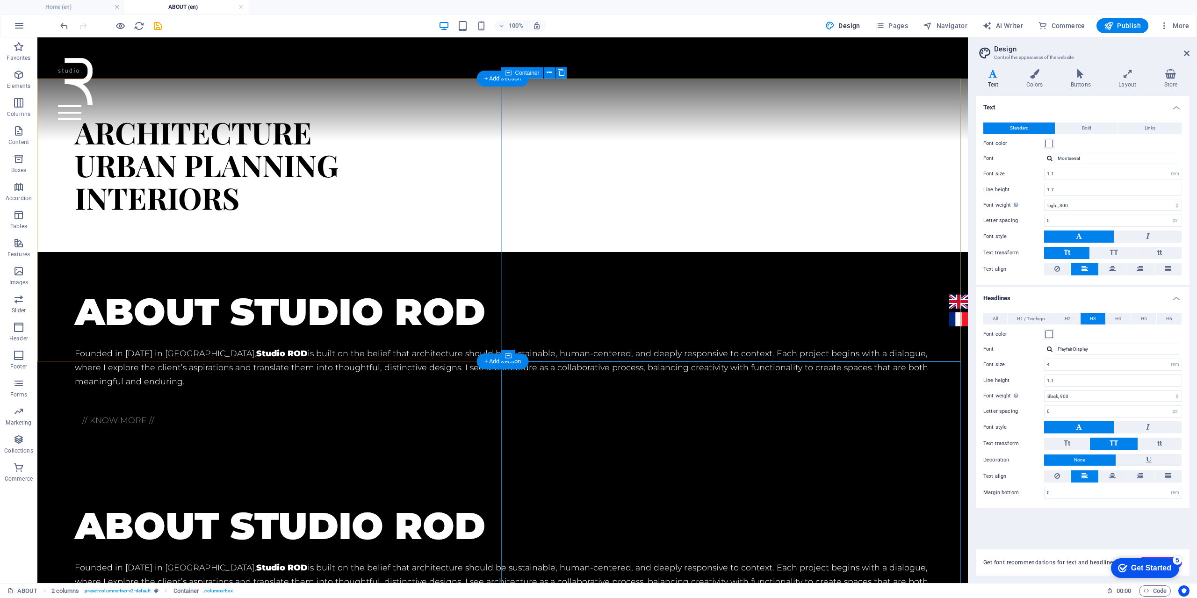
scroll to position [0, 0]
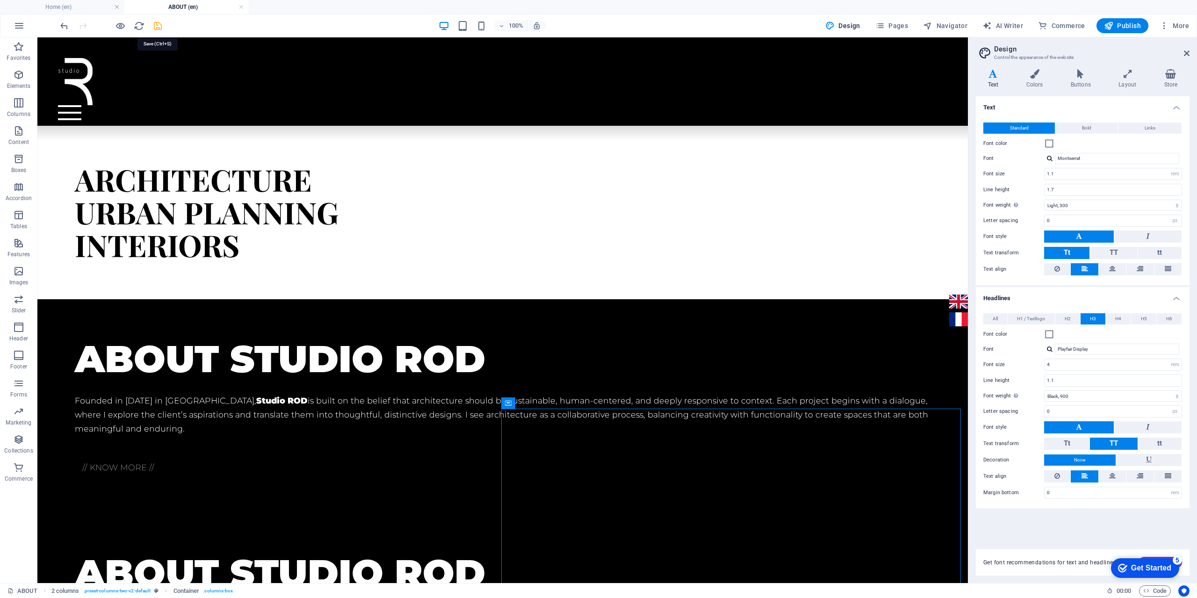
click at [156, 25] on icon "save" at bounding box center [157, 26] width 11 height 11
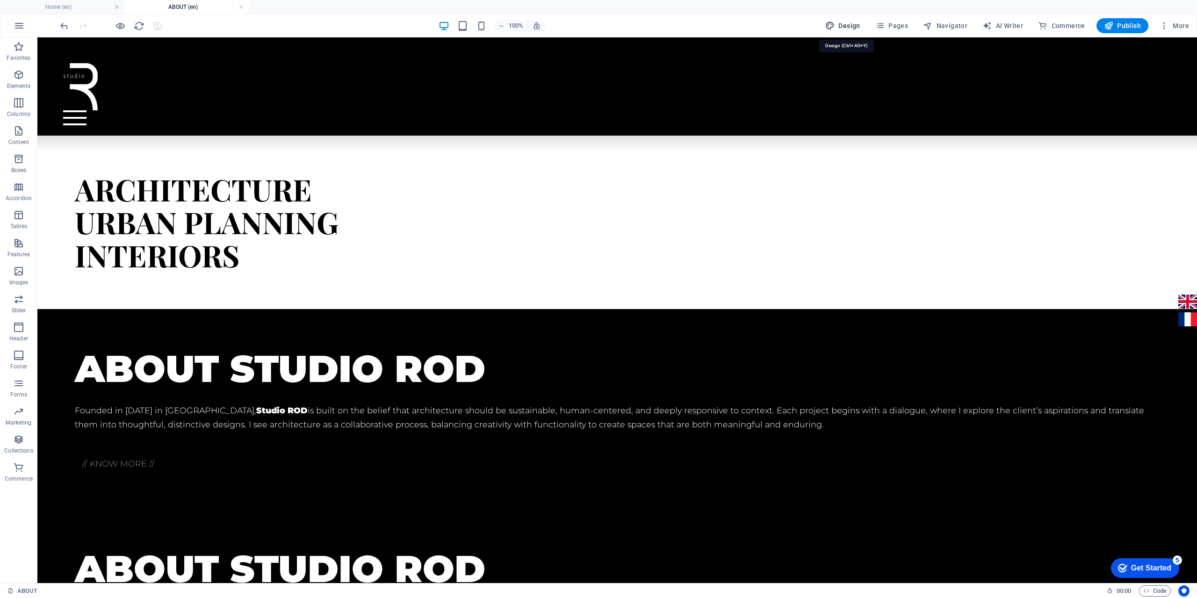
click at [852, 29] on span "Design" at bounding box center [842, 25] width 35 height 9
select select "rem"
select select "300"
select select "px"
select select "rem"
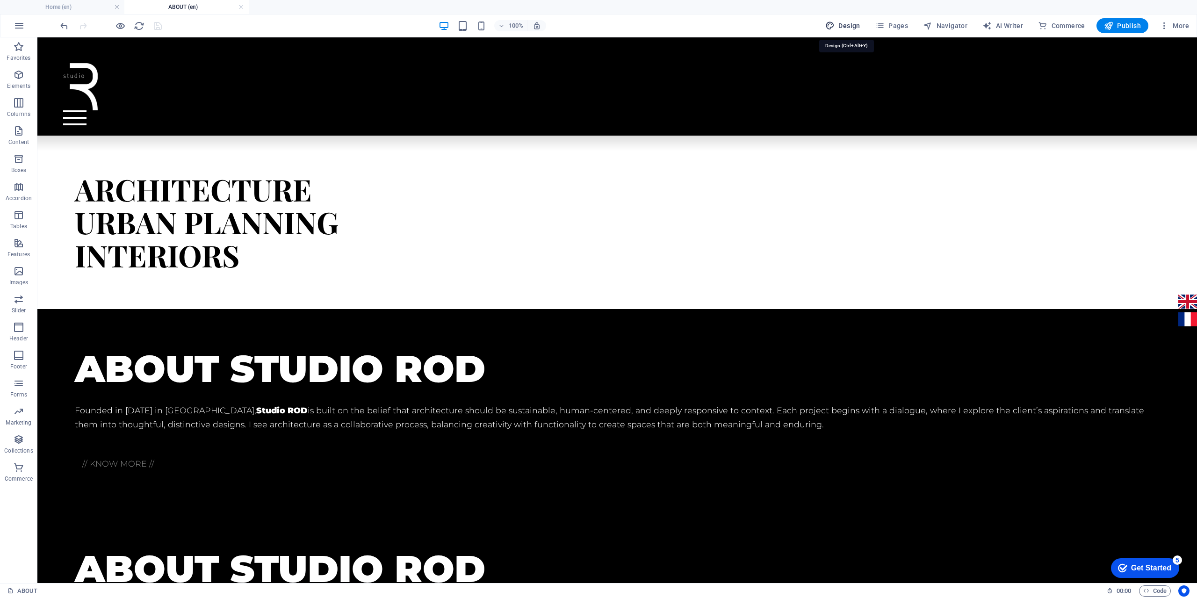
select select "900"
select select "px"
select select "rem"
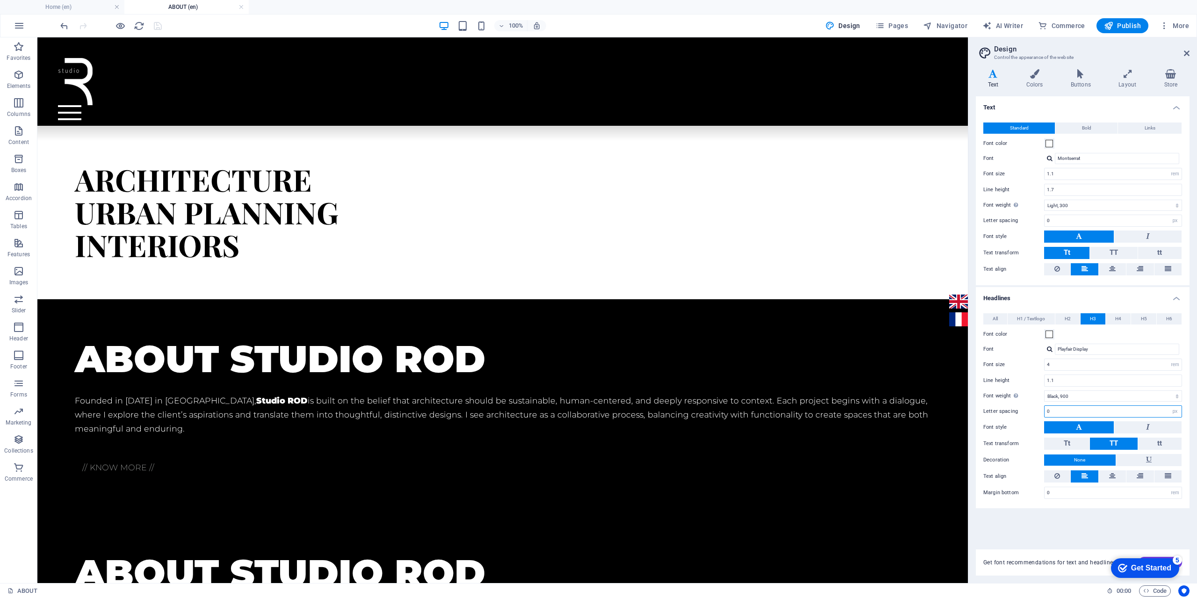
click at [1126, 410] on input "0" at bounding box center [1113, 411] width 137 height 11
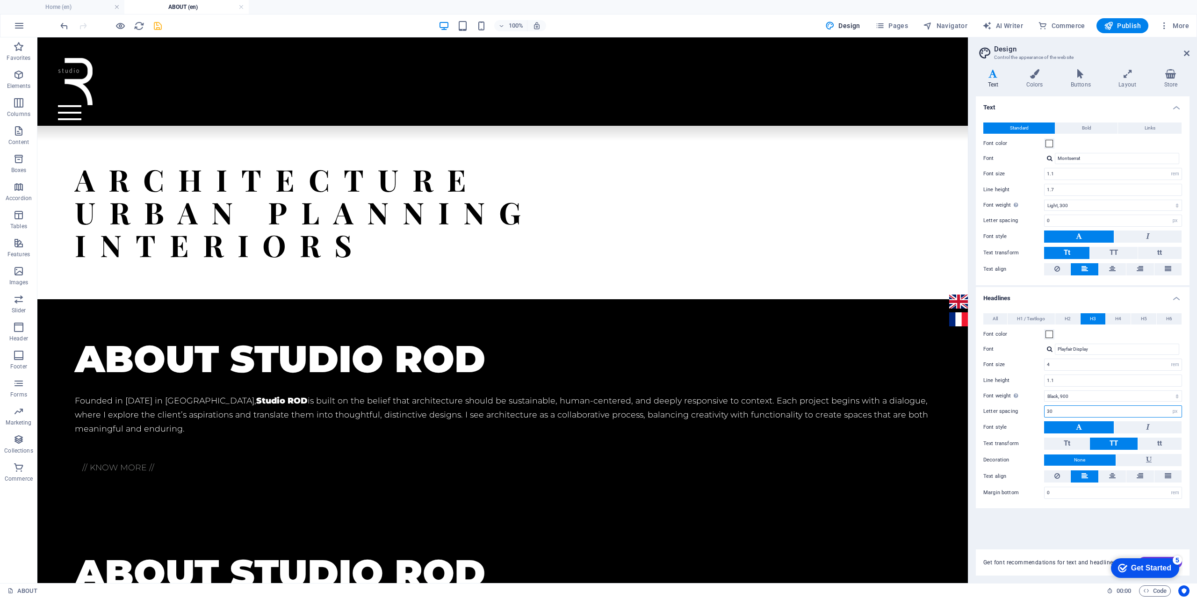
type input "3"
type input "0"
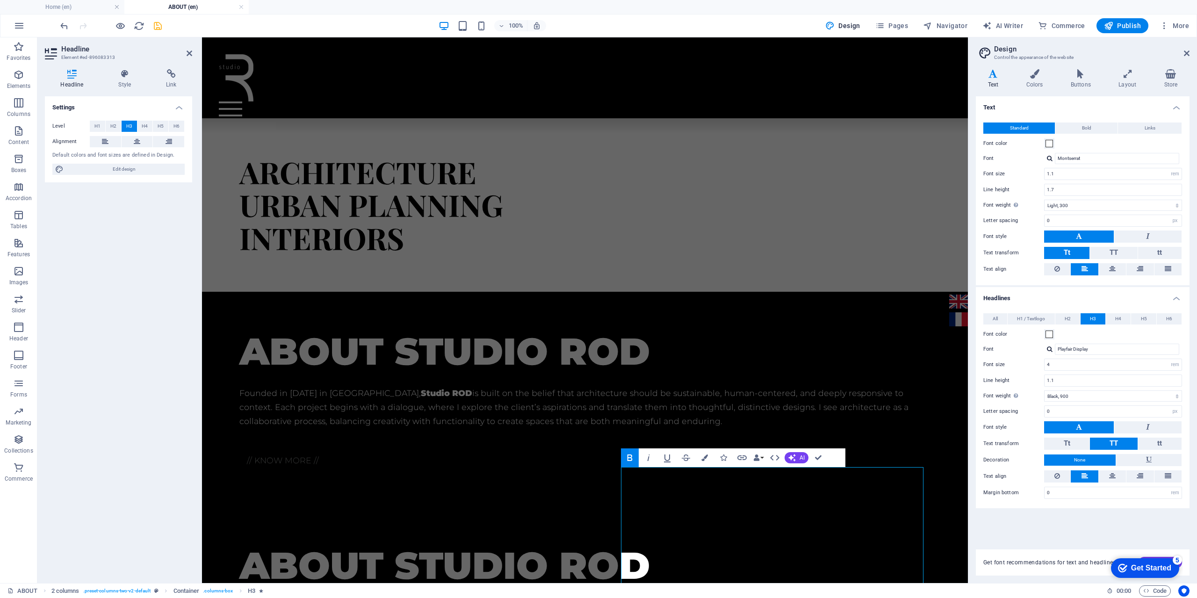
click at [628, 457] on icon "button" at bounding box center [629, 457] width 11 height 11
click at [526, 238] on div "architecture urban planning interiors" at bounding box center [584, 205] width 691 height 99
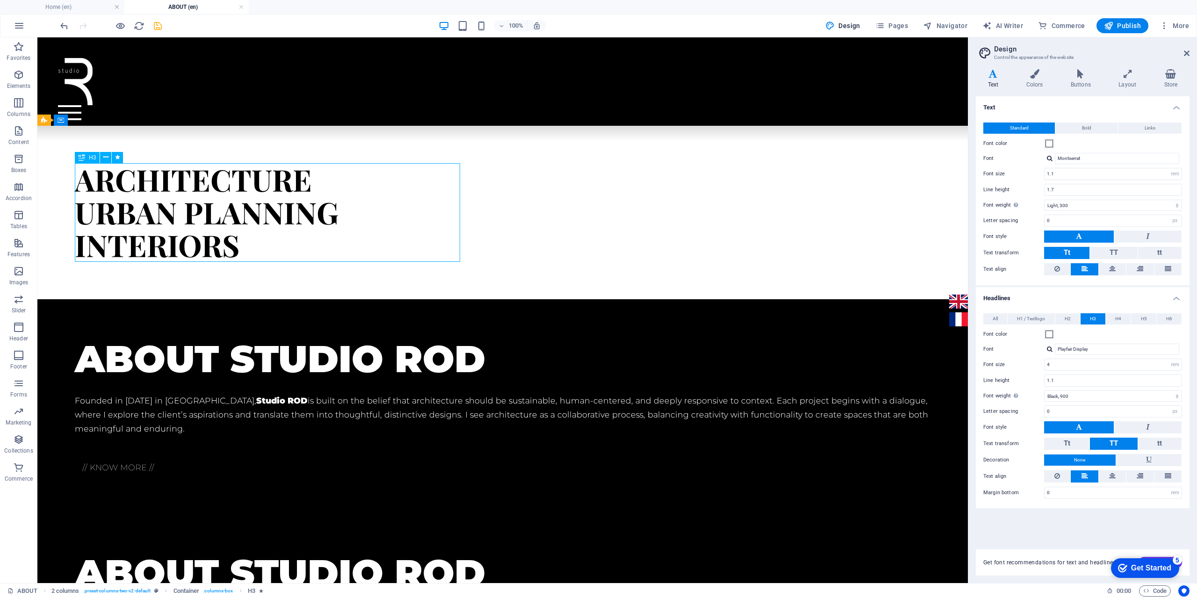
click at [204, 247] on div "architecture urban planning interiors" at bounding box center [503, 212] width 856 height 99
click at [204, 246] on div "architecture urban planning interiors" at bounding box center [503, 212] width 856 height 99
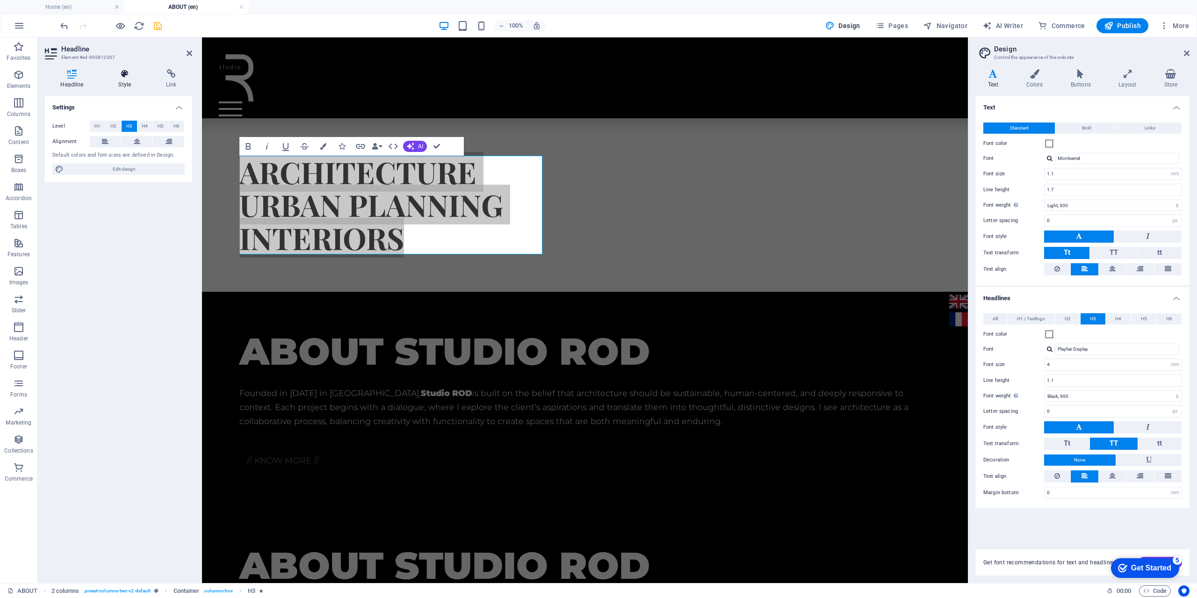
click at [124, 87] on h4 "Style" at bounding box center [127, 79] width 48 height 20
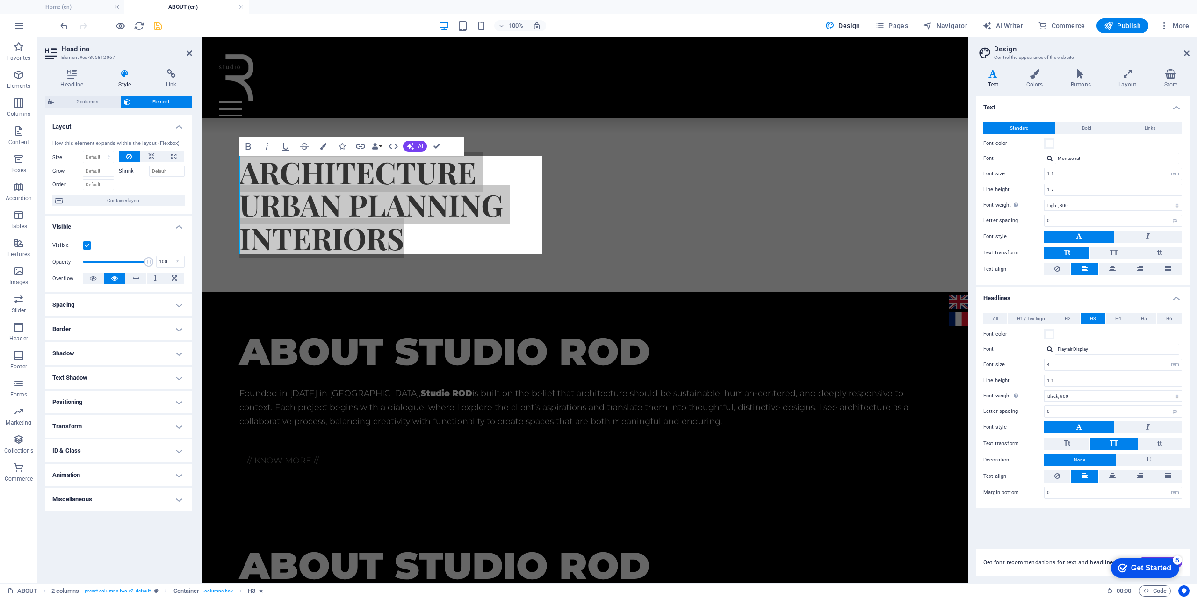
click at [117, 311] on h4 "Spacing" at bounding box center [118, 305] width 147 height 22
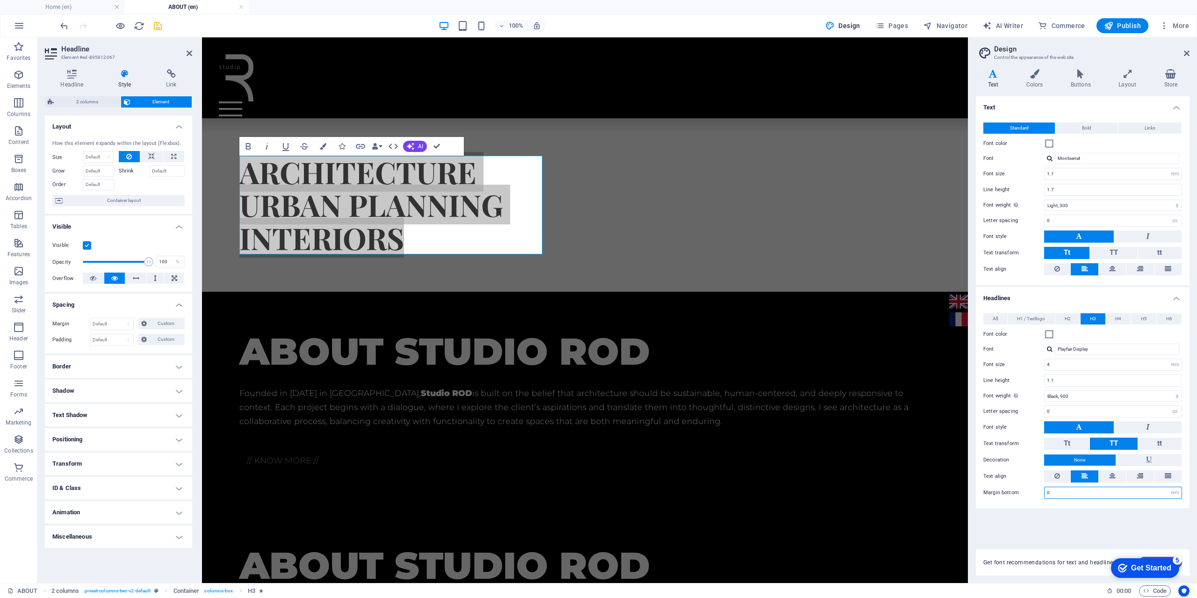
click at [1047, 487] on input "0" at bounding box center [1113, 492] width 137 height 11
type input "3"
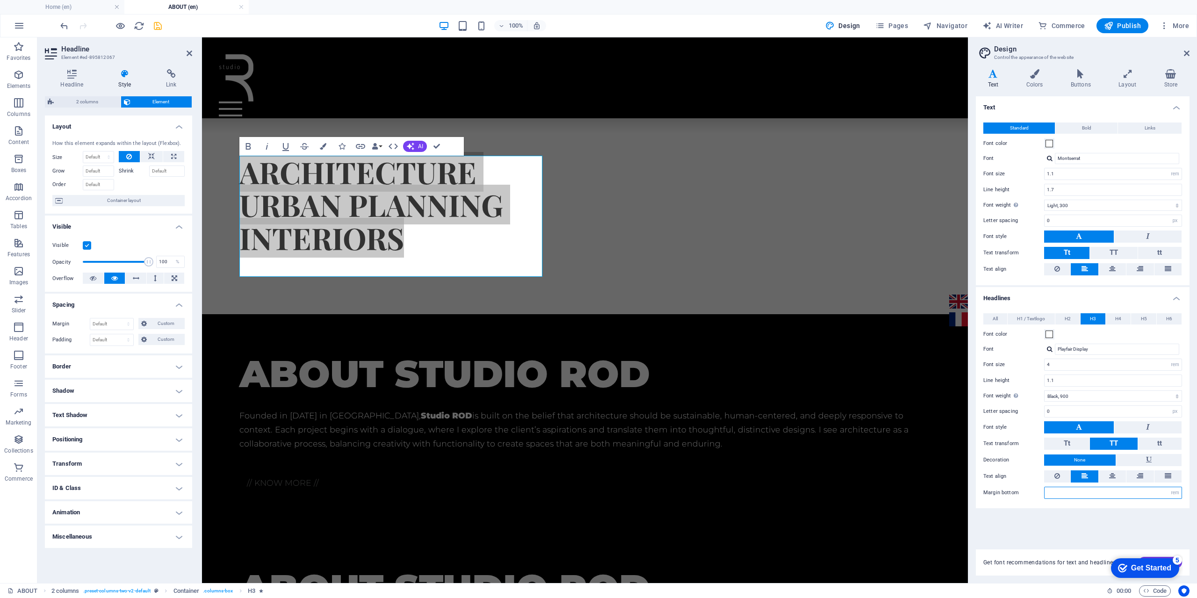
type input "0"
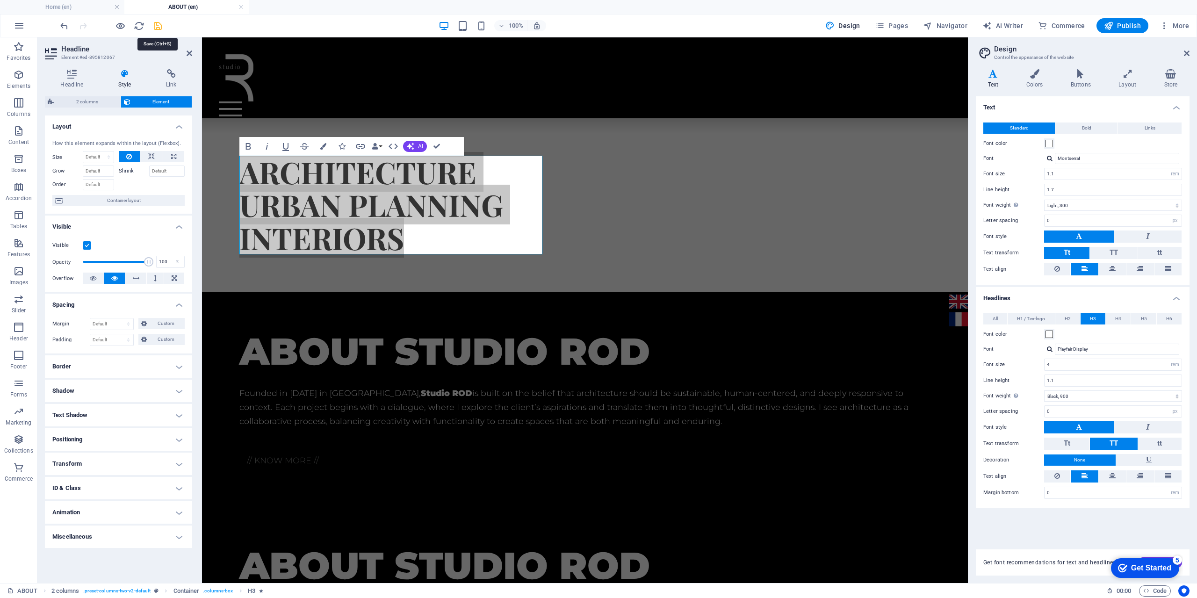
click at [159, 26] on icon "save" at bounding box center [157, 26] width 11 height 11
